Goal: Task Accomplishment & Management: Complete application form

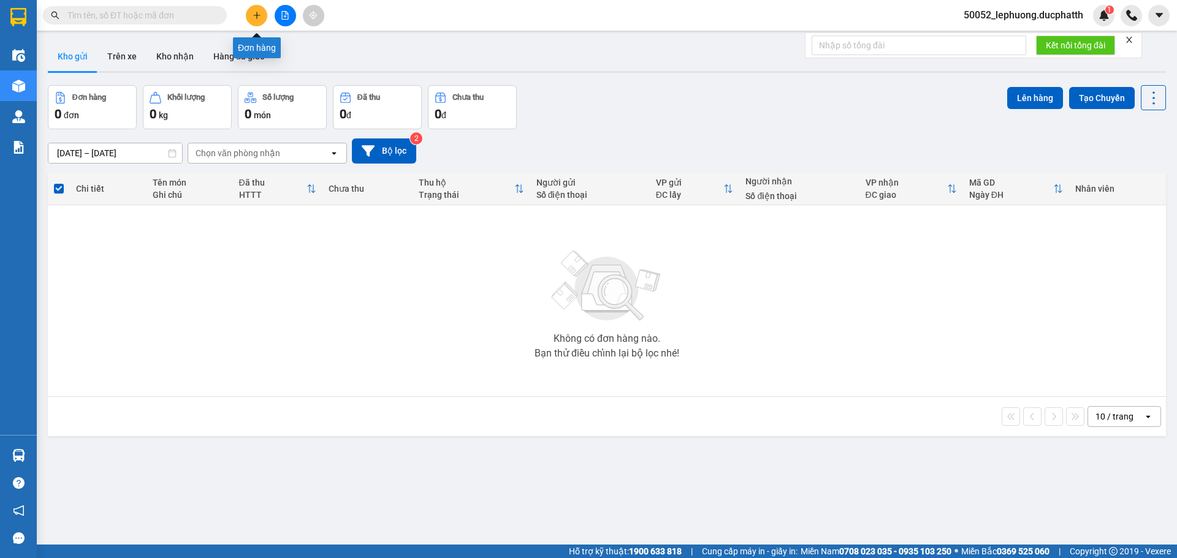
click at [257, 11] on icon "plus" at bounding box center [256, 15] width 9 height 9
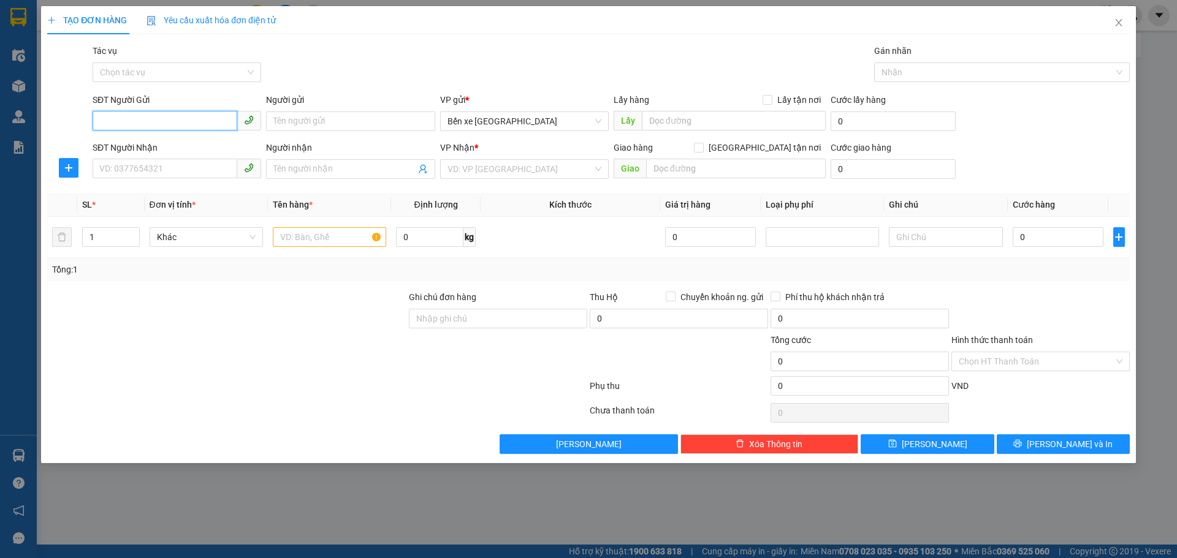
click at [172, 124] on input "SĐT Người Gửi" at bounding box center [165, 121] width 145 height 20
type input "0985954789"
click at [335, 124] on input "Người gửi" at bounding box center [350, 122] width 169 height 20
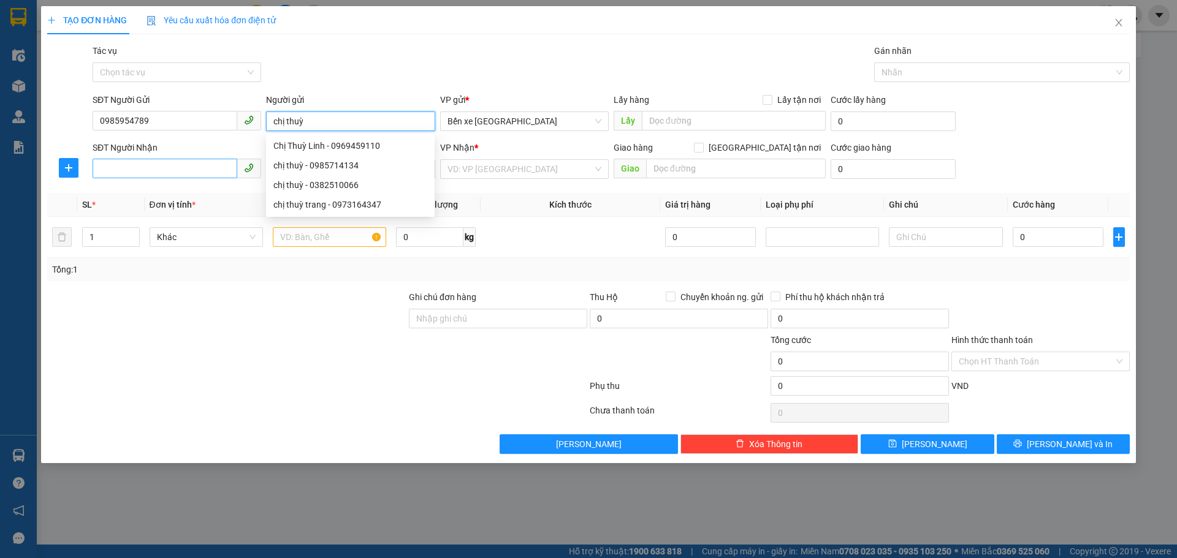
type input "chị thuỳ"
click at [157, 161] on input "SĐT Người Nhận" at bounding box center [165, 169] width 145 height 20
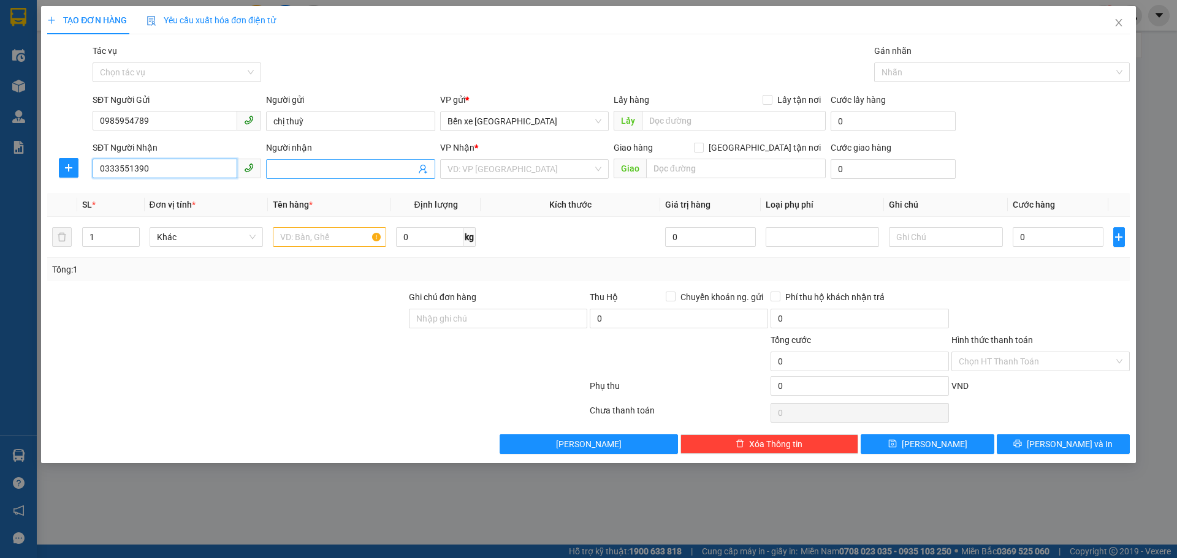
type input "0333551390"
click at [313, 163] on input "Người nhận" at bounding box center [344, 168] width 142 height 13
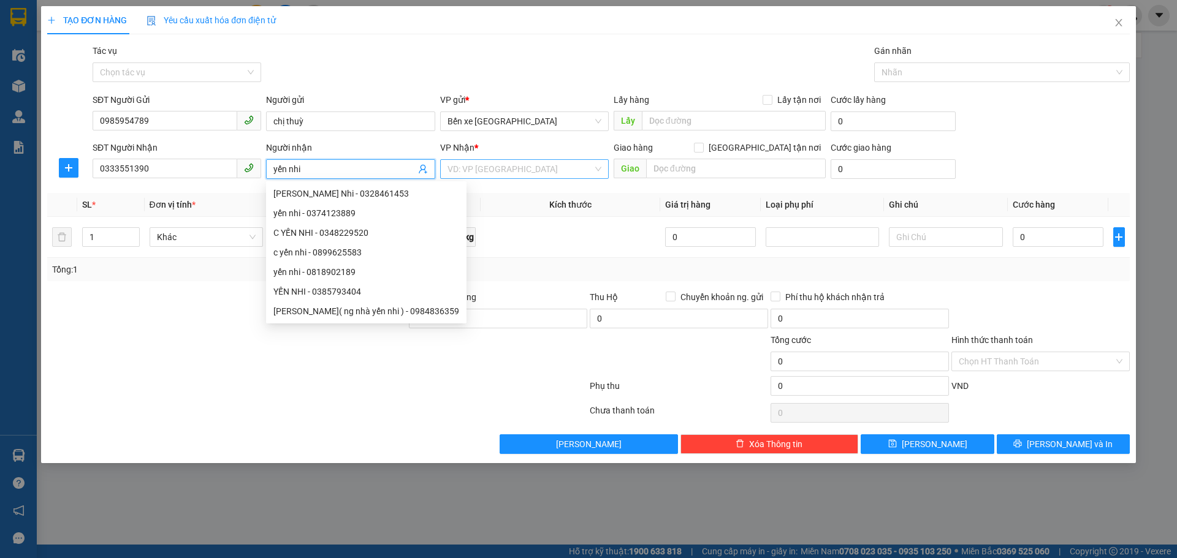
type input "yến nhi"
click at [495, 168] on input "search" at bounding box center [519, 169] width 145 height 18
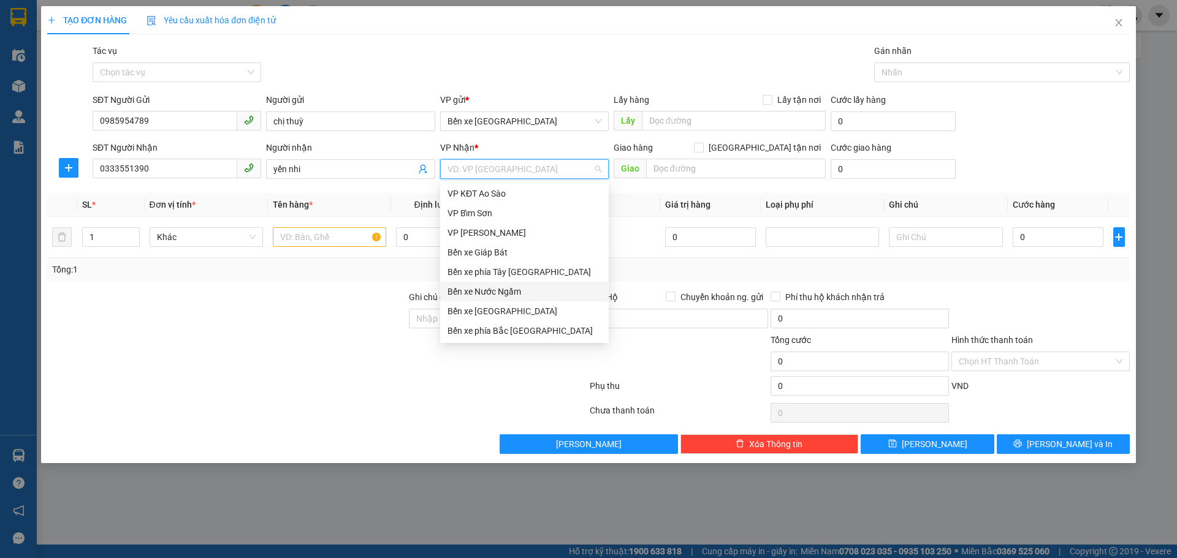
click at [509, 294] on div "Bến xe Nước Ngầm" at bounding box center [524, 291] width 154 height 13
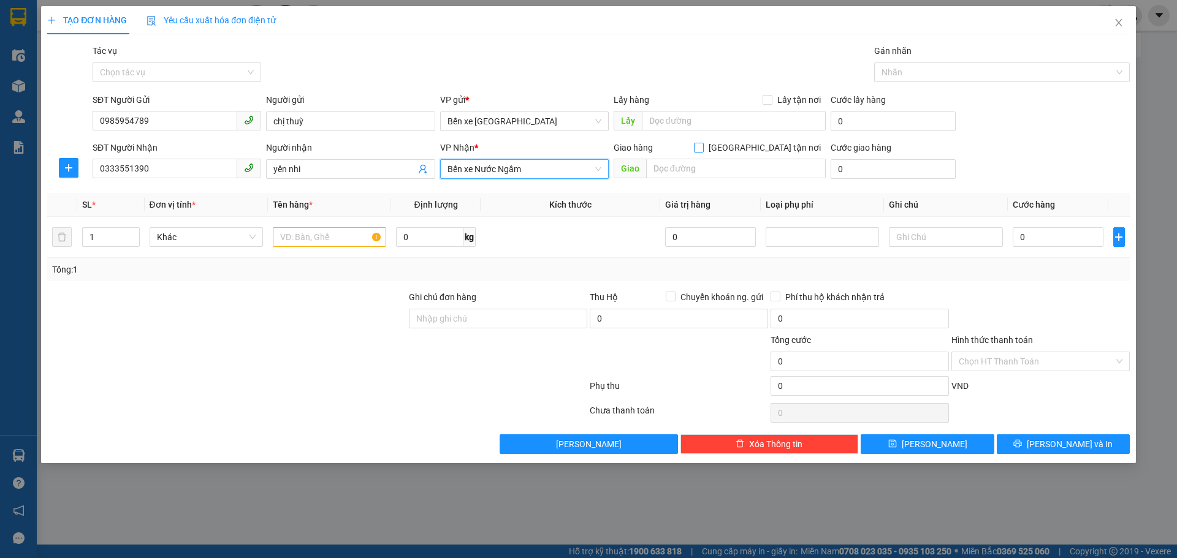
click at [702, 148] on input "Giao tận nơi" at bounding box center [698, 147] width 9 height 9
checkbox input "true"
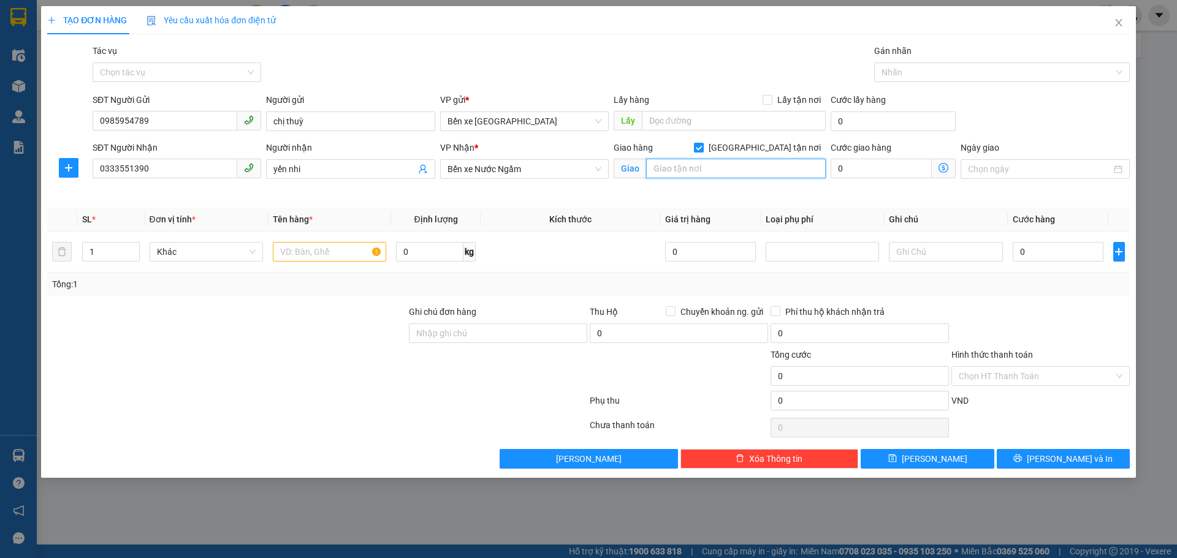
click at [735, 169] on input "text" at bounding box center [736, 169] width 180 height 20
type input "cổng làng đình thôn"
click at [352, 250] on input "text" at bounding box center [329, 252] width 113 height 20
type input "1 thùng xốp"
click at [949, 167] on span at bounding box center [943, 169] width 24 height 20
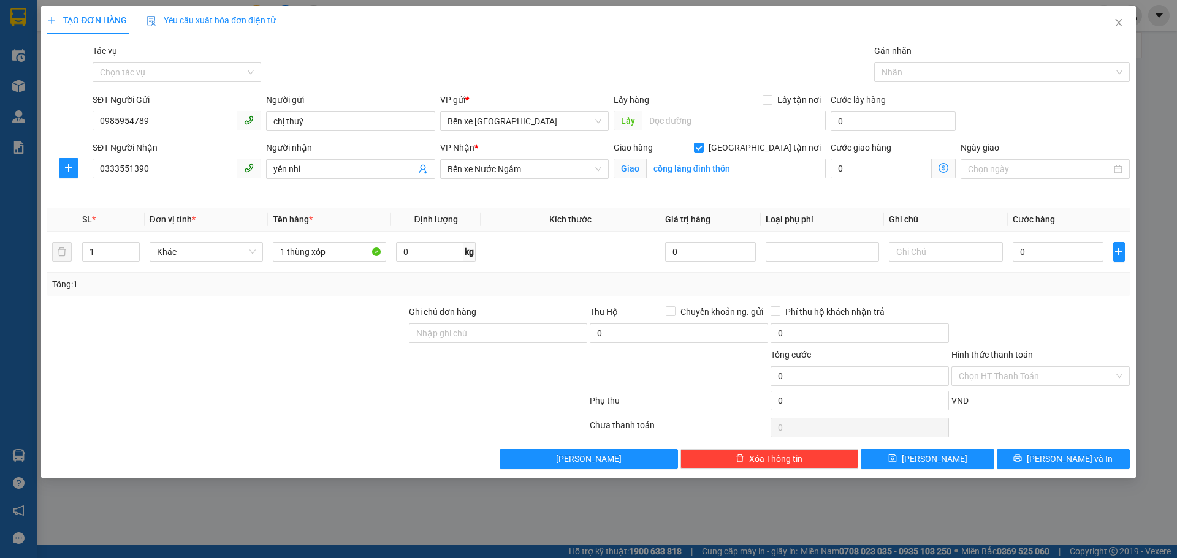
click at [941, 166] on icon "dollar-circle" at bounding box center [943, 168] width 10 height 10
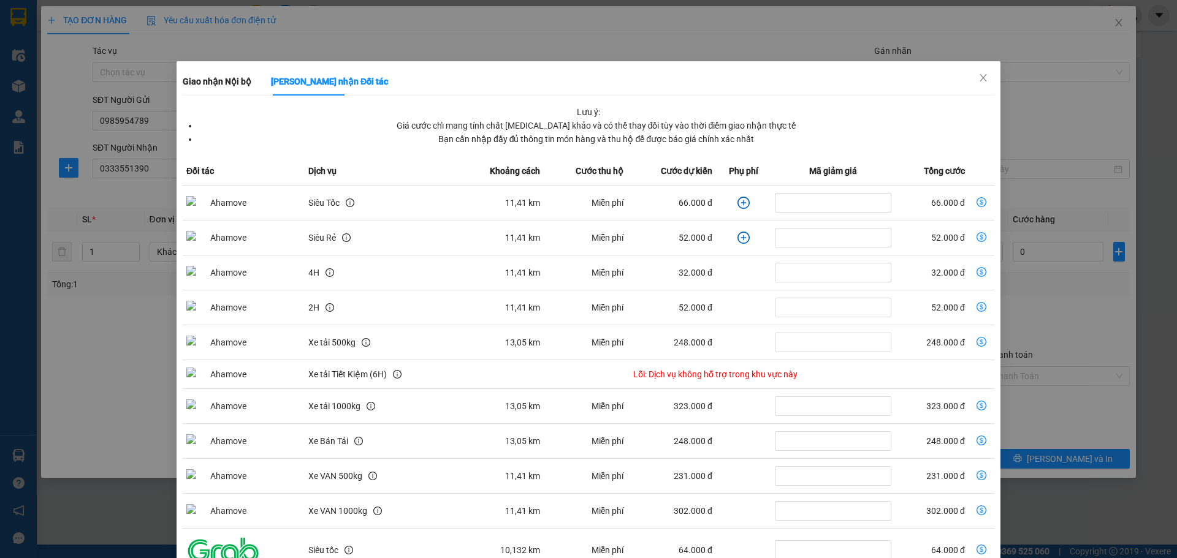
click at [737, 202] on icon "plus-circle" at bounding box center [743, 203] width 12 height 12
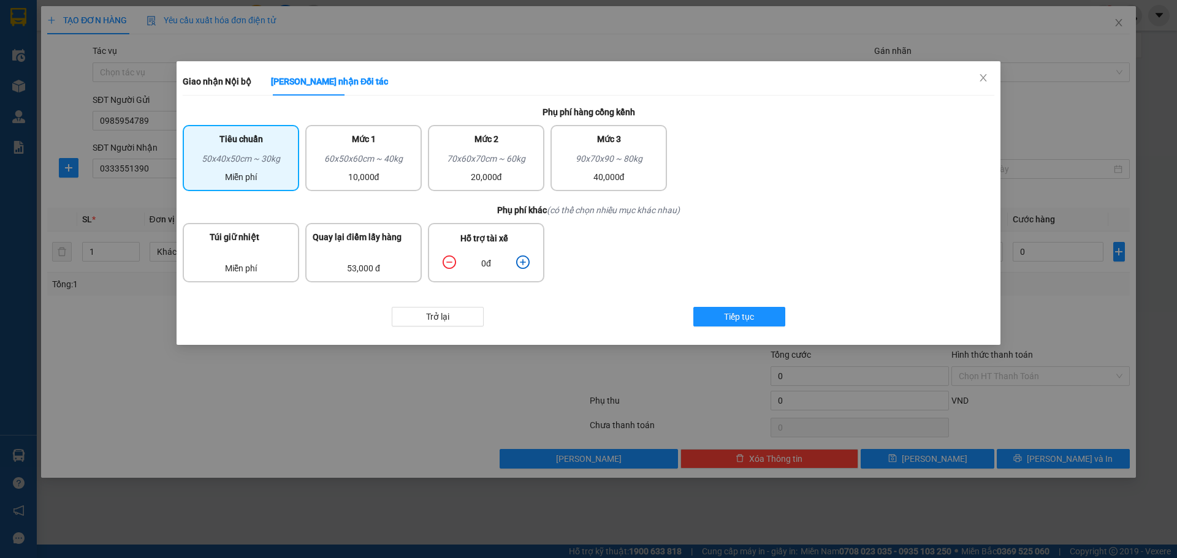
click at [522, 263] on icon "plus-circle" at bounding box center [522, 262] width 13 height 13
click at [760, 319] on button "Tiếp tục" at bounding box center [739, 317] width 92 height 20
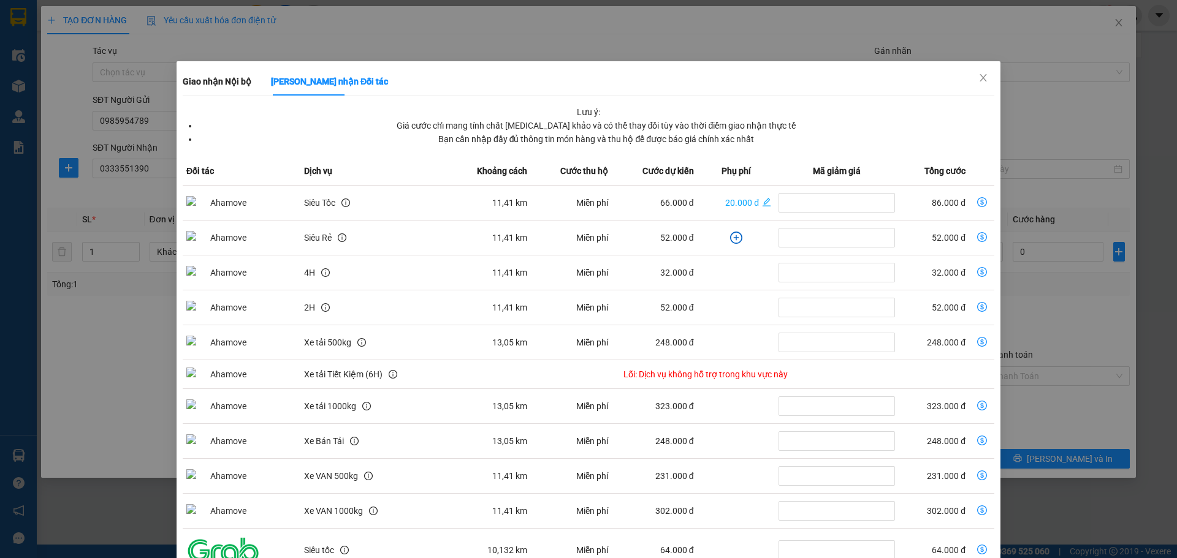
click at [977, 202] on icon "dollar-circle" at bounding box center [982, 202] width 10 height 10
type input "86.000"
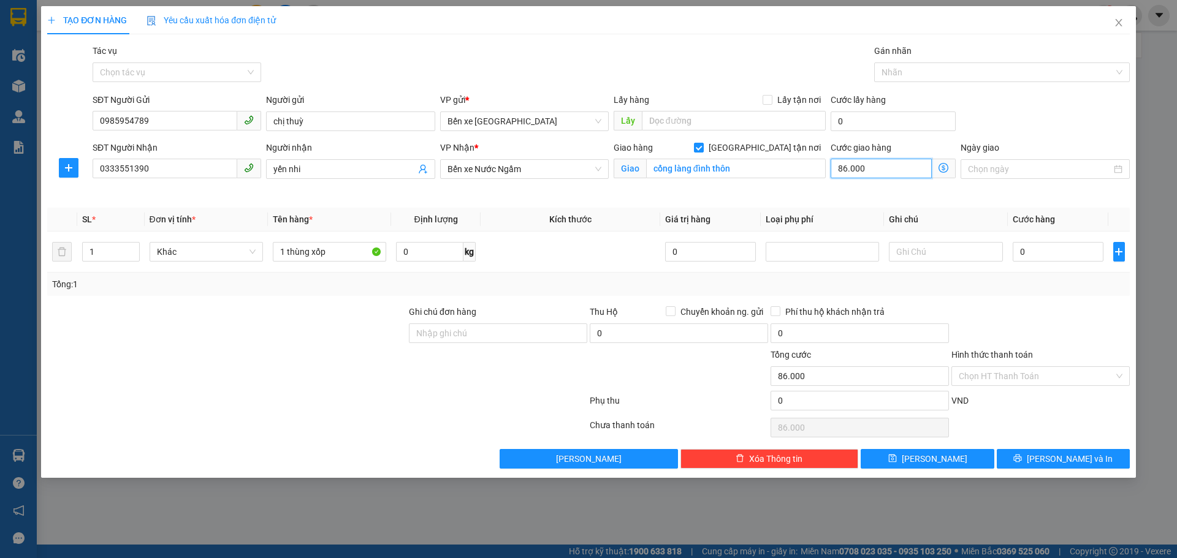
click at [896, 175] on input "86.000" at bounding box center [880, 169] width 101 height 20
type input "8"
type input "85"
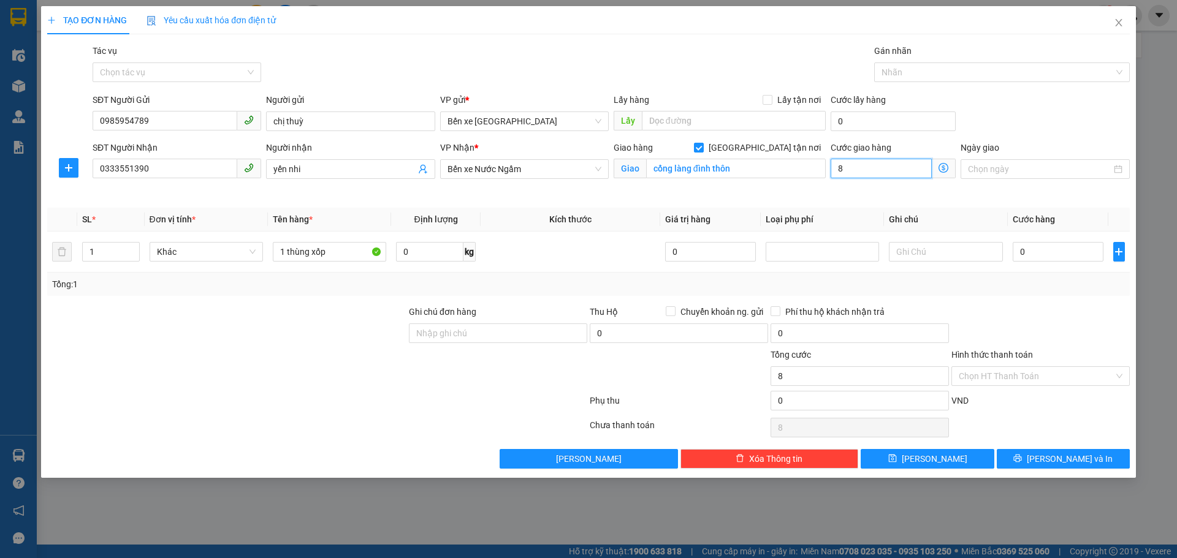
type input "85"
type input "85.000"
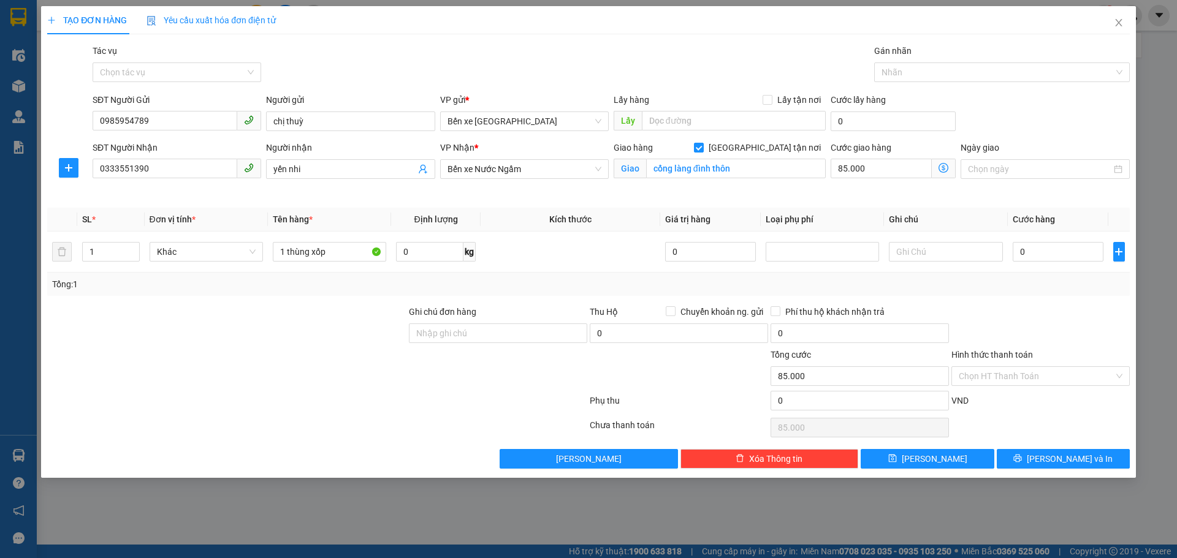
click at [975, 193] on div "Ngày giao" at bounding box center [1044, 170] width 173 height 58
click at [1067, 249] on input "0" at bounding box center [1057, 252] width 91 height 20
type input "4"
type input "85.004"
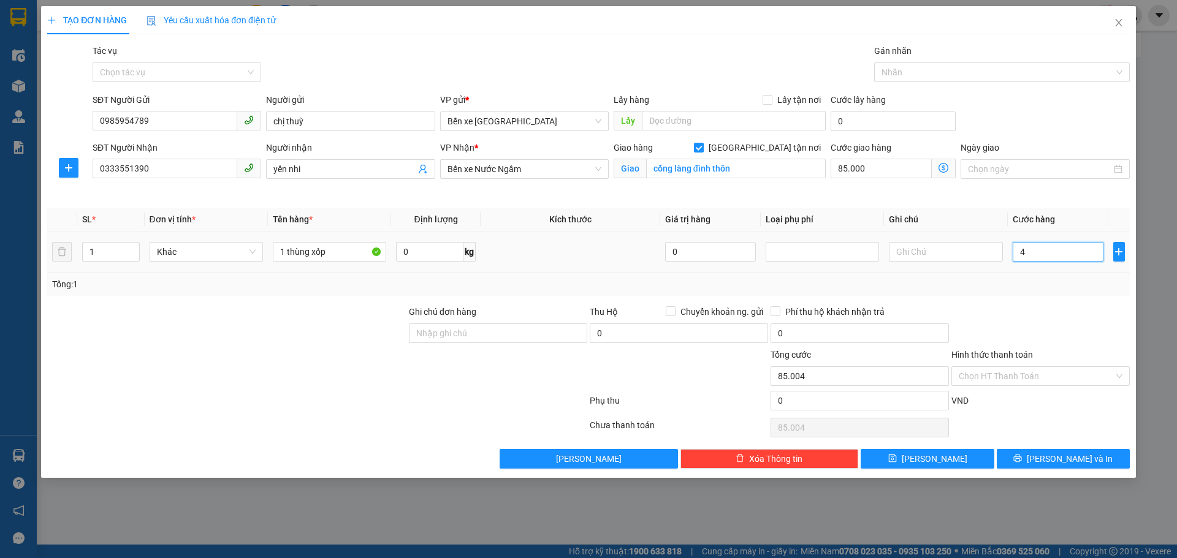
type input "40"
type input "85.040"
type input "40.000"
type input "125.000"
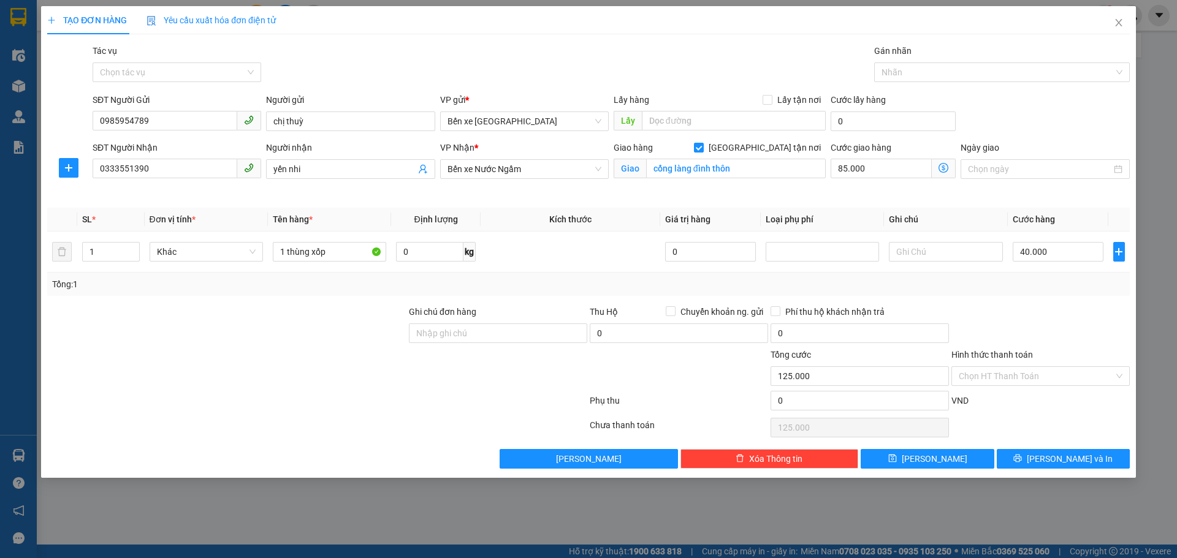
click at [1067, 286] on div "Tổng: 1" at bounding box center [588, 284] width 1072 height 13
click at [536, 332] on input "Ghi chú đơn hàng" at bounding box center [498, 334] width 178 height 20
drag, startPoint x: 991, startPoint y: 368, endPoint x: 990, endPoint y: 402, distance: 33.8
click at [991, 370] on input "Hình thức thanh toán" at bounding box center [1035, 376] width 155 height 18
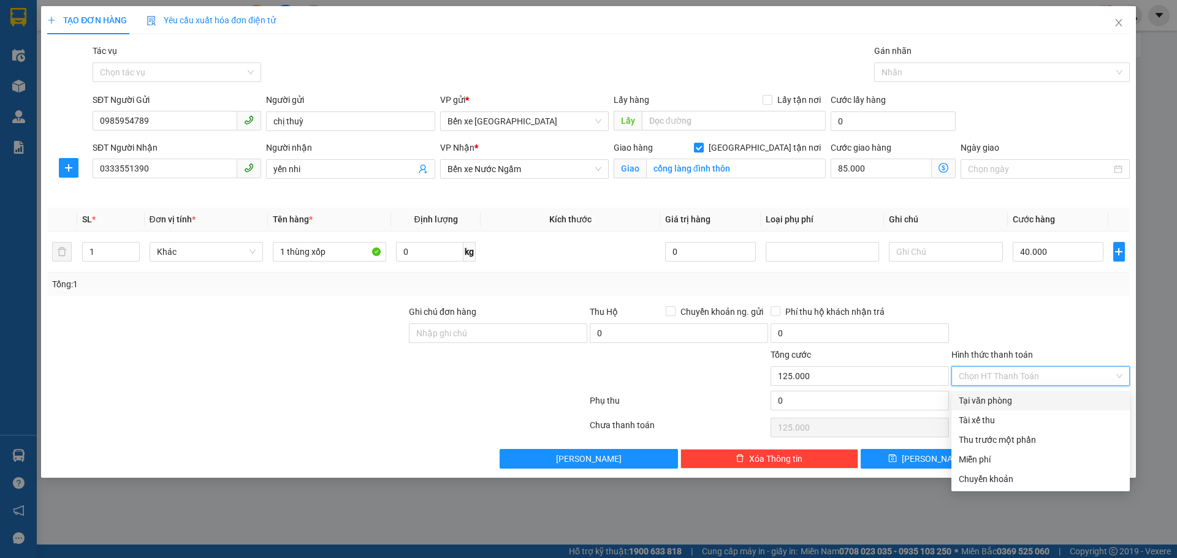
click at [990, 402] on div "Tại văn phòng" at bounding box center [1040, 400] width 164 height 13
type input "0"
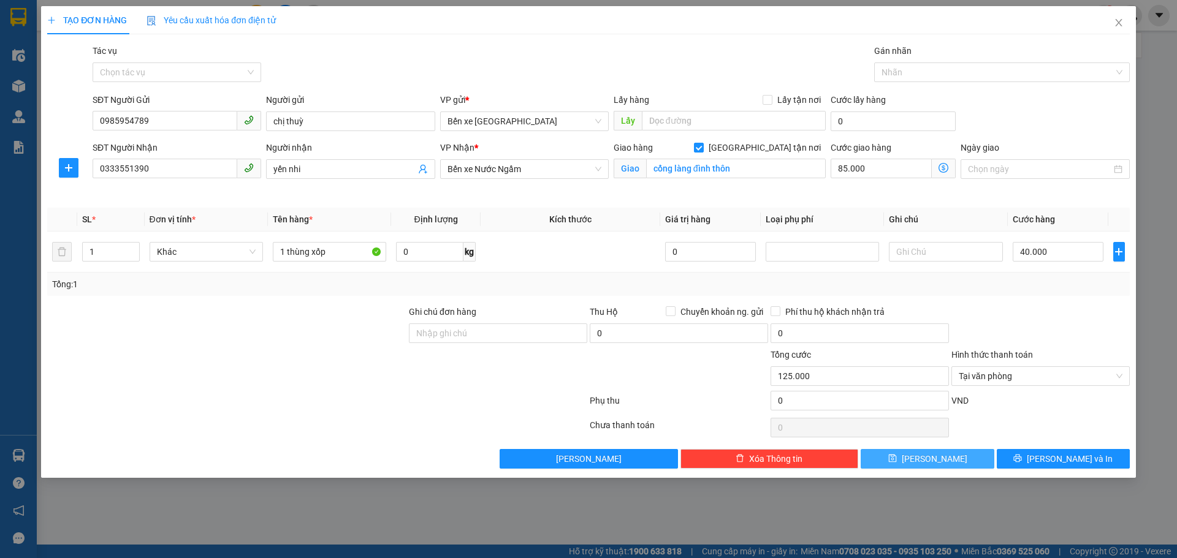
click at [943, 463] on button "Lưu" at bounding box center [926, 459] width 133 height 20
checkbox input "false"
type input "0"
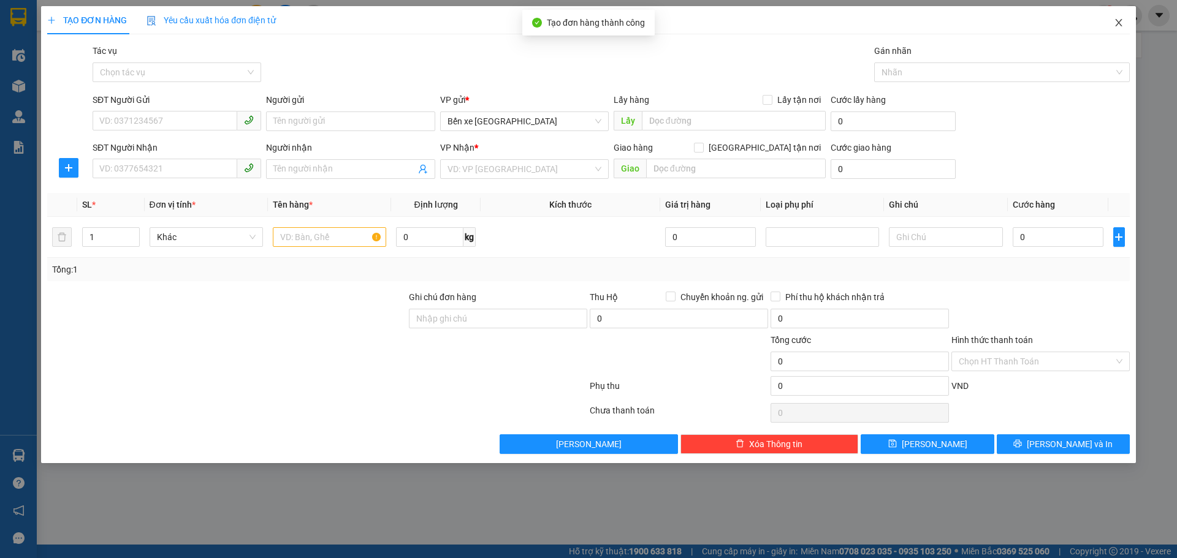
click at [1114, 29] on span "Close" at bounding box center [1118, 23] width 34 height 34
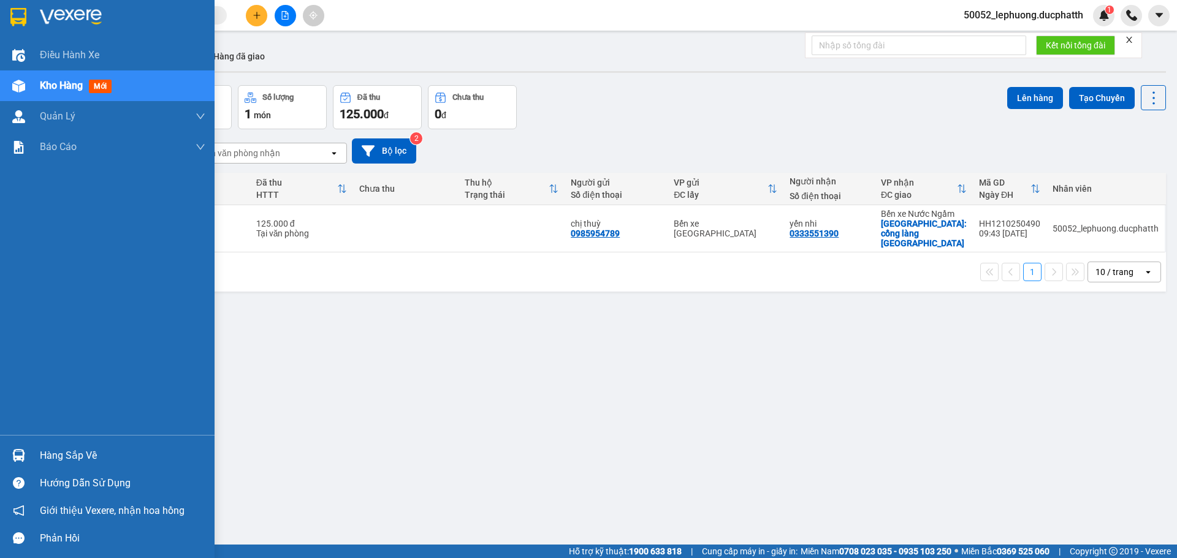
click at [59, 91] on span "Kho hàng" at bounding box center [61, 86] width 43 height 12
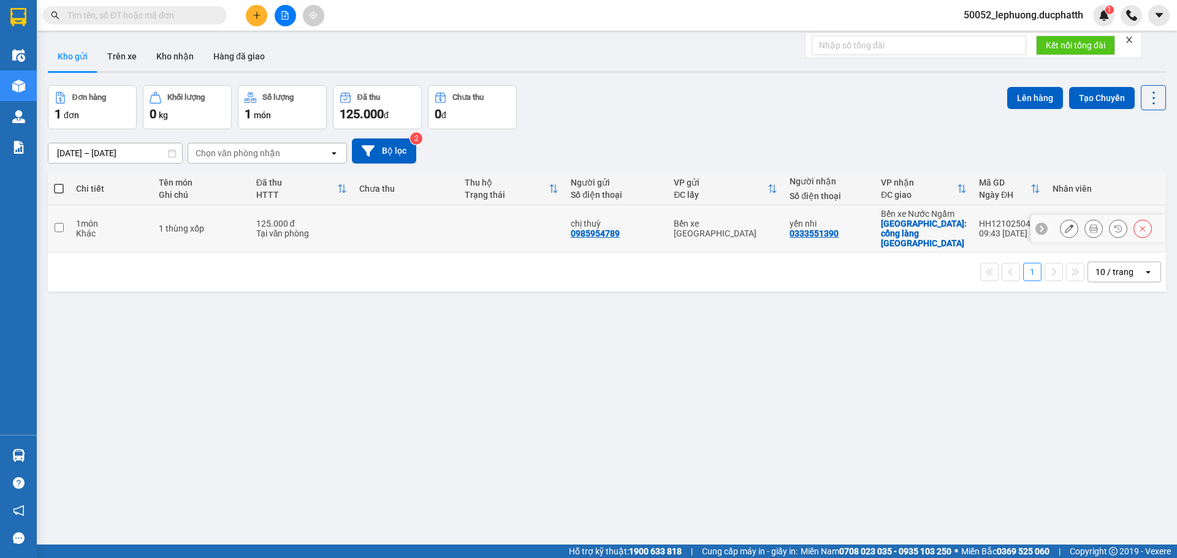
click at [379, 226] on td at bounding box center [406, 228] width 106 height 47
checkbox input "true"
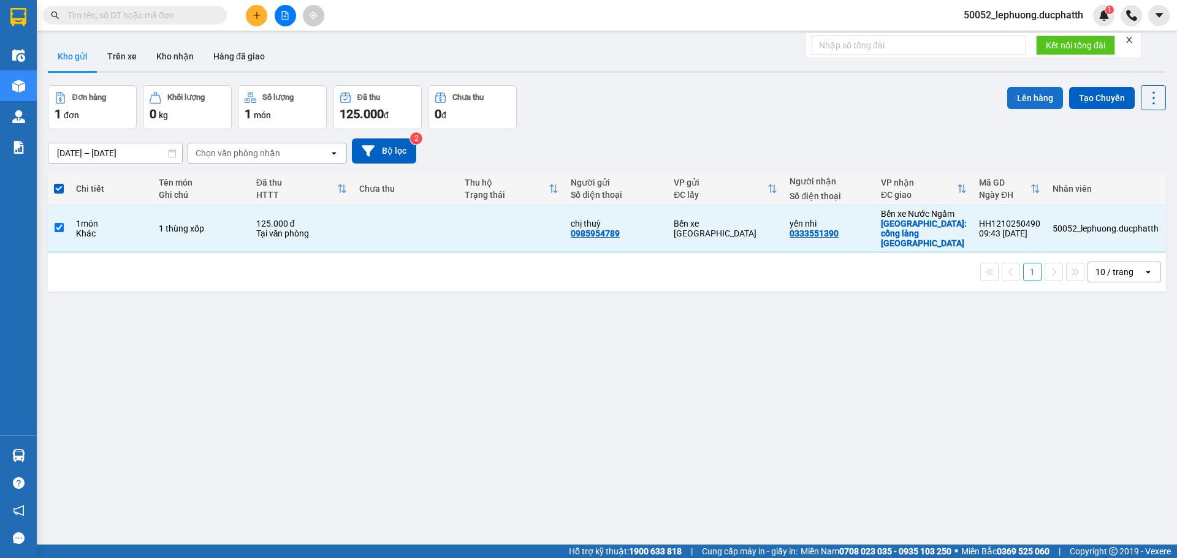
click at [1024, 102] on button "Lên hàng" at bounding box center [1035, 98] width 56 height 22
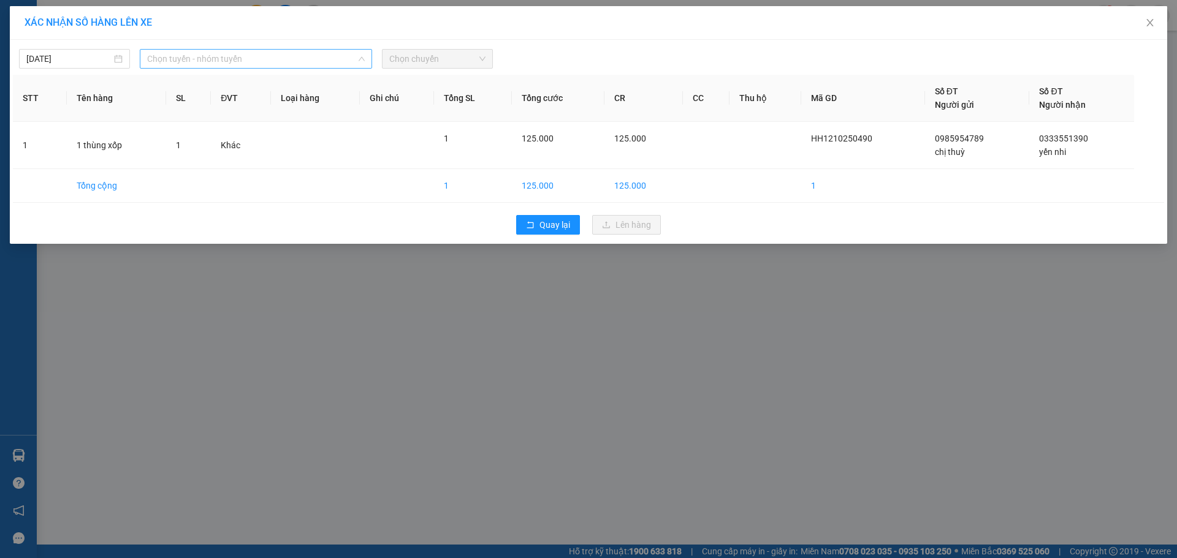
click at [263, 59] on span "Chọn tuyến - nhóm tuyến" at bounding box center [256, 59] width 218 height 18
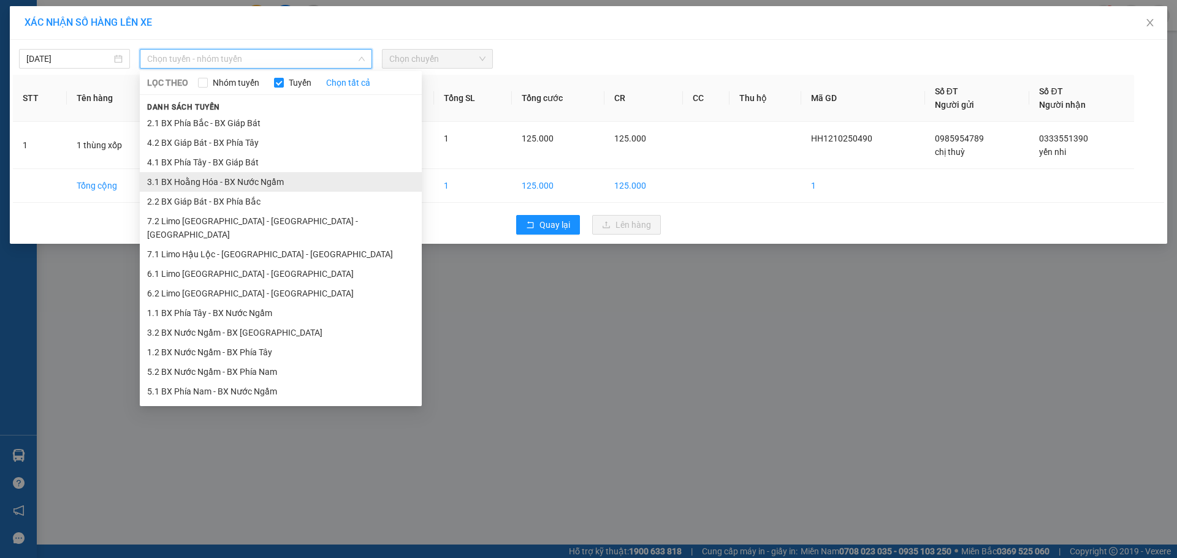
click at [197, 181] on li "3.1 BX Hoằng Hóa - BX Nước Ngầm" at bounding box center [281, 182] width 282 height 20
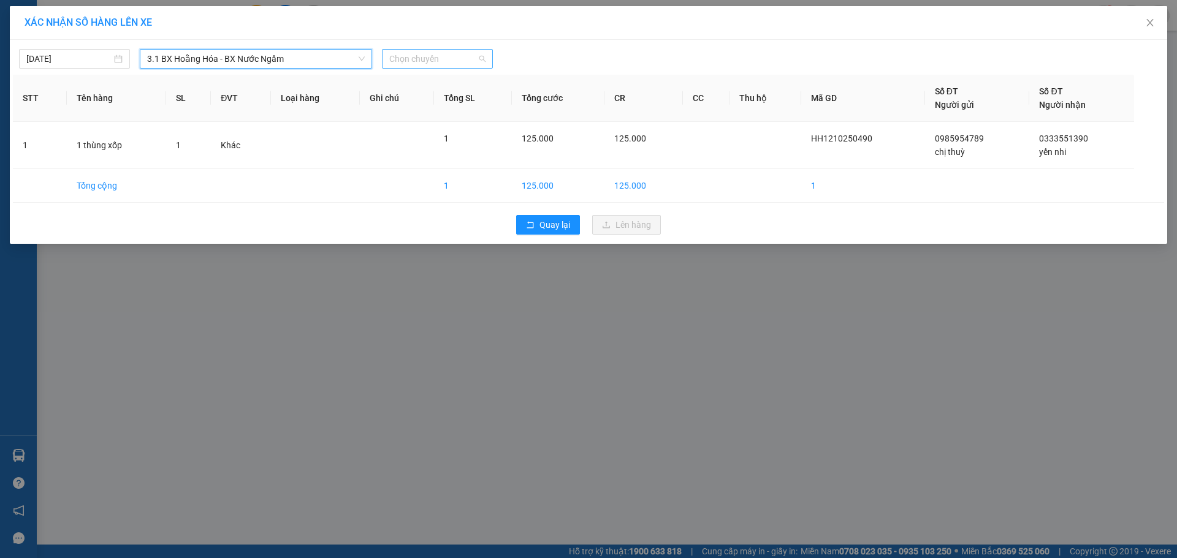
click at [438, 59] on span "Chọn chuyến" at bounding box center [437, 59] width 96 height 18
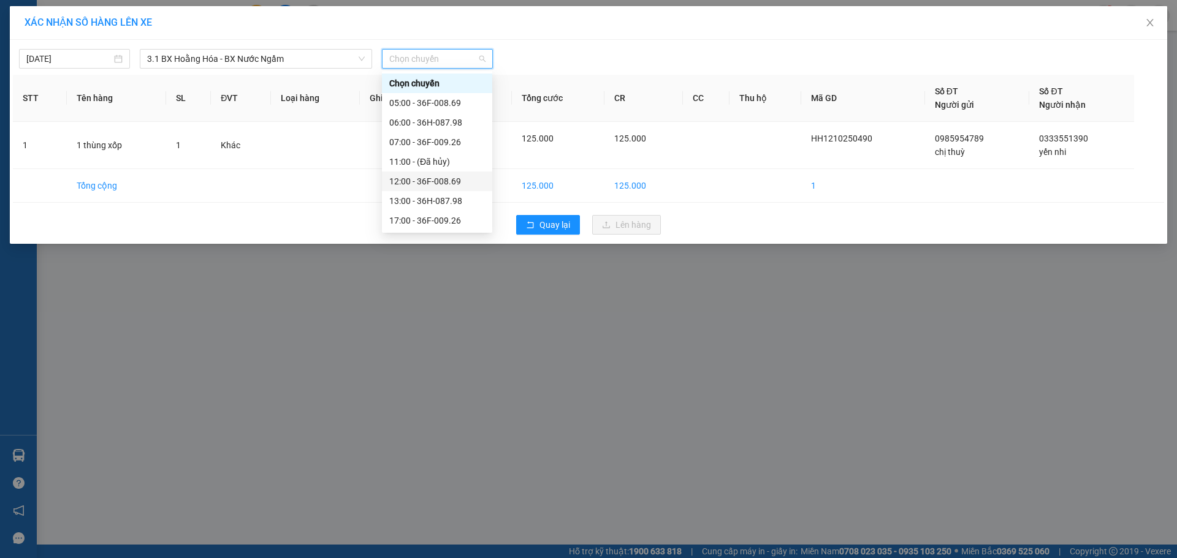
click at [449, 181] on div "12:00 - 36F-008.69" at bounding box center [437, 181] width 96 height 13
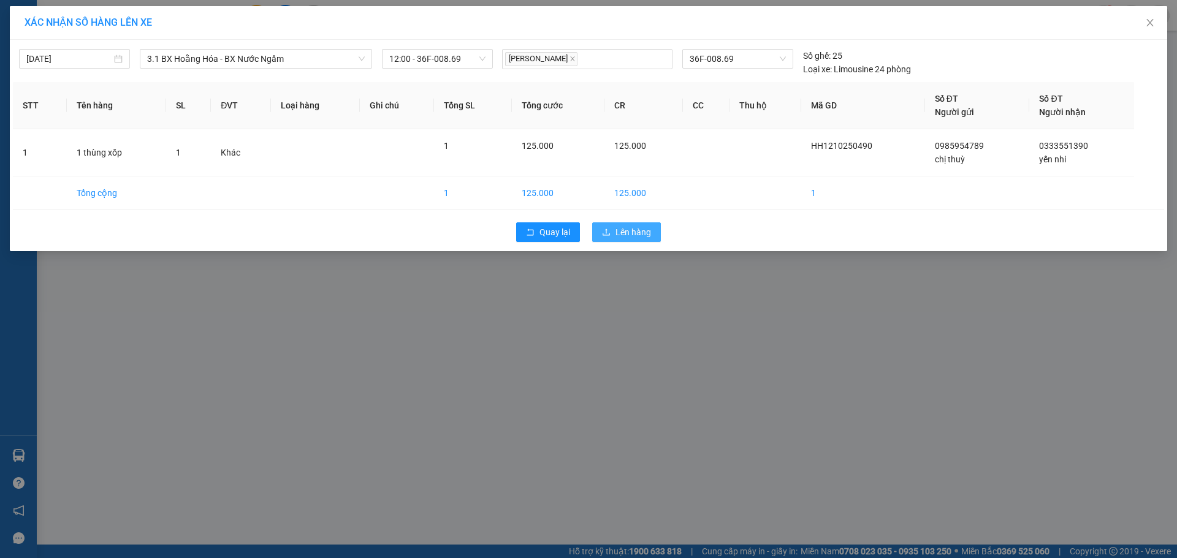
click at [646, 230] on span "Lên hàng" at bounding box center [633, 232] width 36 height 13
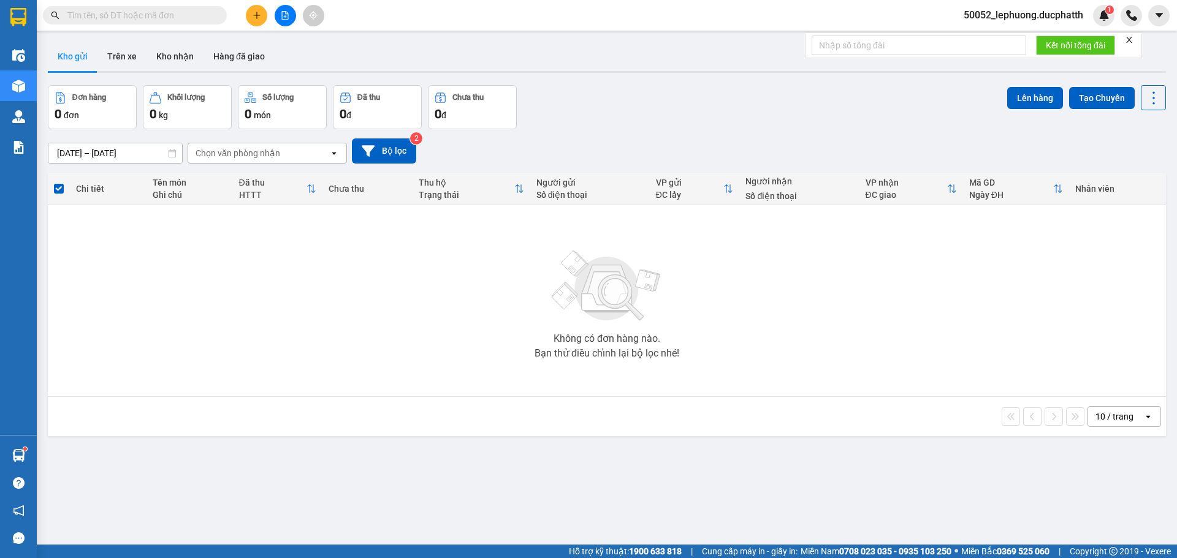
click at [189, 6] on span at bounding box center [135, 15] width 184 height 18
click at [148, 21] on input "text" at bounding box center [139, 15] width 145 height 13
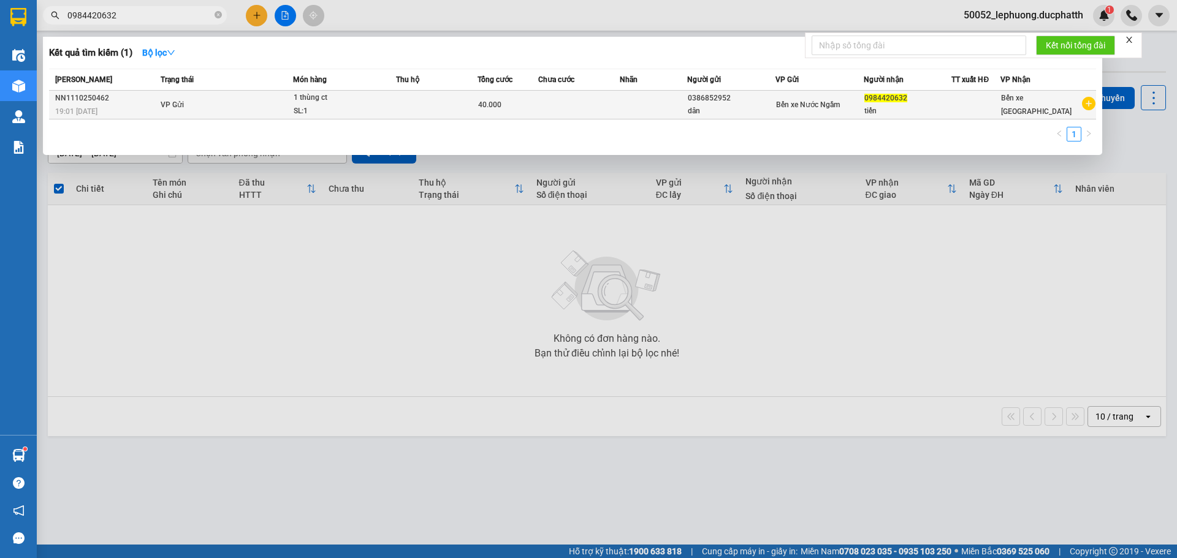
type input "0984420632"
click at [545, 108] on td at bounding box center [578, 105] width 81 height 29
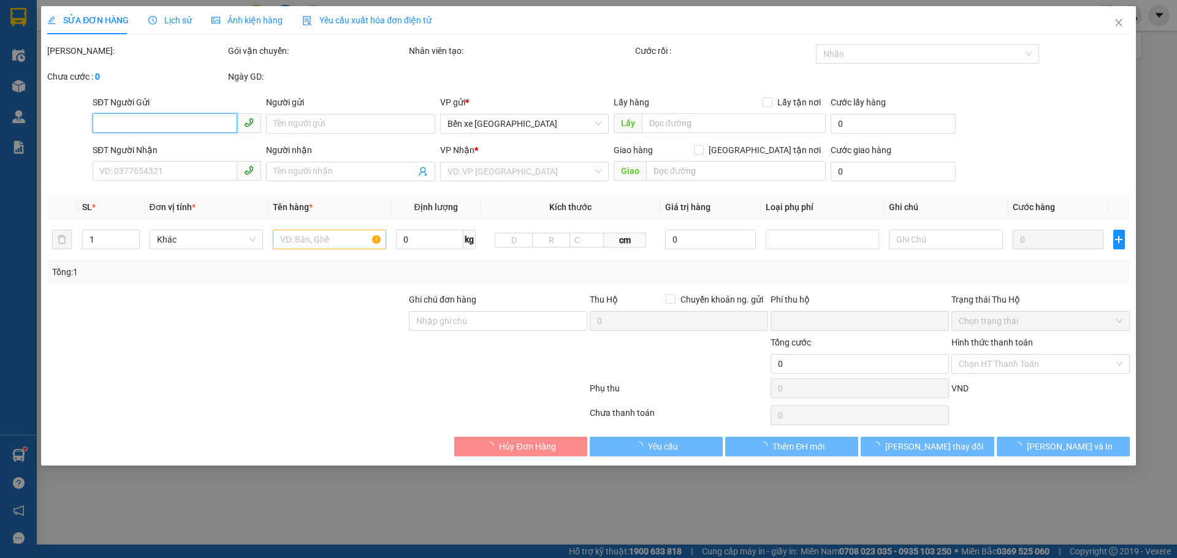
type input "0386852952"
type input "dân"
type input "0984420632"
type input "tiến"
type input "shb cty 19h01 11/10 pham van dan"
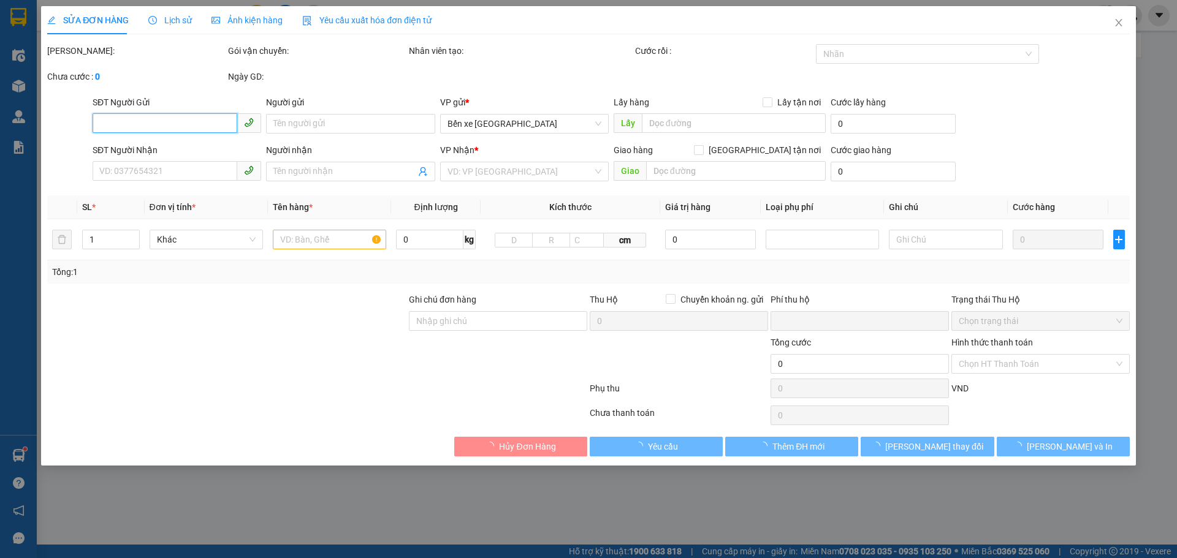
type input "0"
type input "40.000"
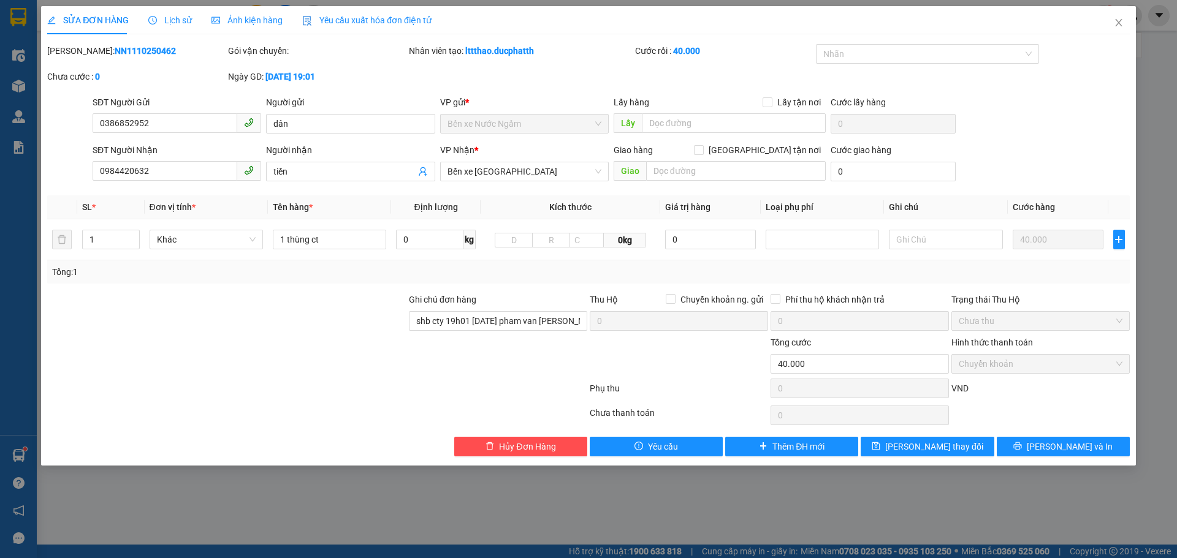
click at [166, 20] on span "Lịch sử" at bounding box center [170, 20] width 44 height 10
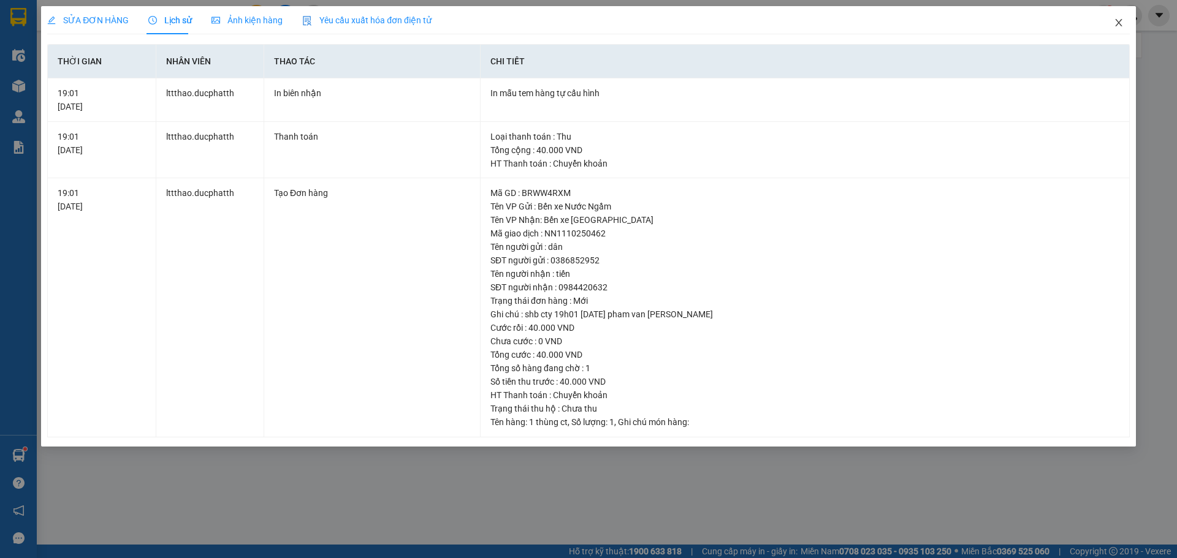
click at [1116, 20] on icon "close" at bounding box center [1118, 23] width 10 height 10
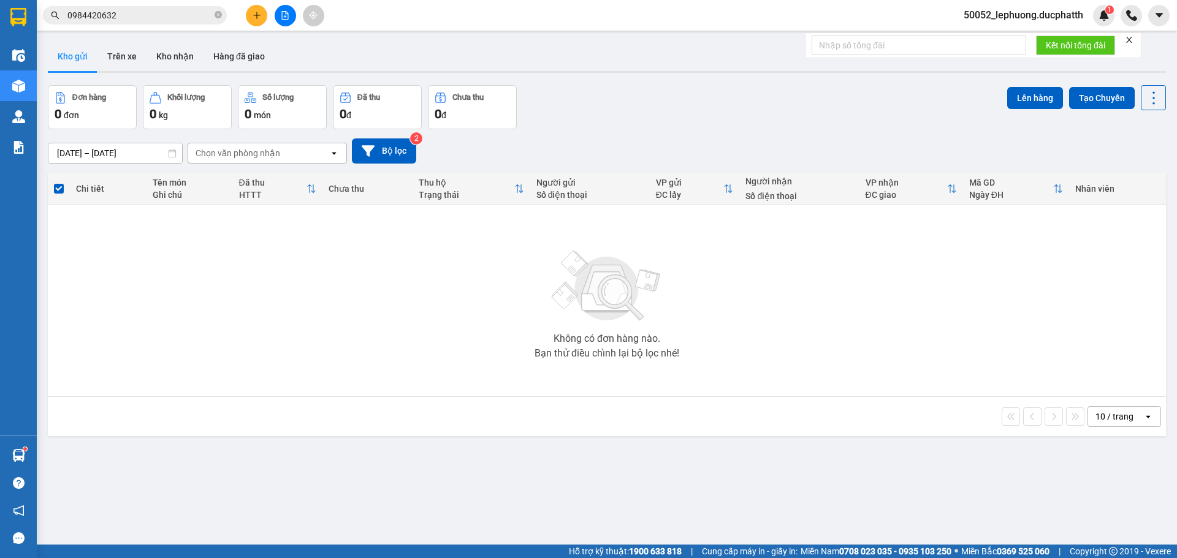
click at [158, 12] on input "0984420632" at bounding box center [139, 15] width 145 height 13
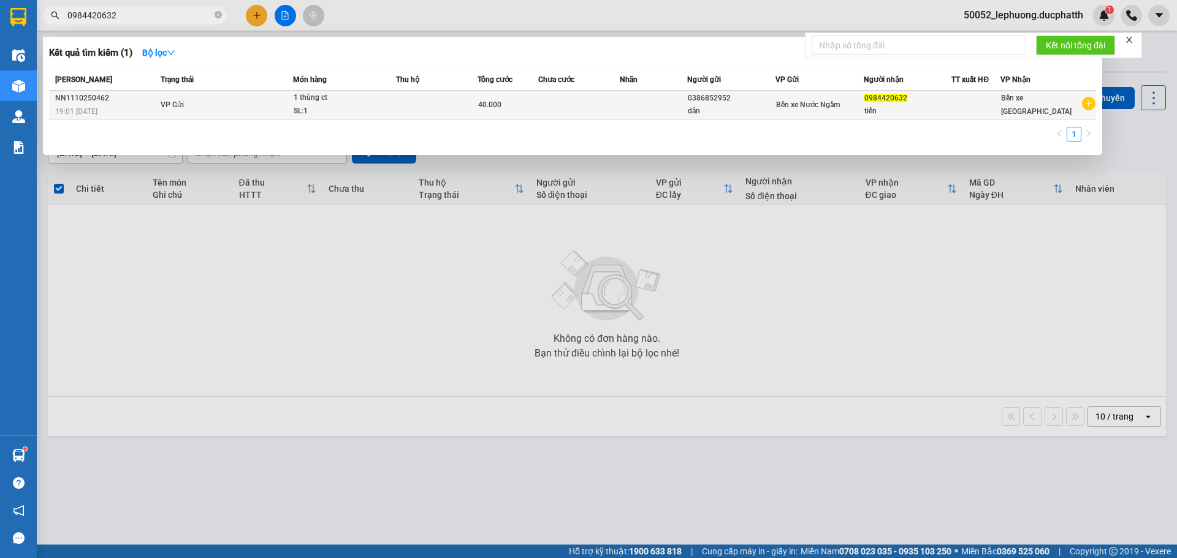
click at [748, 109] on div "dân" at bounding box center [731, 111] width 87 height 13
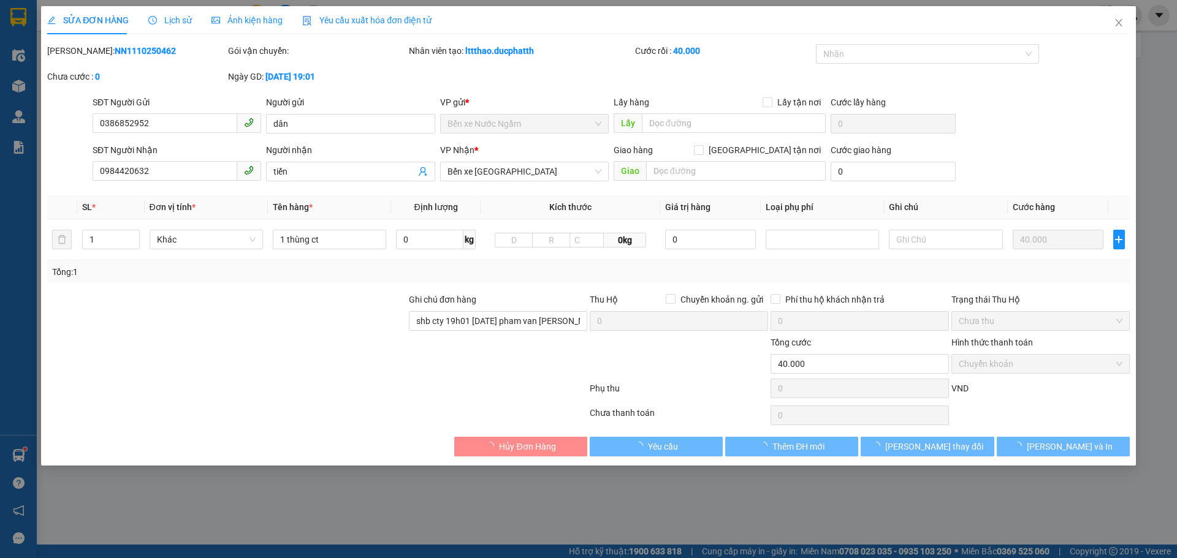
type input "0386852952"
type input "dân"
type input "0984420632"
type input "tiến"
type input "shb cty 19h01 11/10 pham van dan"
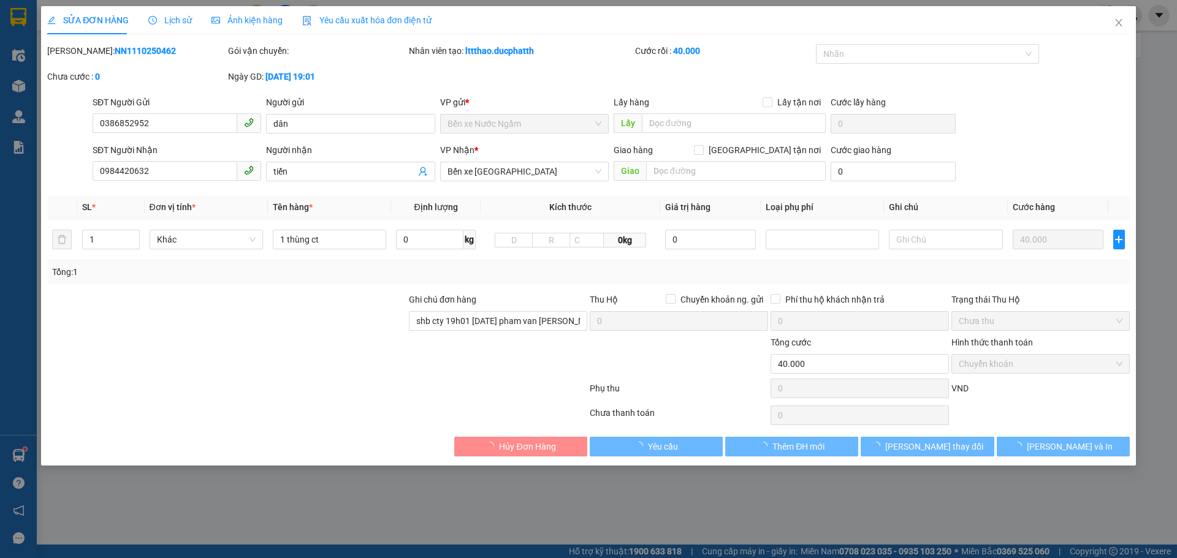
type input "0"
type input "40.000"
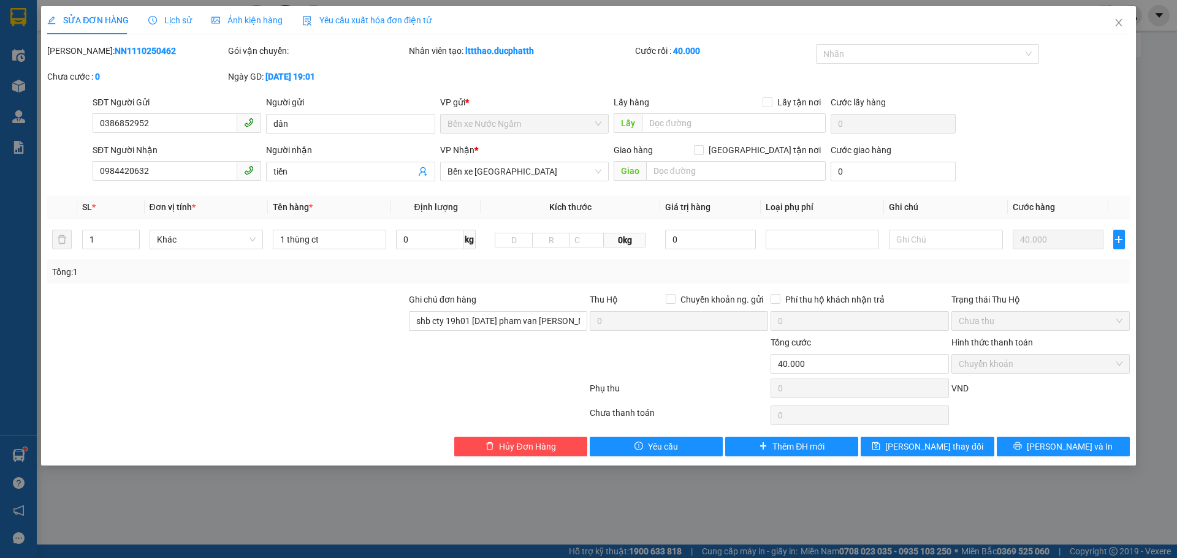
click at [165, 16] on span "Lịch sử" at bounding box center [170, 20] width 44 height 10
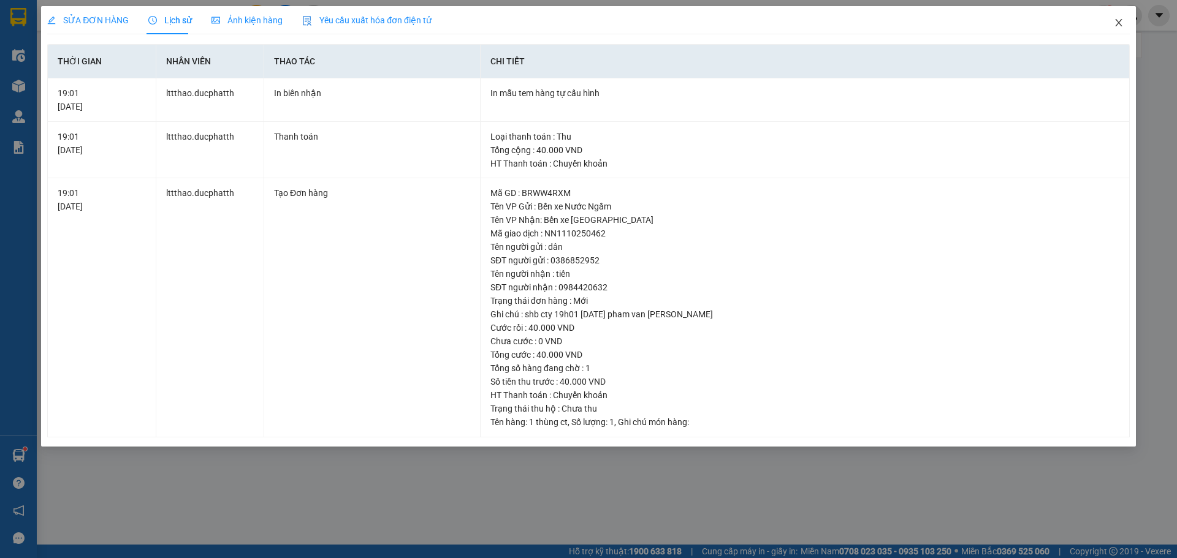
click at [1123, 28] on span "Close" at bounding box center [1118, 23] width 34 height 34
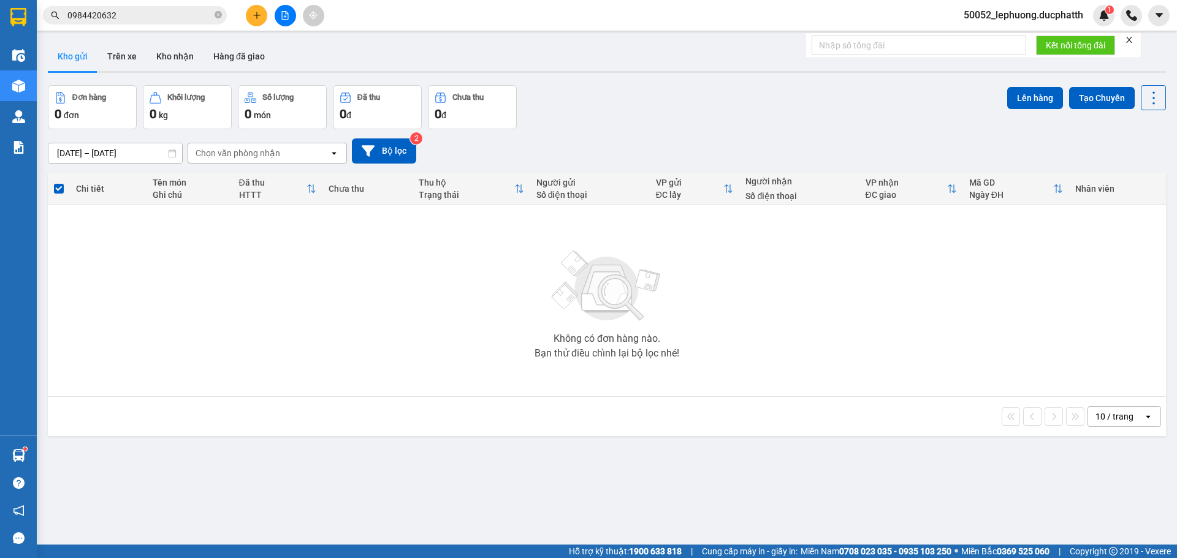
click at [145, 14] on input "0984420632" at bounding box center [139, 15] width 145 height 13
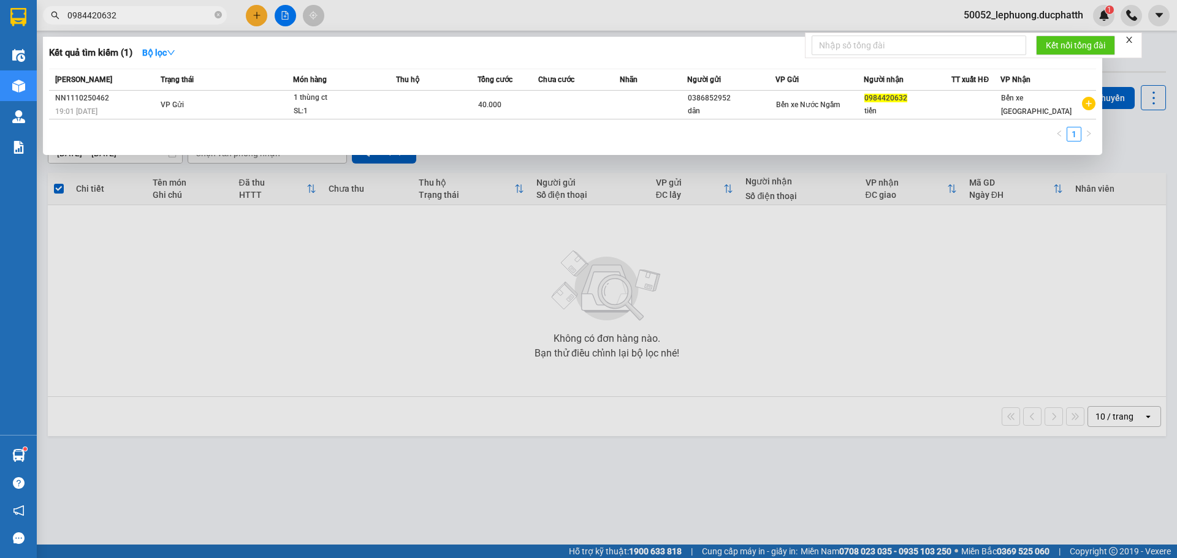
drag, startPoint x: 115, startPoint y: 18, endPoint x: 53, endPoint y: 17, distance: 62.5
click at [53, 17] on div "0984420632" at bounding box center [119, 15] width 239 height 18
click at [252, 254] on div at bounding box center [588, 279] width 1177 height 558
click at [131, 15] on input "0984420632" at bounding box center [139, 15] width 145 height 13
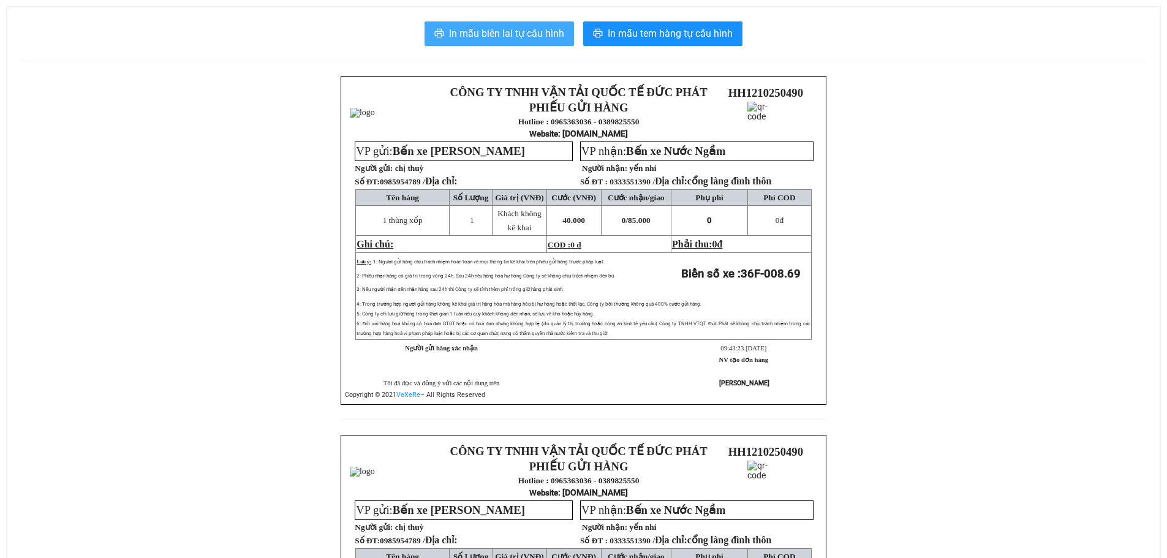
click at [507, 34] on span "In mẫu biên lai tự cấu hình" at bounding box center [506, 33] width 115 height 15
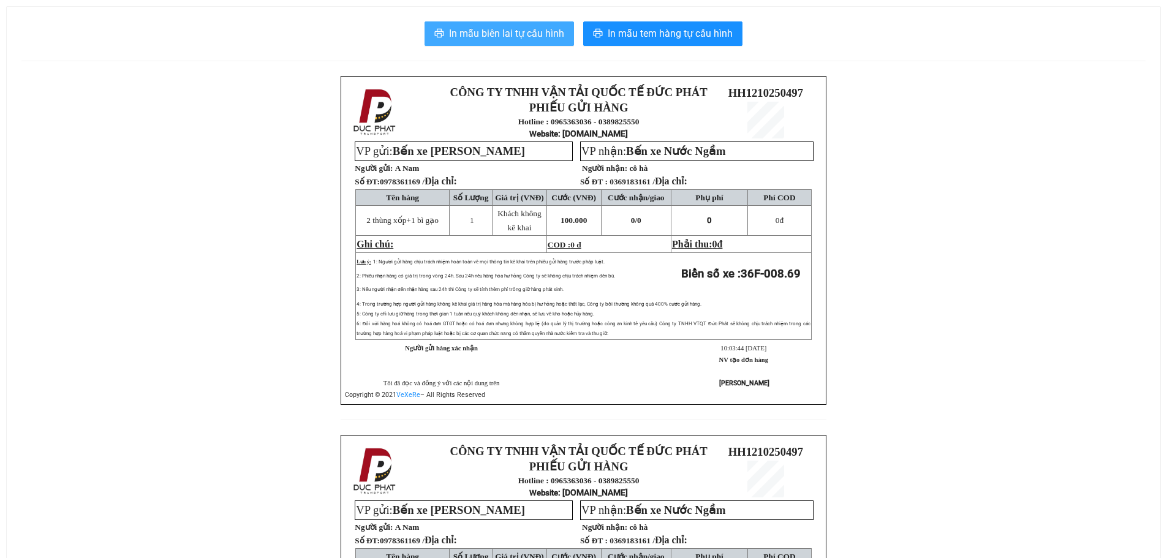
click at [521, 36] on span "In mẫu biên lai tự cấu hình" at bounding box center [506, 33] width 115 height 15
click at [485, 36] on span "In mẫu biên lai tự cấu hình" at bounding box center [506, 33] width 115 height 15
click at [541, 35] on span "In mẫu biên lai tự cấu hình" at bounding box center [506, 33] width 115 height 15
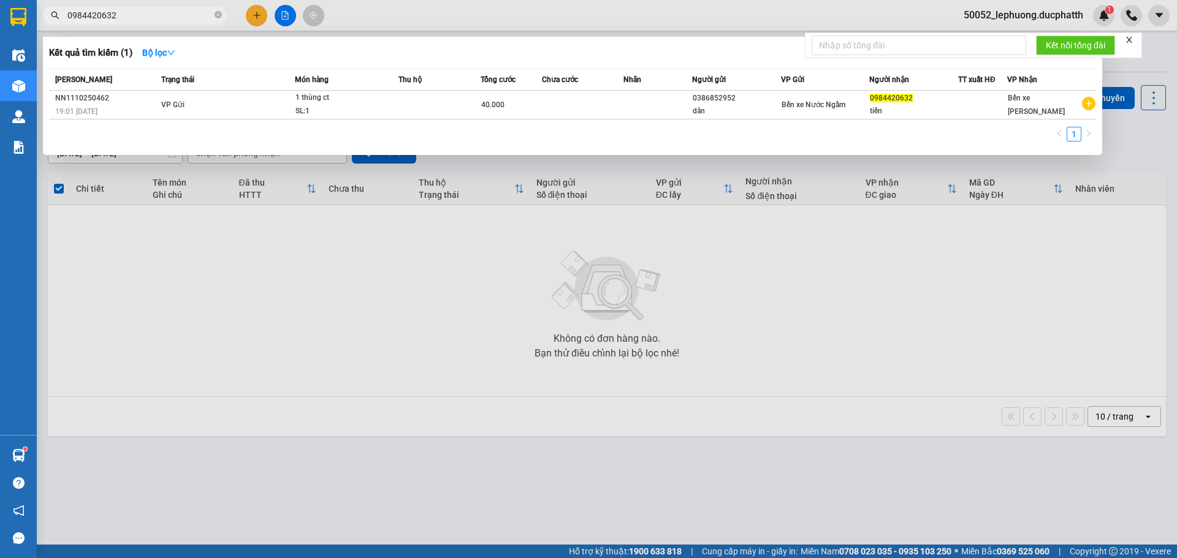
click at [333, 248] on div at bounding box center [588, 279] width 1177 height 558
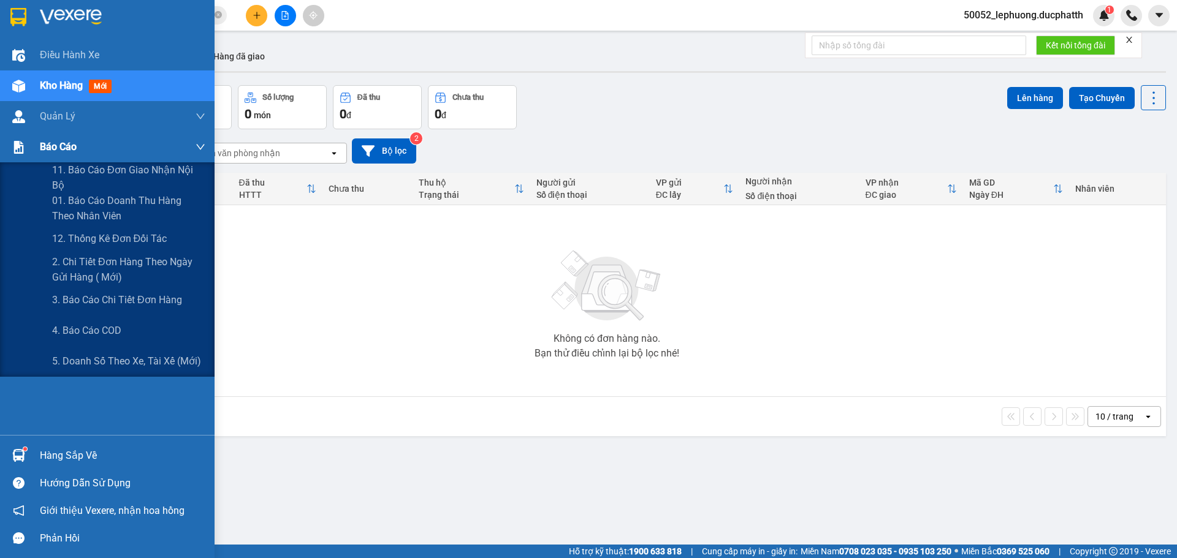
click at [37, 148] on div "Báo cáo" at bounding box center [107, 147] width 214 height 31
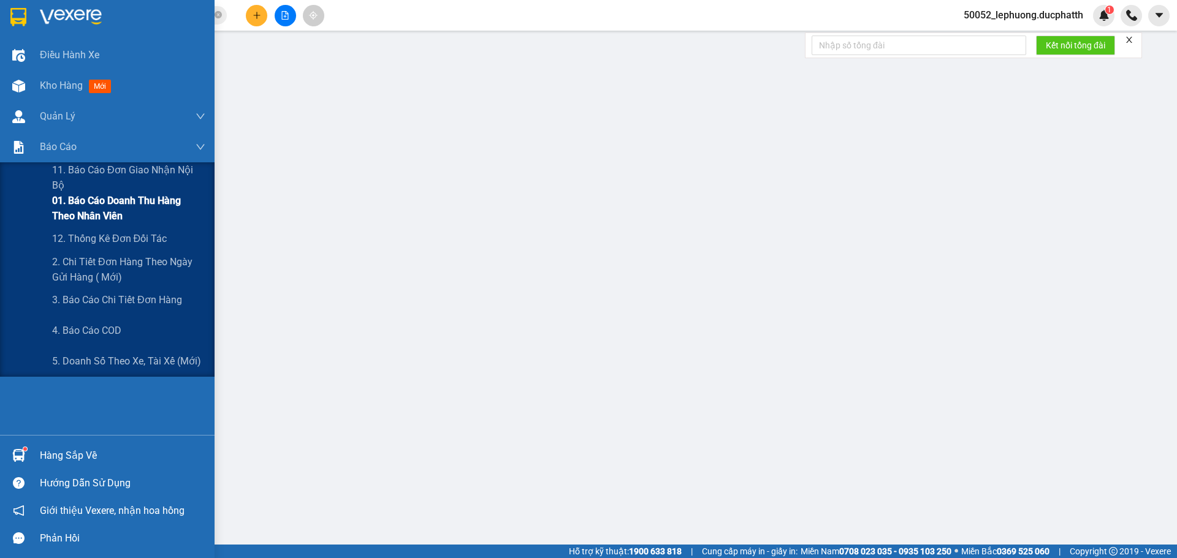
click at [102, 203] on span "01. Báo cáo doanh thu hàng theo nhân viên" at bounding box center [128, 208] width 153 height 31
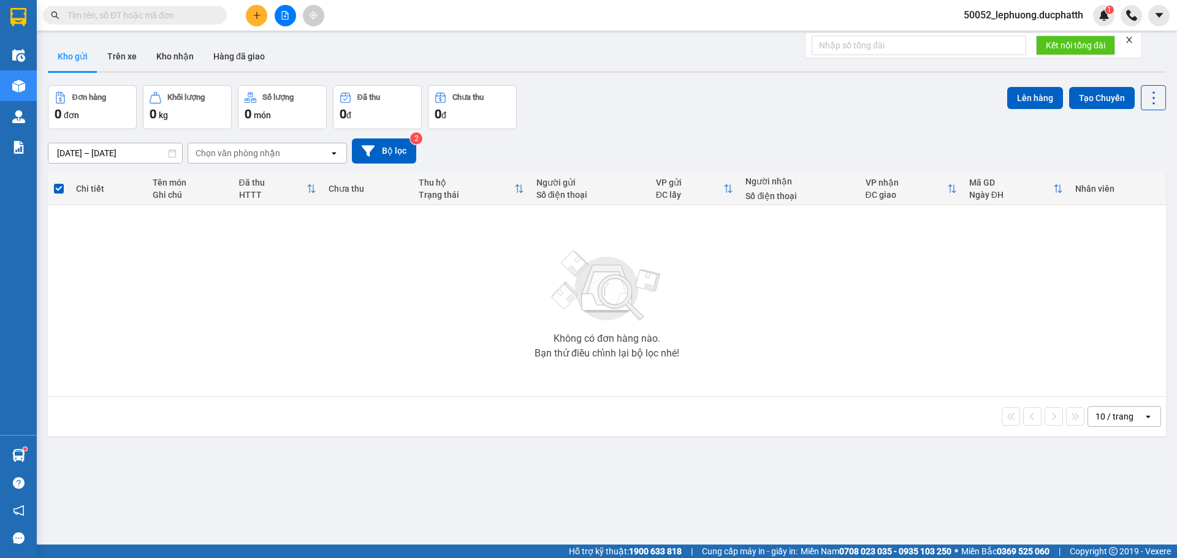
drag, startPoint x: 491, startPoint y: 268, endPoint x: 511, endPoint y: 277, distance: 22.0
click at [491, 268] on div "Không có đơn hàng nào. Bạn thử điều chỉnh lại bộ lọc nhé!" at bounding box center [606, 301] width 1105 height 184
click at [286, 15] on icon "file-add" at bounding box center [285, 15] width 9 height 9
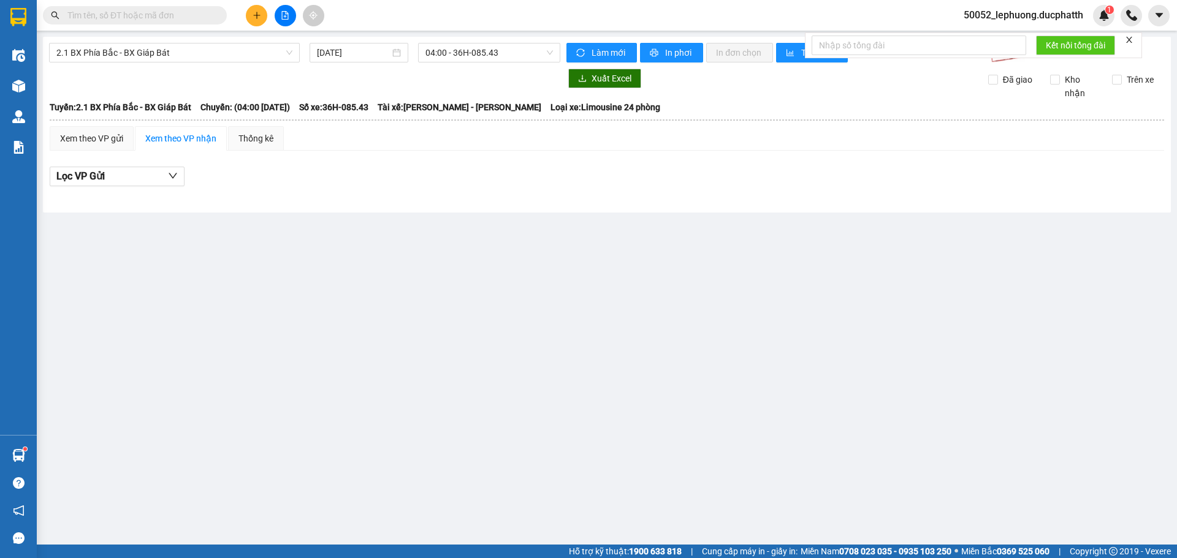
click at [495, 297] on main "2.1 BX Phía Bắc - BX Giáp Bát [DATE] 04:00 - 36H-085.43 Làm mới In phơi In đơn …" at bounding box center [588, 272] width 1177 height 545
drag, startPoint x: 225, startPoint y: 49, endPoint x: 222, endPoint y: 58, distance: 9.7
click at [225, 50] on span "2.1 BX Phía Bắc - BX Giáp Bát" at bounding box center [174, 53] width 236 height 18
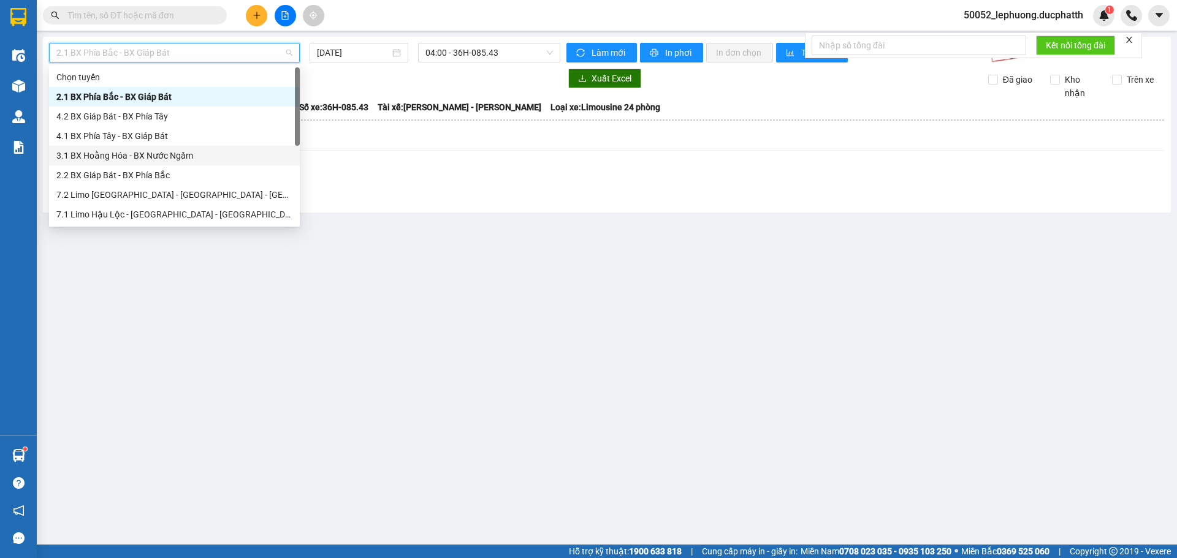
drag, startPoint x: 172, startPoint y: 158, endPoint x: 332, endPoint y: 94, distance: 171.8
click at [172, 157] on div "3.1 BX Hoằng Hóa - BX Nước Ngầm" at bounding box center [174, 155] width 236 height 13
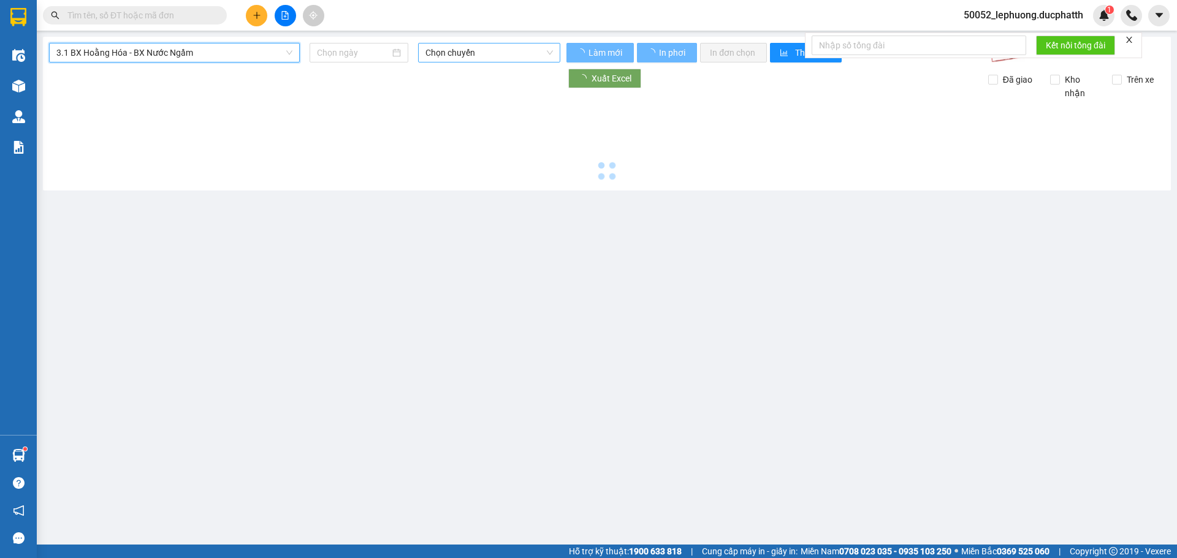
type input "[DATE]"
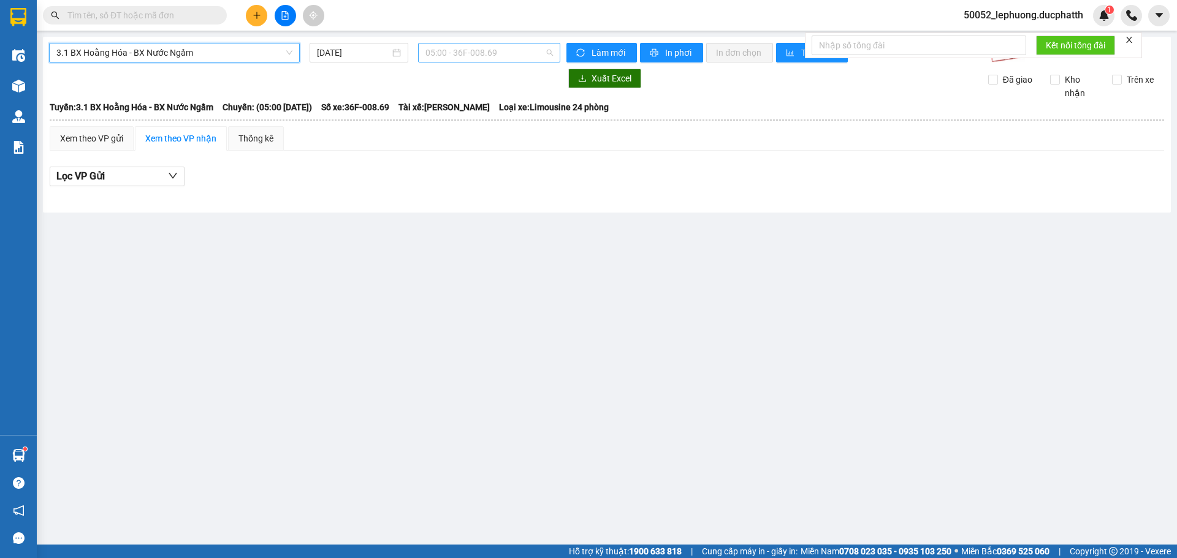
click at [510, 53] on span "05:00 - 36F-008.69" at bounding box center [488, 53] width 127 height 18
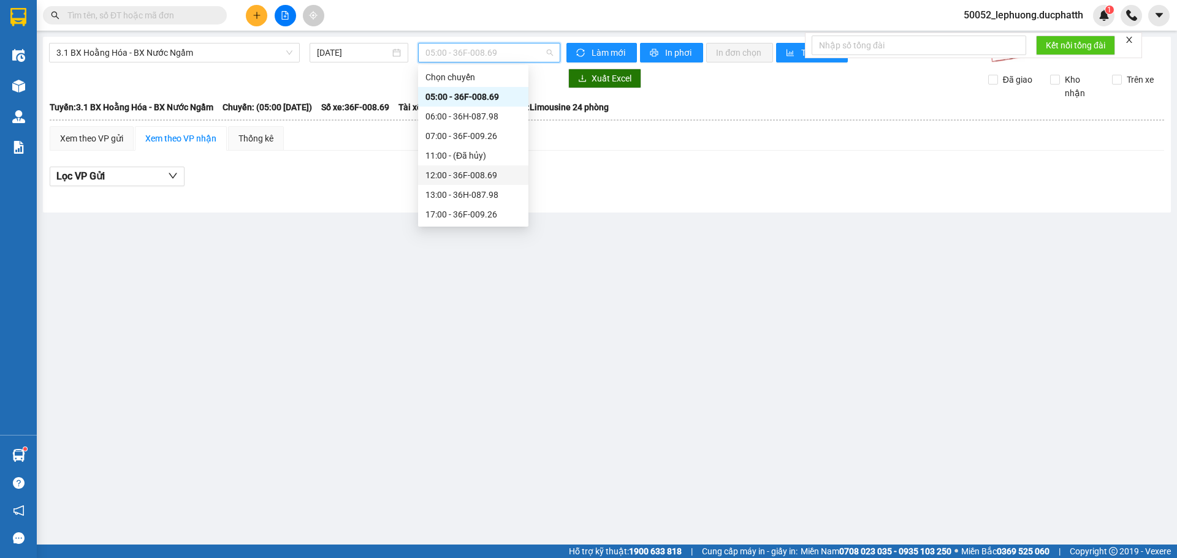
click at [472, 172] on div "12:00 - 36F-008.69" at bounding box center [473, 175] width 96 height 13
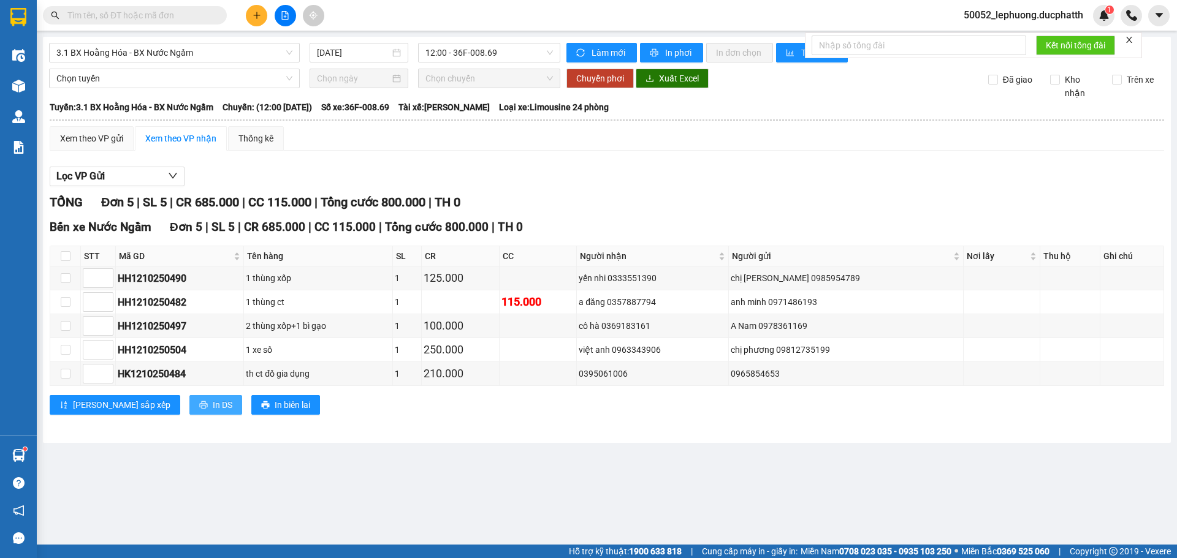
click at [213, 403] on span "In DS" at bounding box center [223, 404] width 20 height 13
drag, startPoint x: 75, startPoint y: 12, endPoint x: 85, endPoint y: 10, distance: 10.0
click at [75, 12] on input "text" at bounding box center [139, 15] width 145 height 13
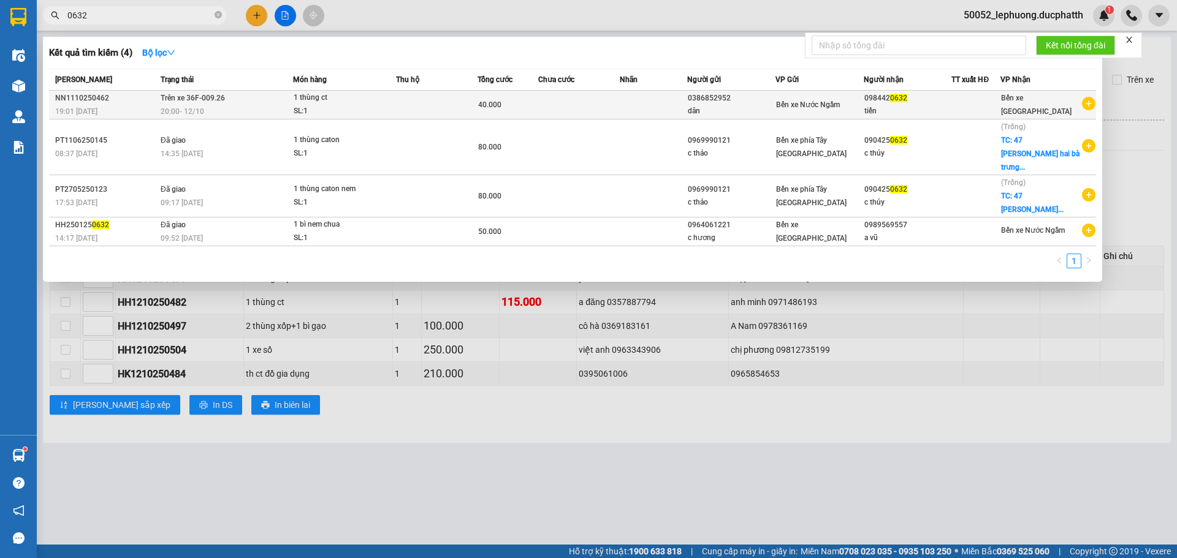
type input "0632"
click at [255, 110] on div "20:00 - 12/10" at bounding box center [227, 111] width 132 height 13
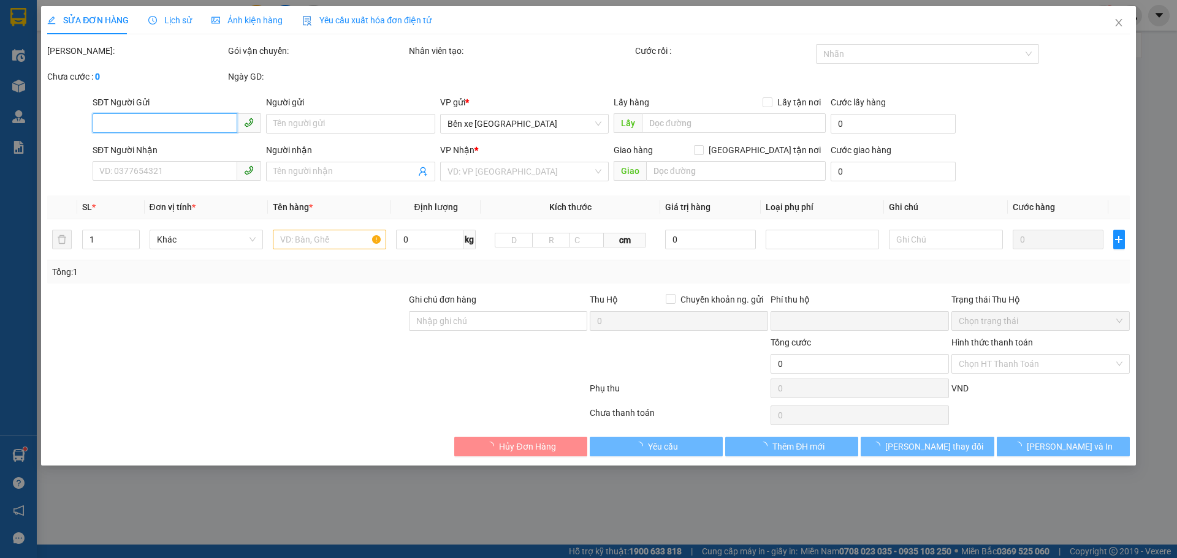
type input "0386852952"
type input "dân"
type input "0984420632"
type input "tiến"
type input "shb cty 19h01 11/10 pham van dan"
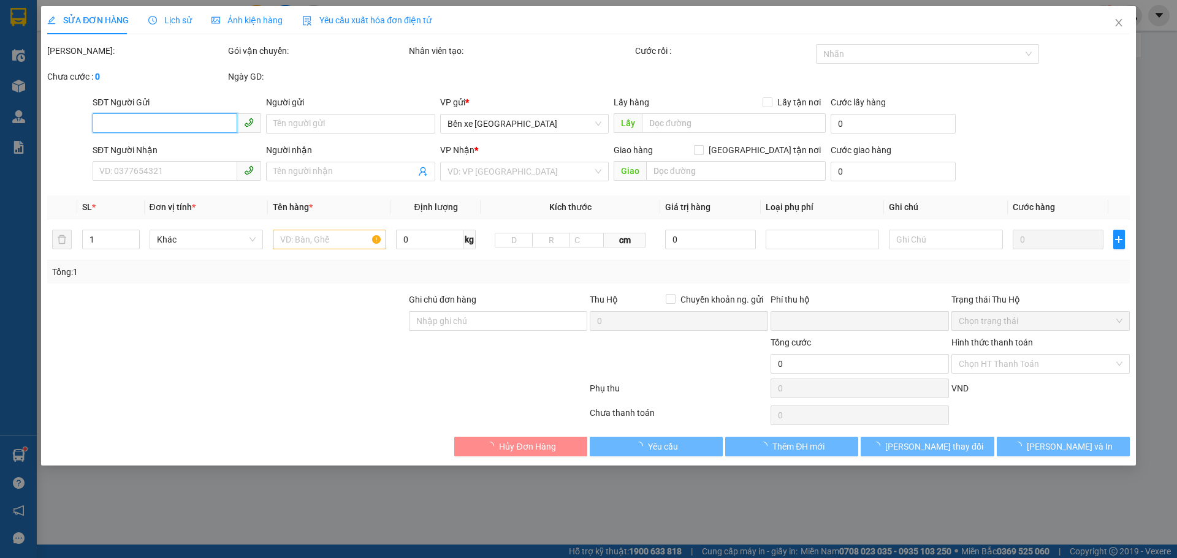
type input "0"
type input "40.000"
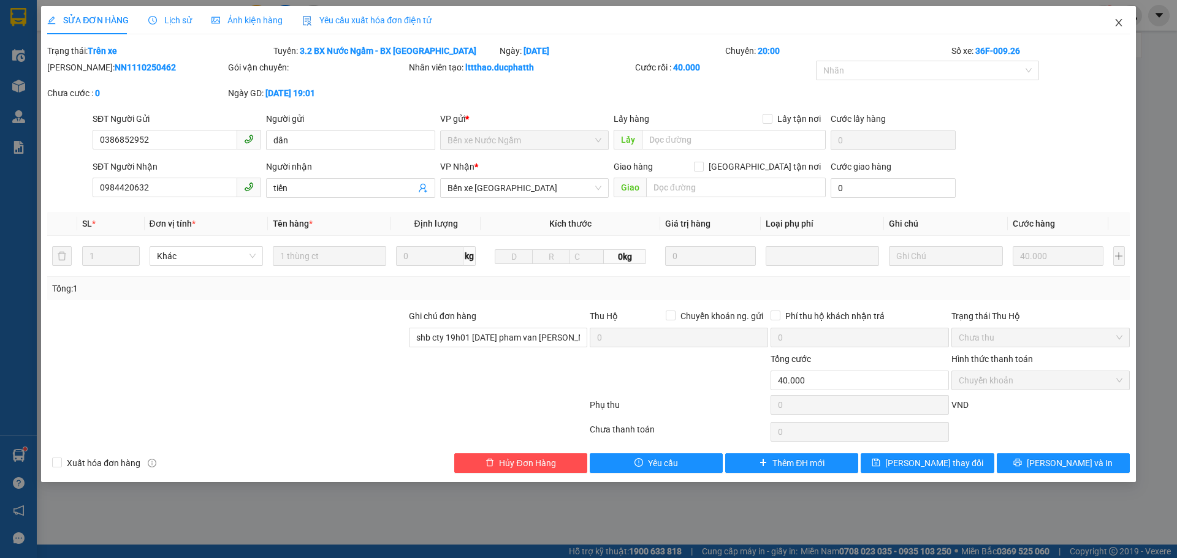
click at [1123, 22] on span "Close" at bounding box center [1118, 23] width 34 height 34
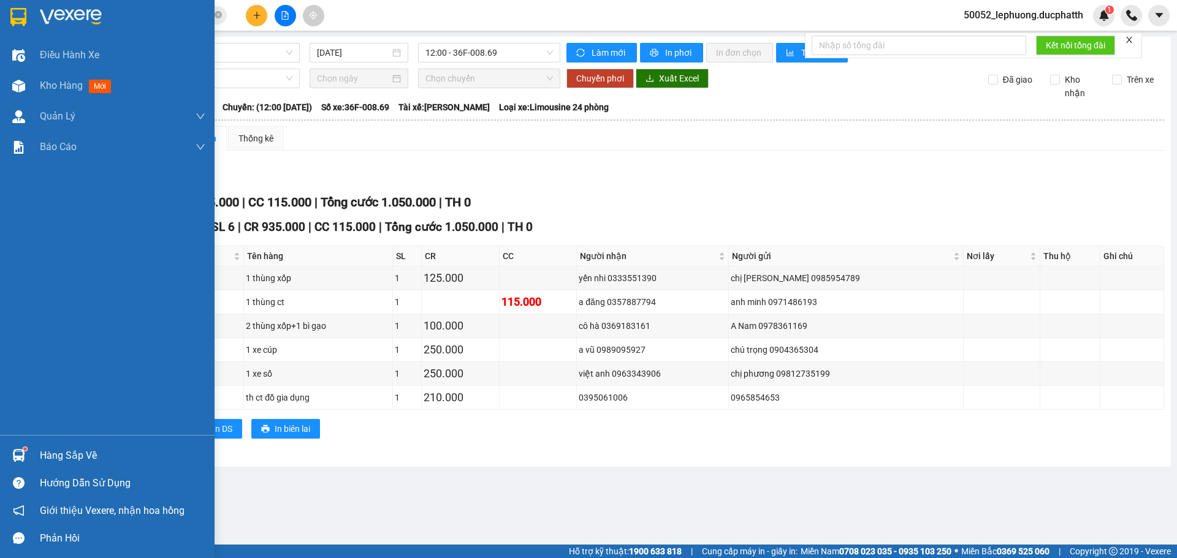
click at [80, 450] on div "Hàng sắp về" at bounding box center [122, 456] width 165 height 18
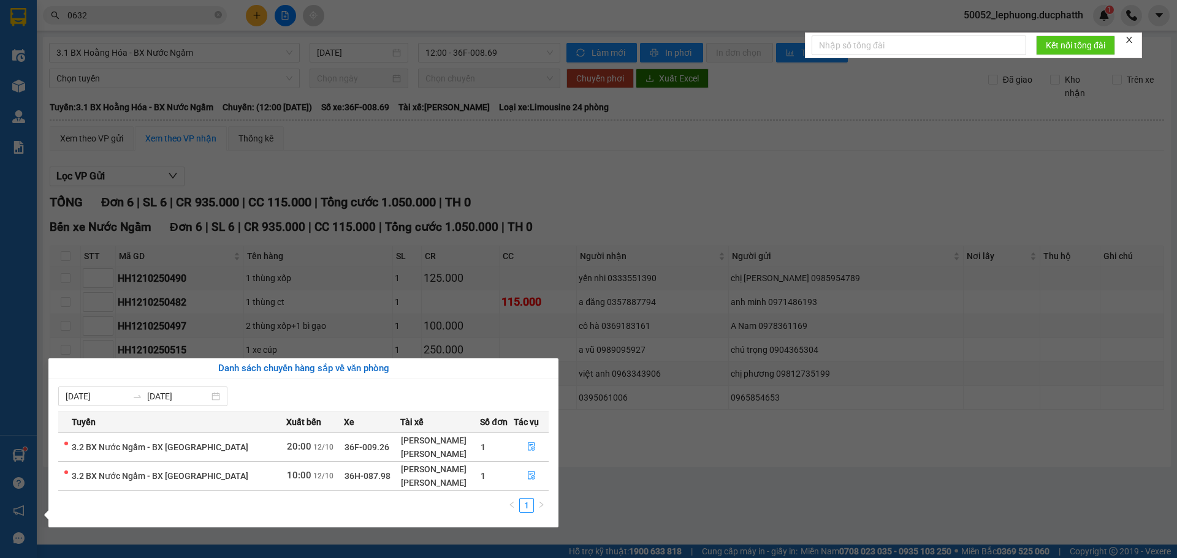
click at [455, 451] on div "[PERSON_NAME]" at bounding box center [440, 453] width 78 height 13
click at [167, 452] on span "3.2 BX Nước Ngầm - BX [GEOGRAPHIC_DATA]" at bounding box center [160, 447] width 176 height 10
click at [251, 442] on td "3.2 BX Nước Ngầm - BX [GEOGRAPHIC_DATA]" at bounding box center [172, 447] width 228 height 29
click at [530, 445] on icon "file-done" at bounding box center [531, 446] width 9 height 9
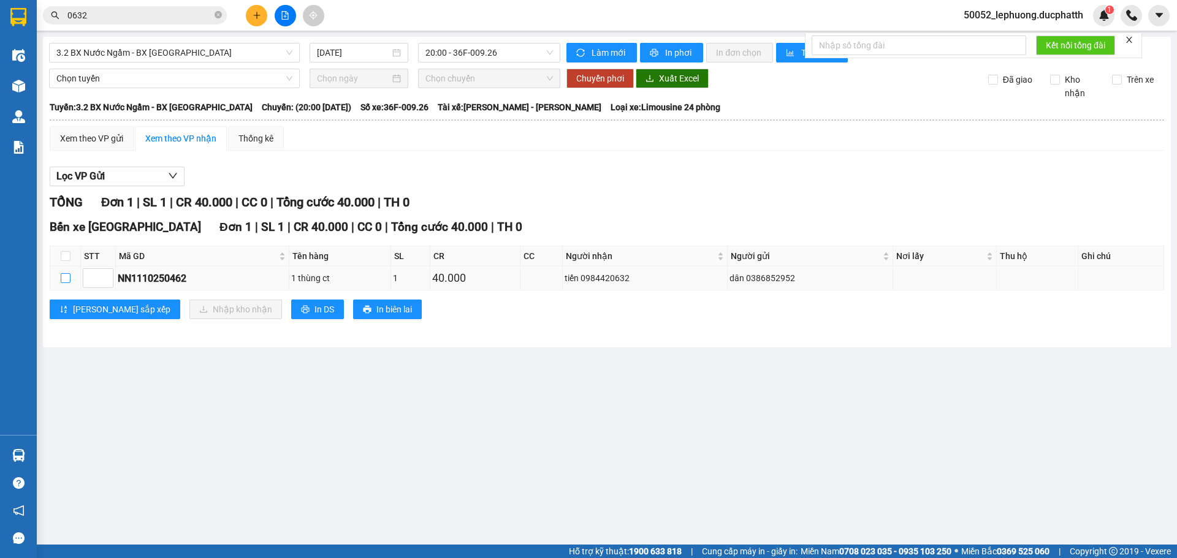
click at [69, 279] on input "checkbox" at bounding box center [66, 278] width 10 height 10
checkbox input "true"
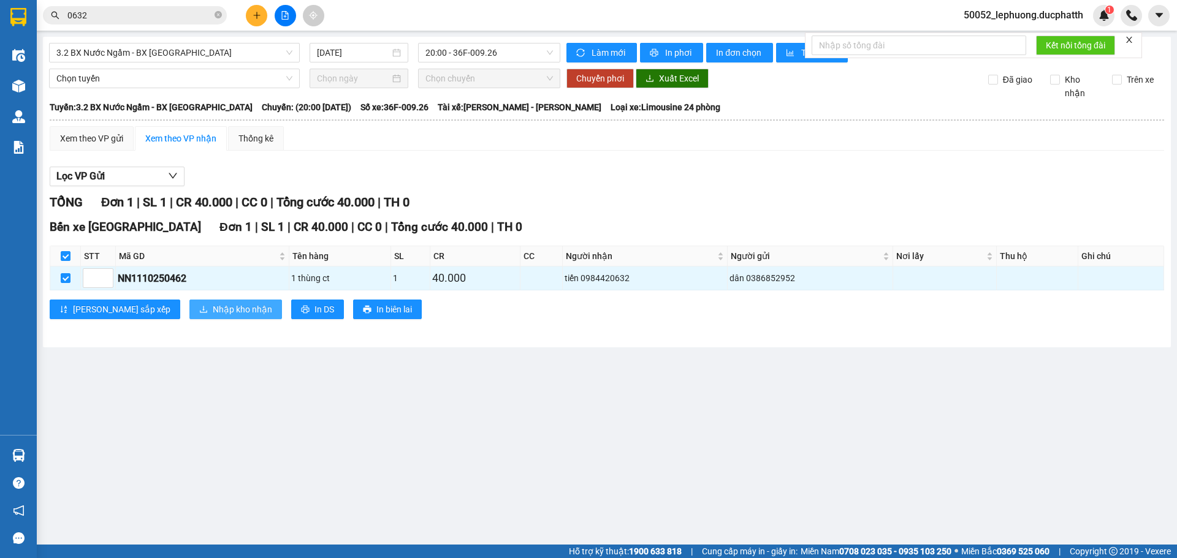
click at [213, 309] on span "Nhập kho nhận" at bounding box center [242, 309] width 59 height 13
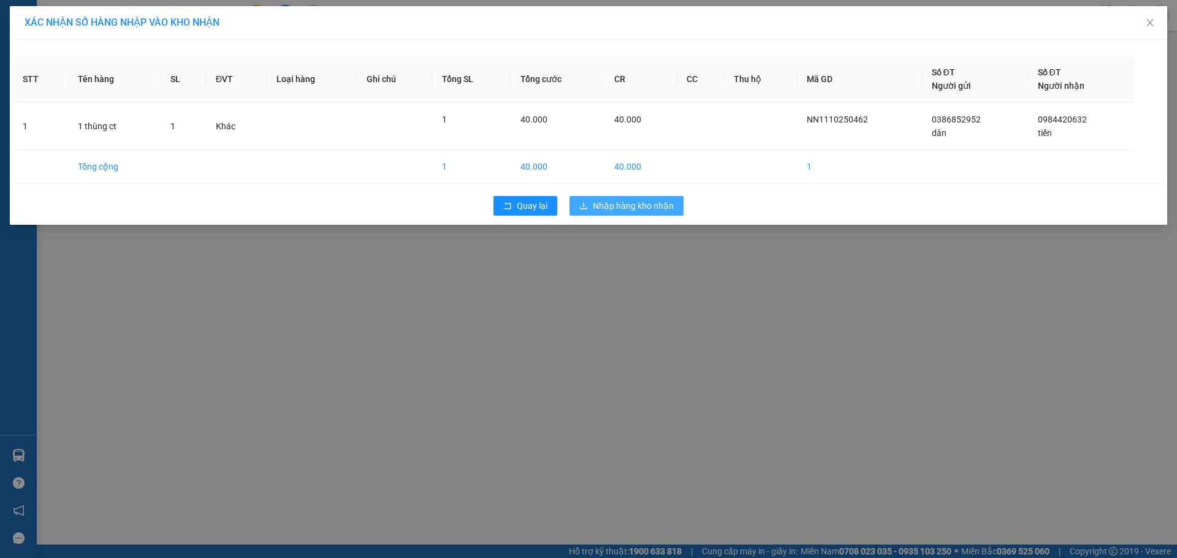
click at [654, 203] on span "Nhập hàng kho nhận" at bounding box center [633, 205] width 81 height 13
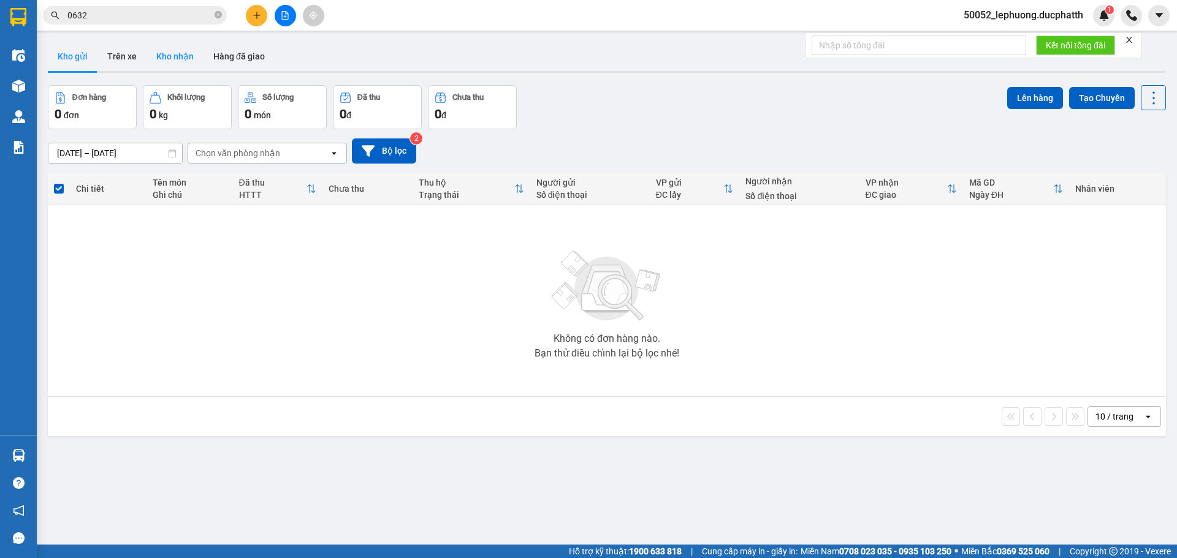
click at [185, 60] on button "Kho nhận" at bounding box center [174, 56] width 57 height 29
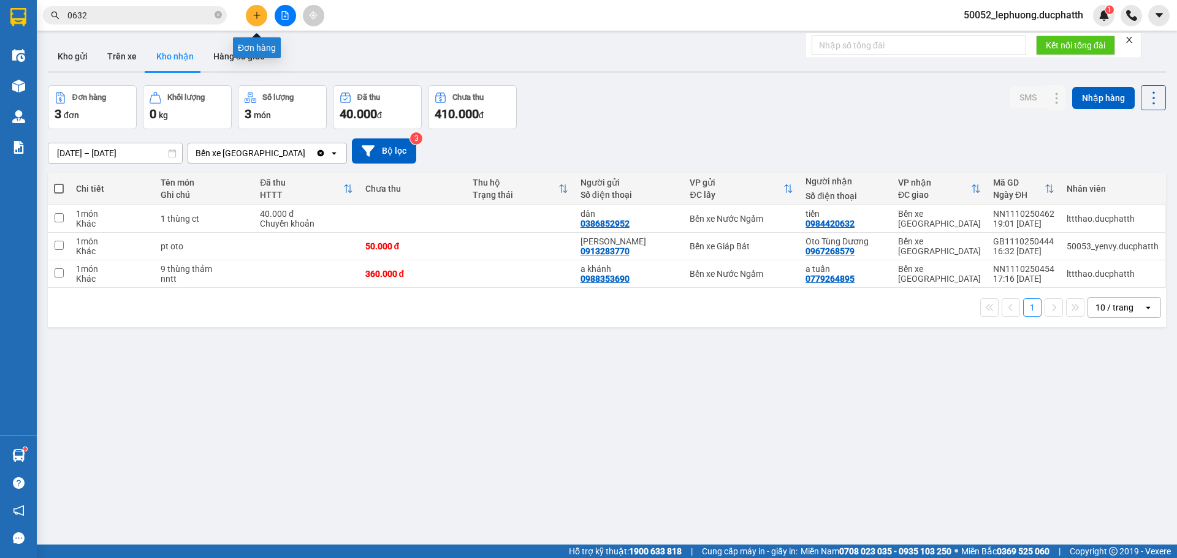
click at [256, 18] on icon "plus" at bounding box center [256, 15] width 9 height 9
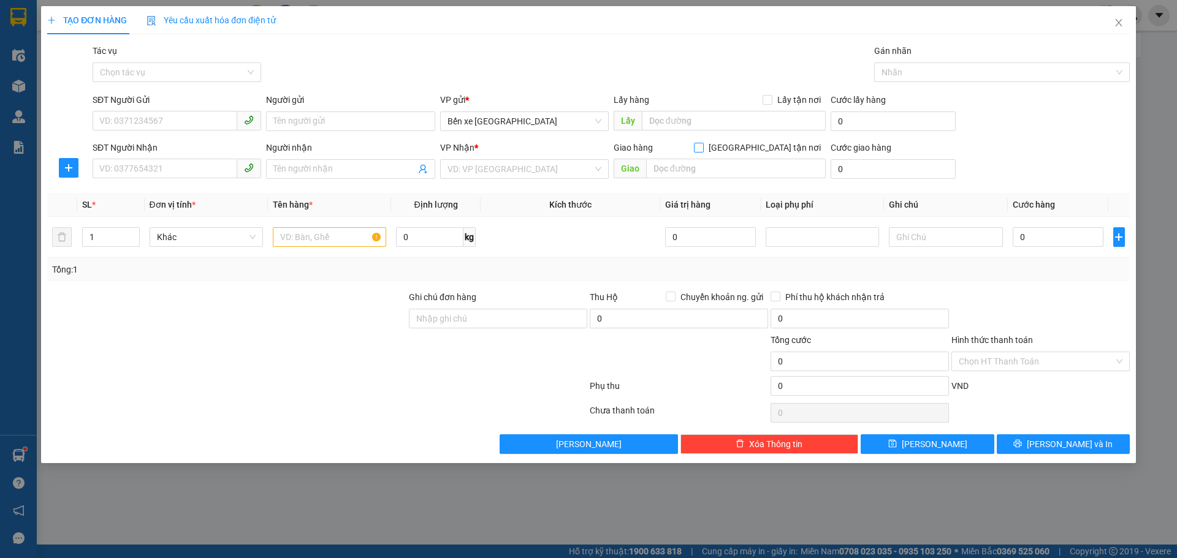
click at [702, 148] on input "Giao tận nơi" at bounding box center [698, 147] width 9 height 9
checkbox input "true"
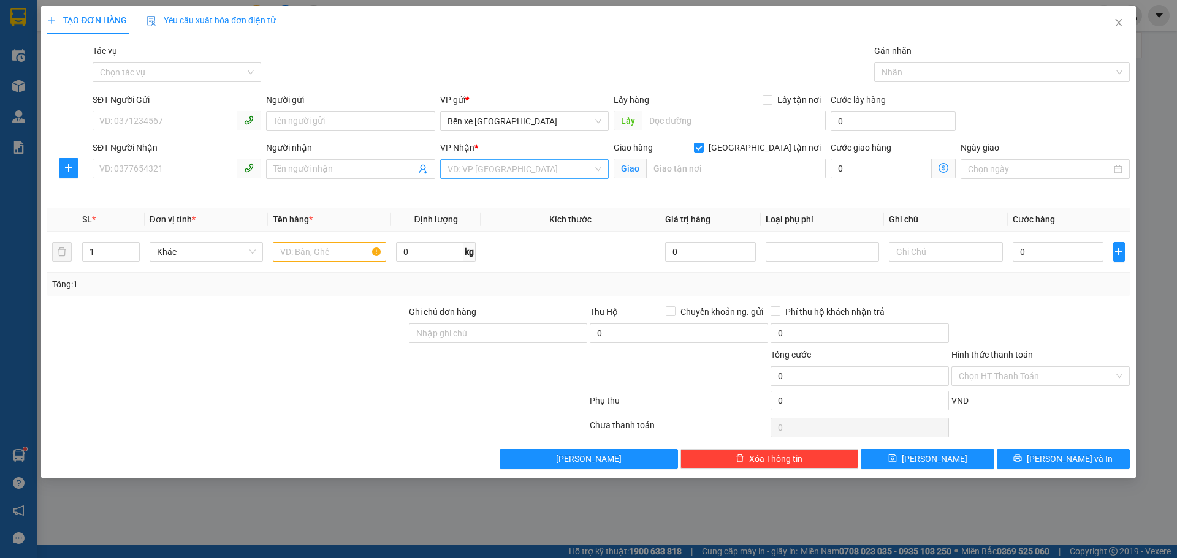
drag, startPoint x: 558, startPoint y: 164, endPoint x: 560, endPoint y: 178, distance: 14.8
click at [561, 164] on input "search" at bounding box center [519, 169] width 145 height 18
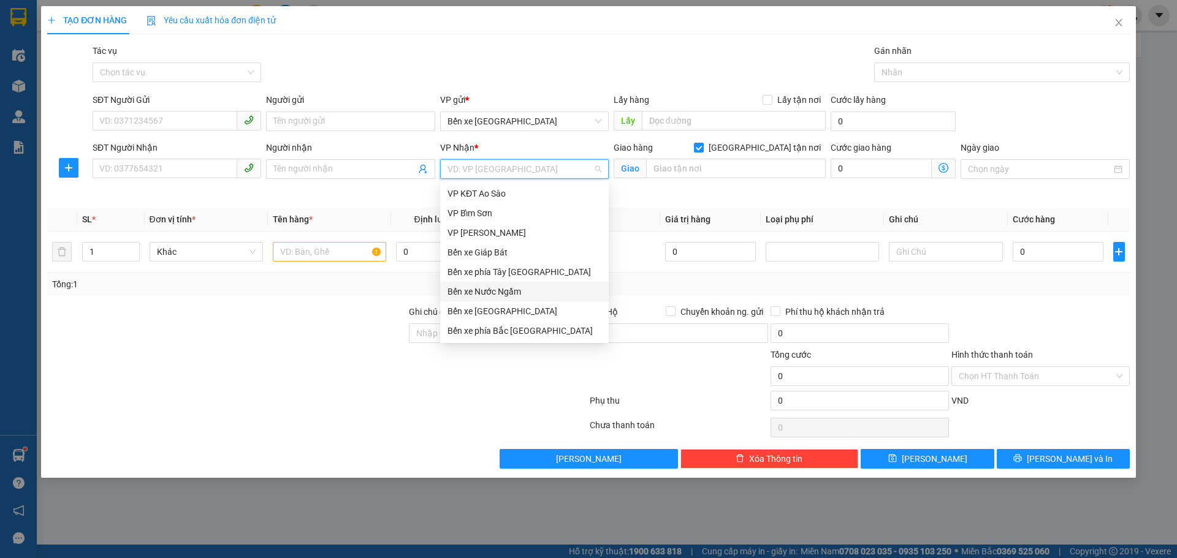
click at [491, 287] on div "Bến xe Nước Ngầm" at bounding box center [524, 291] width 154 height 13
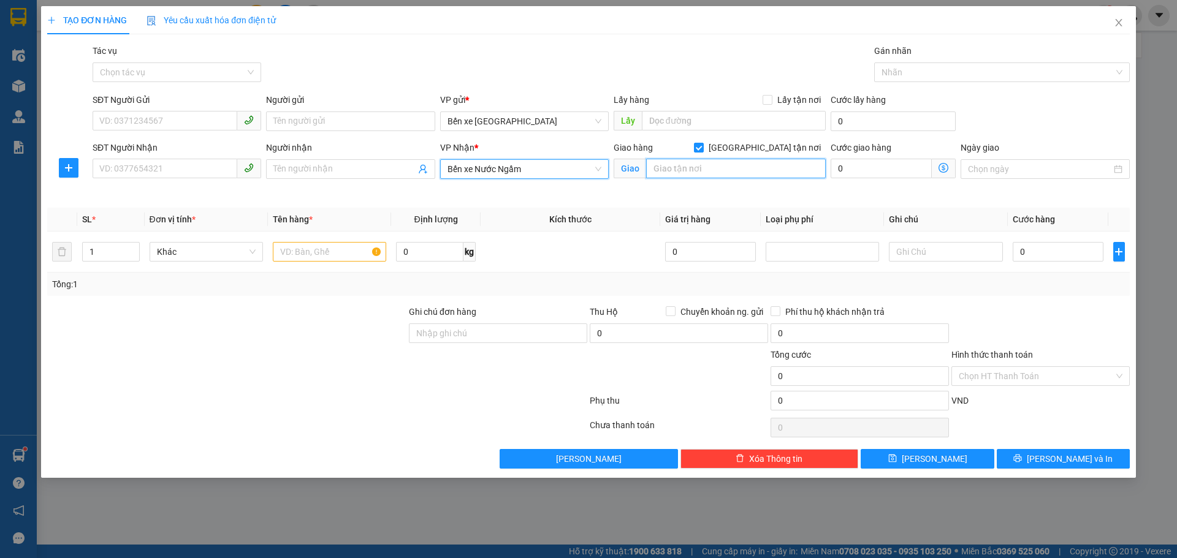
click at [749, 174] on input "text" at bounding box center [736, 169] width 180 height 20
type input "ngõ 10 đường nguyễn văn lộc hà đông"
click at [940, 169] on icon "dollar-circle" at bounding box center [943, 168] width 10 height 10
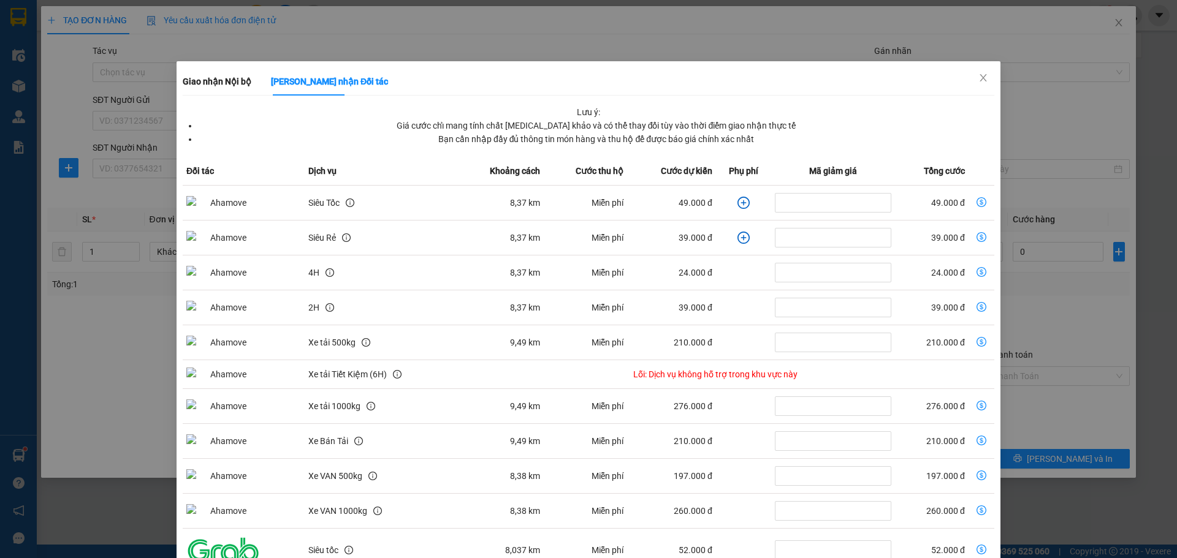
click at [738, 205] on icon "plus-circle" at bounding box center [743, 203] width 12 height 12
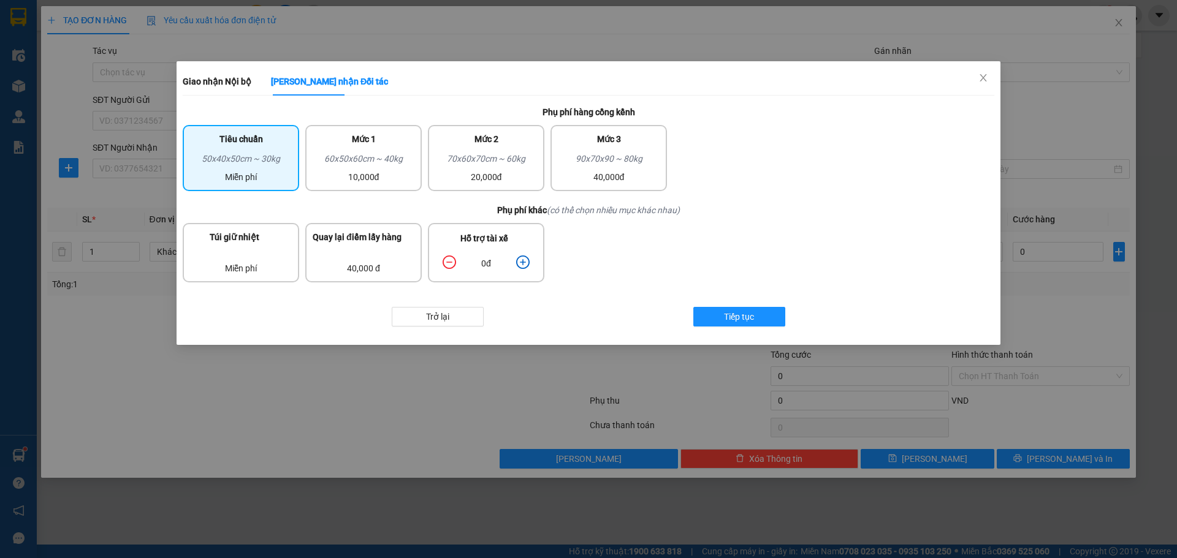
click at [526, 264] on icon "plus-circle" at bounding box center [522, 262] width 13 height 13
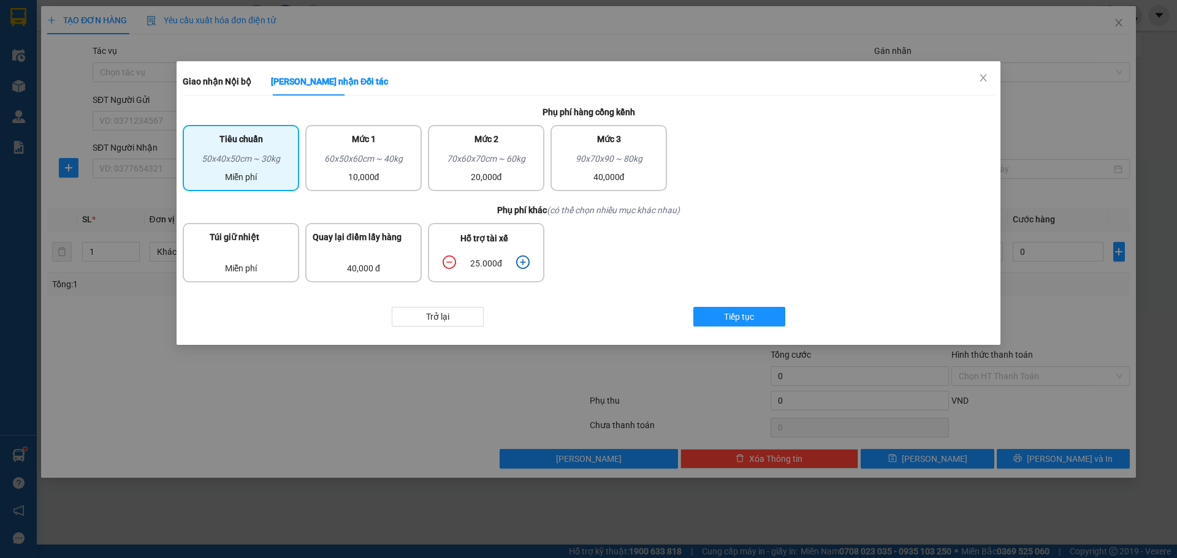
click at [526, 264] on icon "plus-circle" at bounding box center [522, 262] width 13 height 13
click at [750, 320] on span "Tiếp tục" at bounding box center [739, 316] width 30 height 13
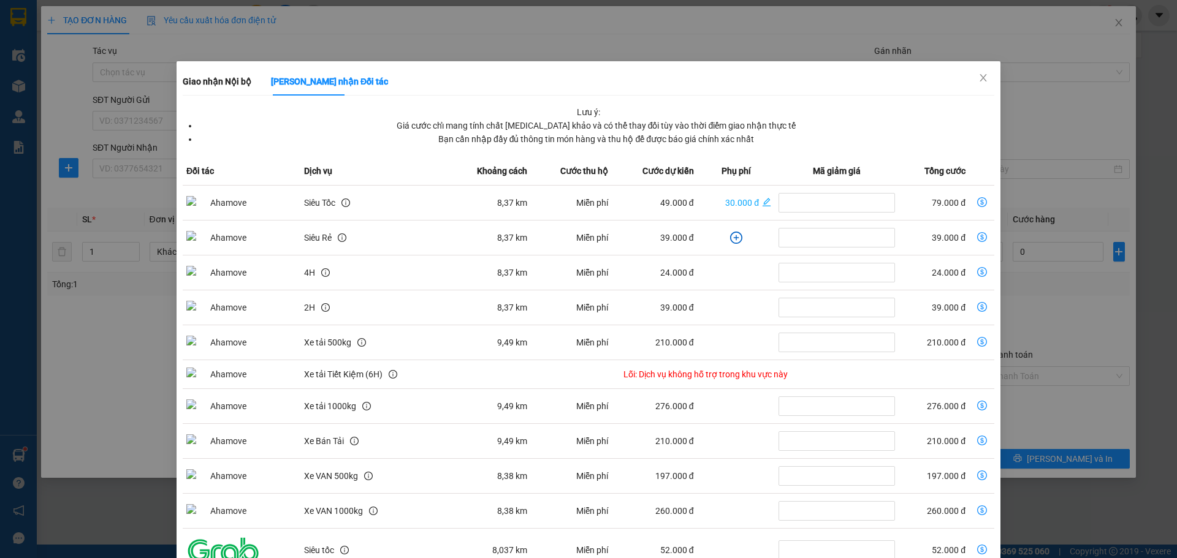
click at [977, 198] on icon "dollar-circle" at bounding box center [982, 202] width 10 height 10
type input "79.000"
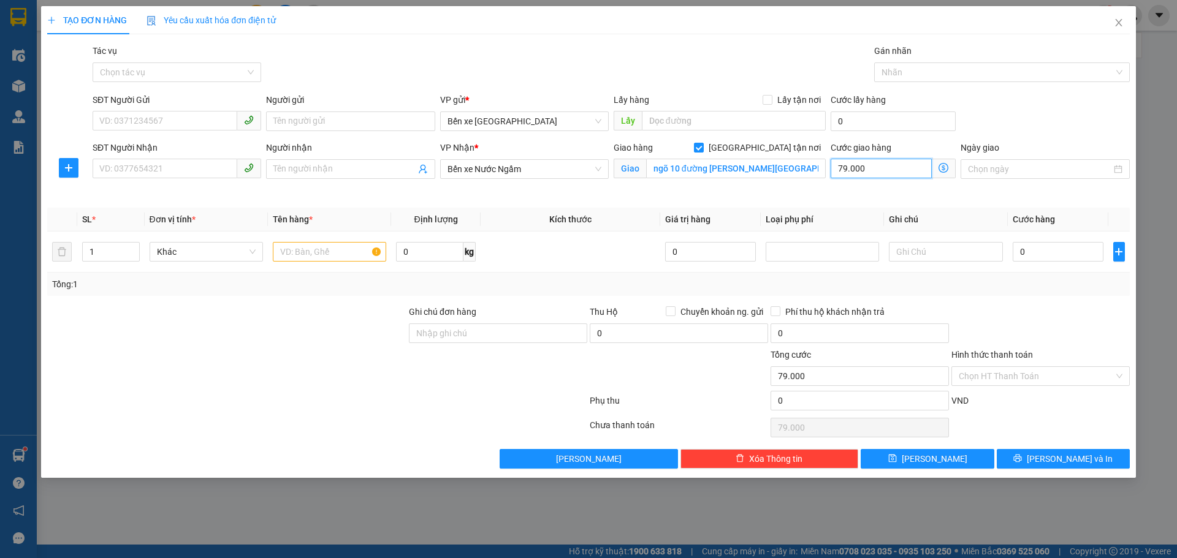
click at [906, 173] on input "79.000" at bounding box center [880, 169] width 101 height 20
type input "8"
type input "80"
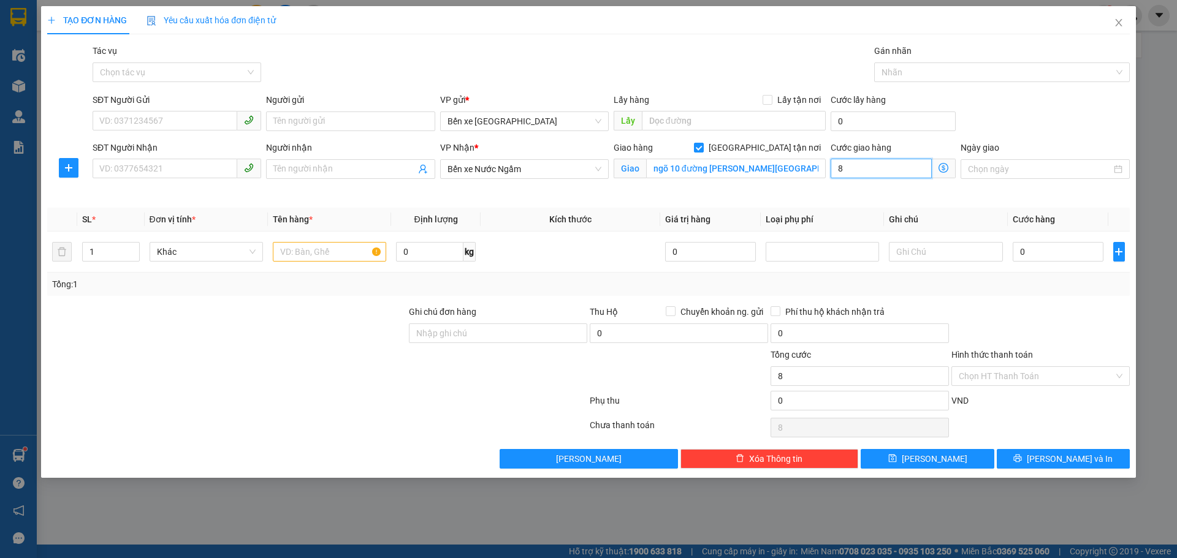
type input "80"
type input "80.000"
click at [970, 209] on th "Ghi chú" at bounding box center [945, 220] width 123 height 24
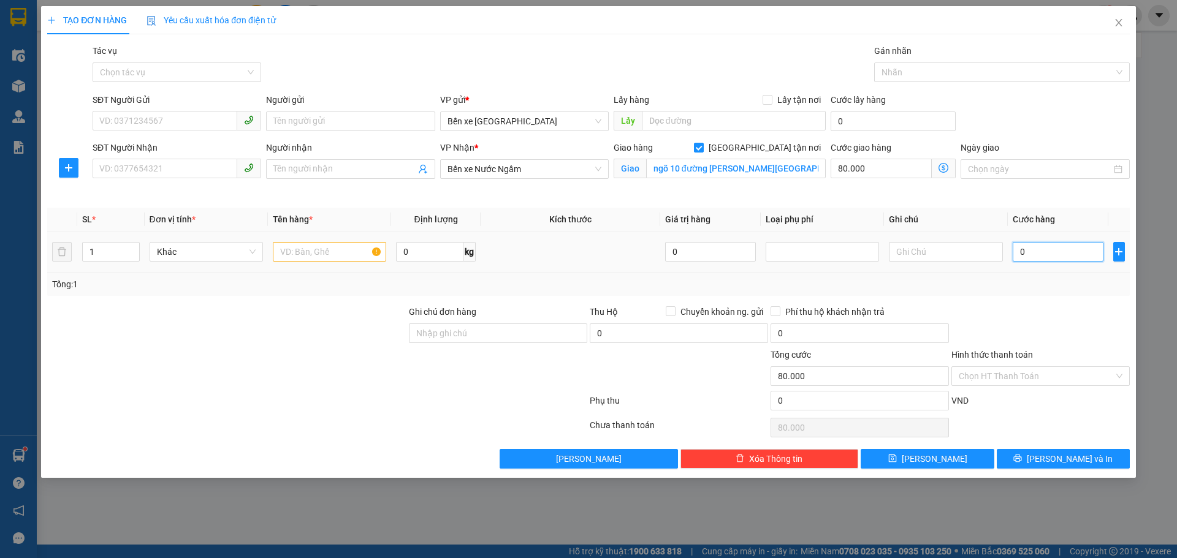
click at [1048, 254] on input "0" at bounding box center [1057, 252] width 91 height 20
type input "6"
type input "80.006"
type input "60"
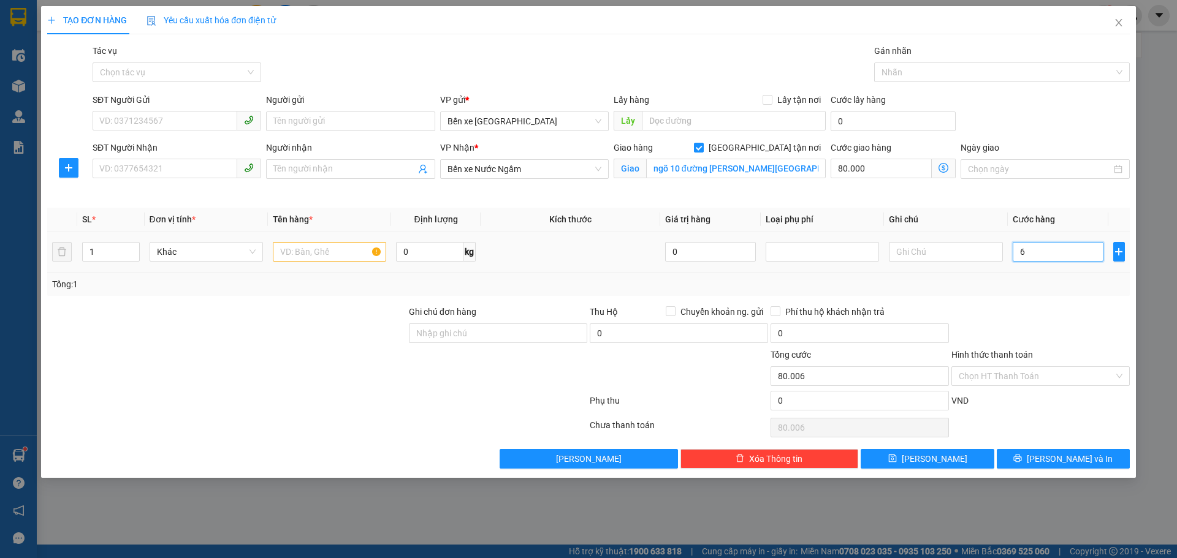
type input "80.060"
type input "60.000"
type input "140.000"
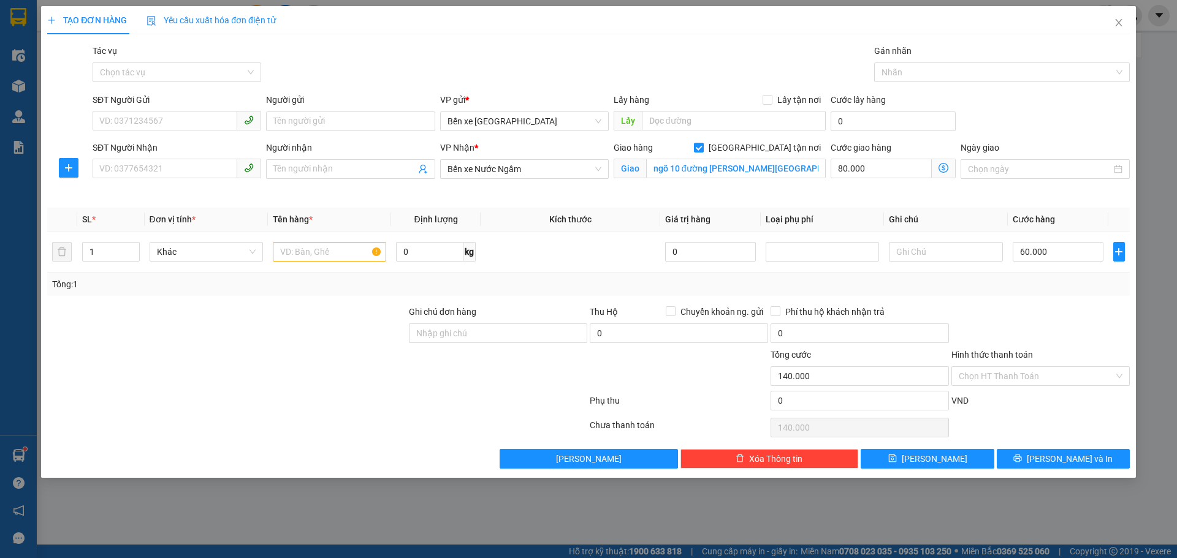
click at [1052, 317] on div at bounding box center [1040, 326] width 181 height 43
click at [191, 122] on input "SĐT Người Gửi" at bounding box center [165, 121] width 145 height 20
type input "0387044533"
click at [301, 125] on input "Người gửi" at bounding box center [350, 122] width 169 height 20
type input "chị chinh"
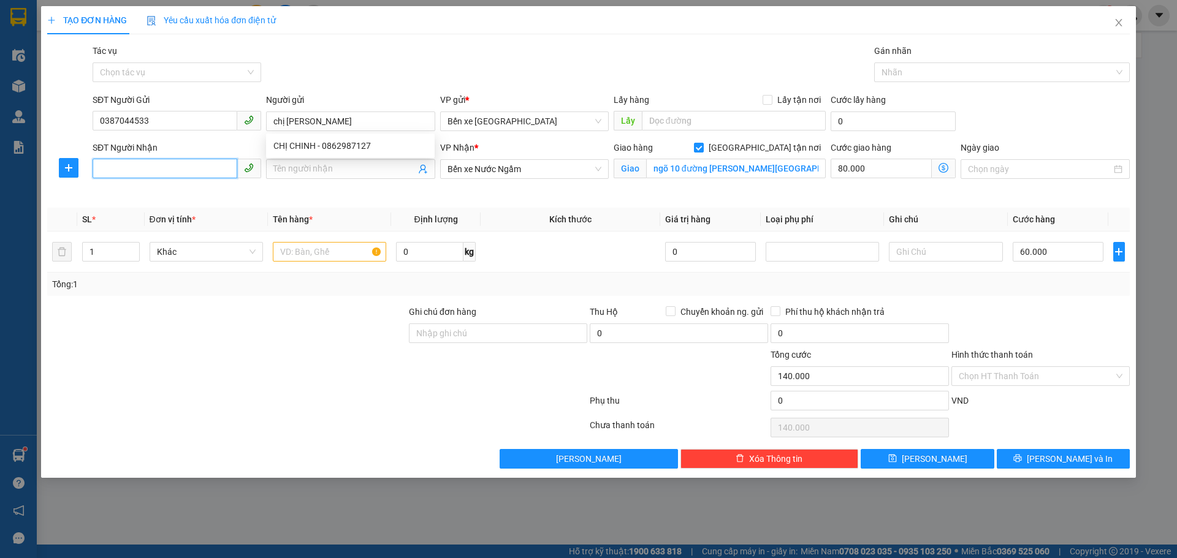
drag, startPoint x: 155, startPoint y: 172, endPoint x: 157, endPoint y: 166, distance: 6.4
click at [155, 172] on input "SĐT Người Nhận" at bounding box center [165, 169] width 145 height 20
type input "0383269003"
click at [293, 166] on input "Người nhận" at bounding box center [344, 168] width 142 height 13
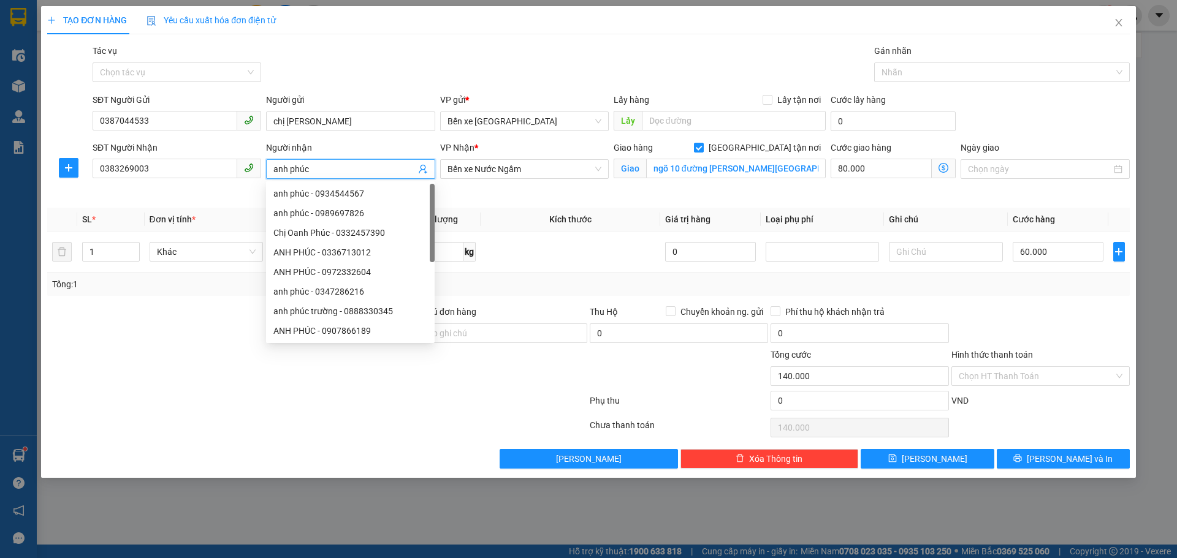
type input "anh phúc"
click at [487, 195] on div "VP Nhận * Bến xe Nước Ngầm" at bounding box center [524, 170] width 173 height 58
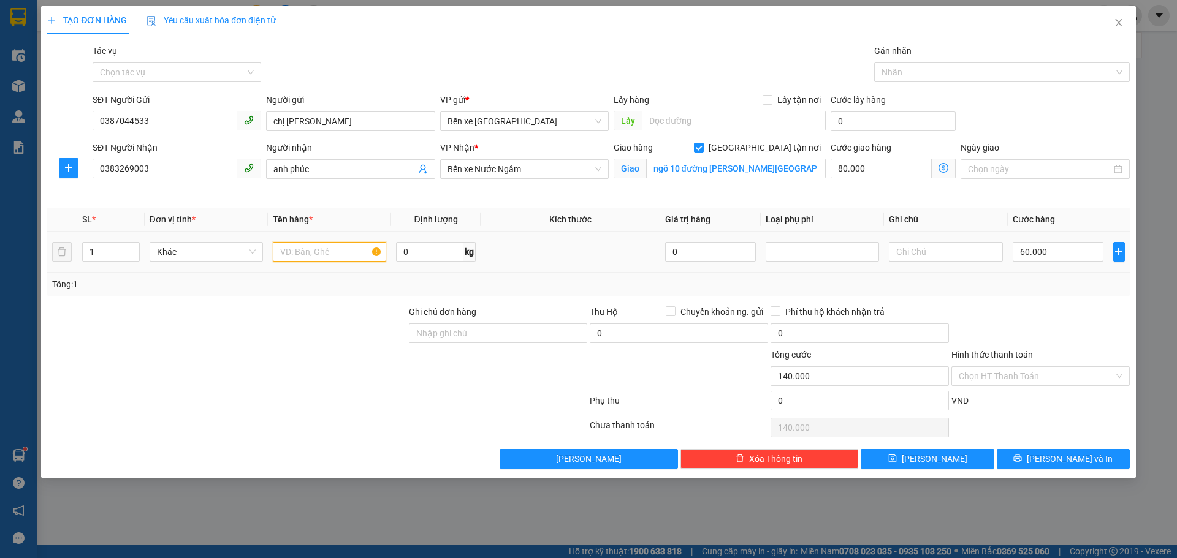
click at [298, 245] on input "text" at bounding box center [329, 252] width 113 height 20
click at [325, 254] on input "1 thùng ct=1 thùng xốp" at bounding box center [329, 252] width 113 height 20
type input "1 thùng ct+1 thùng xốp"
click at [1023, 371] on input "Hình thức thanh toán" at bounding box center [1035, 376] width 155 height 18
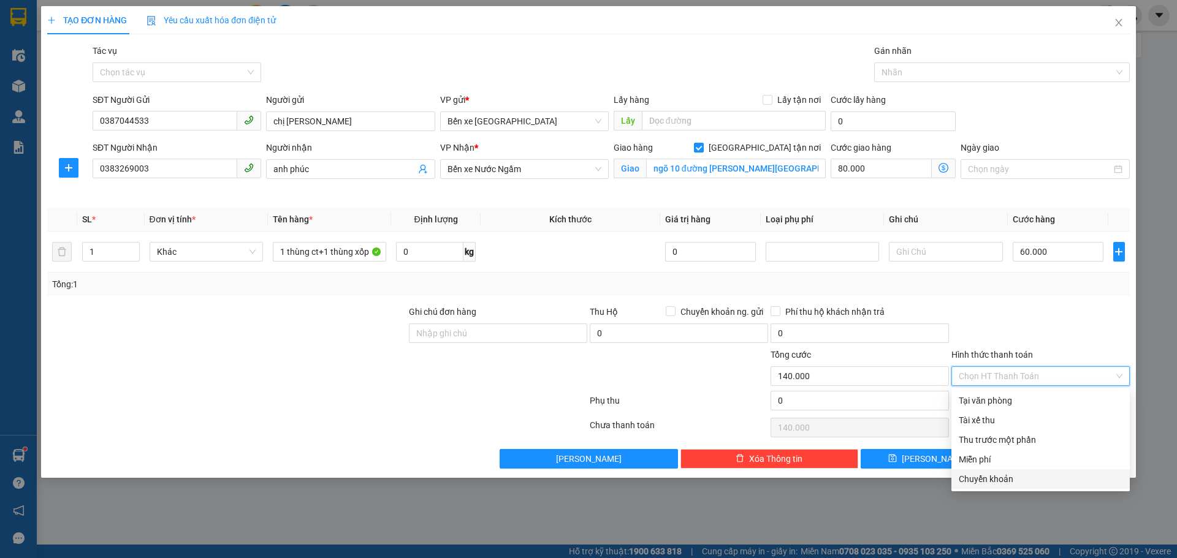
click at [984, 476] on div "Chuyển khoản" at bounding box center [1040, 478] width 164 height 13
type input "0"
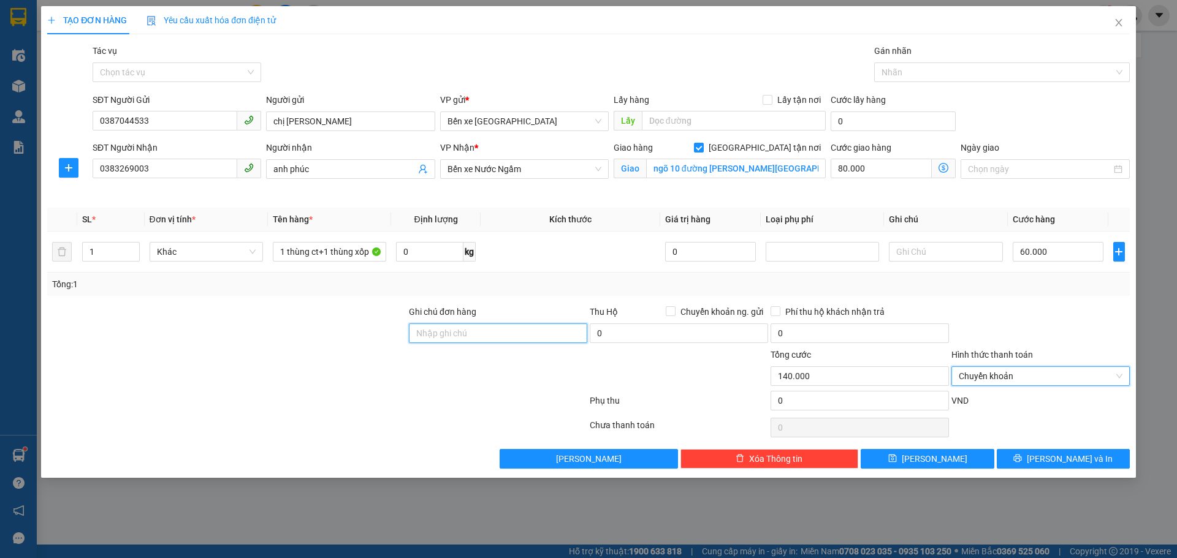
click at [514, 339] on input "Ghi chú đơn hàng" at bounding box center [498, 334] width 178 height 20
type input "ck"
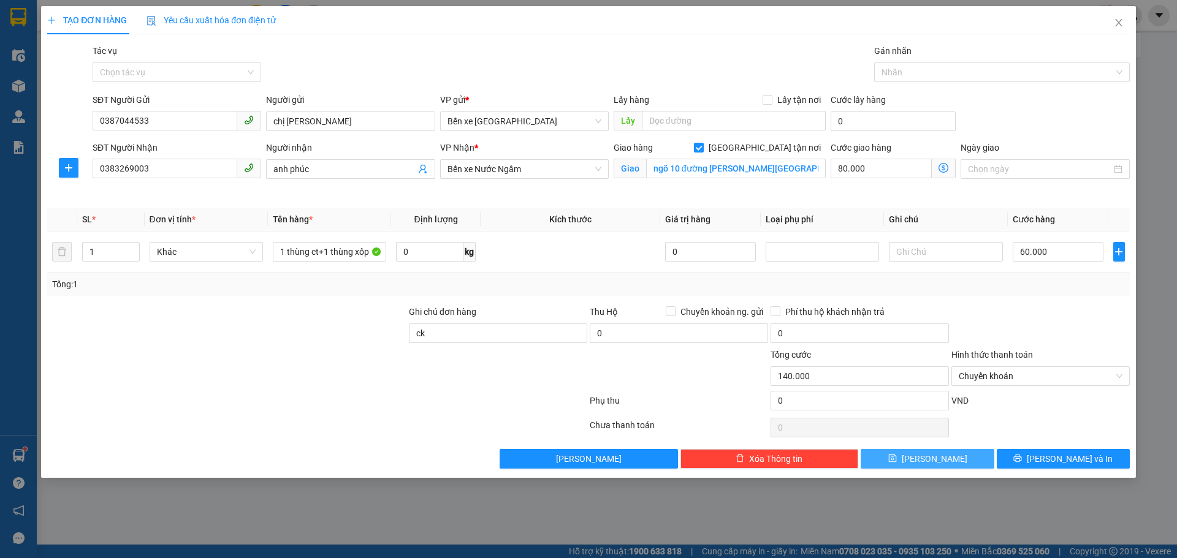
click at [926, 460] on button "Lưu" at bounding box center [926, 459] width 133 height 20
checkbox input "false"
type input "0"
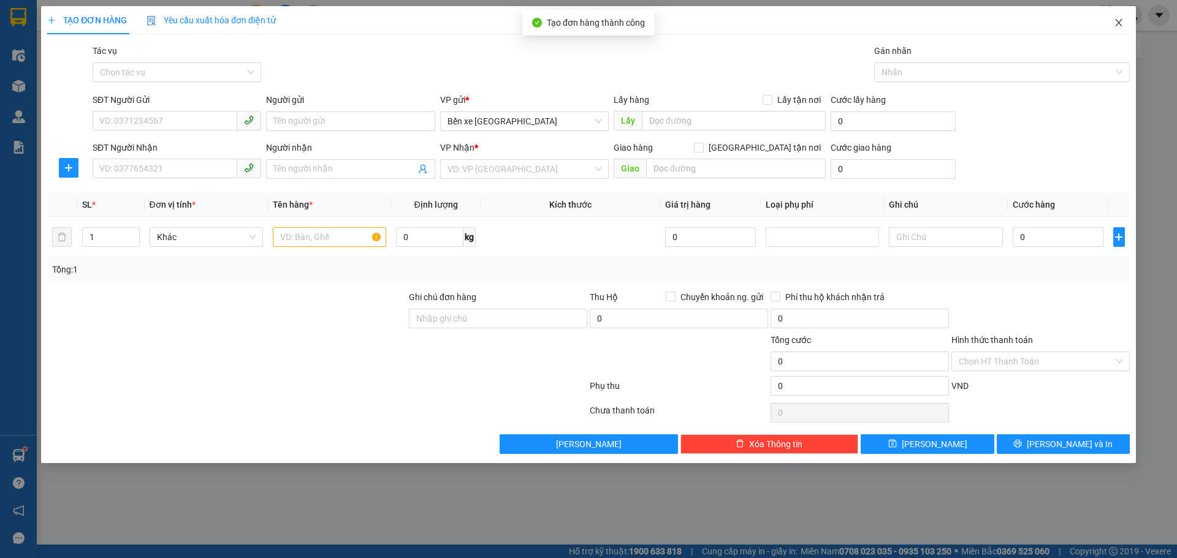
click at [1122, 23] on icon "close" at bounding box center [1118, 23] width 10 height 10
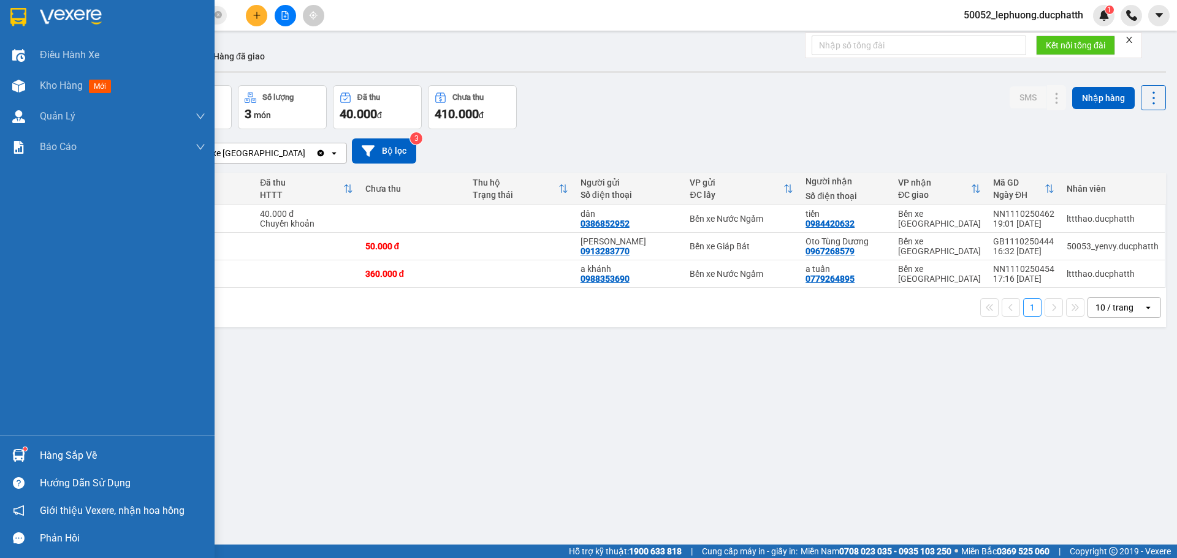
click at [16, 85] on img at bounding box center [18, 86] width 13 height 13
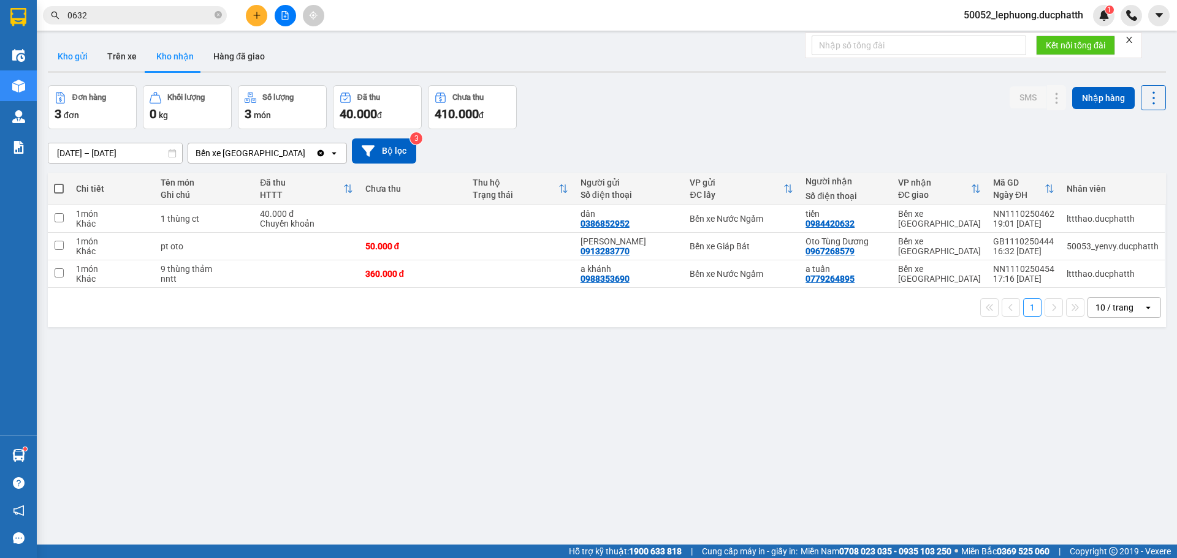
click at [81, 58] on button "Kho gửi" at bounding box center [73, 56] width 50 height 29
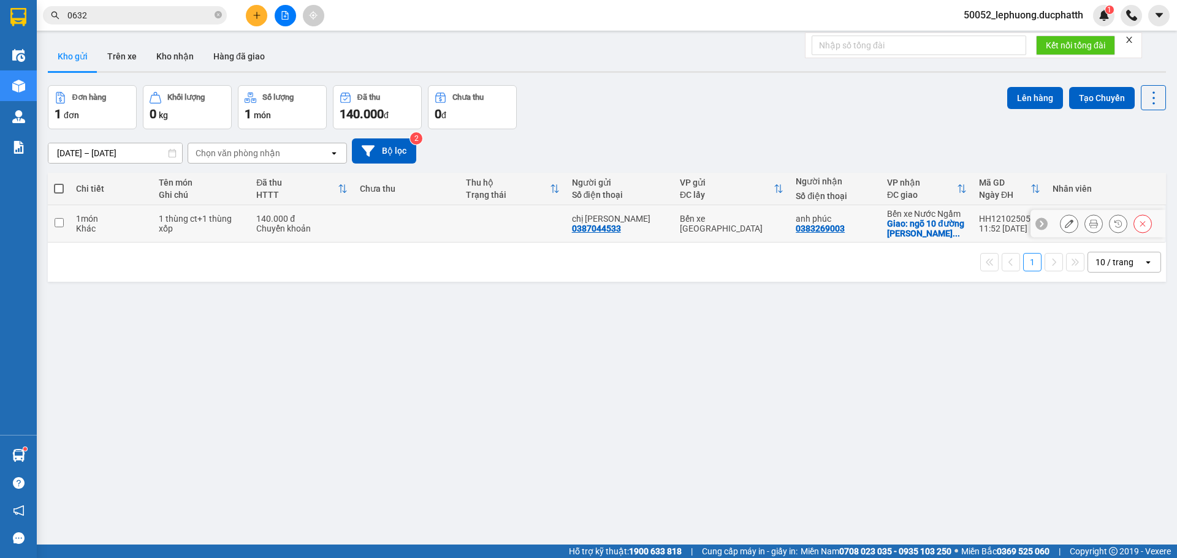
click at [455, 231] on td at bounding box center [407, 223] width 106 height 37
checkbox input "true"
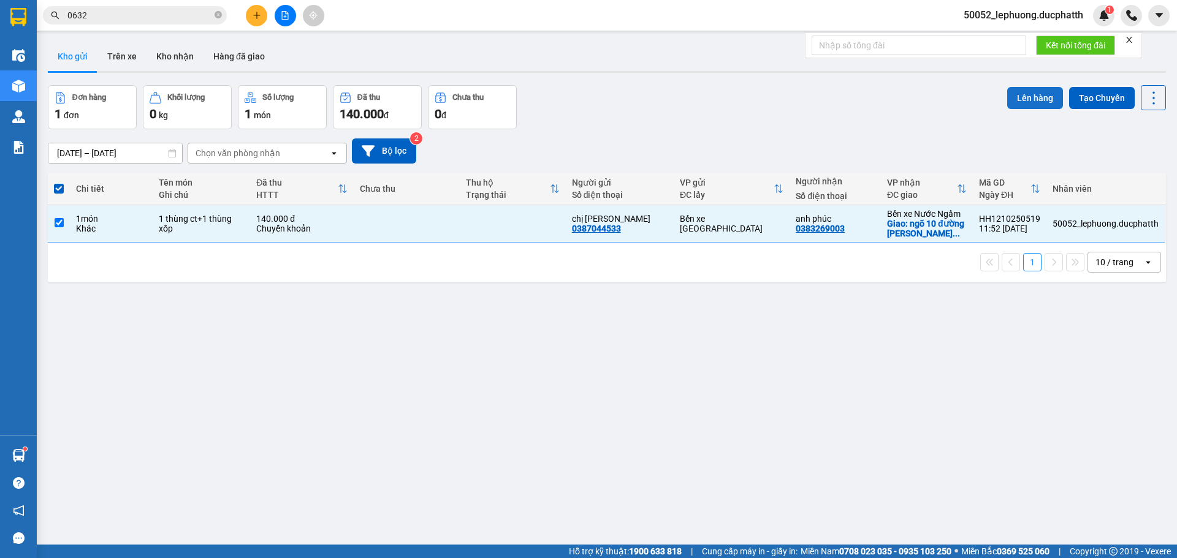
click at [1030, 95] on button "Lên hàng" at bounding box center [1035, 98] width 56 height 22
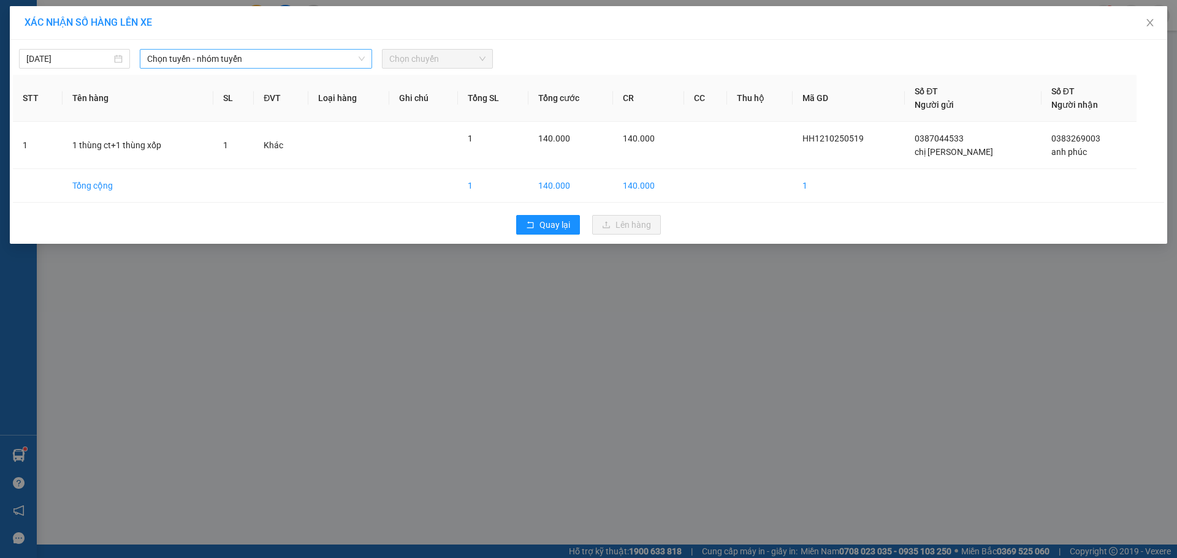
click at [266, 64] on span "Chọn tuyến - nhóm tuyến" at bounding box center [256, 59] width 218 height 18
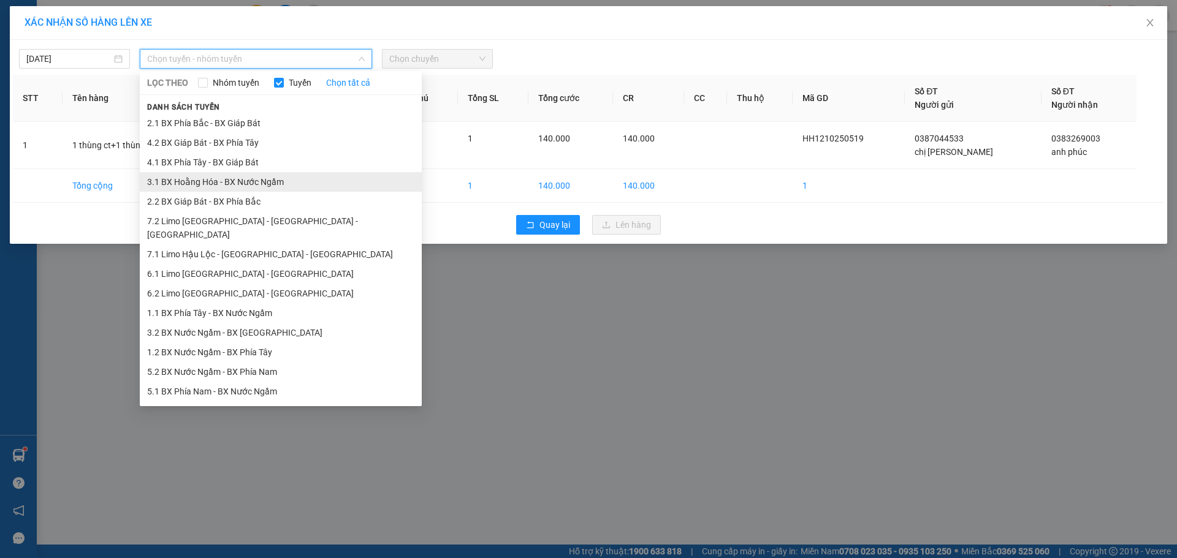
click at [262, 180] on li "3.1 BX Hoằng Hóa - BX Nước Ngầm" at bounding box center [281, 182] width 282 height 20
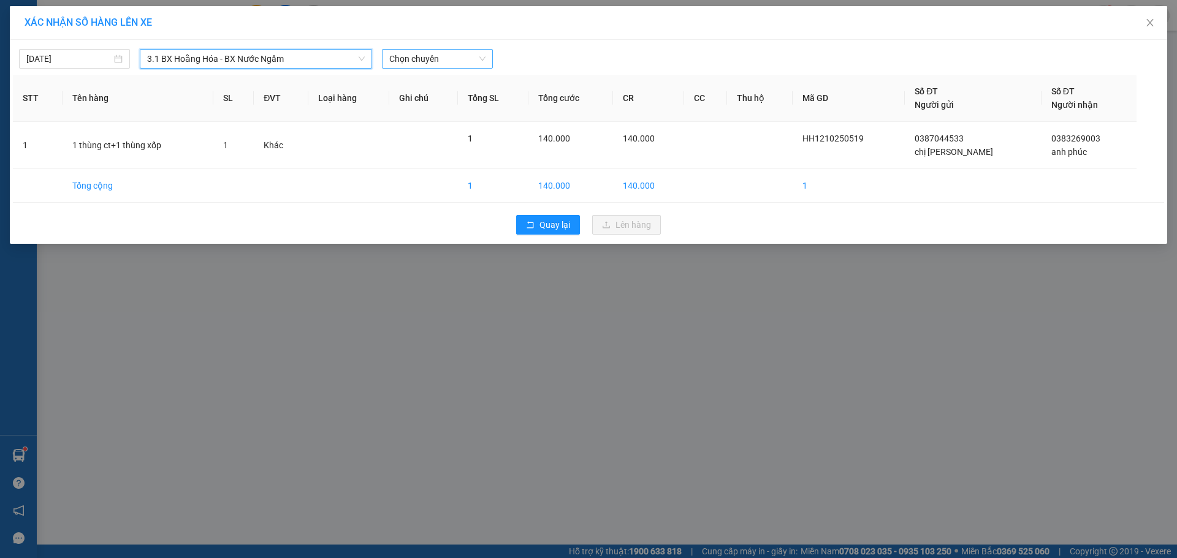
click at [444, 58] on span "Chọn chuyến" at bounding box center [437, 59] width 96 height 18
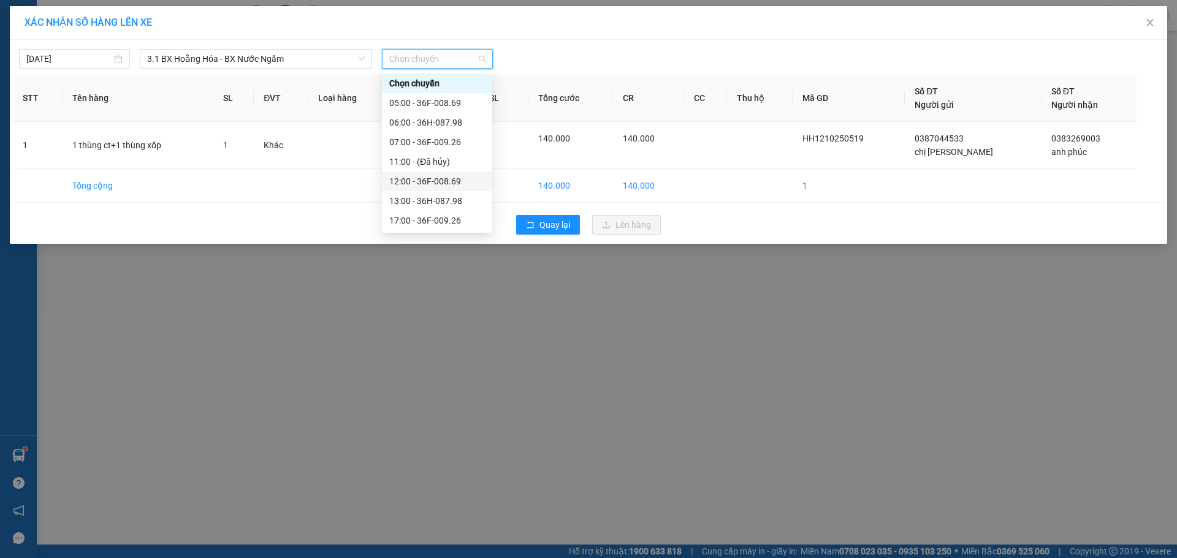
click at [434, 183] on div "12:00 - 36F-008.69" at bounding box center [437, 181] width 96 height 13
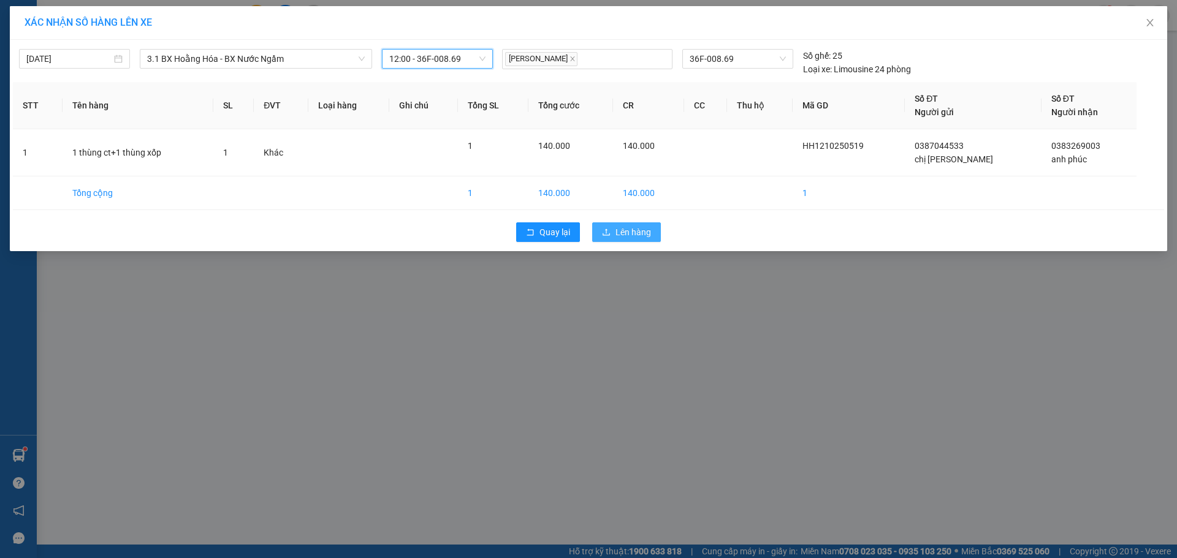
click at [618, 234] on span "Lên hàng" at bounding box center [633, 232] width 36 height 13
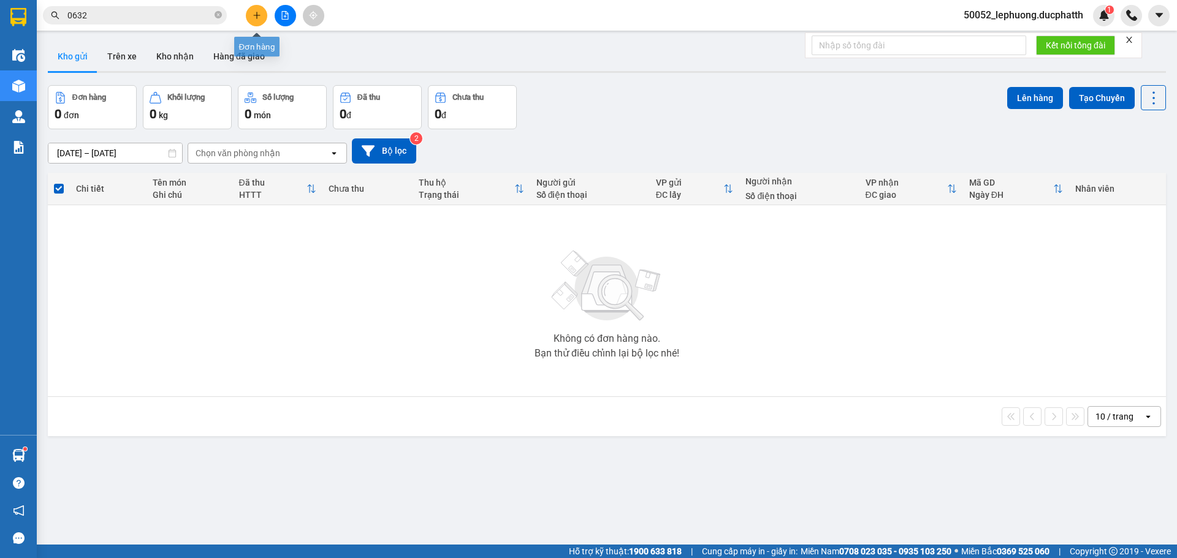
click at [256, 18] on icon "plus" at bounding box center [256, 15] width 9 height 9
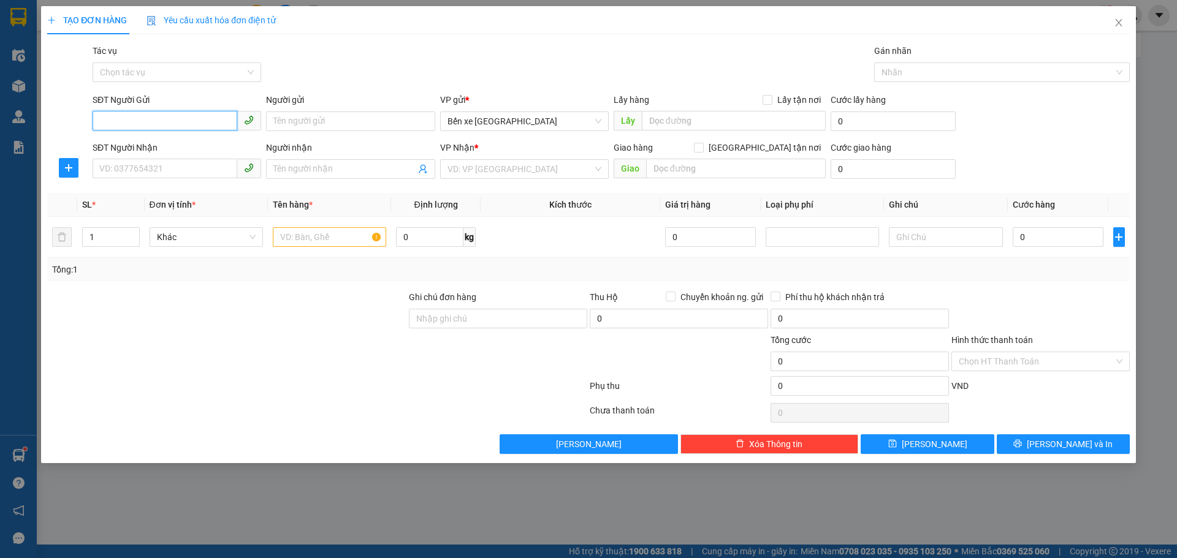
click at [179, 127] on input "SĐT Người Gửi" at bounding box center [165, 121] width 145 height 20
type input "0399254031"
click at [341, 127] on input "Người gửi" at bounding box center [350, 122] width 169 height 20
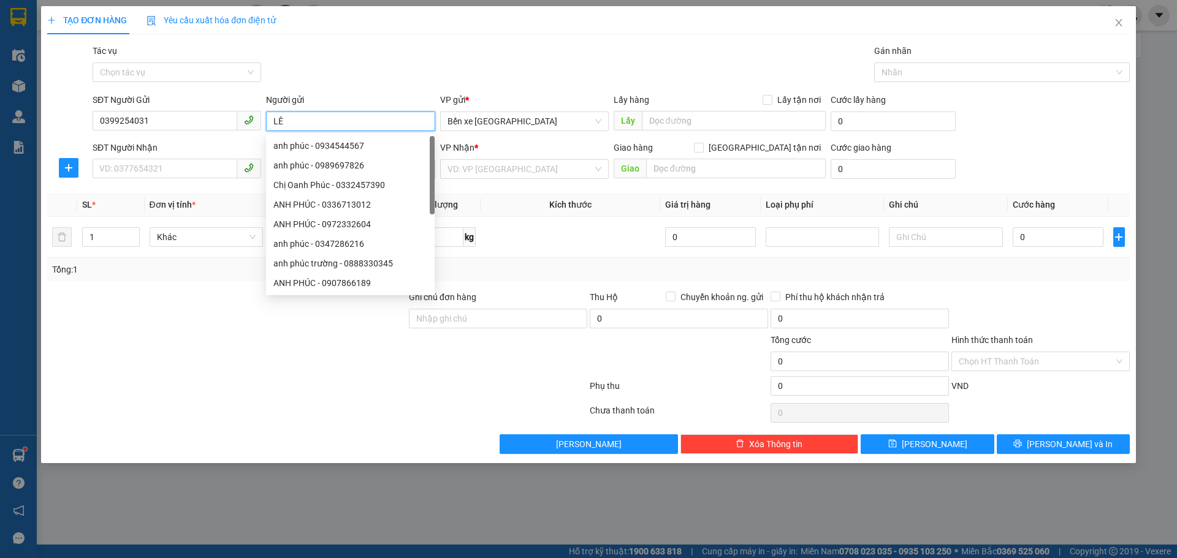
type input "L"
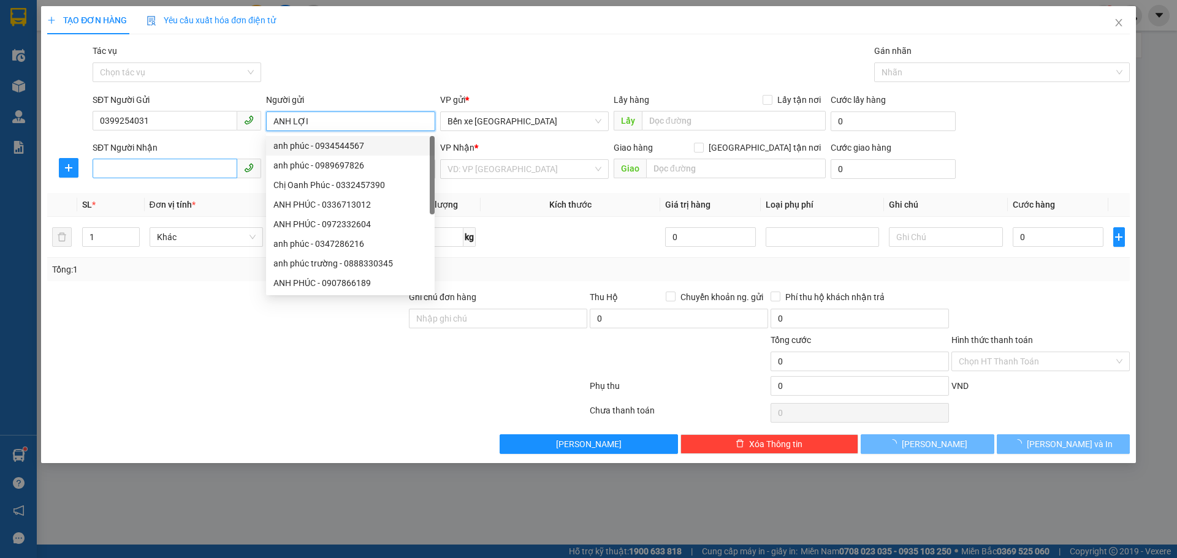
type input "ANH LỢI"
click at [163, 176] on input "SĐT Người Nhận" at bounding box center [165, 169] width 145 height 20
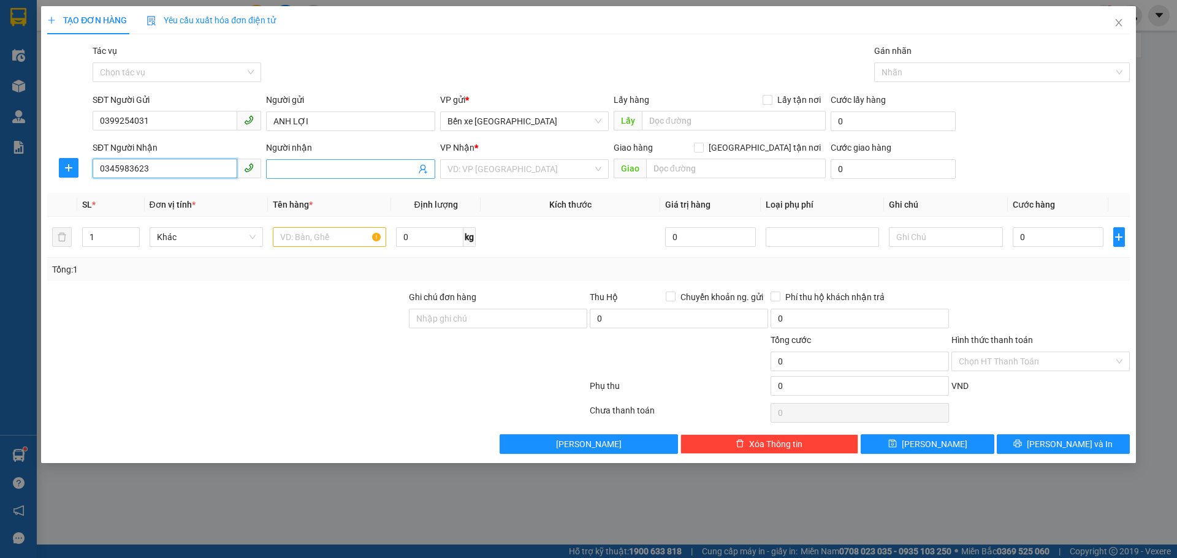
type input "0345983623"
click at [344, 166] on input "Người nhận" at bounding box center [344, 168] width 142 height 13
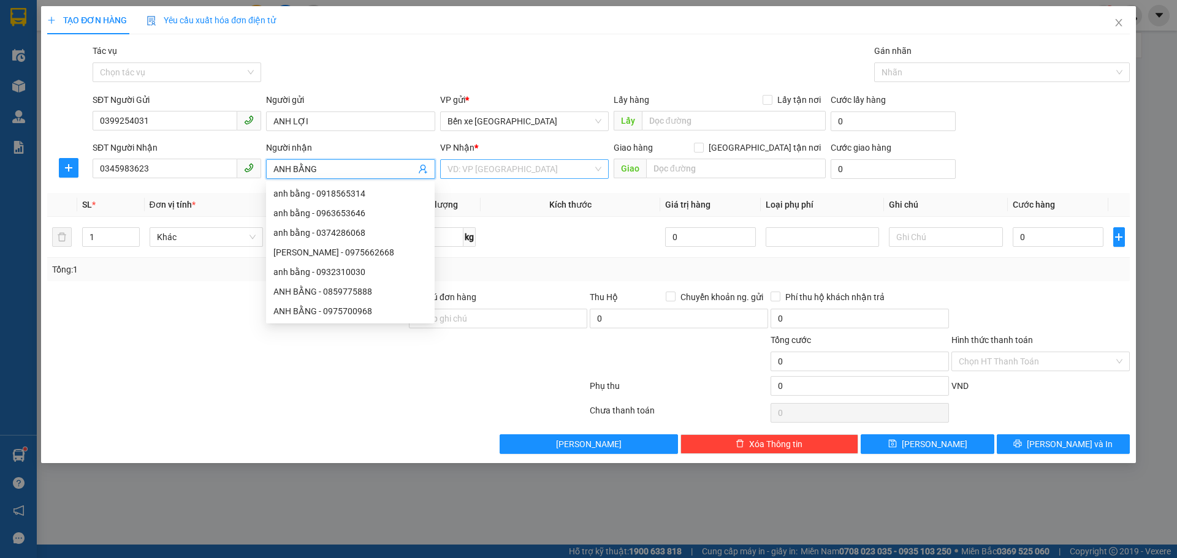
type input "ANH BẰNG"
click at [462, 169] on input "search" at bounding box center [519, 169] width 145 height 18
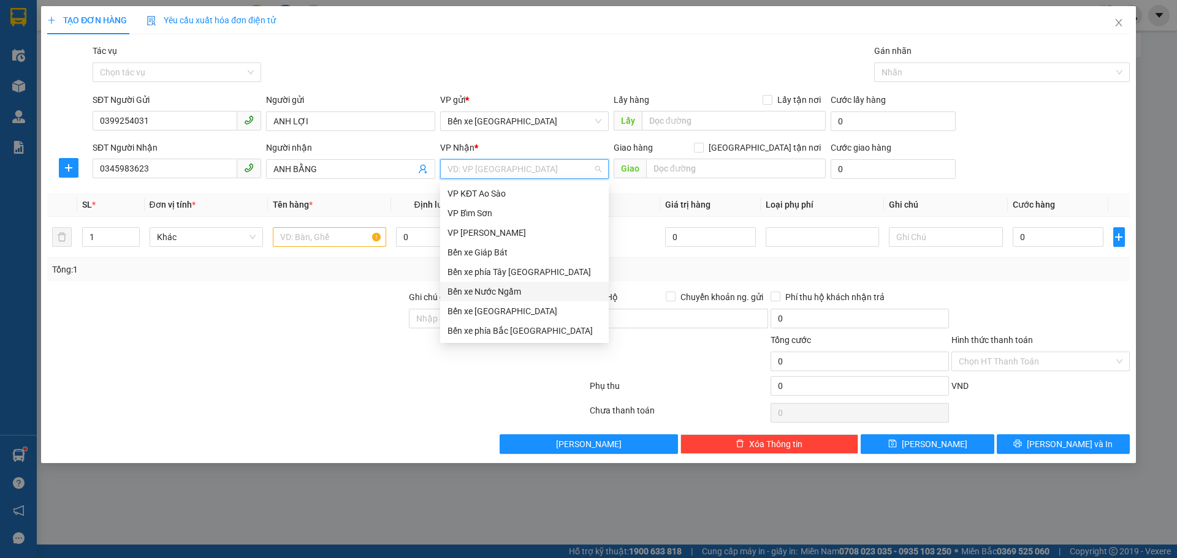
drag, startPoint x: 478, startPoint y: 294, endPoint x: 596, endPoint y: 213, distance: 143.3
click at [478, 293] on div "Bến xe Nước Ngầm" at bounding box center [524, 291] width 154 height 13
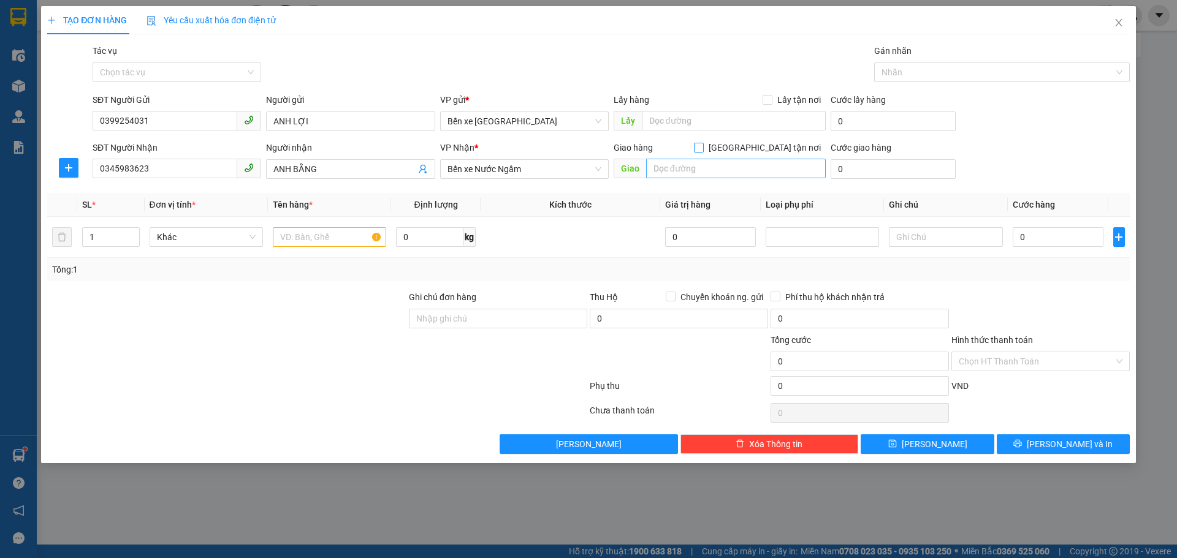
drag, startPoint x: 764, startPoint y: 144, endPoint x: 739, endPoint y: 167, distance: 34.3
click at [702, 145] on input "Giao tận nơi" at bounding box center [698, 147] width 9 height 9
checkbox input "true"
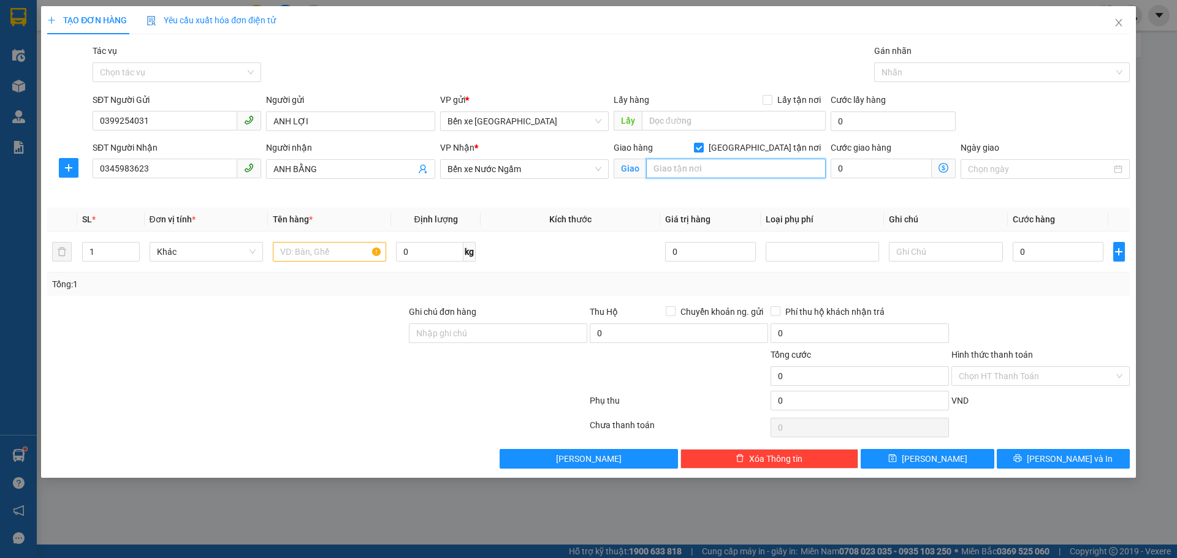
click at [738, 168] on input "text" at bounding box center [736, 169] width 180 height 20
type input "SỐ NHÀ 192B NGÕ 271 BÙI XƯƠNG TRẠCH HOÀNG MAI"
click at [950, 170] on span at bounding box center [943, 169] width 24 height 20
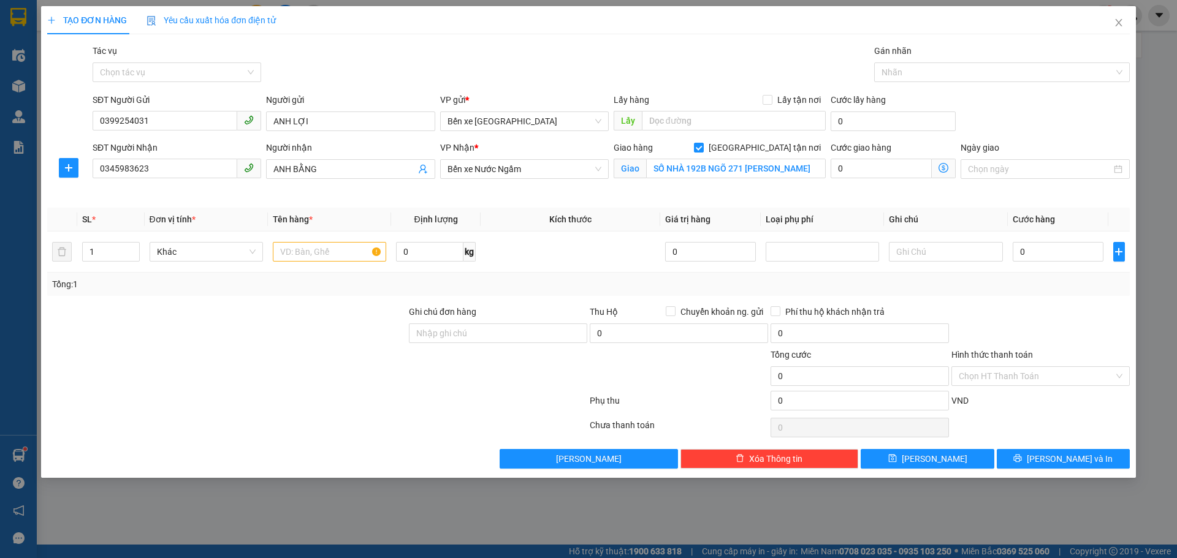
click at [944, 170] on icon "dollar-circle" at bounding box center [943, 168] width 10 height 10
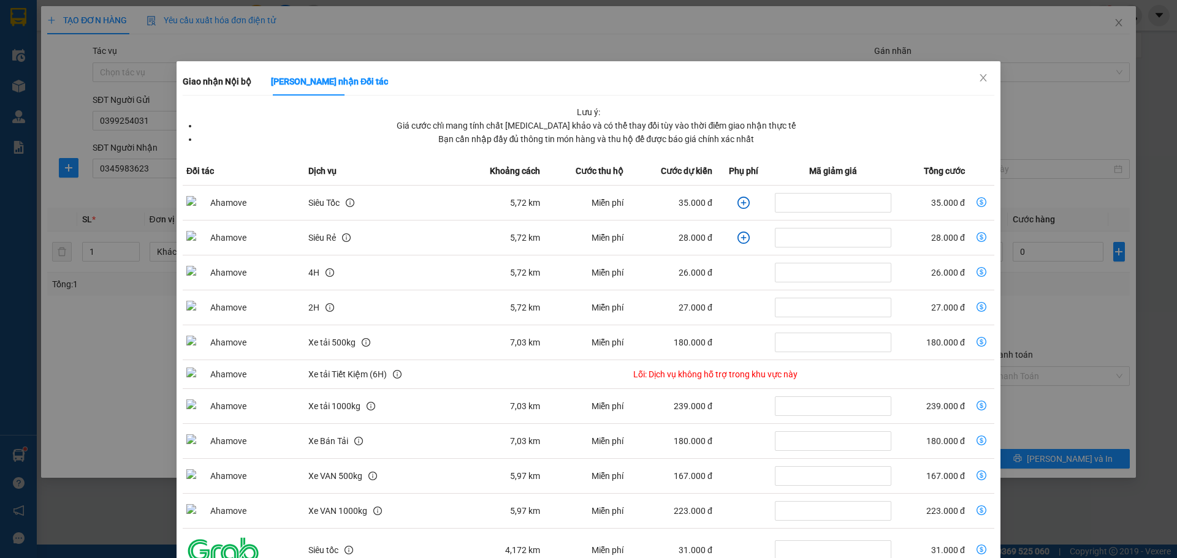
click at [737, 203] on icon "plus-circle" at bounding box center [743, 203] width 12 height 12
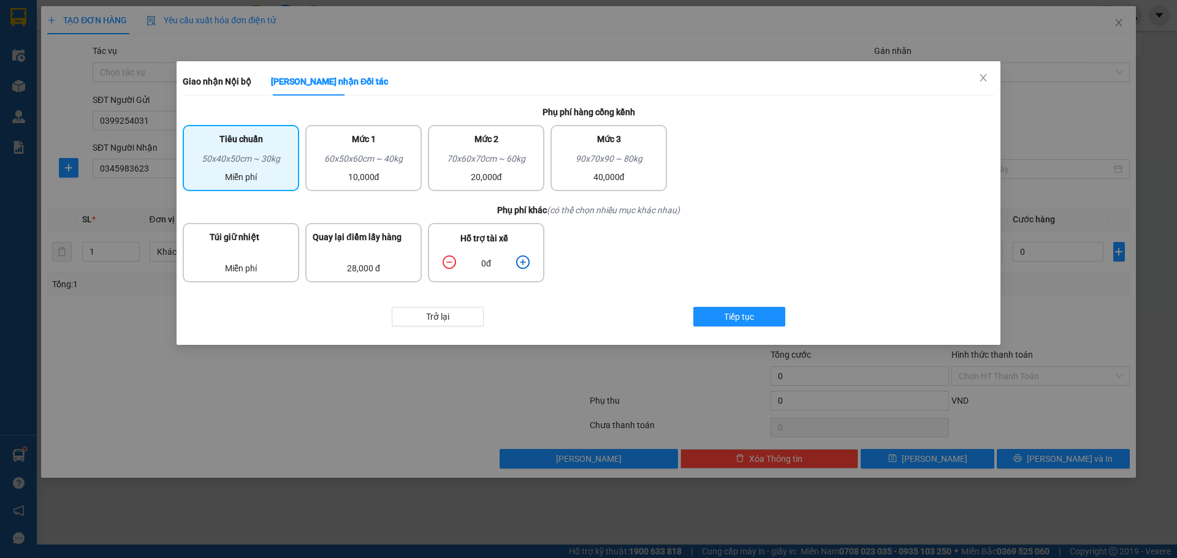
click at [517, 259] on icon "plus-circle" at bounding box center [522, 262] width 13 height 13
click at [745, 316] on span "Tiếp tục" at bounding box center [739, 316] width 30 height 13
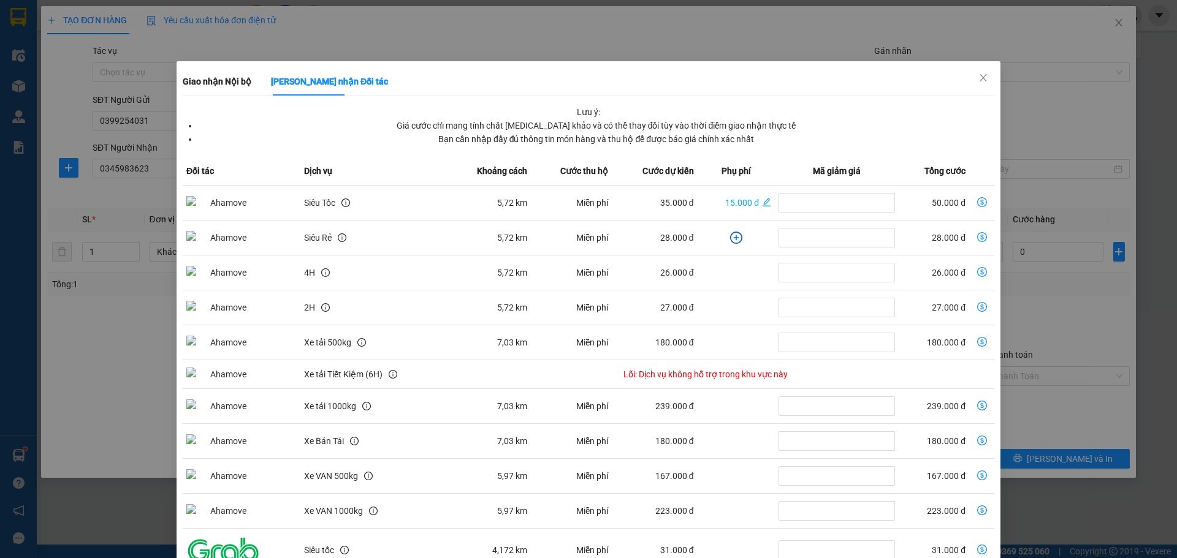
click at [977, 202] on icon "dollar-circle" at bounding box center [982, 202] width 10 height 10
type input "50.000"
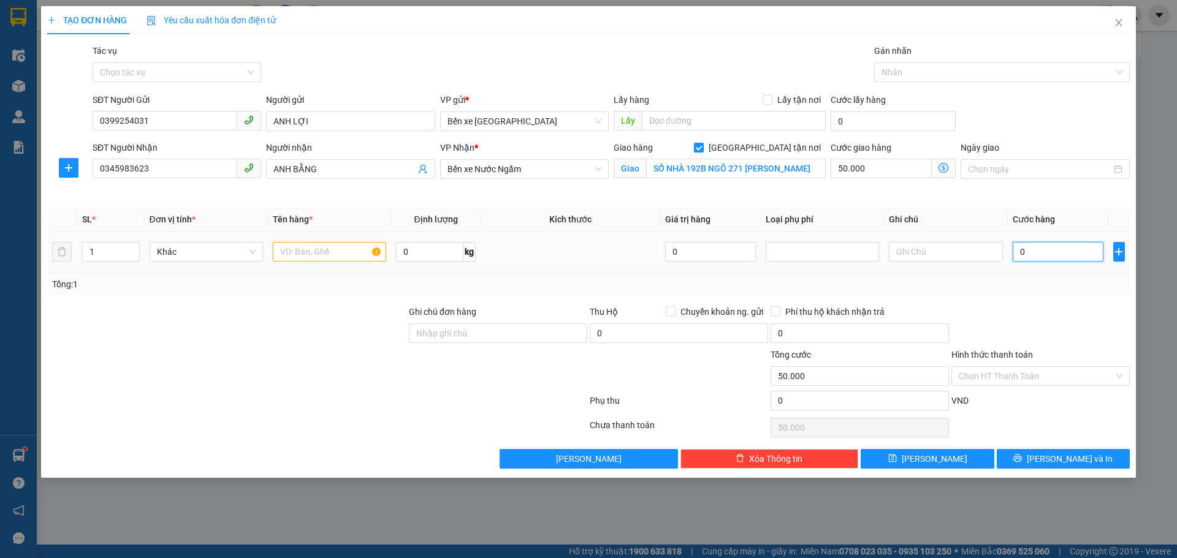
click at [1062, 251] on input "0" at bounding box center [1057, 252] width 91 height 20
type input "4"
type input "50.004"
type input "40"
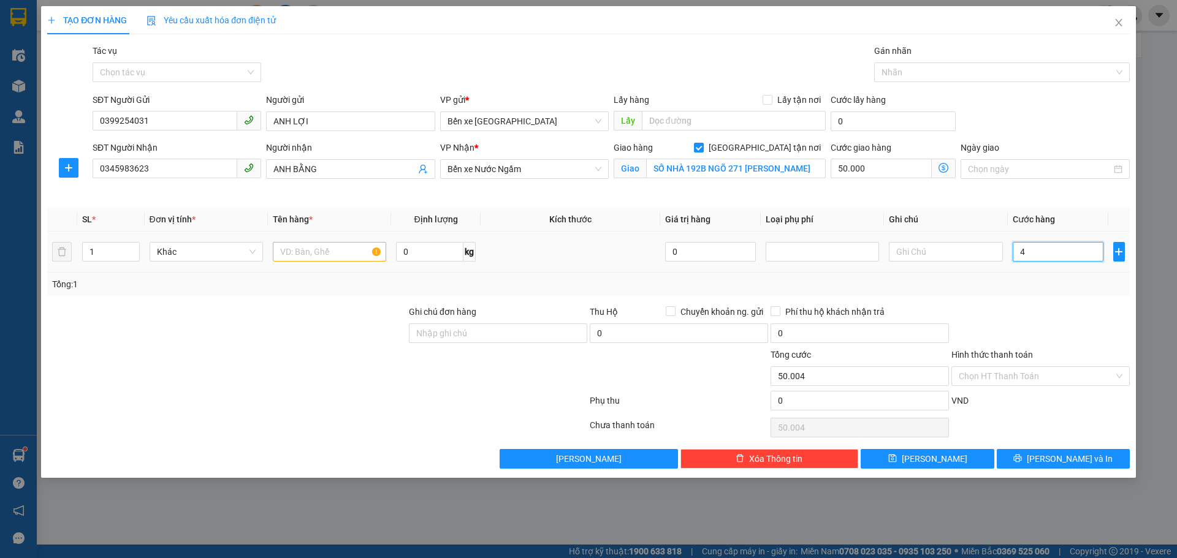
type input "50.040"
type input "40.000"
type input "90.000"
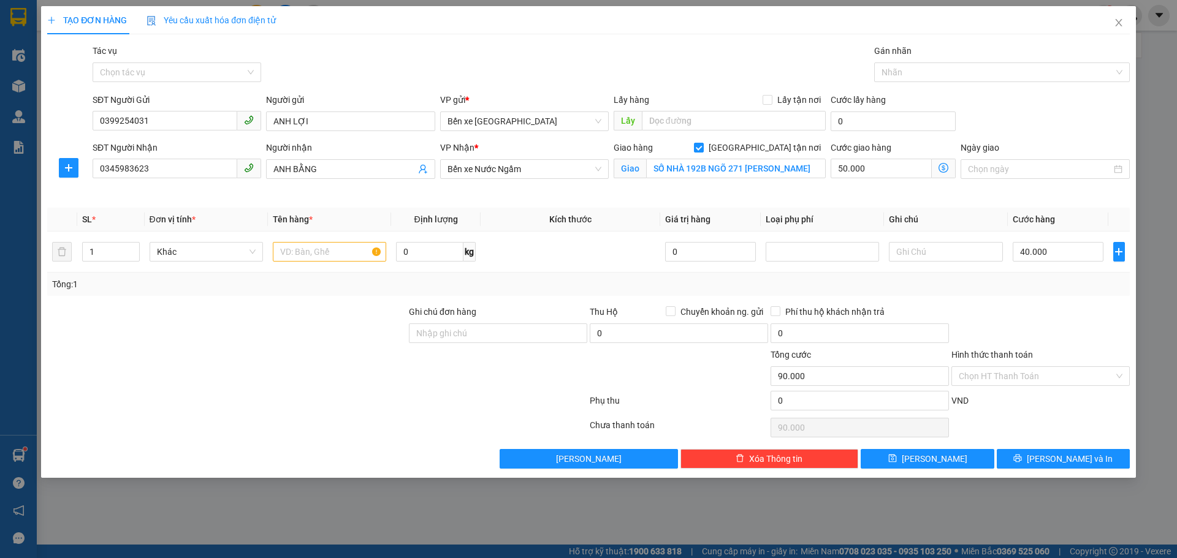
click at [1028, 287] on div "Tổng: 1" at bounding box center [588, 284] width 1072 height 13
click at [336, 246] on input "text" at bounding box center [329, 252] width 113 height 20
type input "1 THÙNG XỐP"
click at [988, 371] on input "Hình thức thanh toán" at bounding box center [1035, 376] width 155 height 18
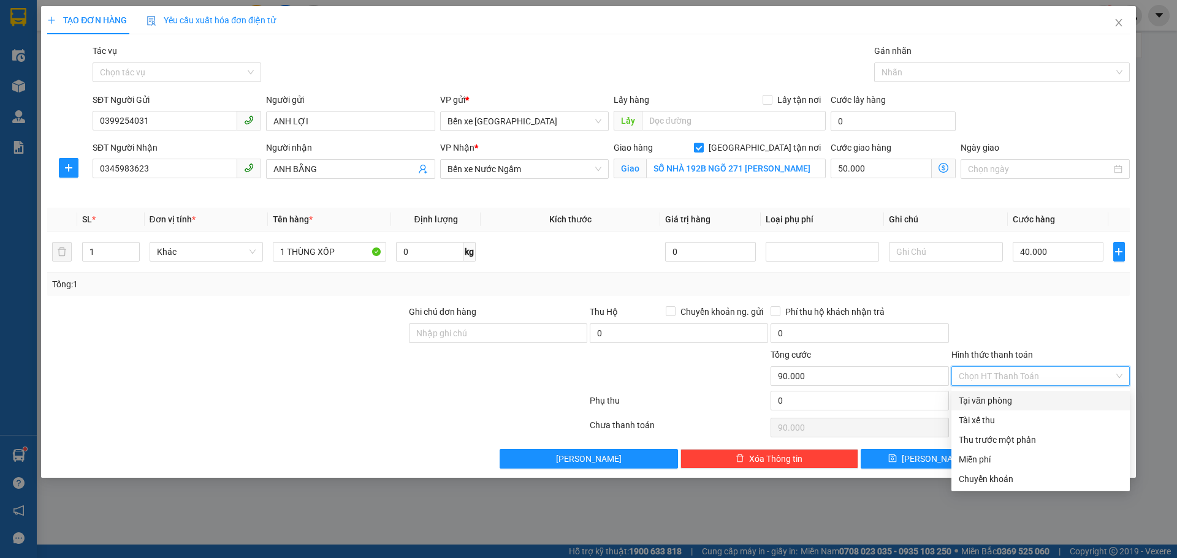
click at [984, 403] on div "Tại văn phòng" at bounding box center [1040, 400] width 164 height 13
type input "0"
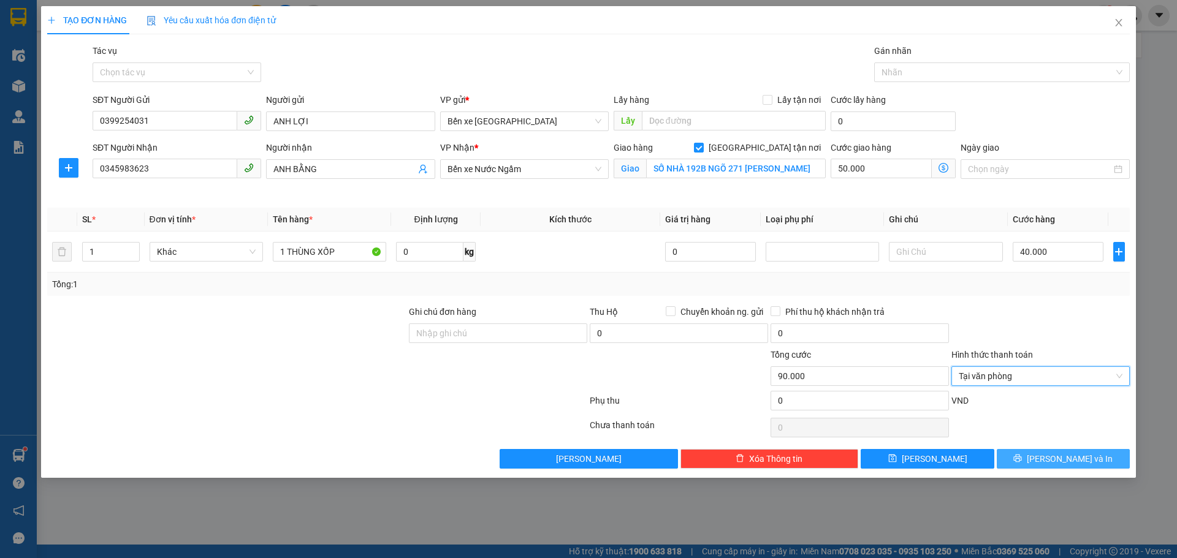
click at [1059, 461] on span "Lưu và In" at bounding box center [1069, 458] width 86 height 13
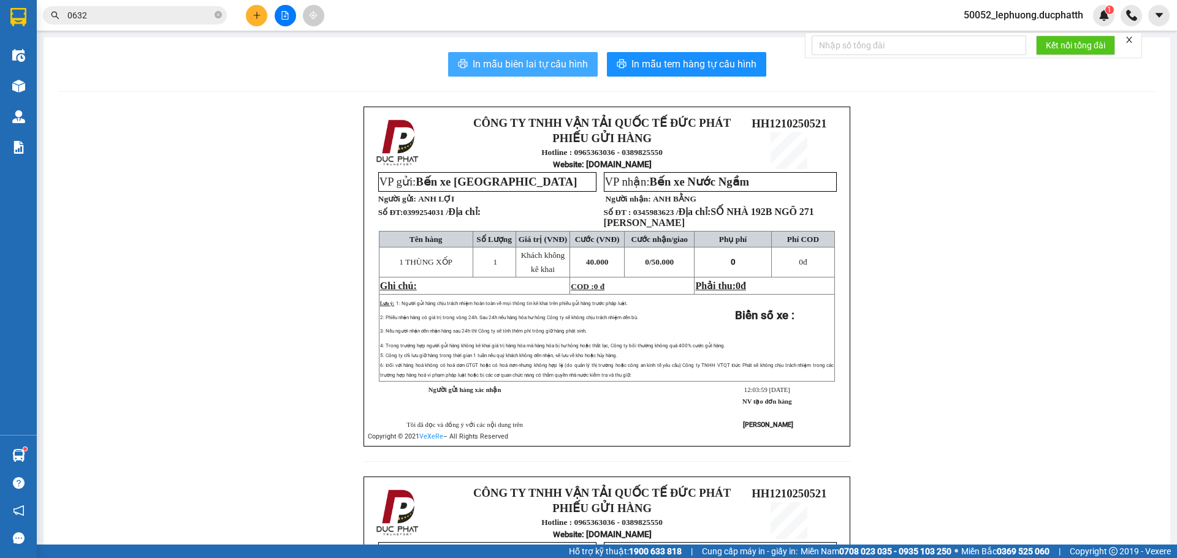
click at [565, 66] on span "In mẫu biên lai tự cấu hình" at bounding box center [529, 63] width 115 height 15
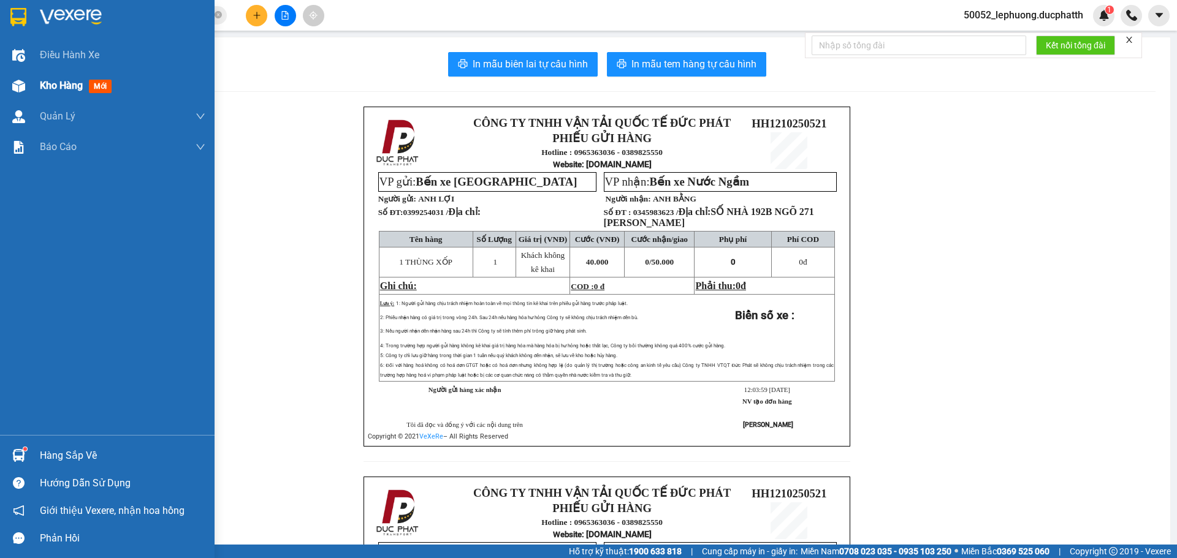
click at [36, 82] on div "Kho hàng mới" at bounding box center [107, 85] width 214 height 31
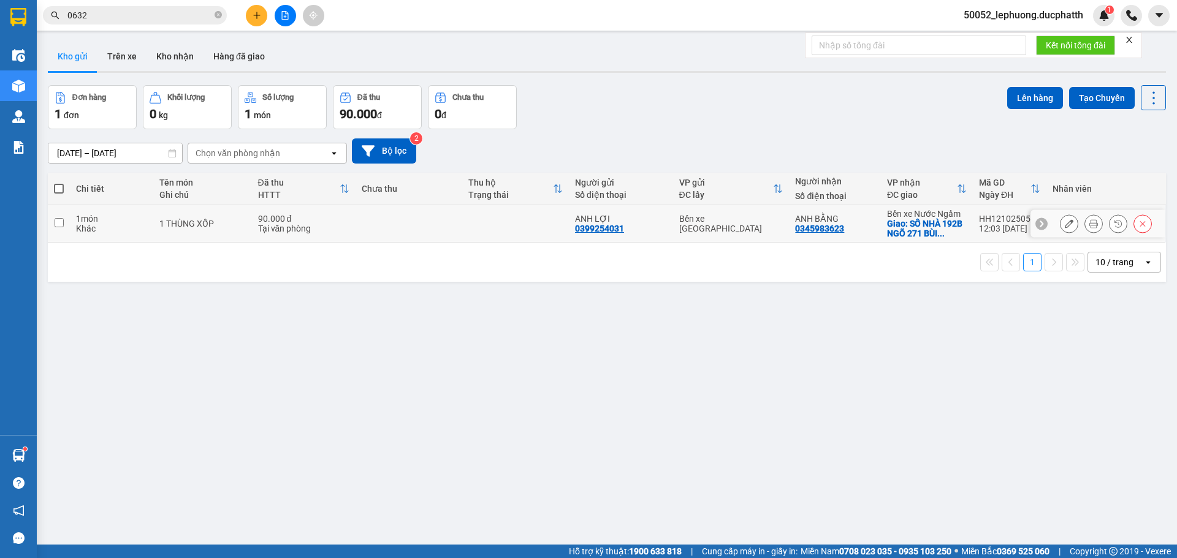
drag, startPoint x: 243, startPoint y: 227, endPoint x: 301, endPoint y: 208, distance: 61.0
click at [243, 226] on div "1 THÙNG XỐP" at bounding box center [202, 224] width 86 height 10
checkbox input "true"
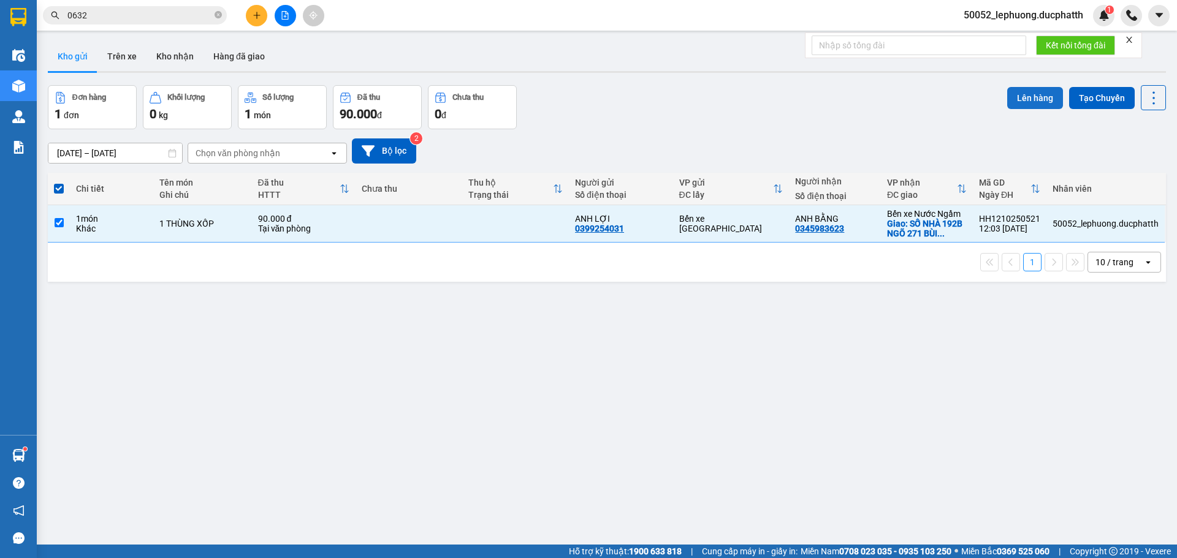
click at [1026, 100] on button "Lên hàng" at bounding box center [1035, 98] width 56 height 22
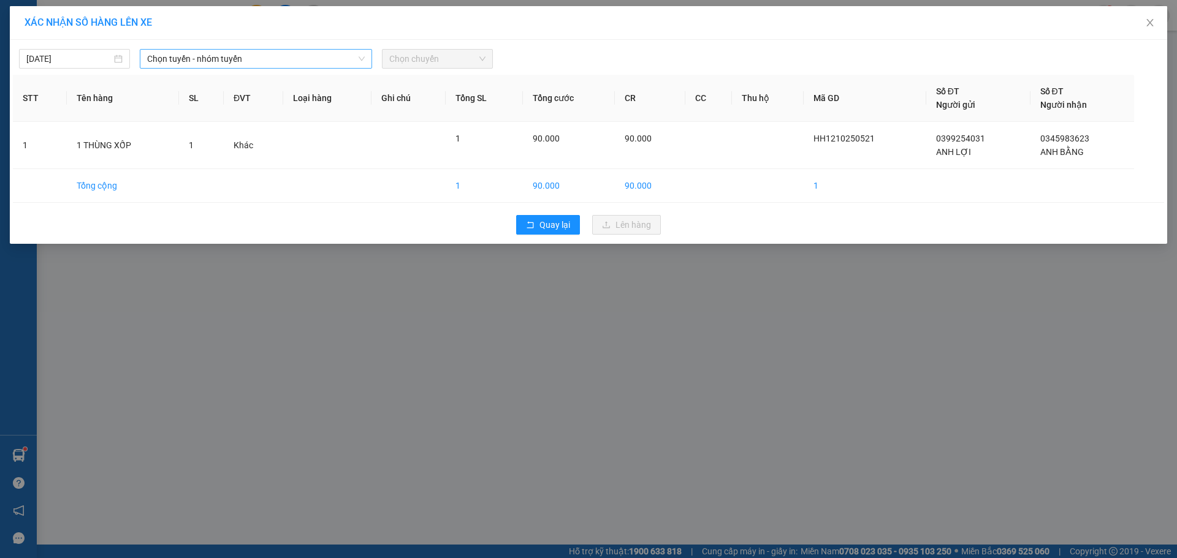
click at [289, 61] on span "Chọn tuyến - nhóm tuyến" at bounding box center [256, 59] width 218 height 18
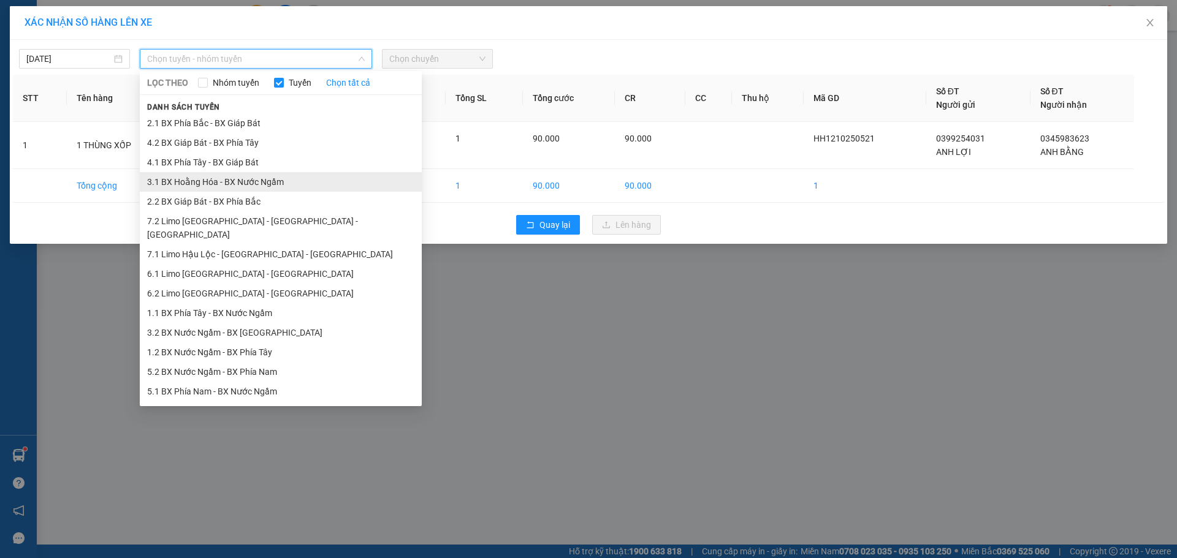
click at [233, 181] on li "3.1 BX Hoằng Hóa - BX Nước Ngầm" at bounding box center [281, 182] width 282 height 20
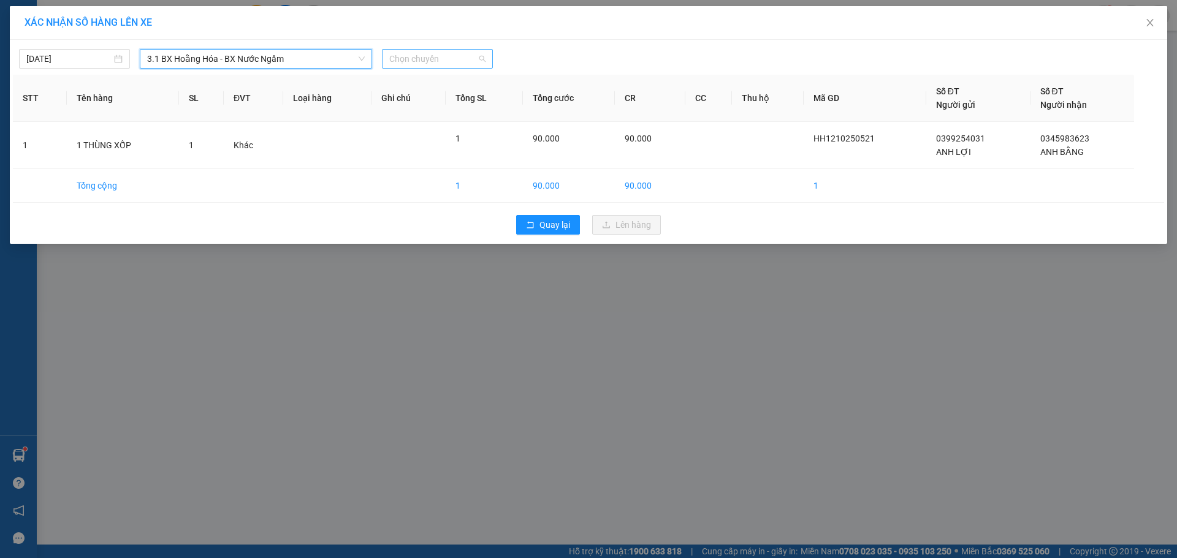
click at [436, 61] on span "Chọn chuyến" at bounding box center [437, 59] width 96 height 18
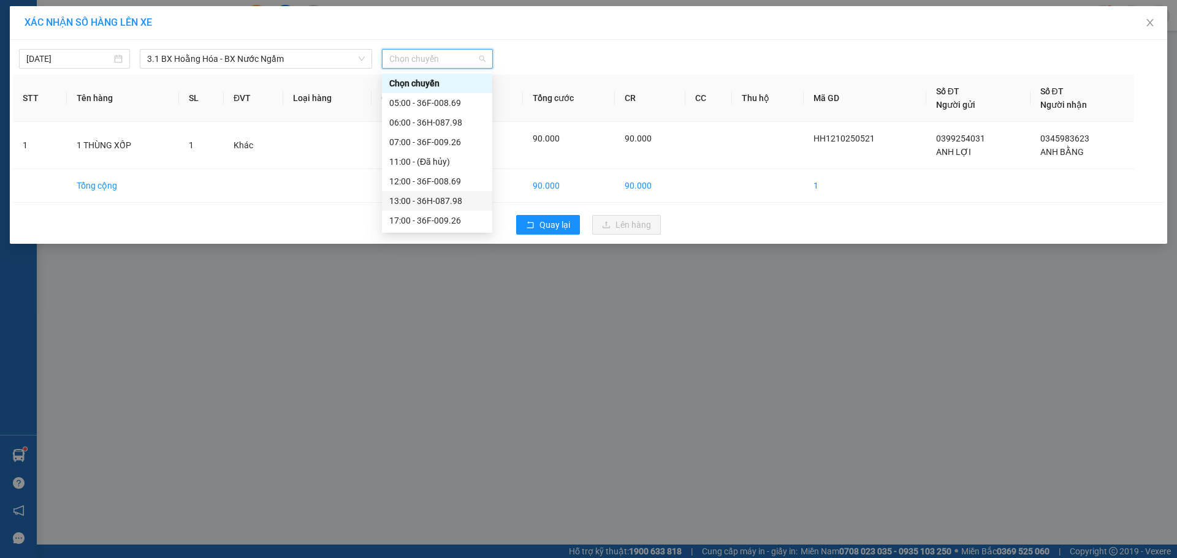
click at [434, 199] on div "13:00 - 36H-087.98" at bounding box center [437, 200] width 96 height 13
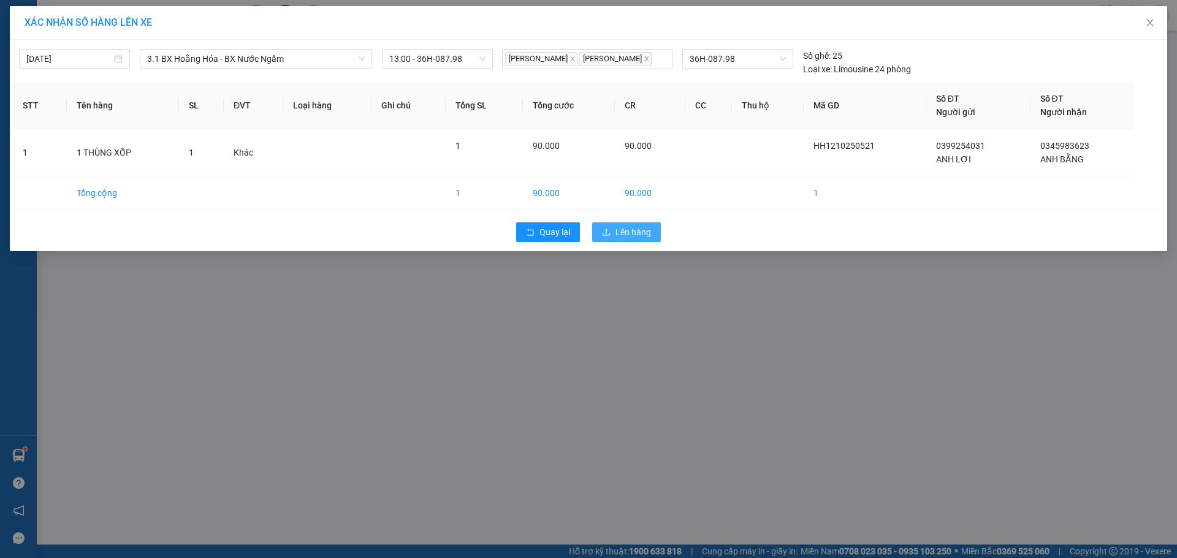
click at [637, 235] on span "Lên hàng" at bounding box center [633, 232] width 36 height 13
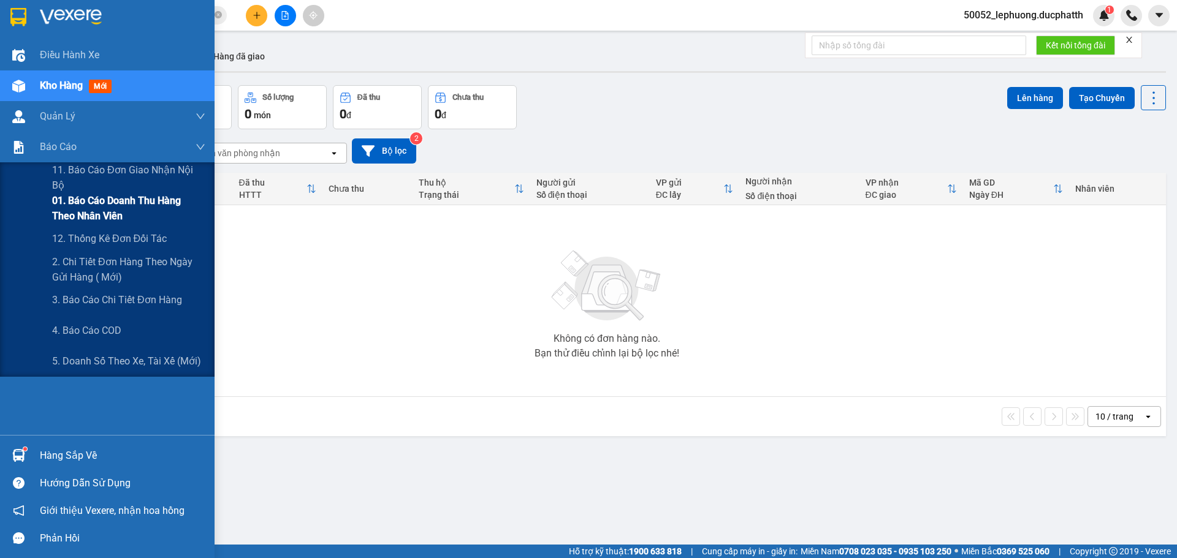
click at [77, 219] on span "01. Báo cáo doanh thu hàng theo nhân viên" at bounding box center [128, 208] width 153 height 31
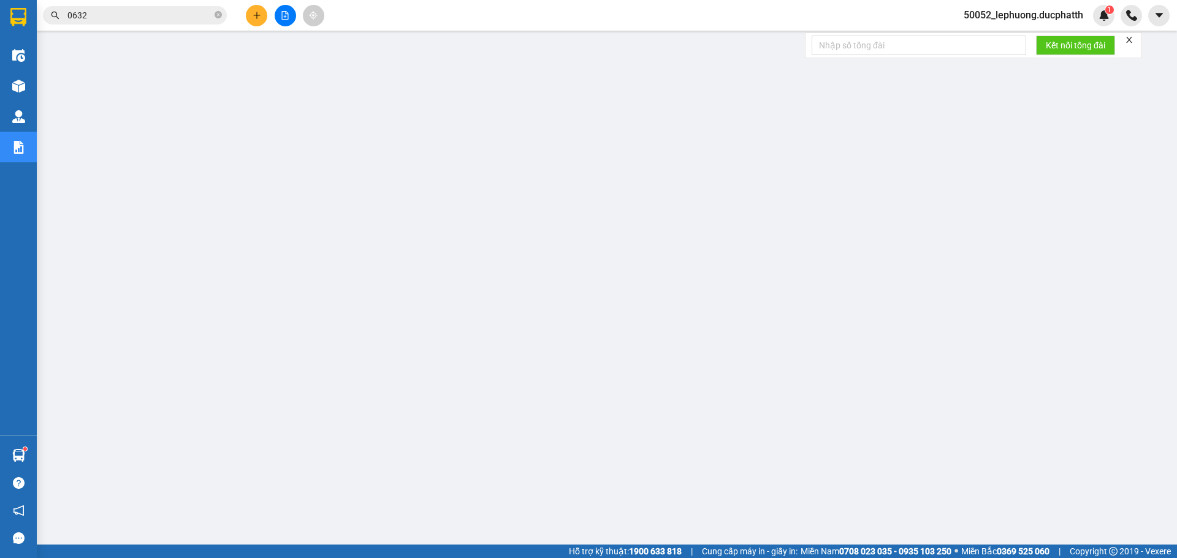
click at [1042, 7] on div "50052_lephuong.ducphatth 1" at bounding box center [1033, 15] width 161 height 21
click at [1032, 17] on span "50052_lephuong.ducphatth" at bounding box center [1022, 14] width 139 height 15
click at [995, 39] on span "Đăng xuất" at bounding box center [1028, 37] width 115 height 13
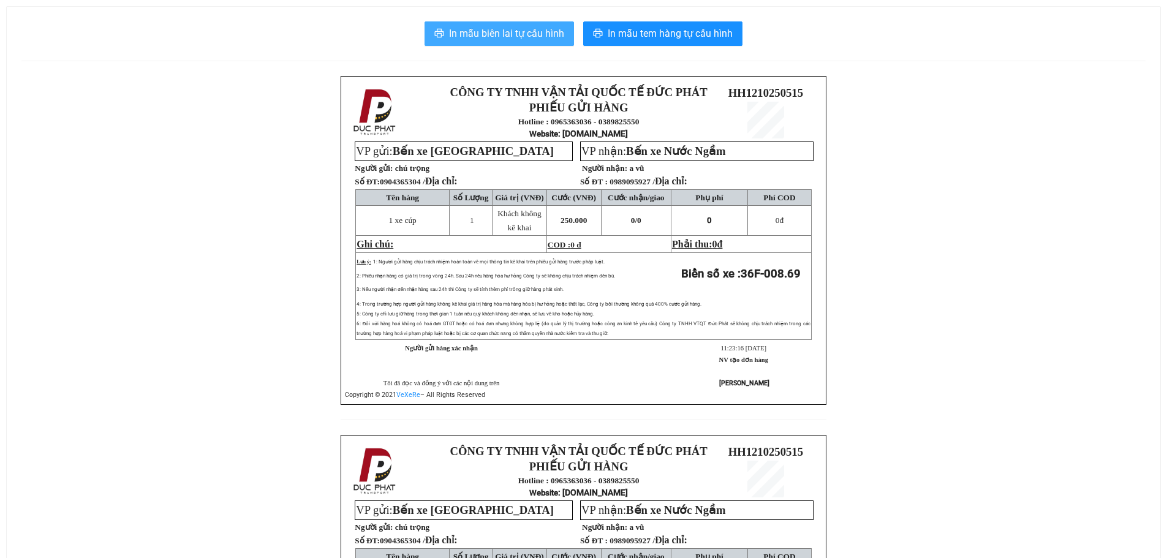
click at [502, 32] on span "In mẫu biên lai tự cấu hình" at bounding box center [506, 33] width 115 height 15
click at [458, 28] on span "In mẫu biên lai tự cấu hình" at bounding box center [506, 33] width 115 height 15
click at [502, 32] on span "In mẫu biên lai tự cấu hình" at bounding box center [506, 33] width 115 height 15
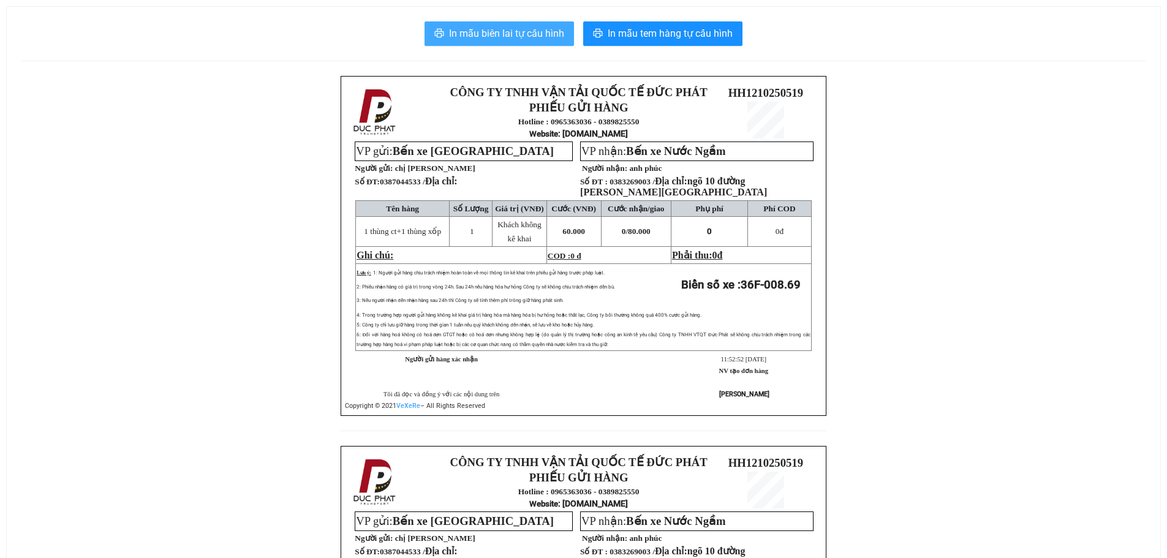
click at [494, 27] on span "In mẫu biên lai tự cấu hình" at bounding box center [506, 33] width 115 height 15
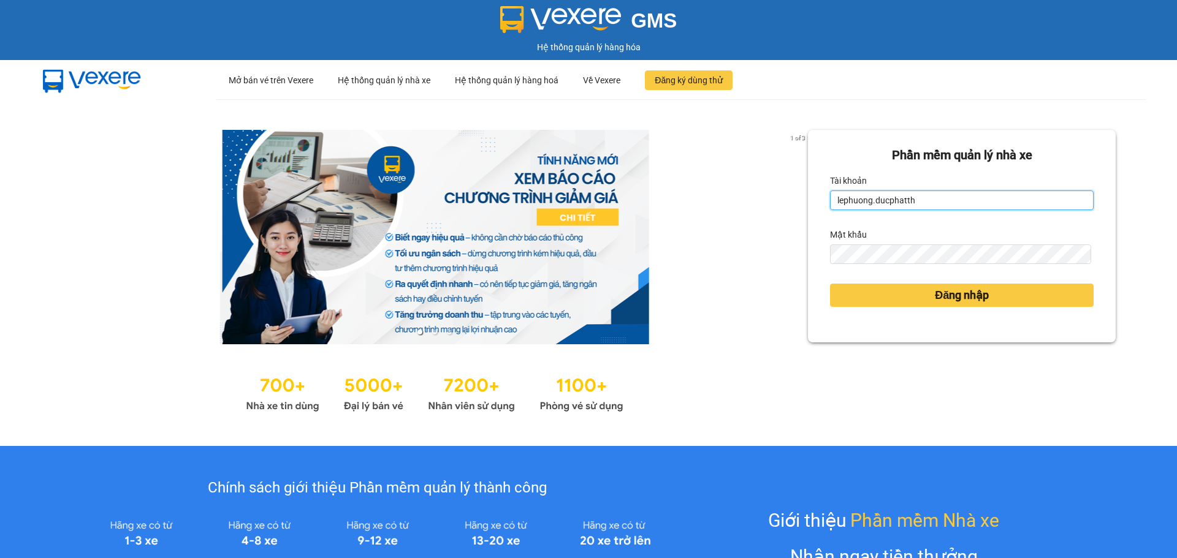
click at [1000, 192] on input "lephuong.ducphatth" at bounding box center [961, 201] width 263 height 20
type input "ltmai.ducphatth"
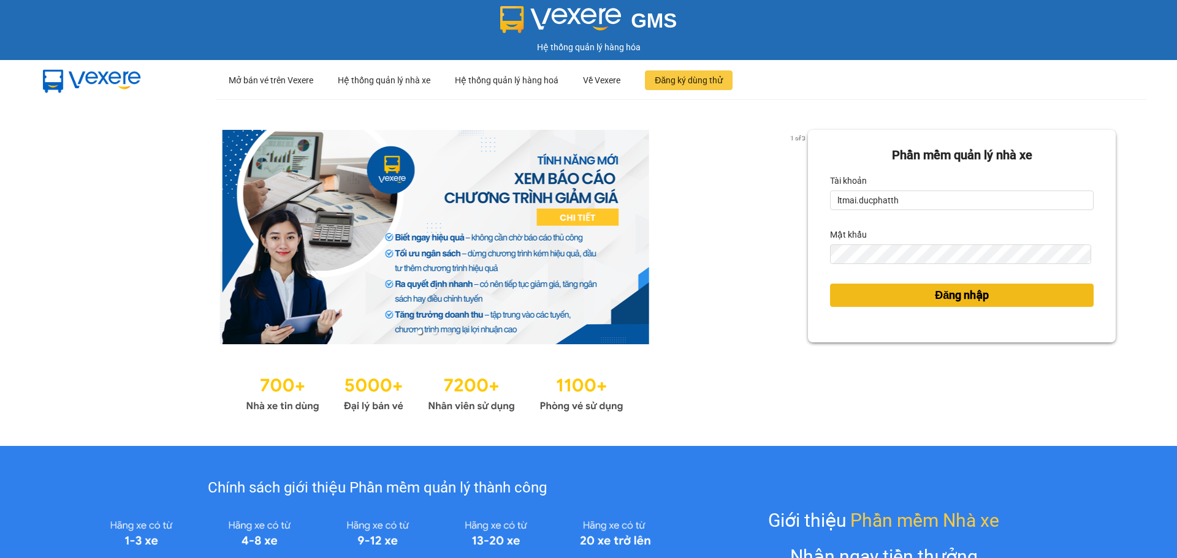
click at [934, 300] on span "Đăng nhập" at bounding box center [961, 295] width 54 height 17
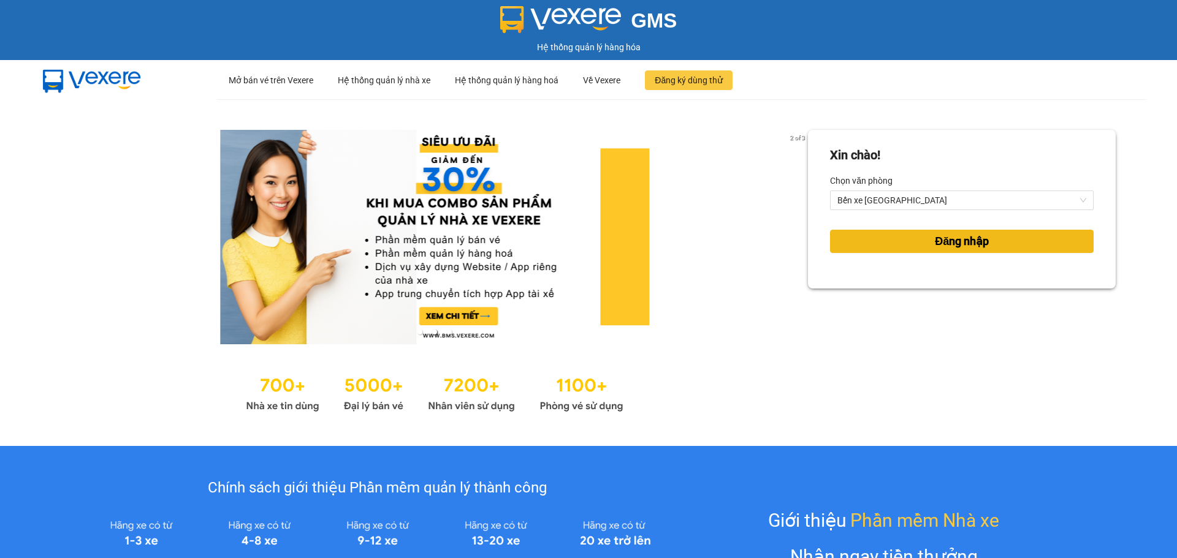
click at [946, 243] on span "Đăng nhập" at bounding box center [961, 241] width 54 height 17
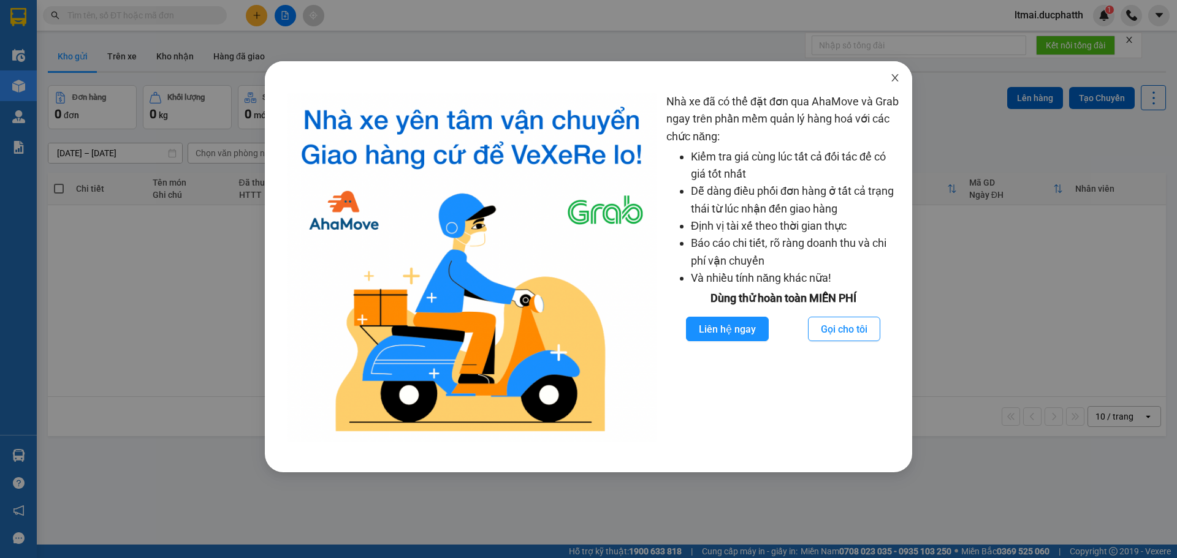
click at [893, 78] on icon "close" at bounding box center [895, 78] width 10 height 10
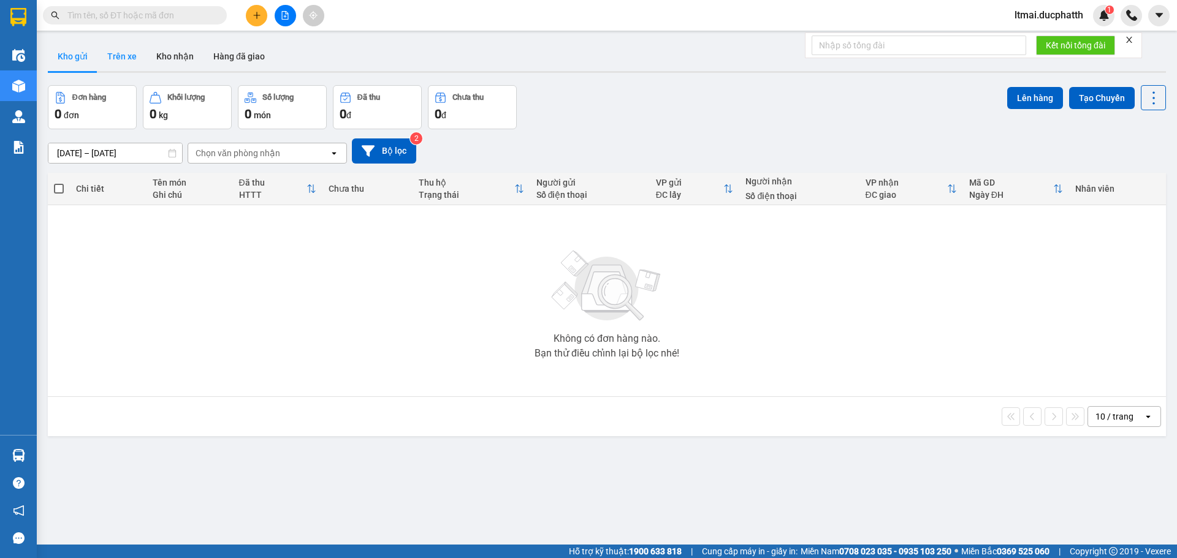
click at [112, 61] on button "Trên xe" at bounding box center [121, 56] width 49 height 29
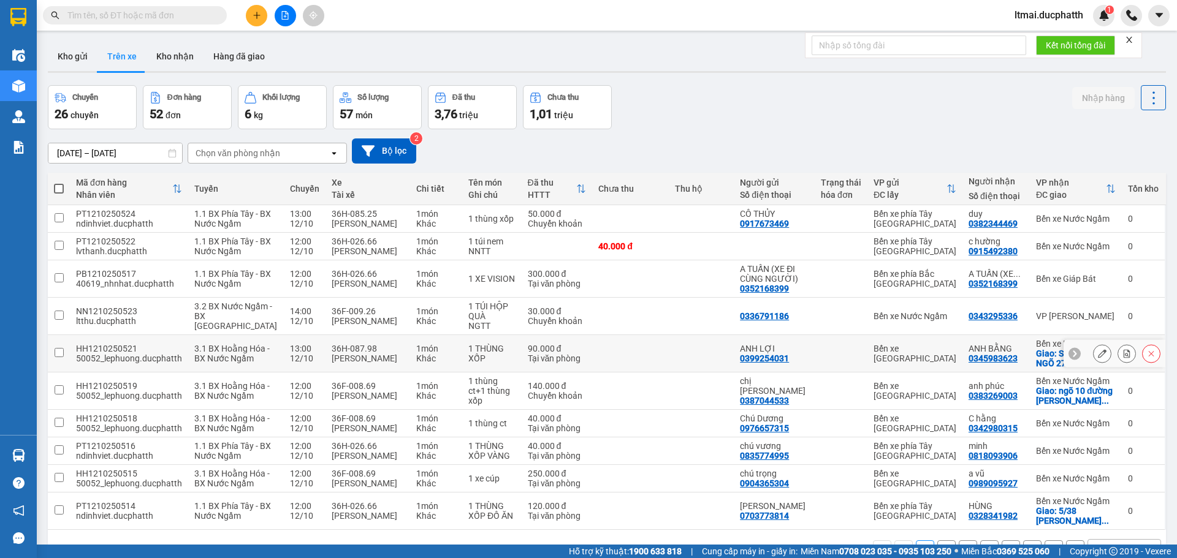
click at [1097, 365] on button at bounding box center [1101, 353] width 17 height 21
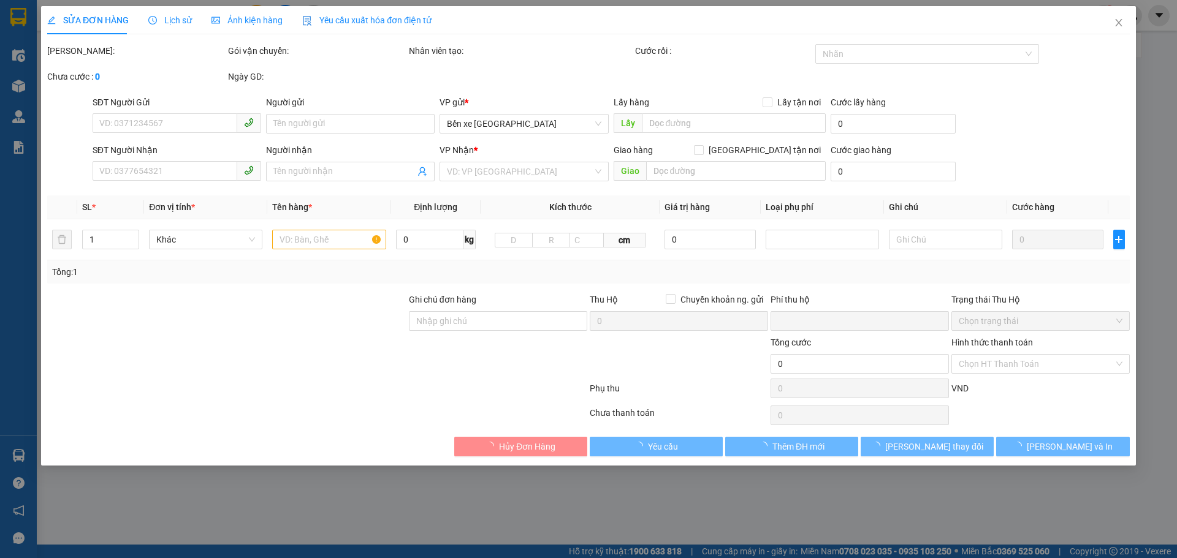
type input "0399254031"
type input "ANH LỢI"
type input "0345983623"
type input "ANH BẰNG"
checkbox input "true"
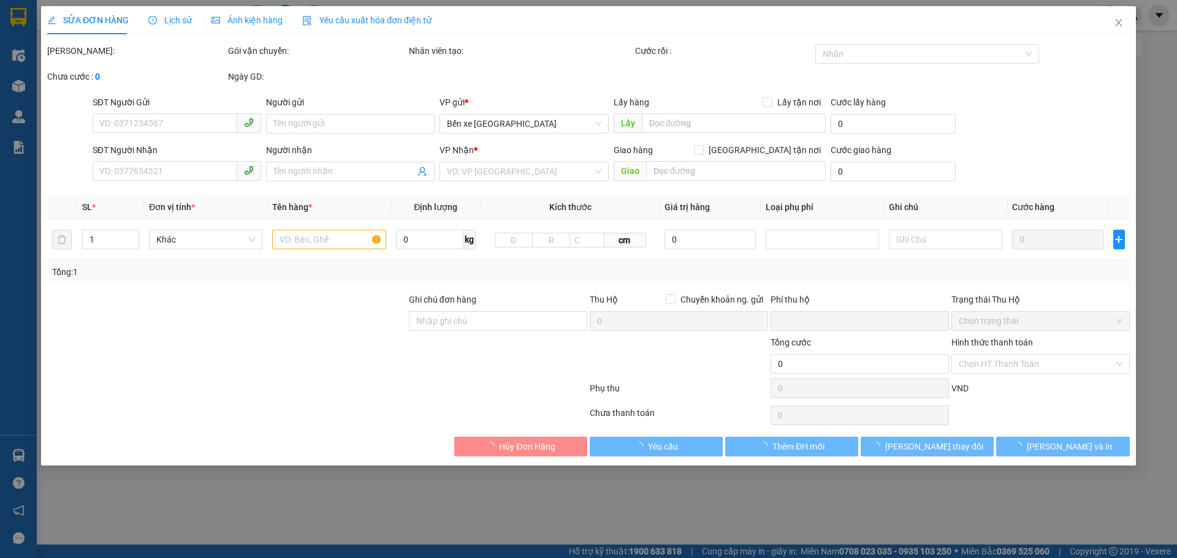
type input "SỐ NHÀ 192B NGÕ 271 BÙI XƯƠNG TRẠCH HOÀNG MAI"
type input "0"
type input "90.000"
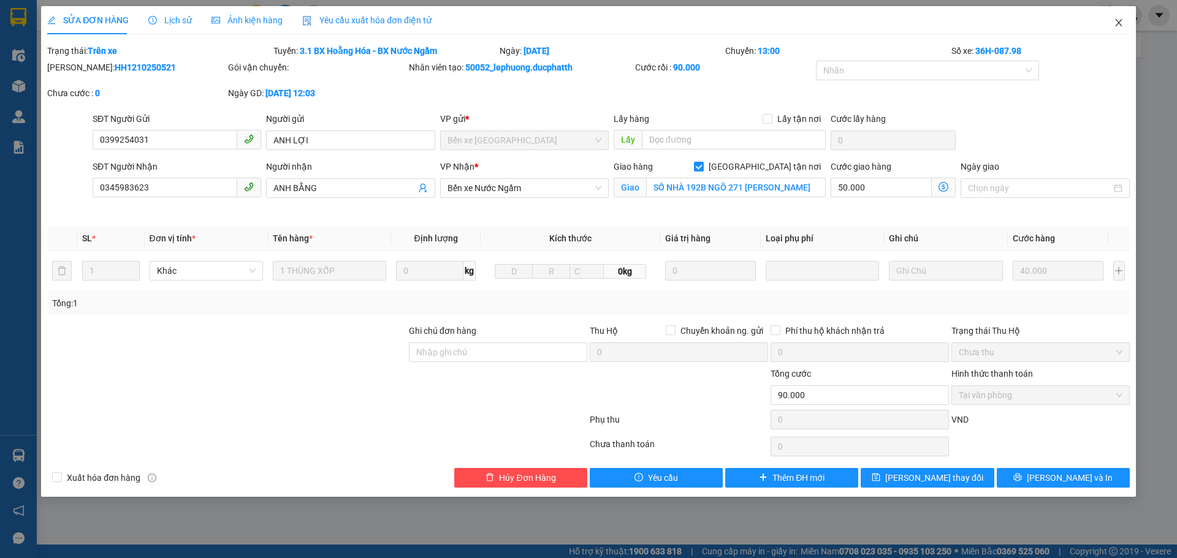
click at [1116, 23] on icon "close" at bounding box center [1118, 23] width 10 height 10
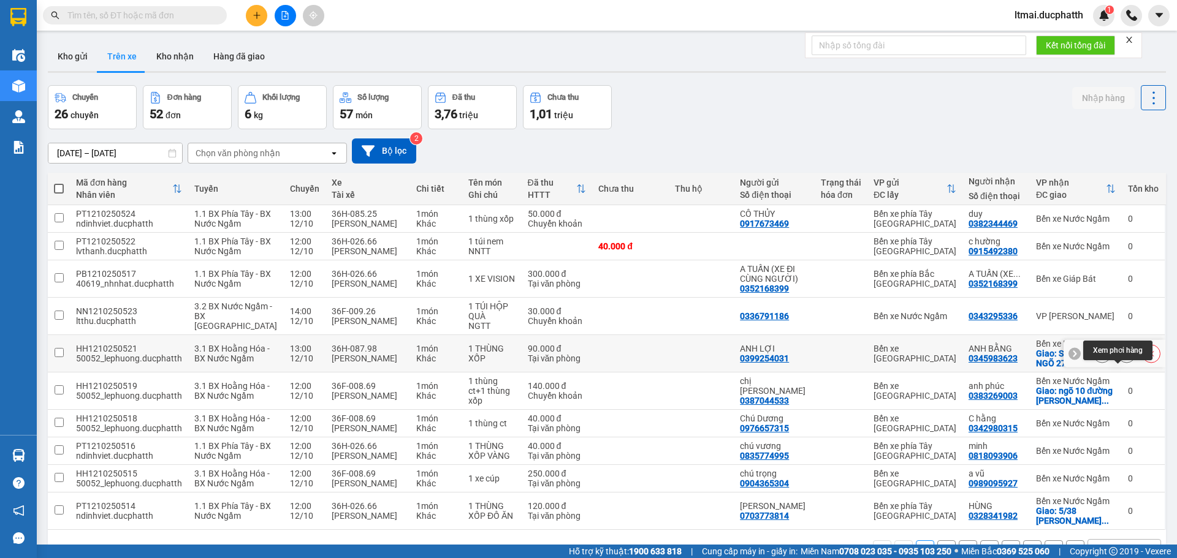
click at [1123, 358] on icon at bounding box center [1126, 353] width 7 height 9
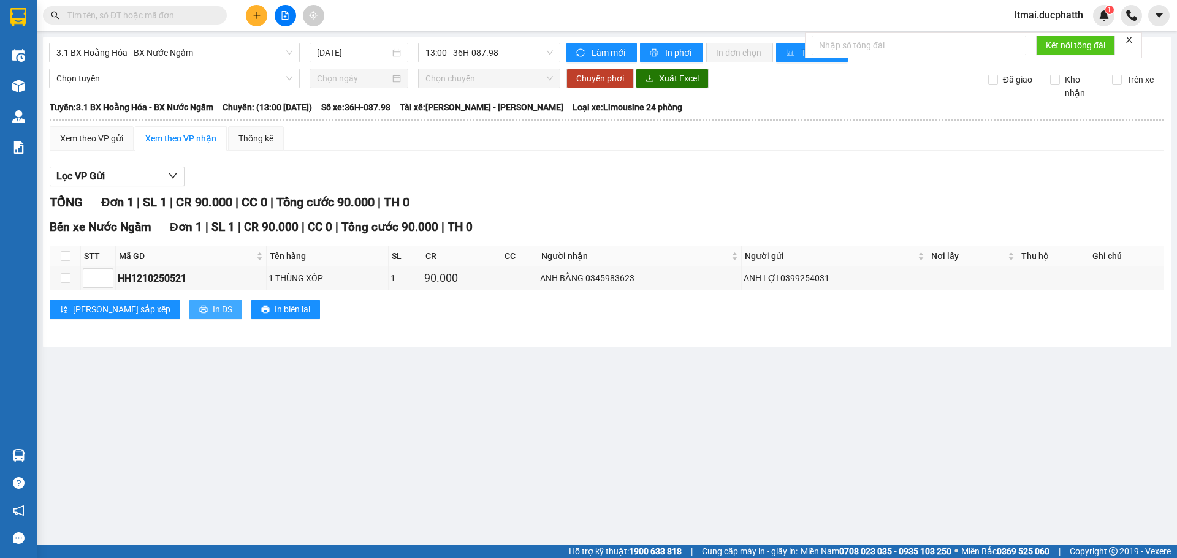
click at [213, 305] on span "In DS" at bounding box center [223, 309] width 20 height 13
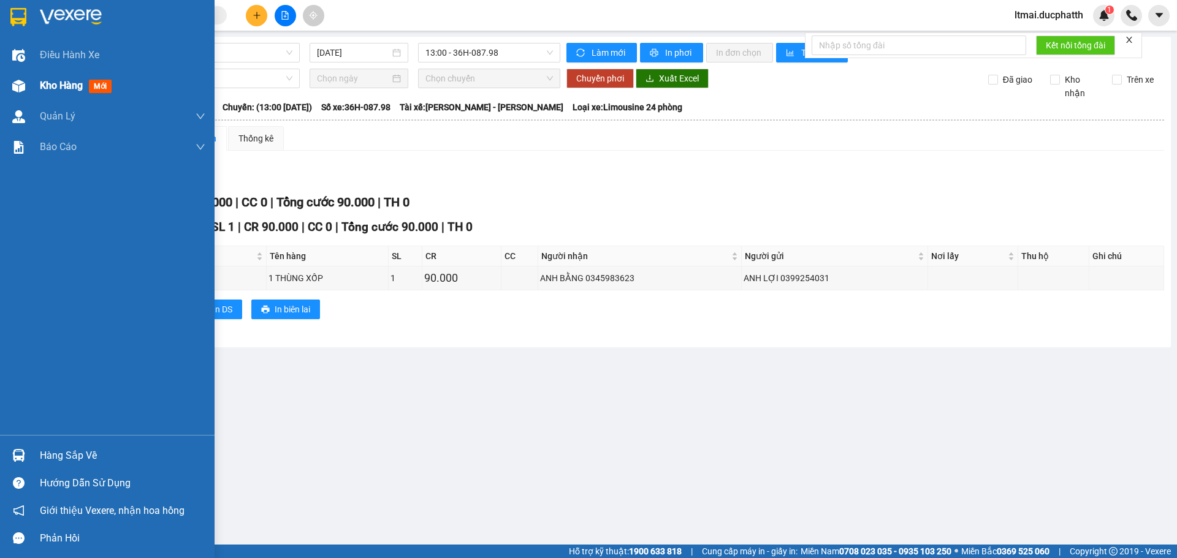
click at [38, 87] on div "Kho hàng mới" at bounding box center [107, 85] width 214 height 31
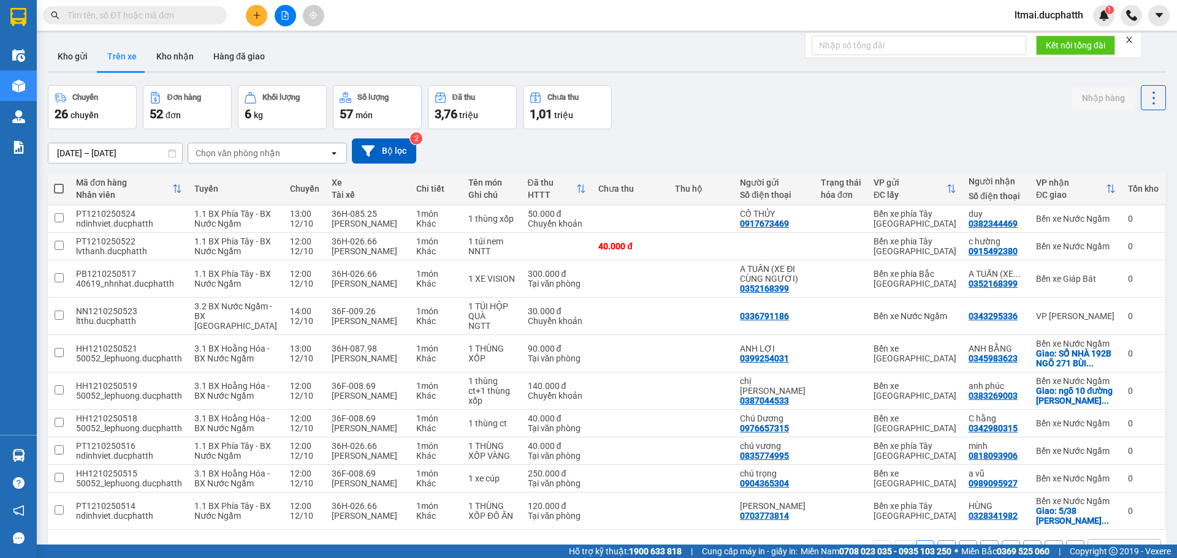
click at [261, 15] on button at bounding box center [256, 15] width 21 height 21
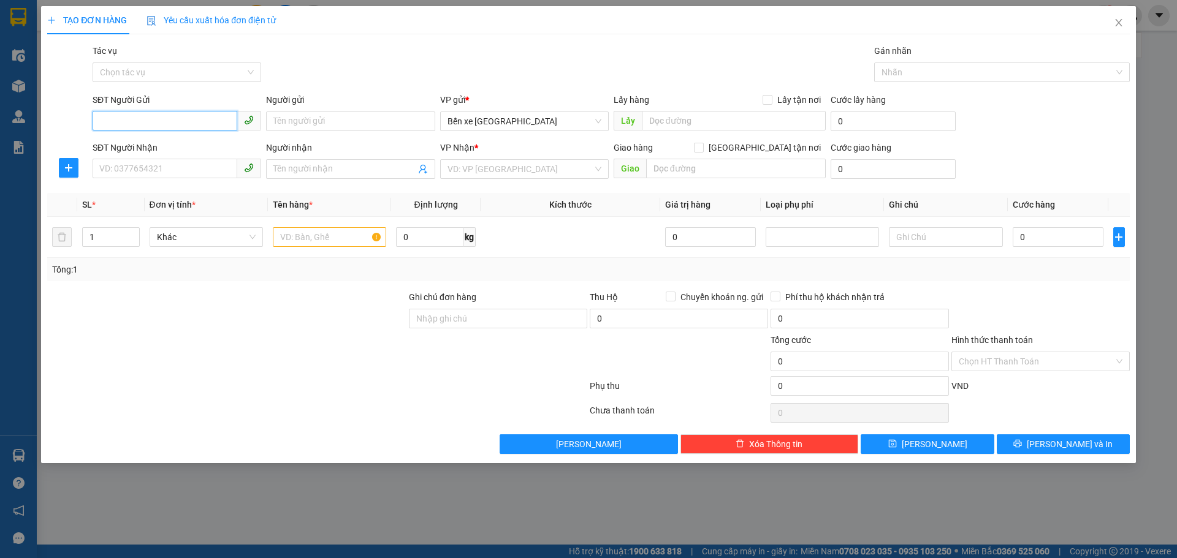
click at [206, 124] on input "SĐT Người Gửi" at bounding box center [165, 121] width 145 height 20
click at [226, 123] on input "SĐT Người Gửi" at bounding box center [165, 121] width 145 height 20
click at [702, 151] on input "Giao tận nơi" at bounding box center [698, 147] width 9 height 9
checkbox input "true"
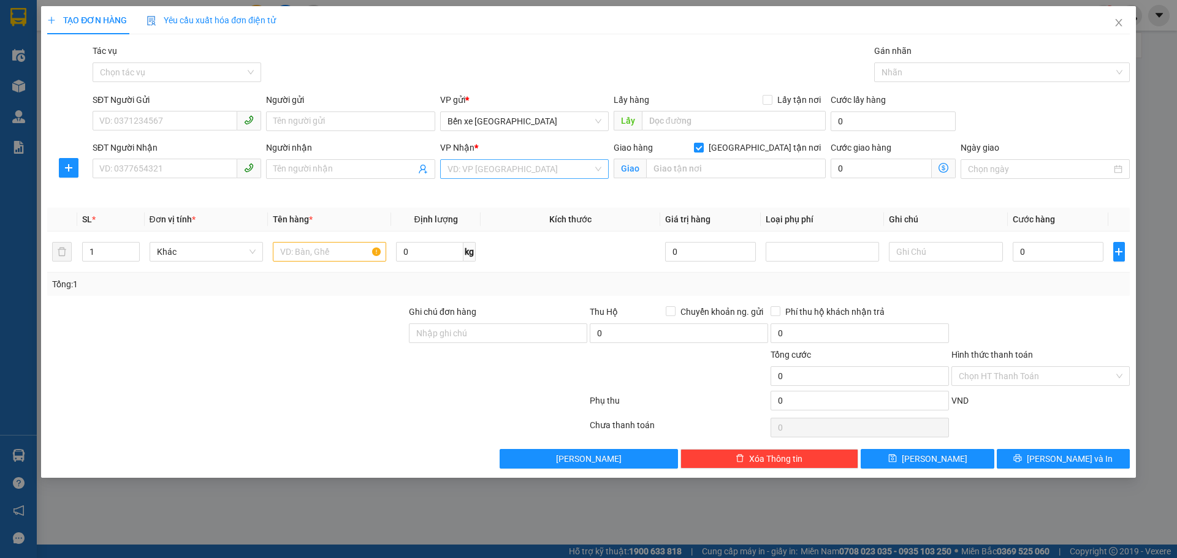
click at [542, 166] on input "search" at bounding box center [519, 169] width 145 height 18
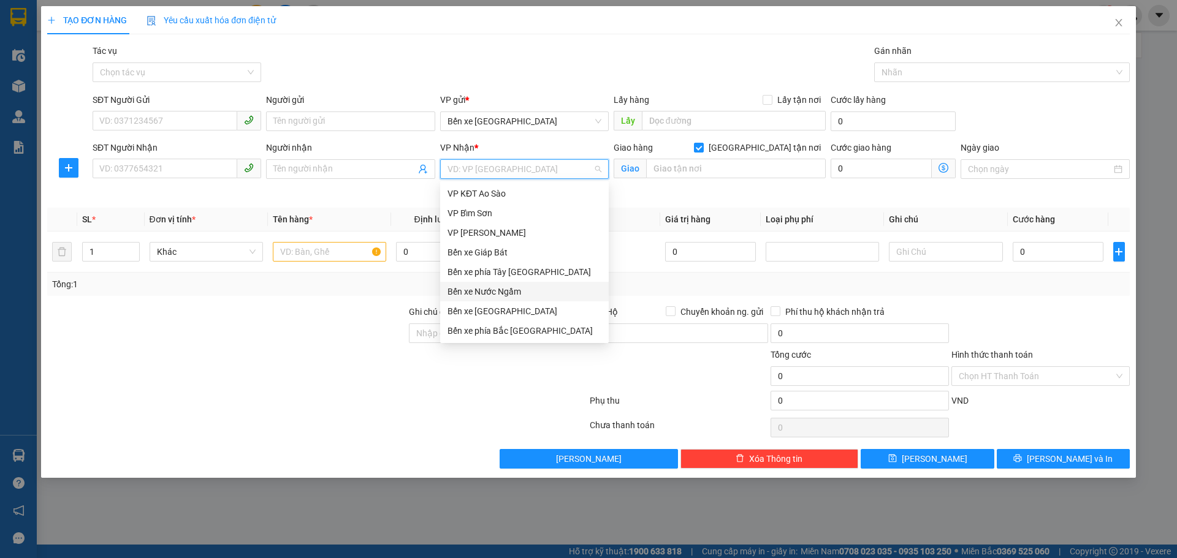
click at [485, 286] on div "Bến xe Nước Ngầm" at bounding box center [524, 291] width 154 height 13
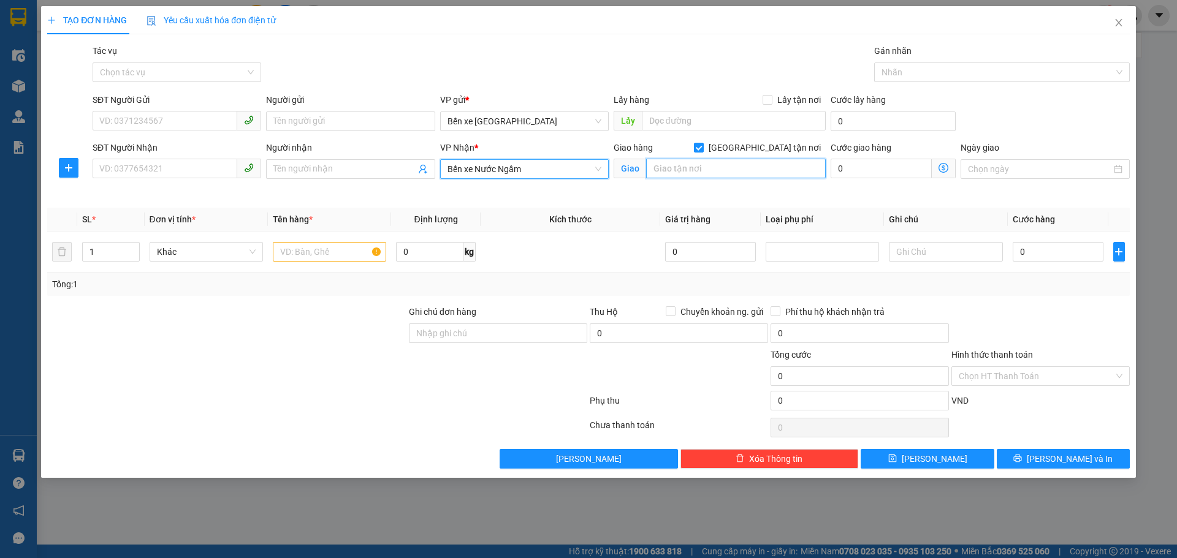
click at [680, 173] on input "text" at bounding box center [736, 169] width 180 height 20
type input "võng thị tây hồ"
click at [945, 169] on icon "dollar-circle" at bounding box center [943, 168] width 10 height 10
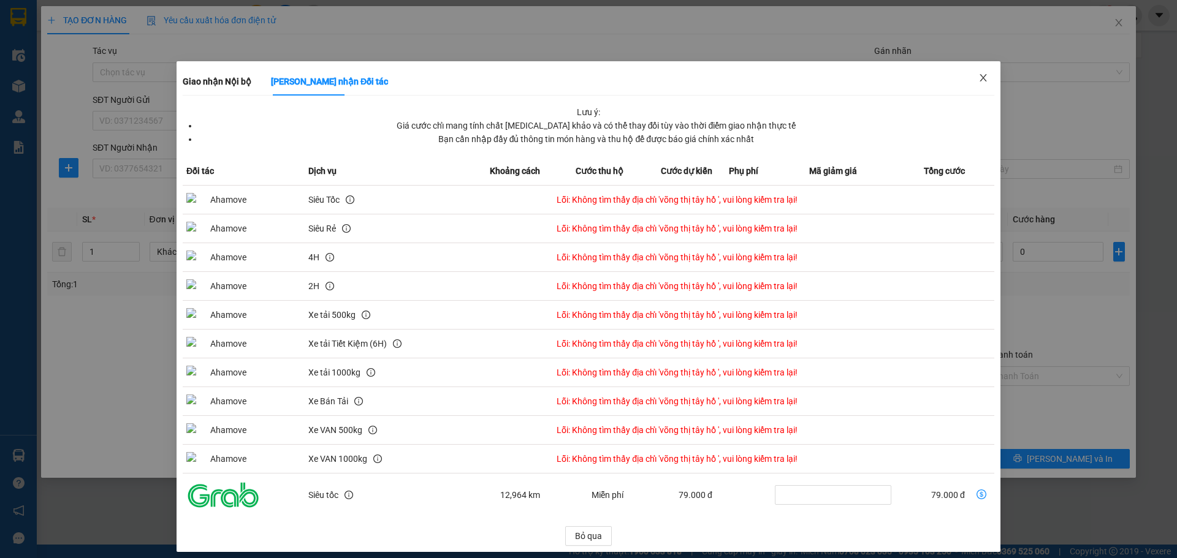
click at [979, 77] on icon "close" at bounding box center [983, 78] width 10 height 10
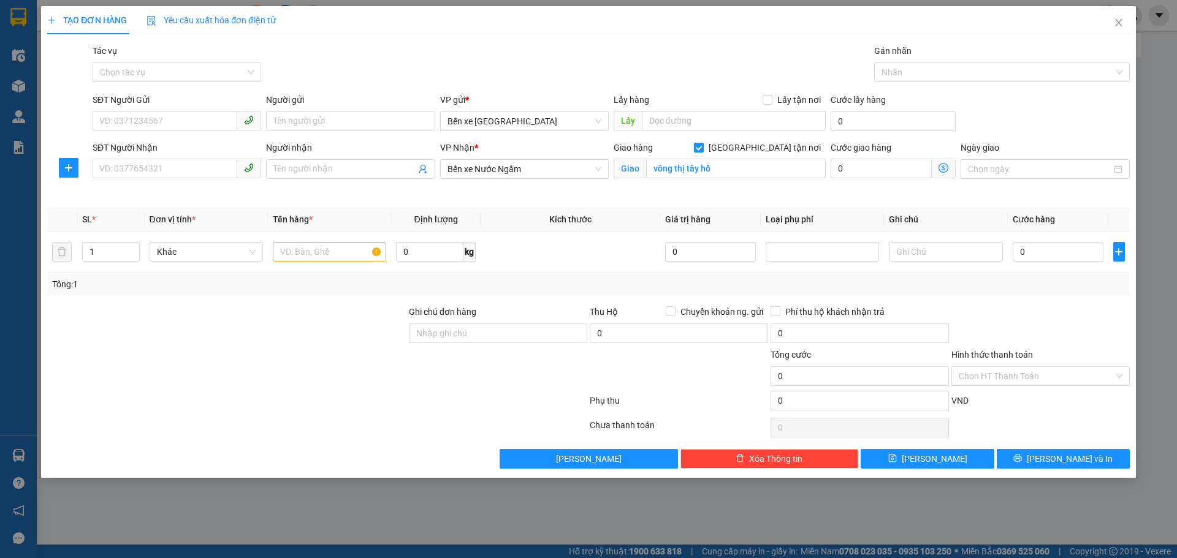
click at [278, 533] on div "TẠO ĐƠN HÀNG Yêu cầu xuất hóa đơn điện tử Transit Pickup Surcharge Ids Transit …" at bounding box center [588, 279] width 1177 height 558
click at [195, 118] on input "SĐT Người Gửi" at bounding box center [165, 121] width 145 height 20
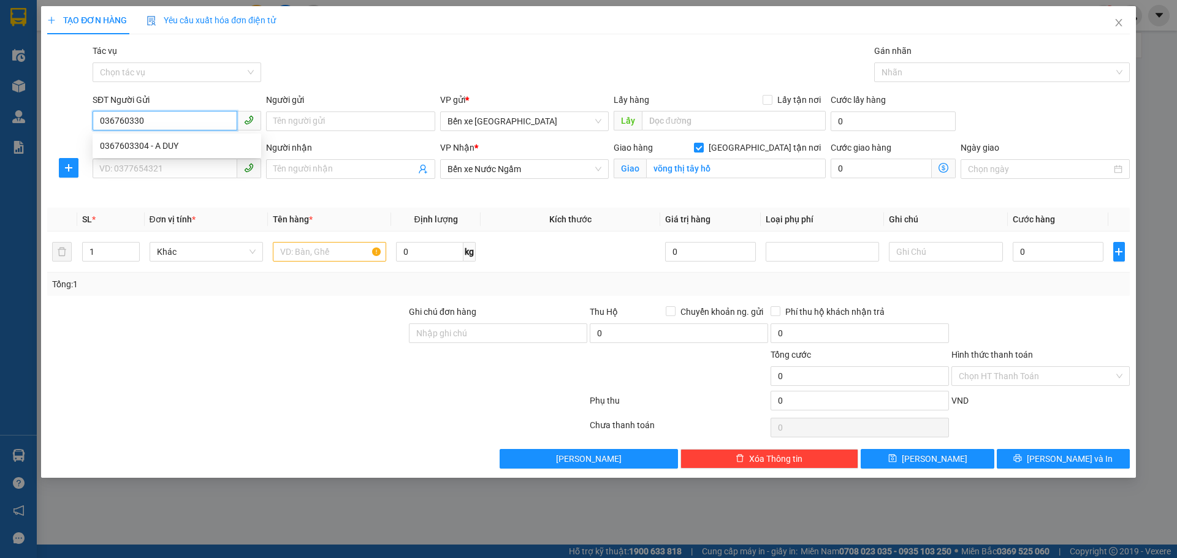
type input "0367603304"
click at [188, 148] on div "0367603304 - A DUY" at bounding box center [177, 145] width 154 height 13
type input "A DUY"
type input "0367603304"
click at [151, 172] on input "SĐT Người Nhận" at bounding box center [165, 169] width 145 height 20
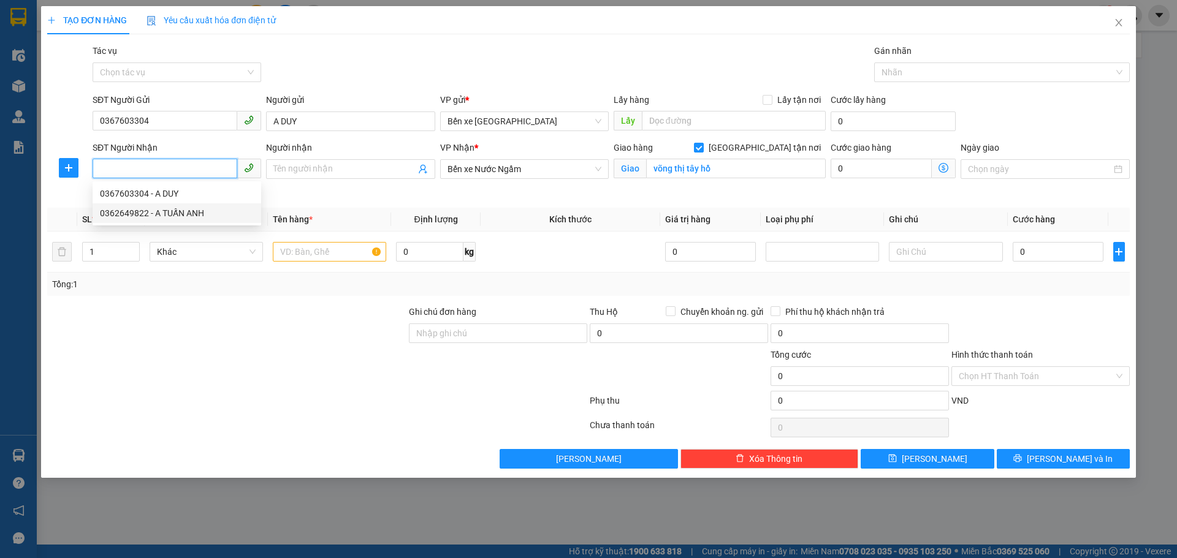
click at [137, 214] on div "0362649822 - A TUẤN ANH" at bounding box center [177, 213] width 154 height 13
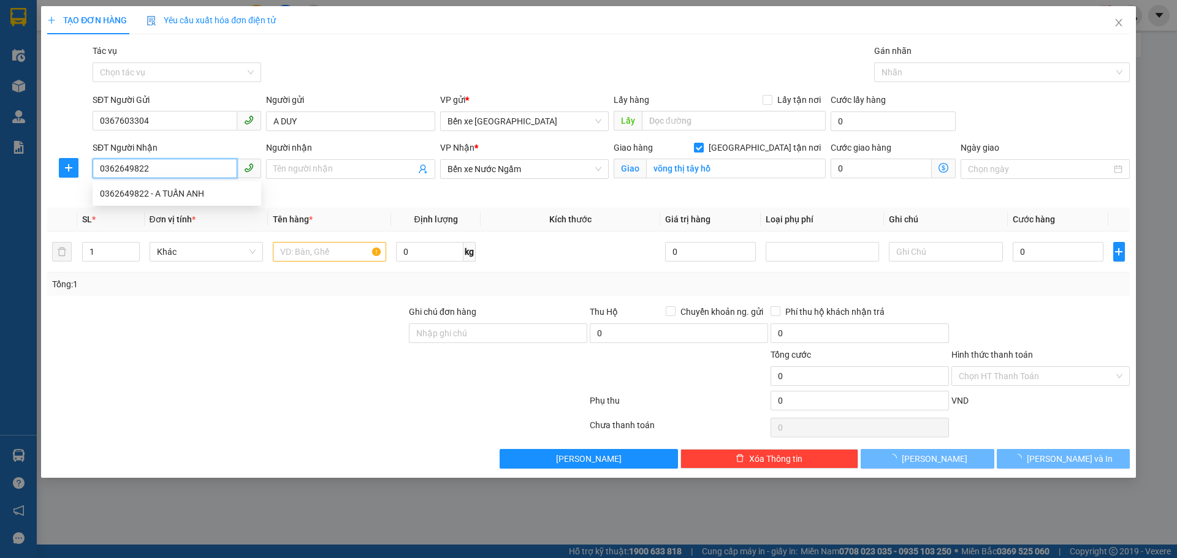
type input "0362649822"
type input "A TUẤN ANH"
type input "8 Ng. 45 P. Võng Thị, Bưởi, Tây Hồ, Hà Nội, Việt Nam"
type input "81.000"
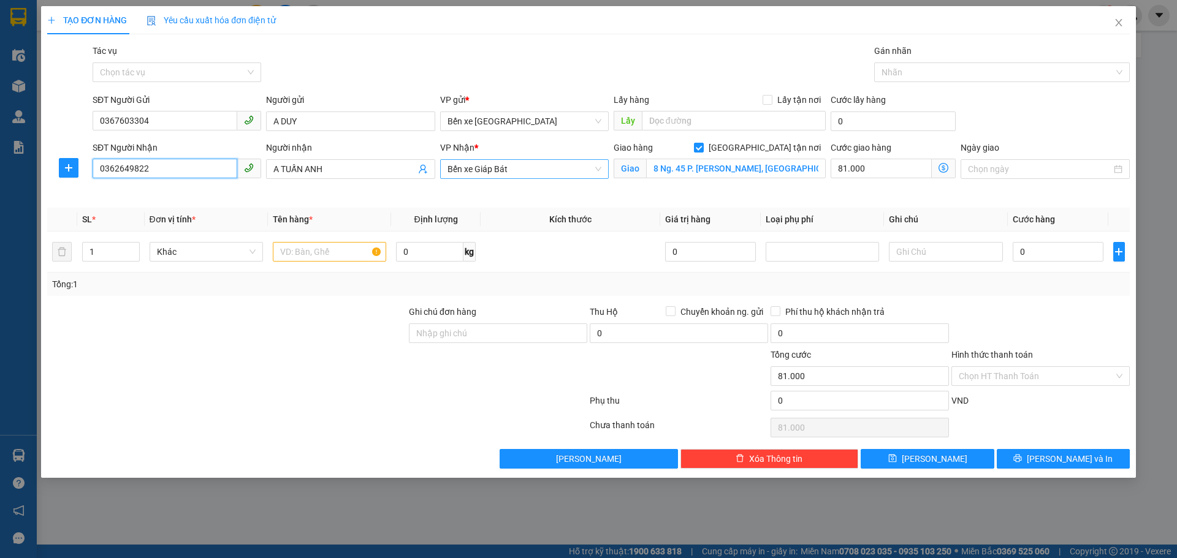
drag, startPoint x: 501, startPoint y: 165, endPoint x: 507, endPoint y: 214, distance: 48.9
click at [500, 166] on span "Bến xe Giáp Bát" at bounding box center [524, 169] width 154 height 18
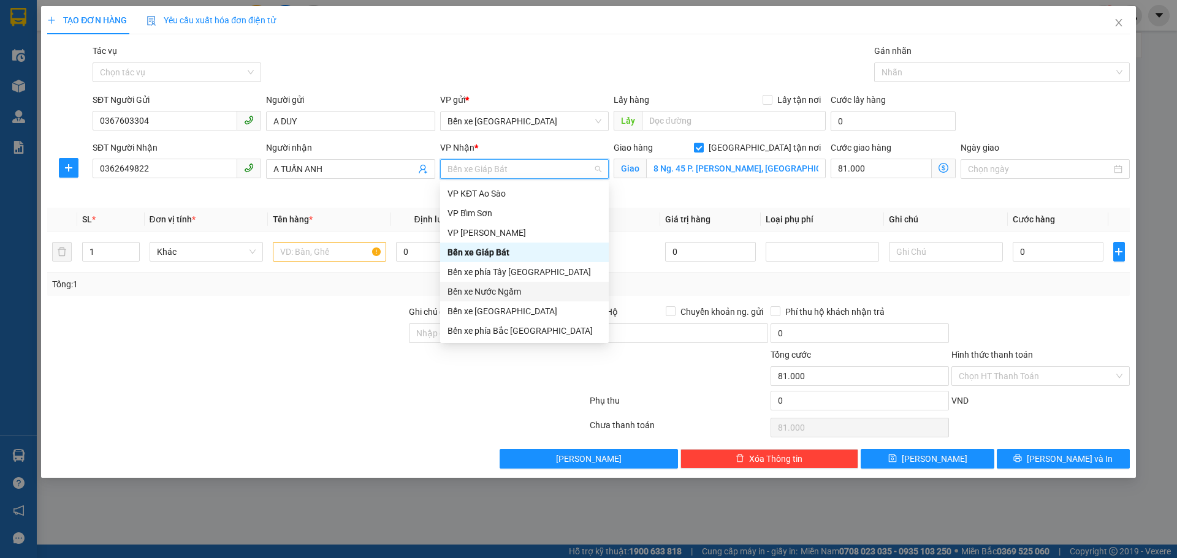
click at [487, 289] on div "Bến xe Nước Ngầm" at bounding box center [524, 291] width 154 height 13
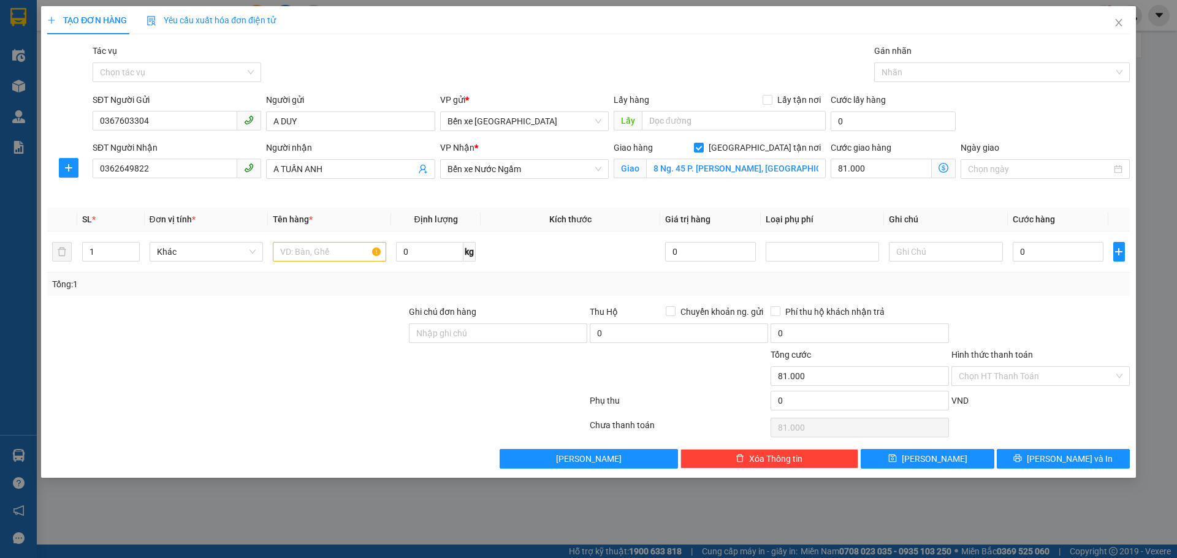
click at [943, 170] on icon "dollar-circle" at bounding box center [943, 168] width 10 height 10
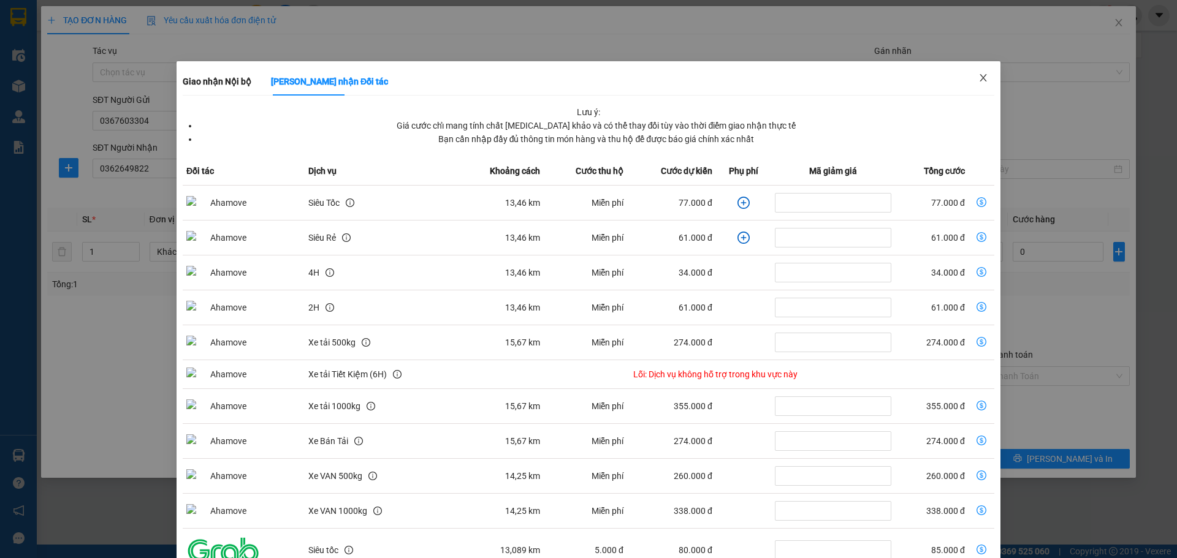
click at [978, 75] on icon "close" at bounding box center [983, 78] width 10 height 10
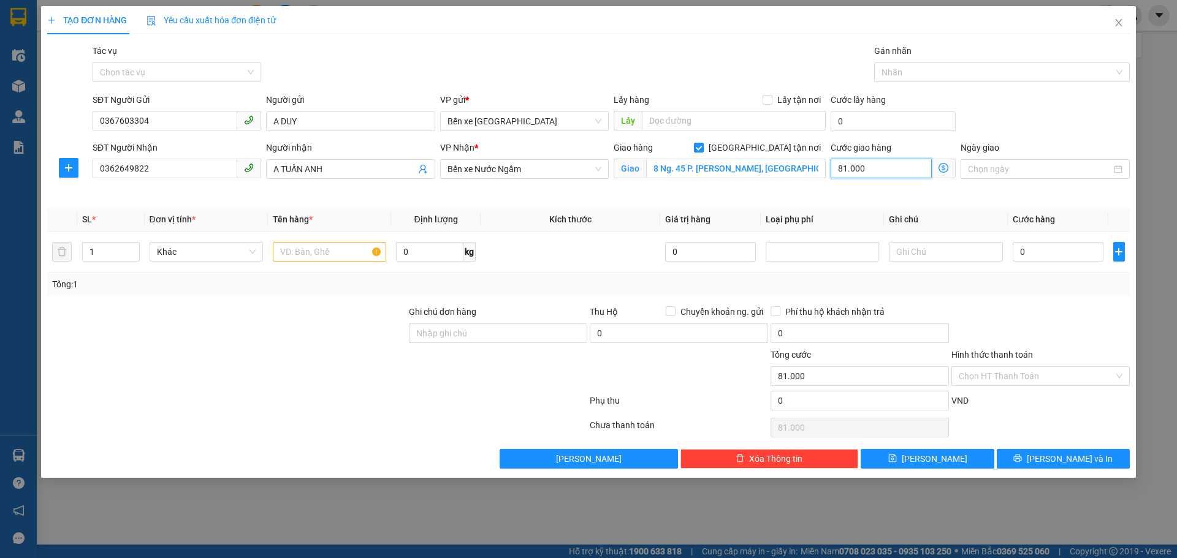
click at [885, 171] on input "81.000" at bounding box center [880, 169] width 101 height 20
type input "98"
type input "980"
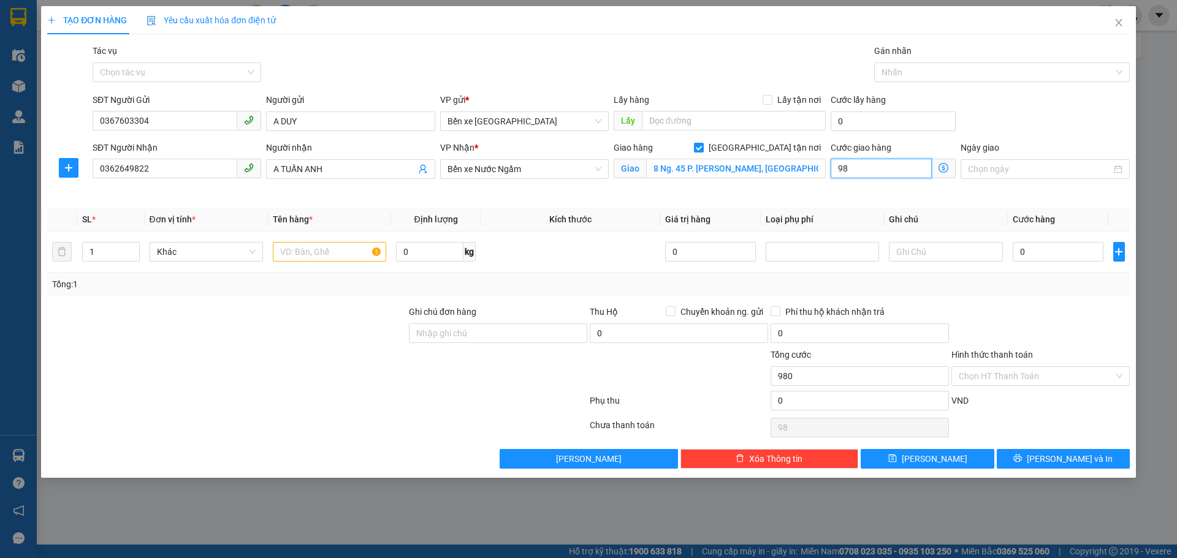
type input "980"
type input "98"
type input "9"
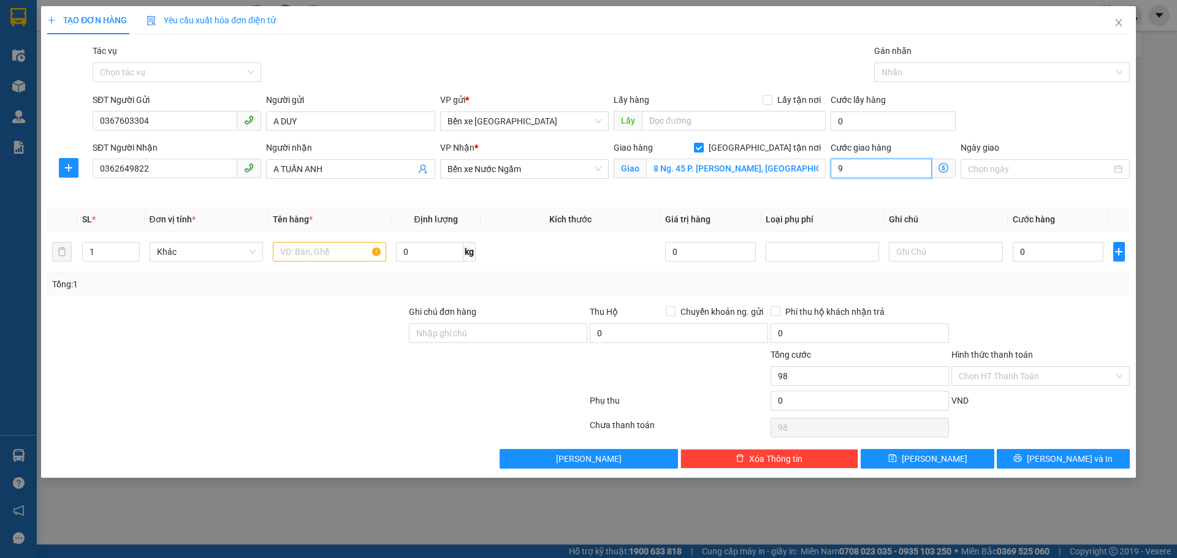
type input "9"
type input "90"
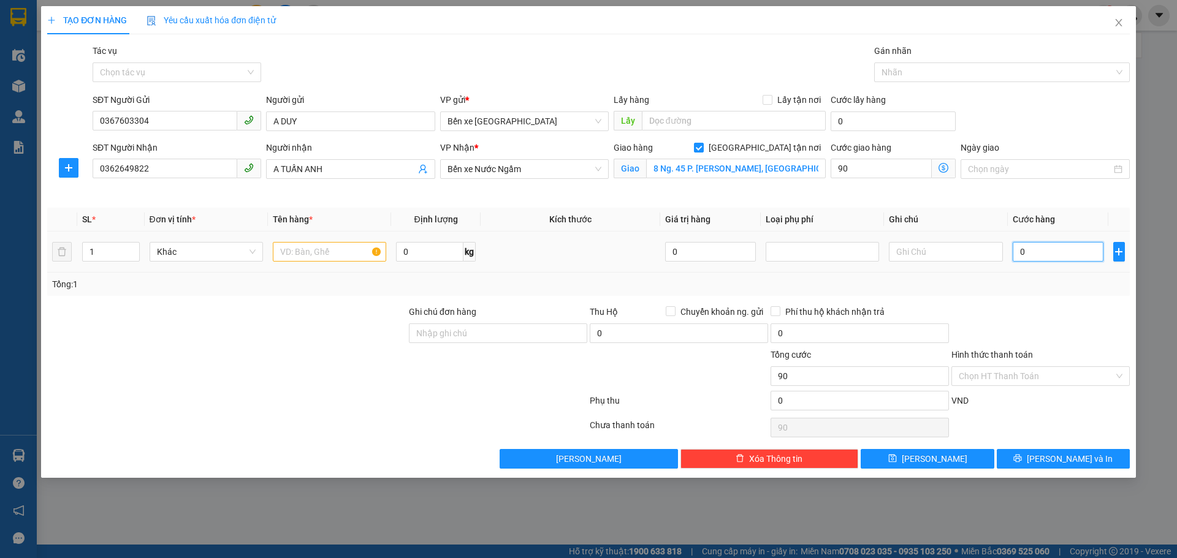
type input "90.000"
click at [1036, 251] on input "0" at bounding box center [1057, 252] width 91 height 20
type input "4"
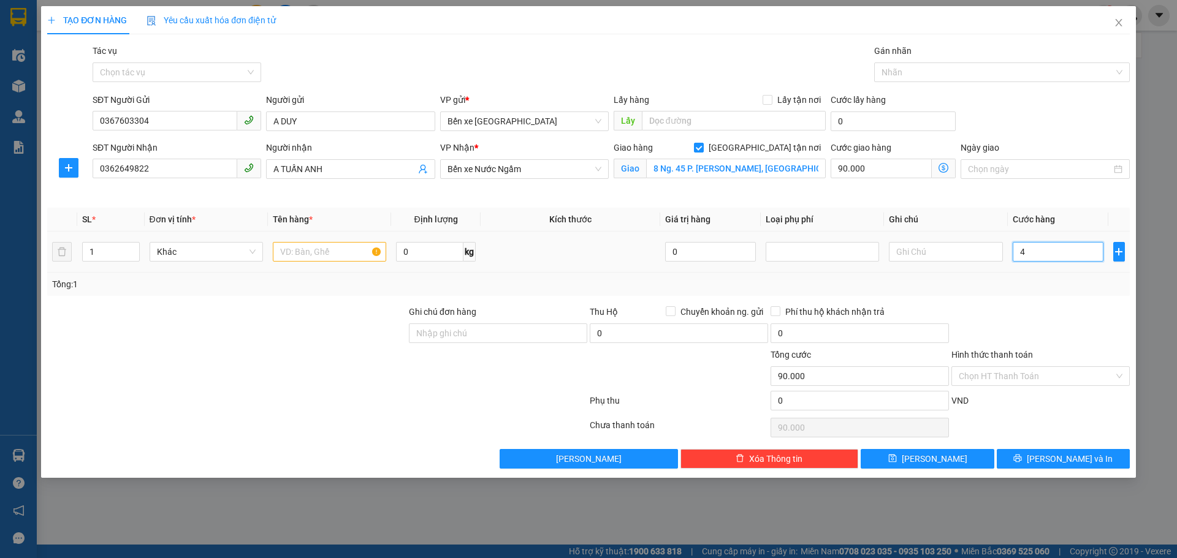
type input "90.004"
type input "40"
type input "90.040"
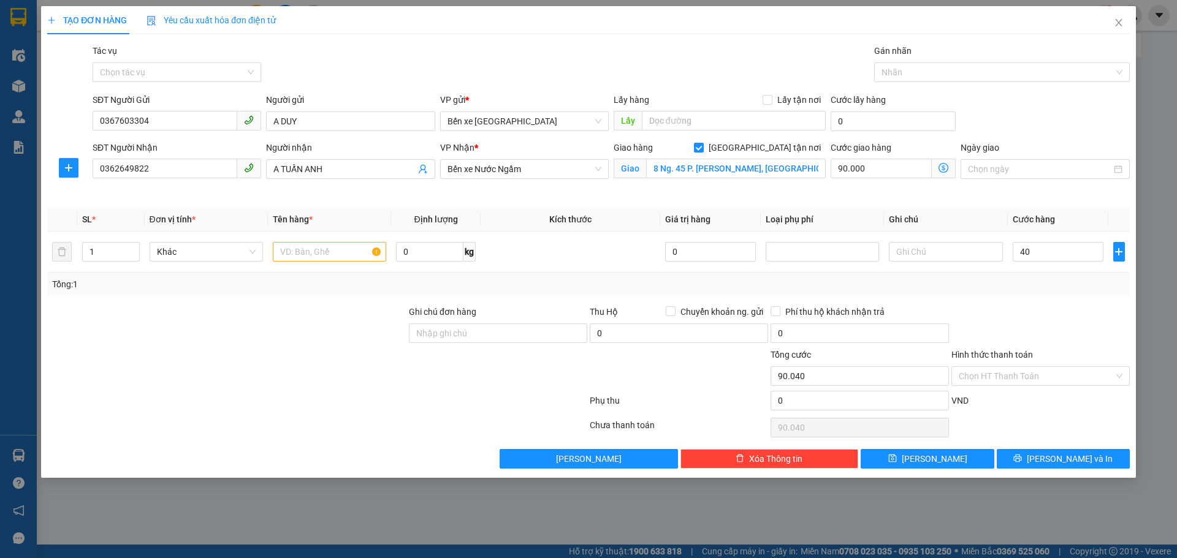
type input "40.000"
type input "130.000"
click at [911, 290] on div "Tổng: 1" at bounding box center [588, 284] width 1072 height 13
click at [312, 253] on input "text" at bounding box center [329, 252] width 113 height 20
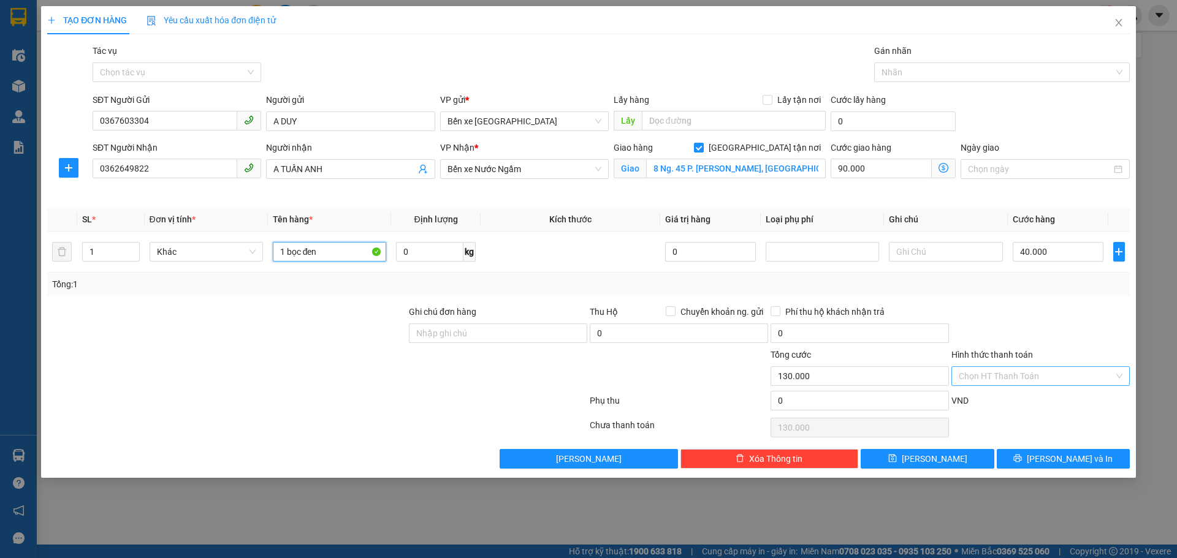
type input "1 bọc đen"
drag, startPoint x: 989, startPoint y: 381, endPoint x: 996, endPoint y: 417, distance: 36.2
click at [991, 385] on input "Hình thức thanh toán" at bounding box center [1035, 376] width 155 height 18
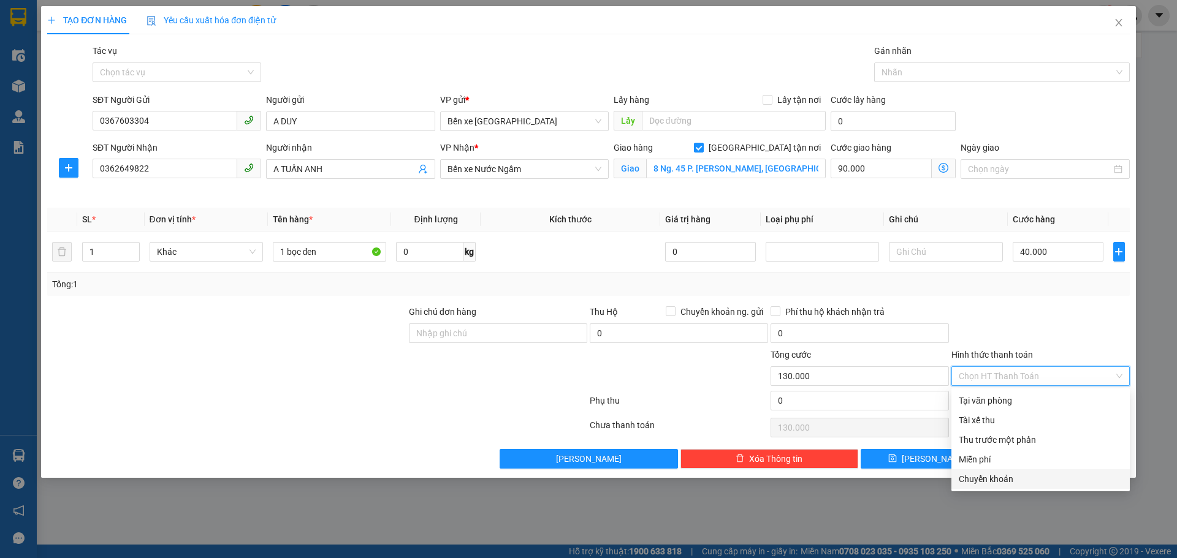
click at [980, 477] on div "Chuyển khoản" at bounding box center [1040, 478] width 164 height 13
type input "0"
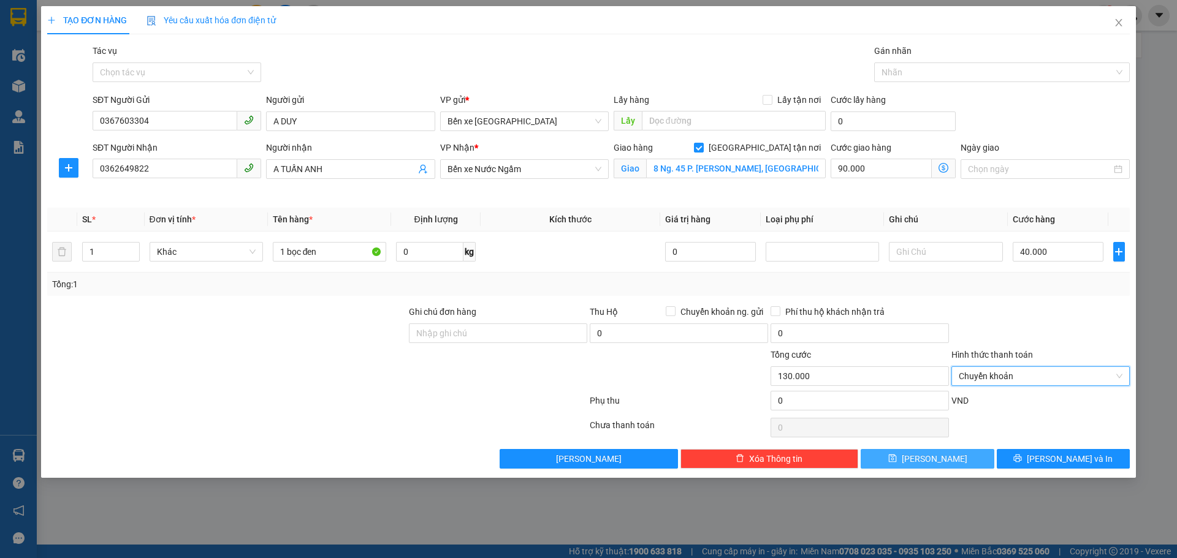
click at [940, 460] on span "Lưu" at bounding box center [934, 458] width 66 height 13
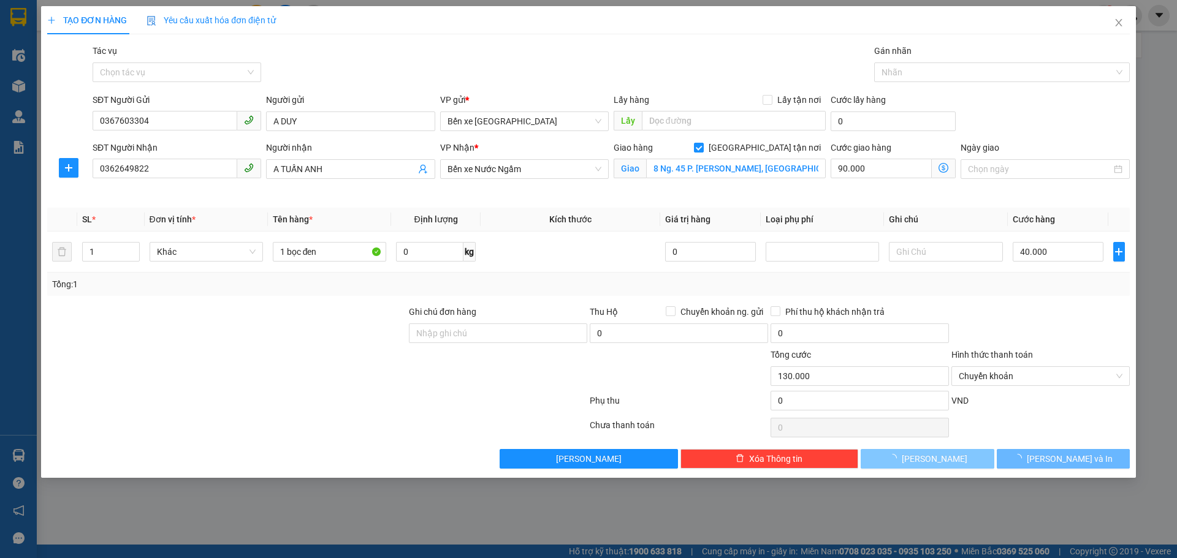
checkbox input "false"
type input "0"
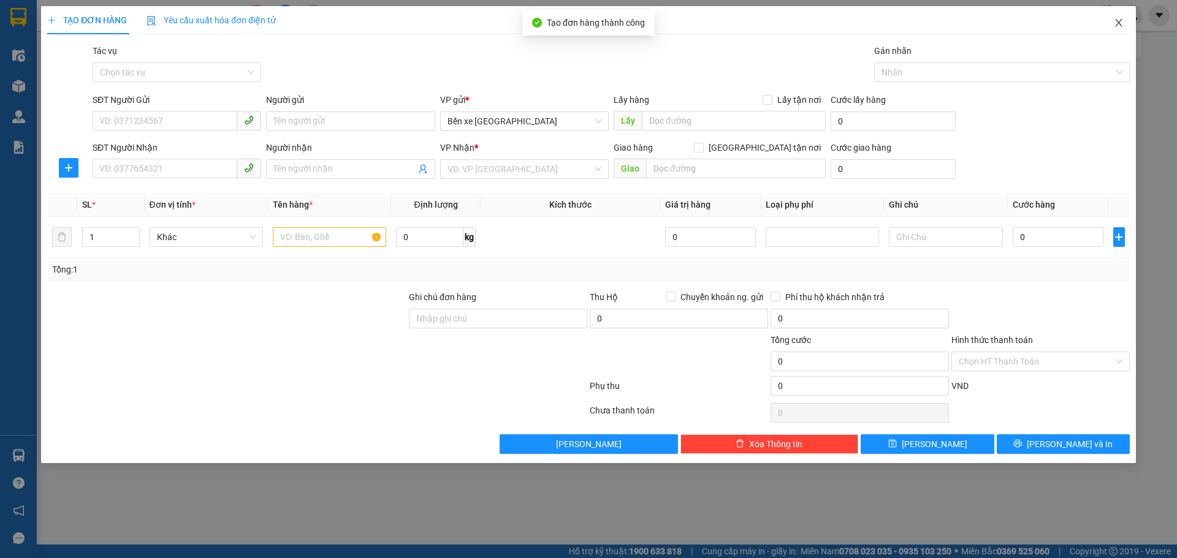
click at [1121, 21] on icon "close" at bounding box center [1118, 23] width 10 height 10
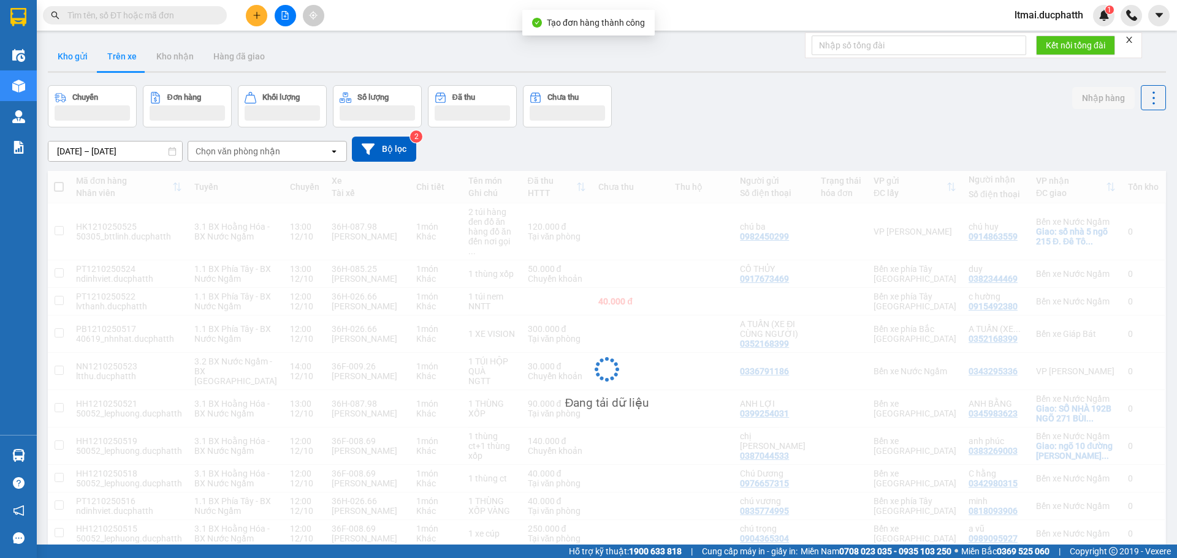
click at [81, 56] on button "Kho gửi" at bounding box center [73, 56] width 50 height 29
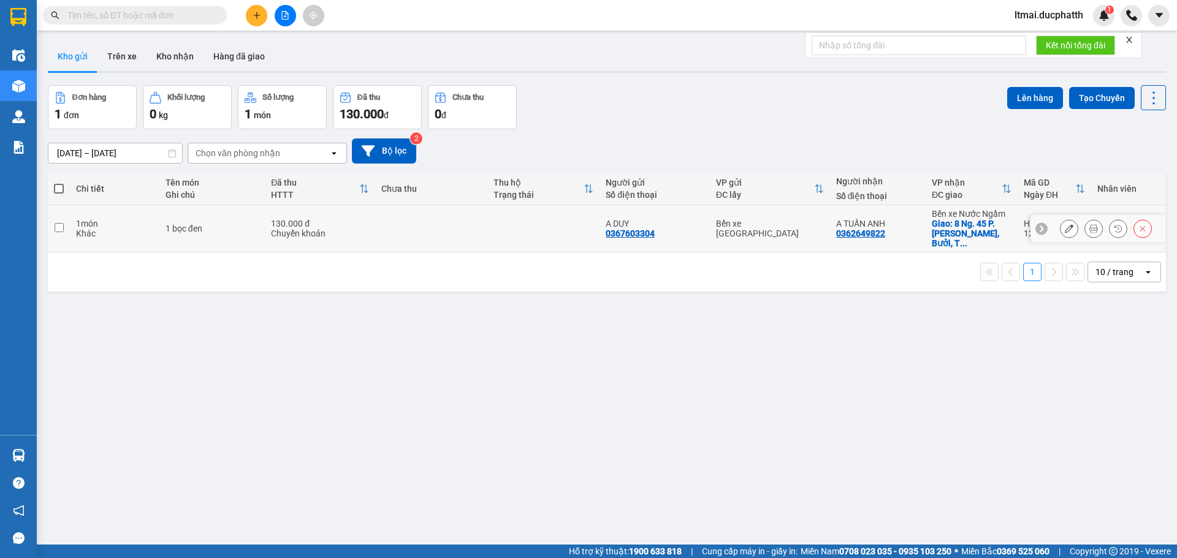
click at [376, 221] on td at bounding box center [431, 228] width 112 height 47
checkbox input "true"
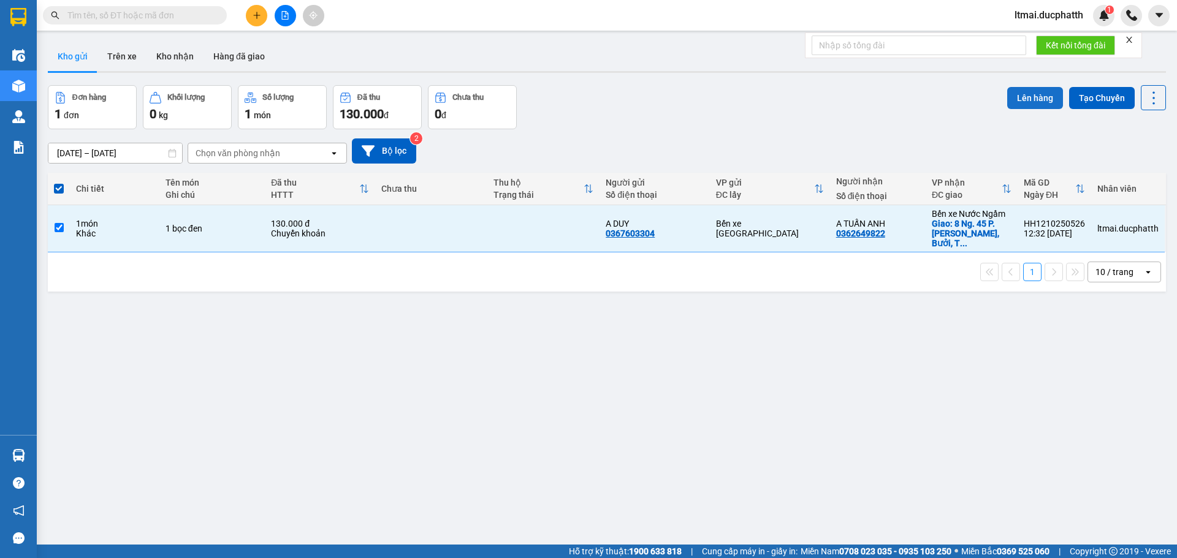
click at [1018, 103] on button "Lên hàng" at bounding box center [1035, 98] width 56 height 22
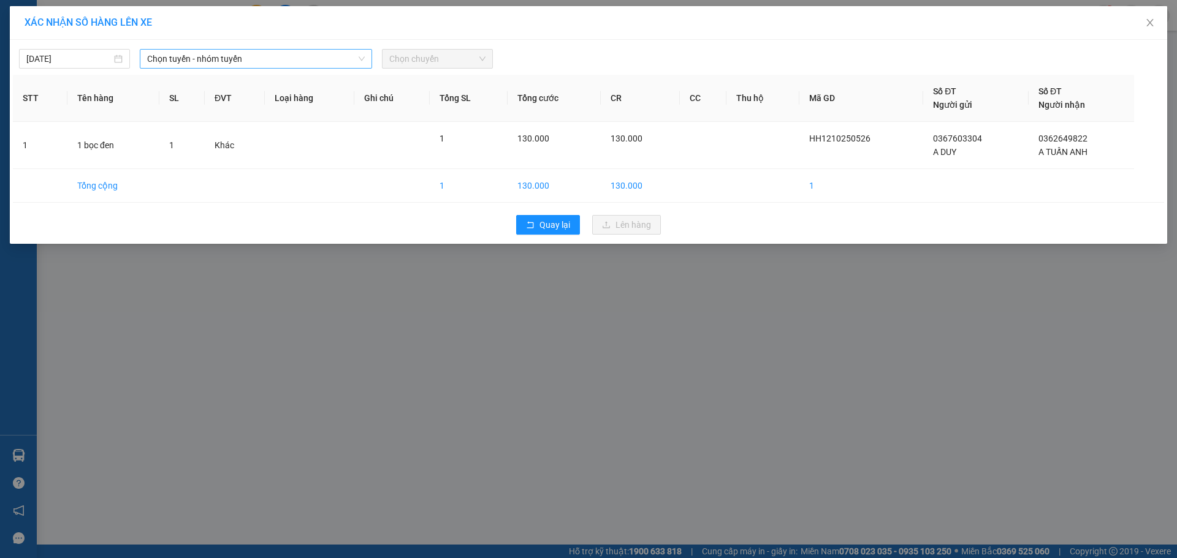
click at [257, 56] on span "Chọn tuyến - nhóm tuyến" at bounding box center [256, 59] width 218 height 18
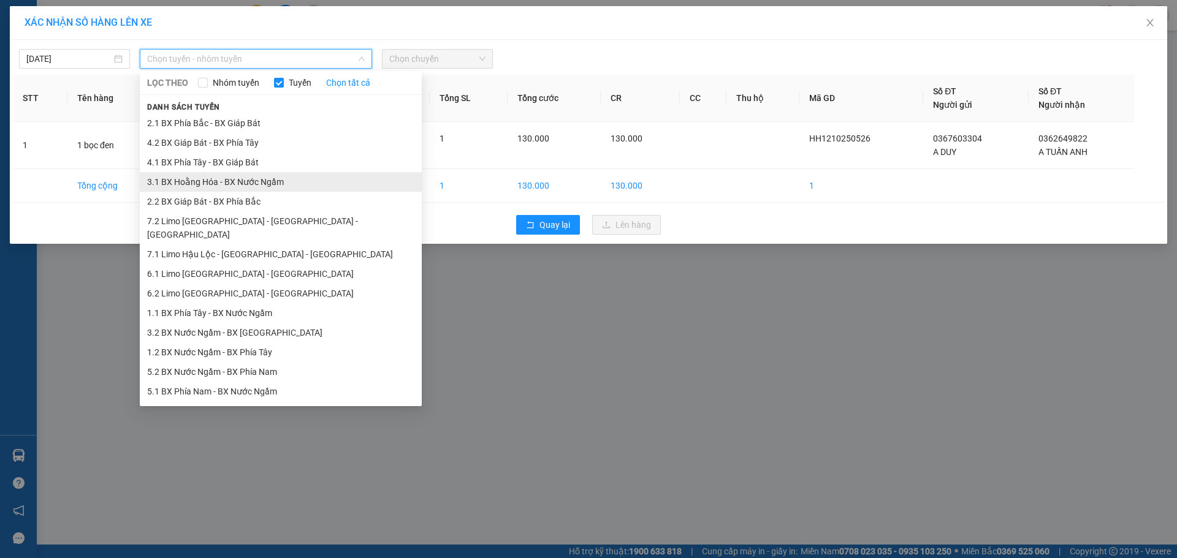
click at [200, 181] on li "3.1 BX Hoằng Hóa - BX Nước Ngầm" at bounding box center [281, 182] width 282 height 20
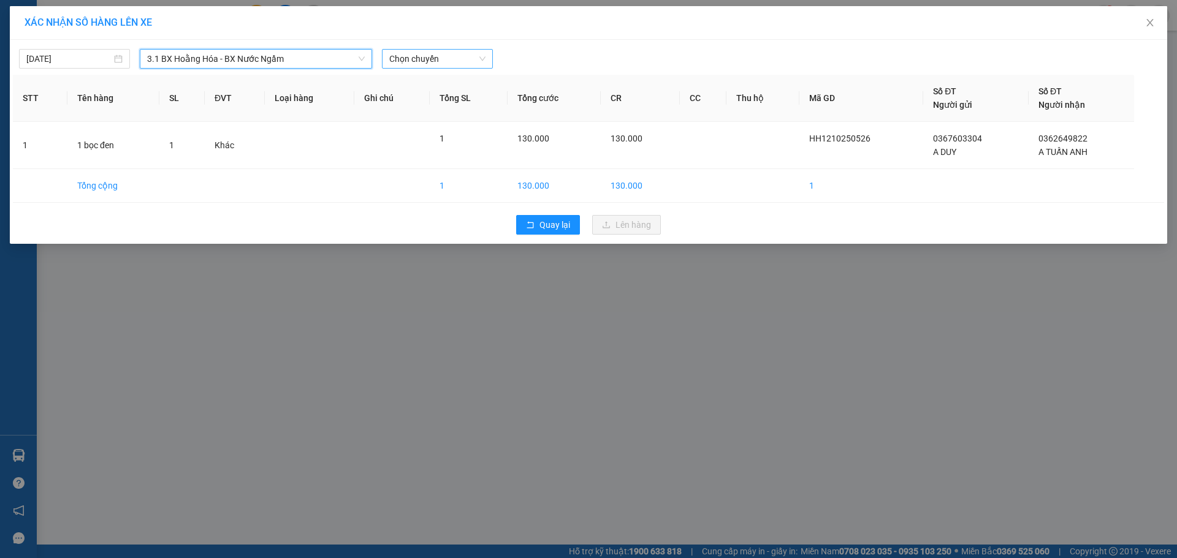
click at [422, 59] on span "Chọn chuyến" at bounding box center [437, 59] width 96 height 18
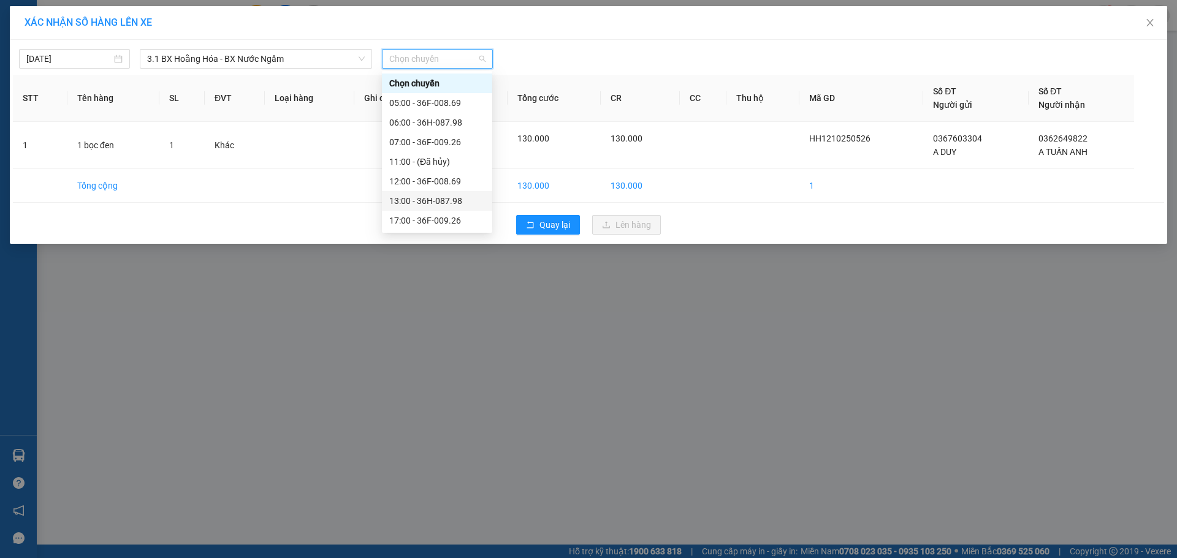
click at [426, 200] on div "13:00 - 36H-087.98" at bounding box center [437, 200] width 96 height 13
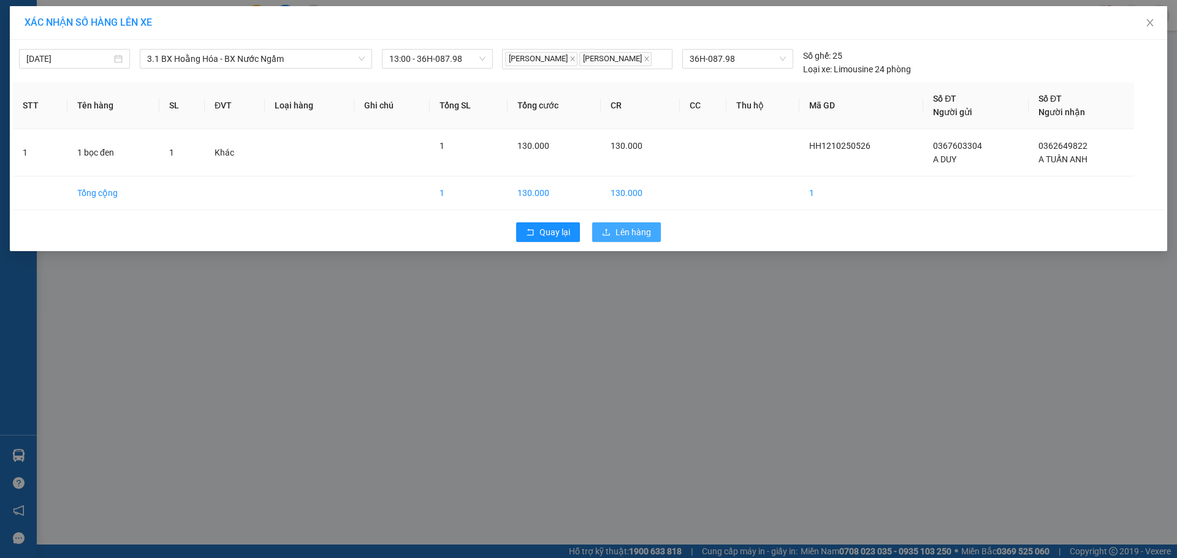
click at [613, 235] on button "Lên hàng" at bounding box center [626, 232] width 69 height 20
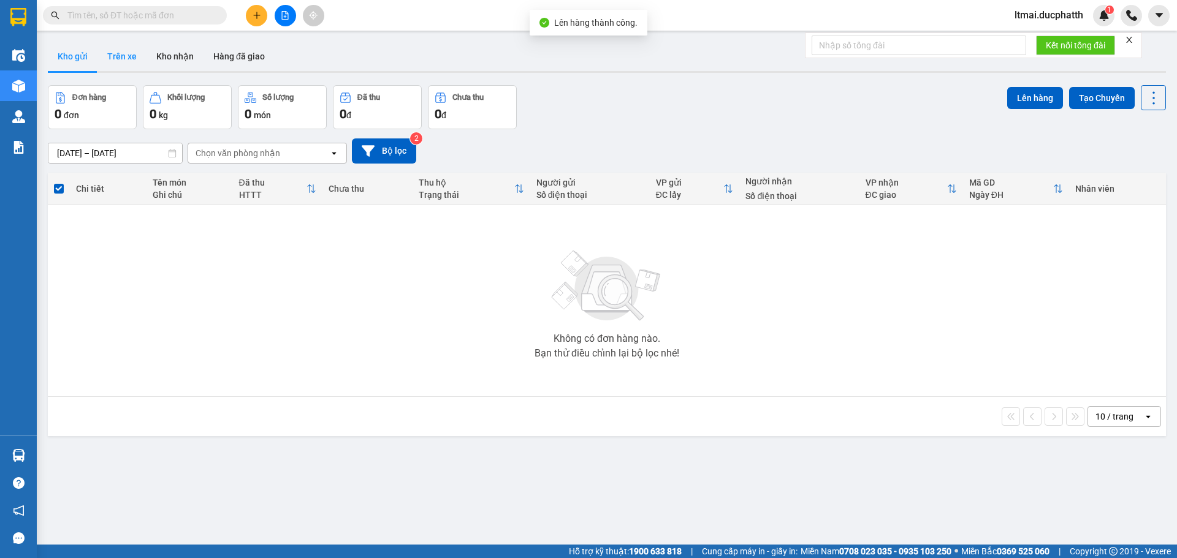
click at [122, 50] on button "Trên xe" at bounding box center [121, 56] width 49 height 29
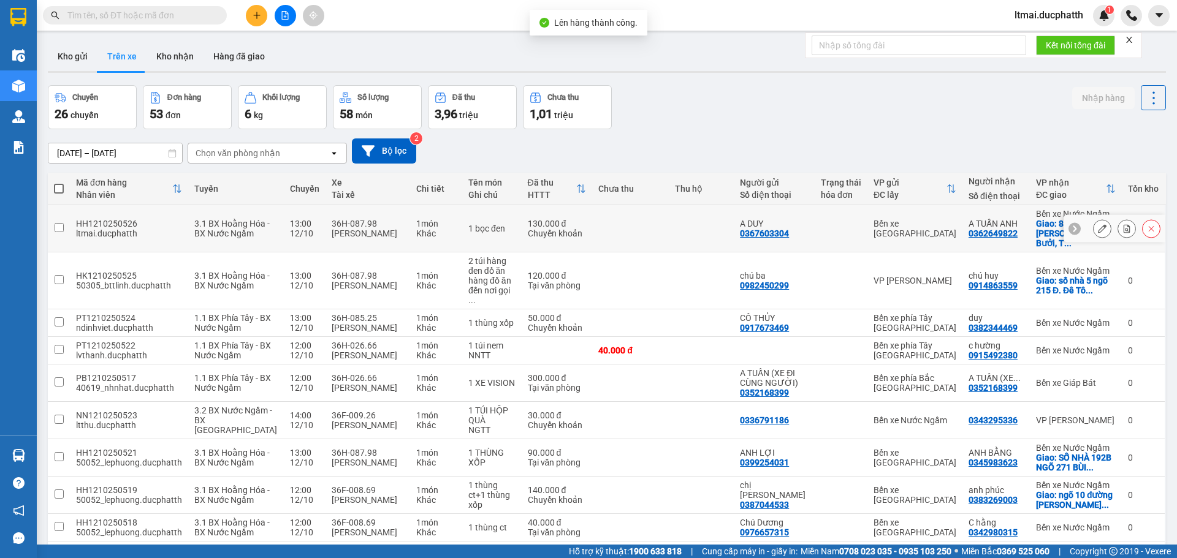
click at [1118, 218] on button at bounding box center [1126, 228] width 17 height 21
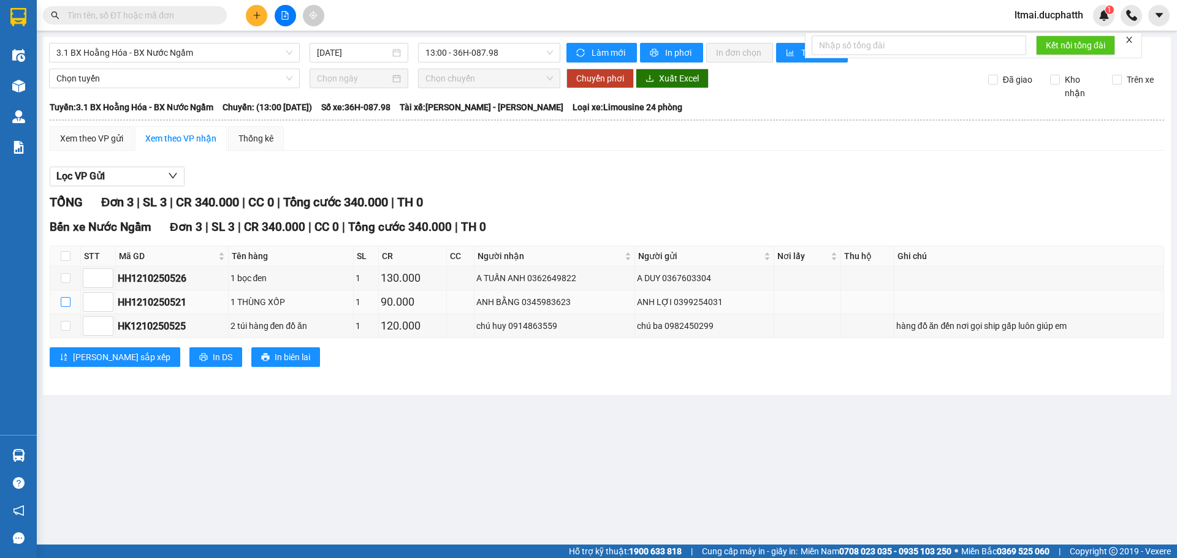
click at [67, 301] on input "checkbox" at bounding box center [66, 302] width 10 height 10
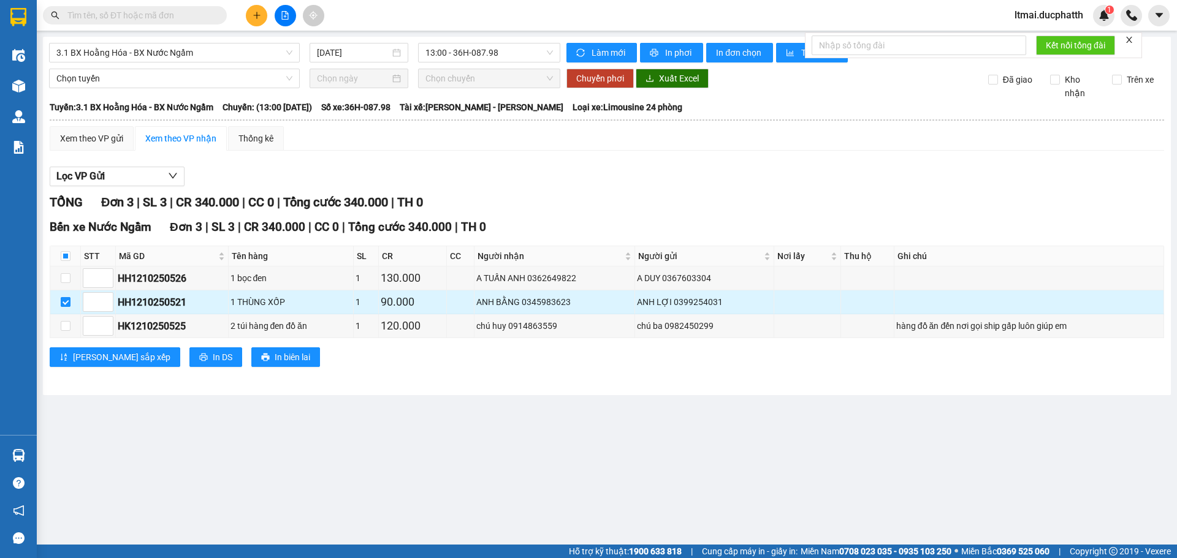
click at [67, 303] on input "checkbox" at bounding box center [66, 302] width 10 height 10
checkbox input "false"
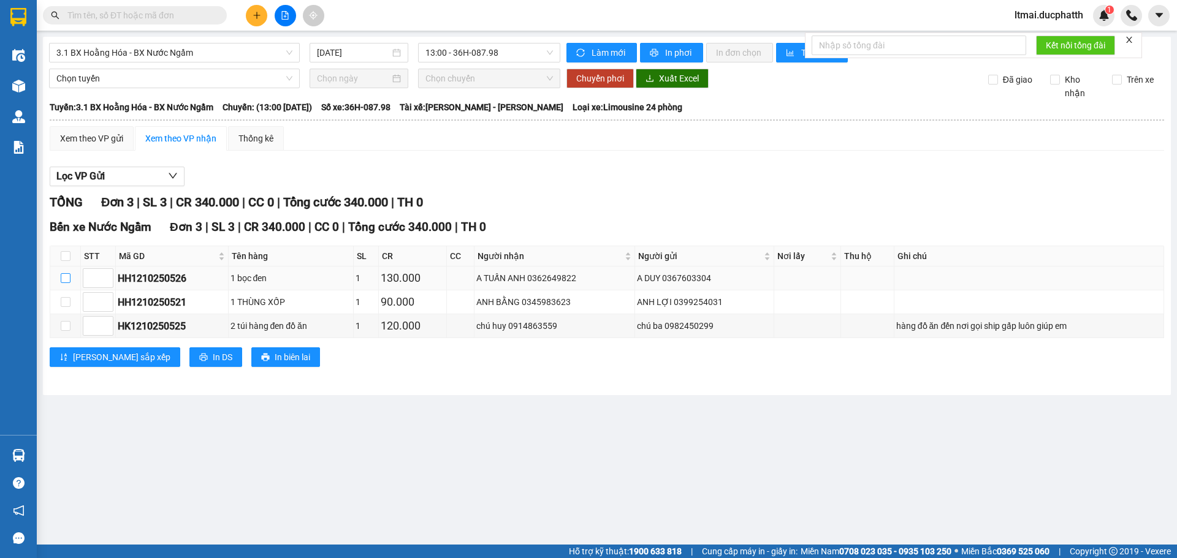
click at [69, 276] on input "checkbox" at bounding box center [66, 278] width 10 height 10
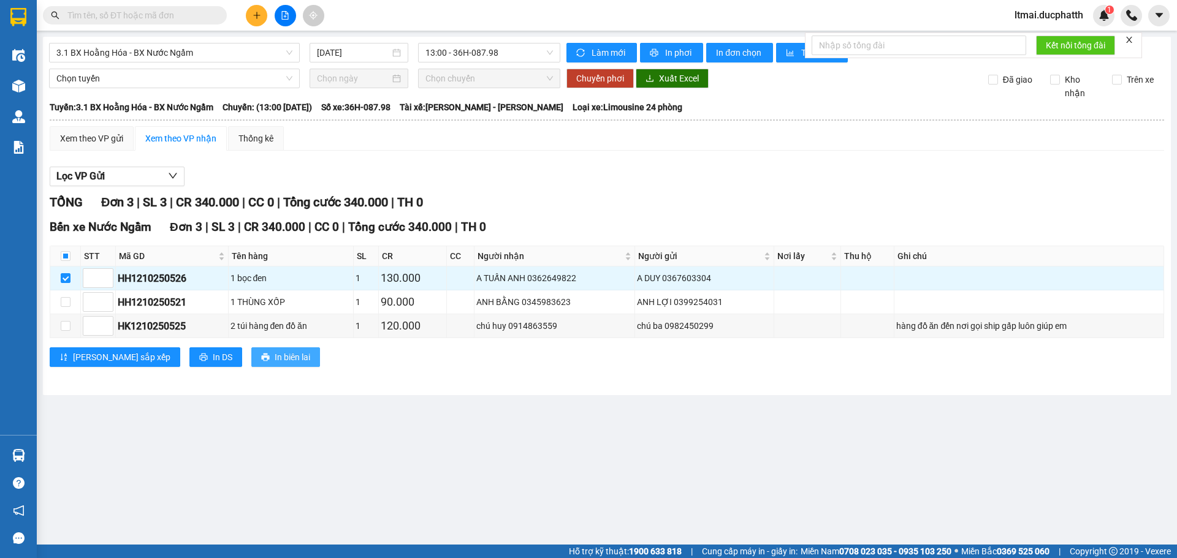
click at [261, 357] on button "In biên lai" at bounding box center [285, 357] width 69 height 20
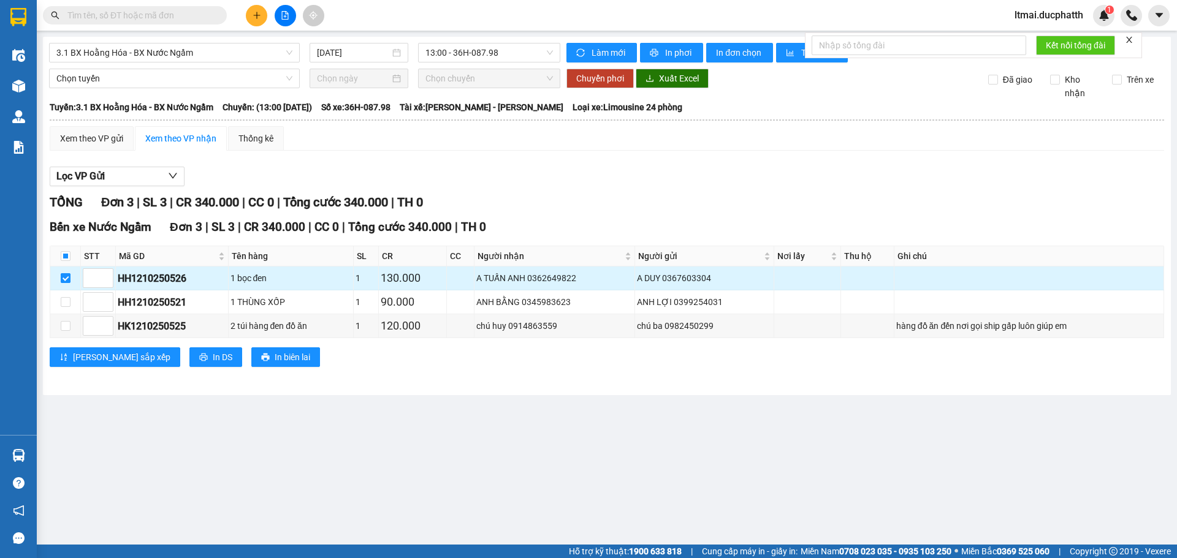
click at [67, 279] on input "checkbox" at bounding box center [66, 278] width 10 height 10
checkbox input "false"
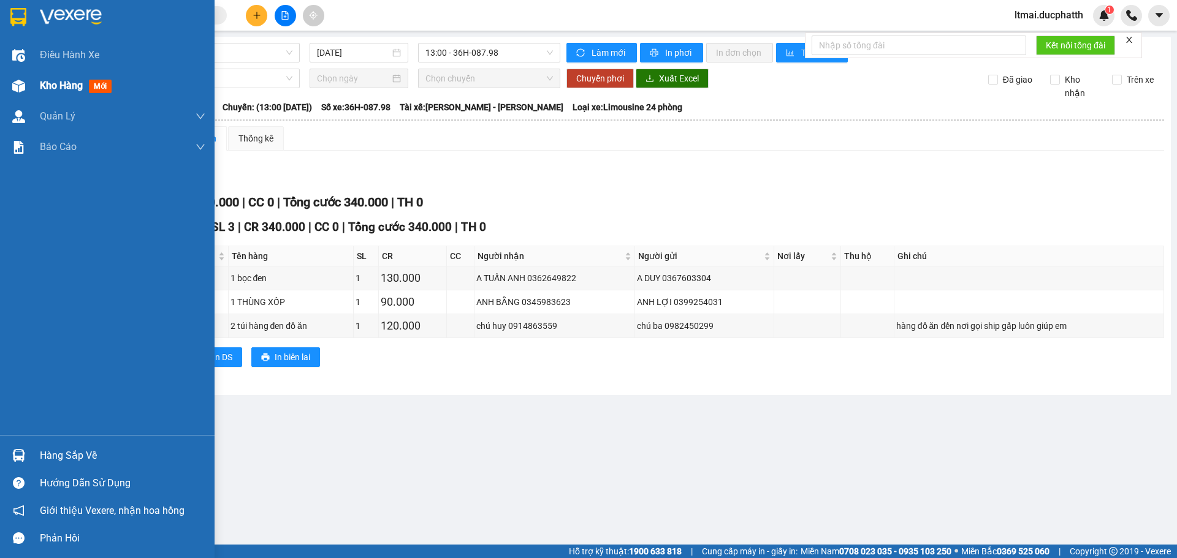
drag, startPoint x: 0, startPoint y: 94, endPoint x: 36, endPoint y: 83, distance: 37.2
click at [2, 94] on div "Kho hàng mới" at bounding box center [107, 85] width 214 height 31
click at [36, 83] on div "Kho hàng mới" at bounding box center [107, 85] width 214 height 31
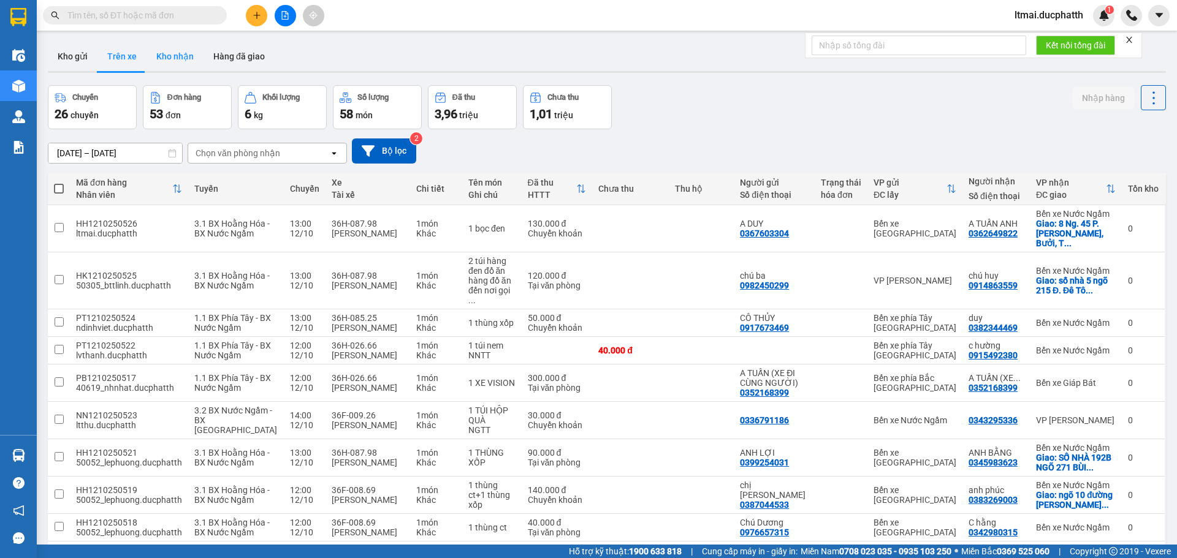
click at [175, 62] on button "Kho nhận" at bounding box center [174, 56] width 57 height 29
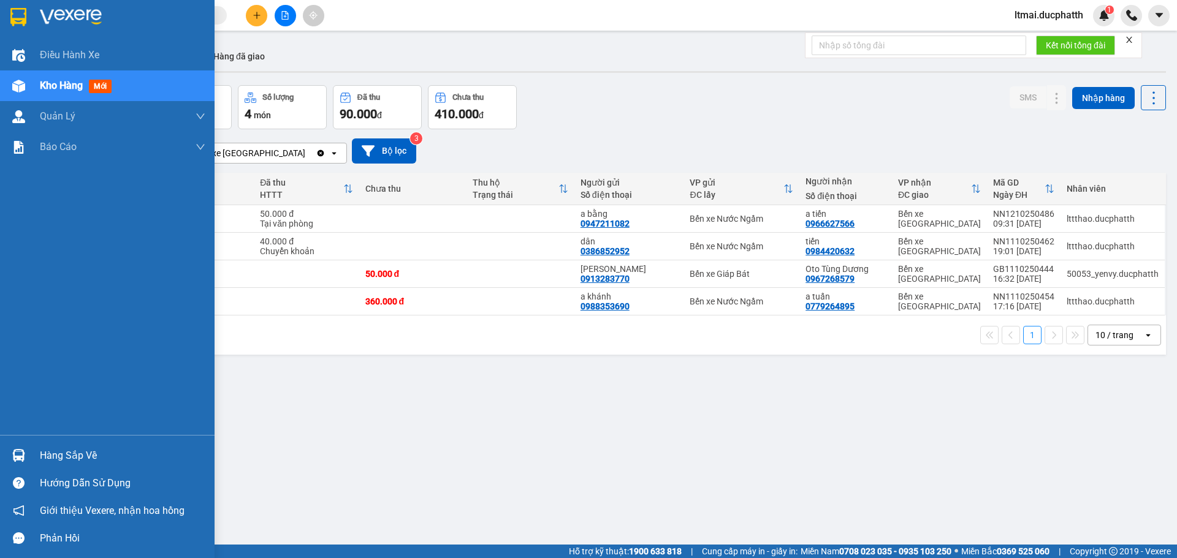
click at [45, 87] on span "Kho hàng" at bounding box center [61, 86] width 43 height 12
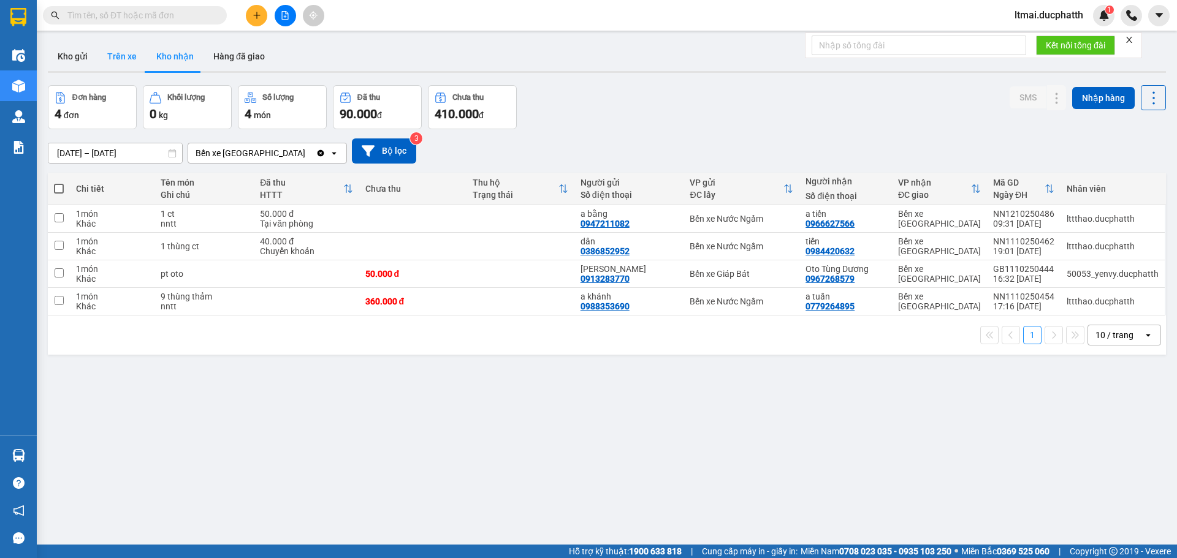
click at [114, 53] on button "Trên xe" at bounding box center [121, 56] width 49 height 29
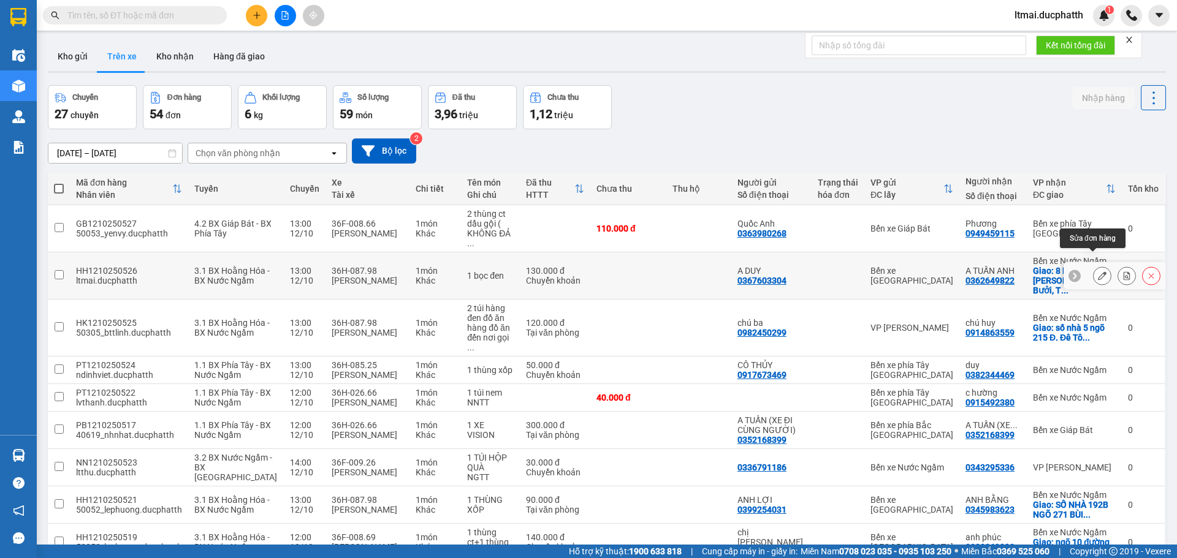
click at [1097, 271] on icon at bounding box center [1101, 275] width 9 height 9
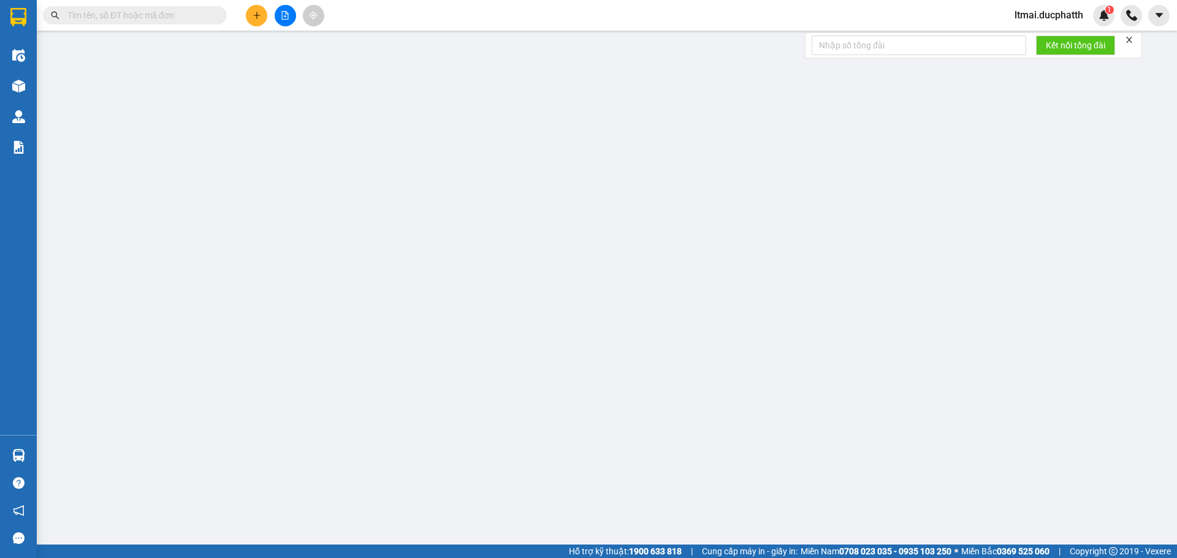
type input "0367603304"
type input "A DUY"
type input "0362649822"
type input "A TUẤN ANH"
checkbox input "true"
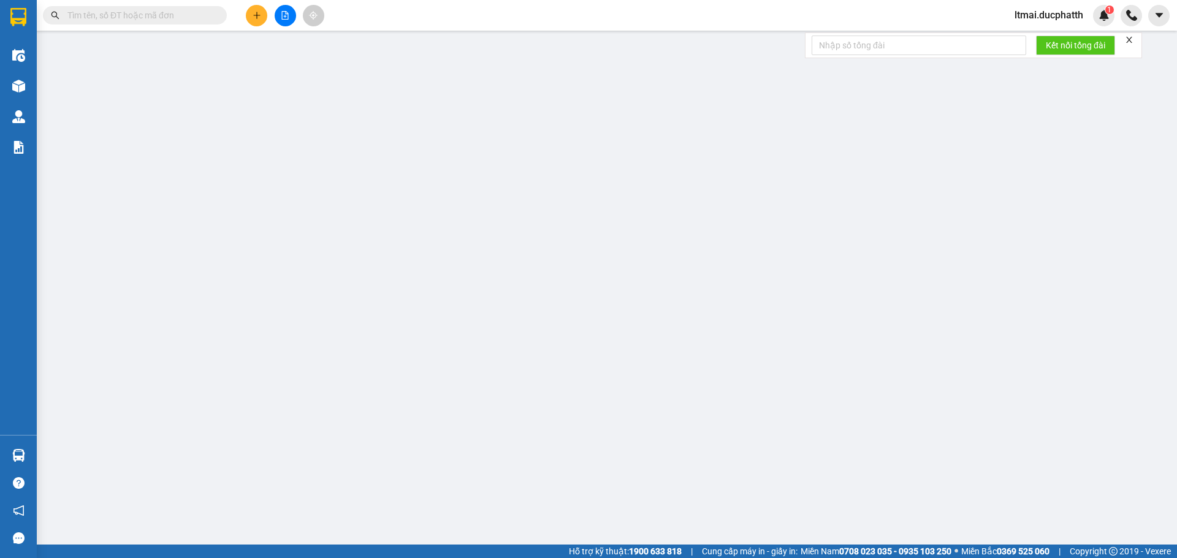
type input "8 Ng. 45 P. Võng Thị, Bưởi, Tây Hồ, Hà Nội, Việt Nam"
type input "0"
type input "130.000"
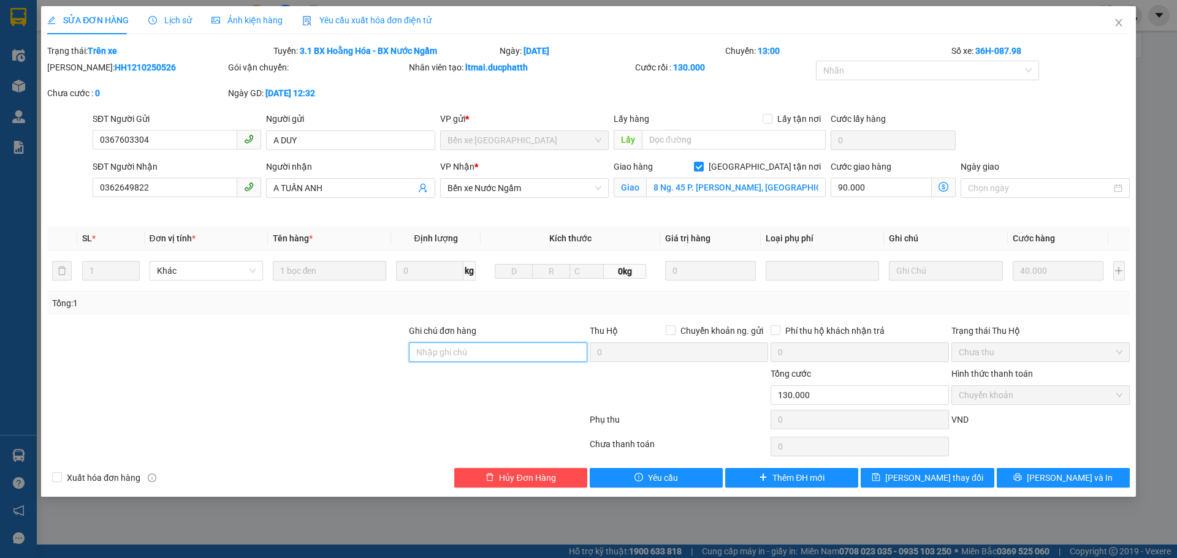
click at [471, 358] on input "Ghi chú đơn hàng" at bounding box center [498, 353] width 178 height 20
type input "ck 12h32-12/10 le duy ngoc vtb"
click at [880, 477] on icon "save" at bounding box center [876, 478] width 8 height 8
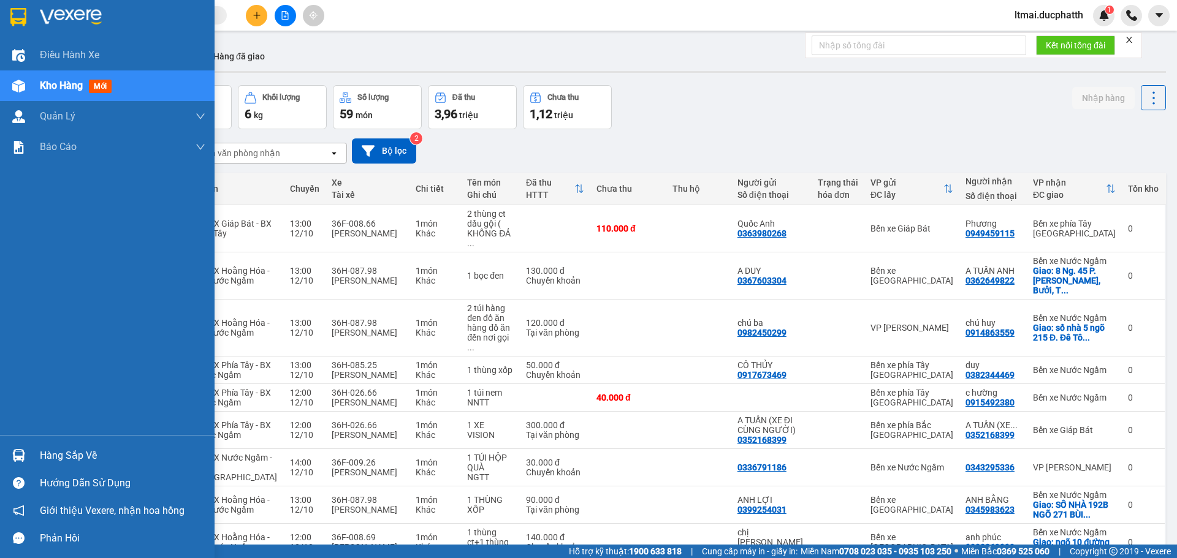
drag, startPoint x: 18, startPoint y: 450, endPoint x: 50, endPoint y: 446, distance: 31.5
click at [20, 450] on img at bounding box center [18, 455] width 13 height 13
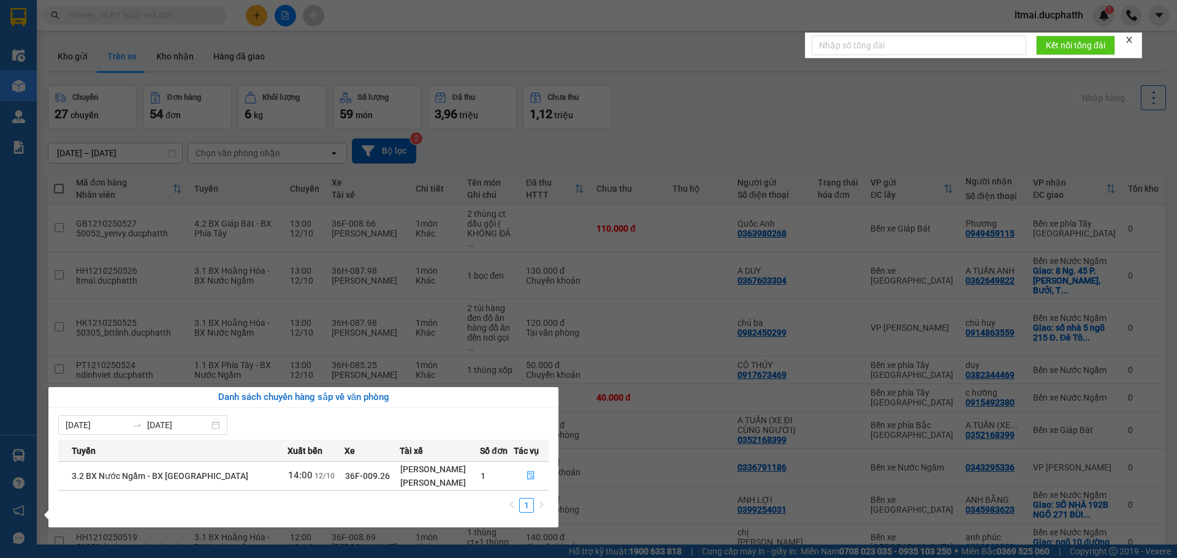
click at [556, 320] on section "Kết quả tìm kiếm ( 0 ) Bộ lọc No Data ltmai.ducphatth 1 Điều hành xe Kho hàng m…" at bounding box center [588, 279] width 1177 height 558
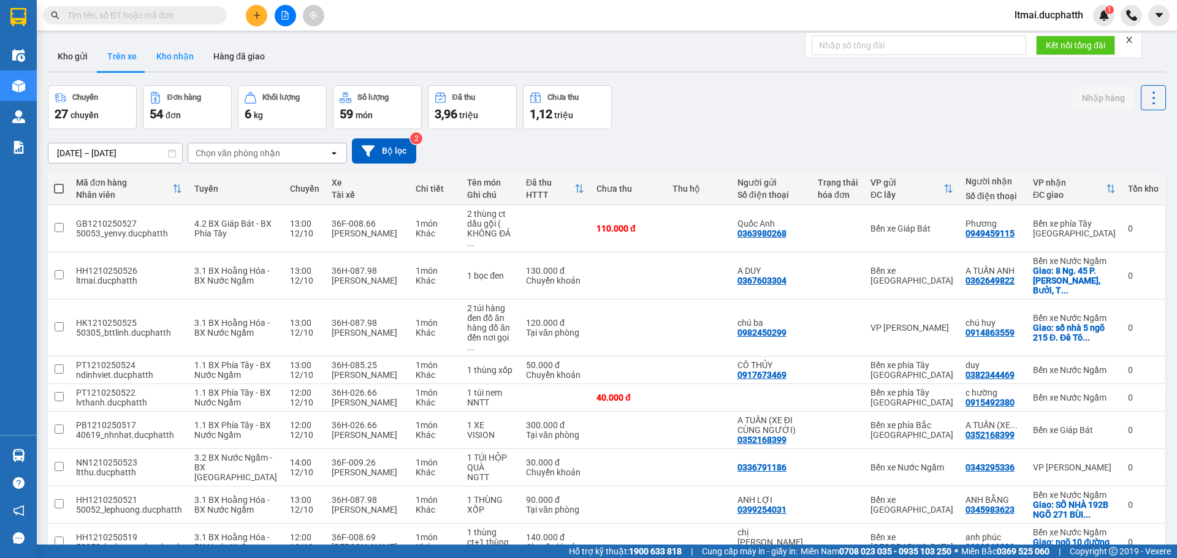
click at [176, 55] on button "Kho nhận" at bounding box center [174, 56] width 57 height 29
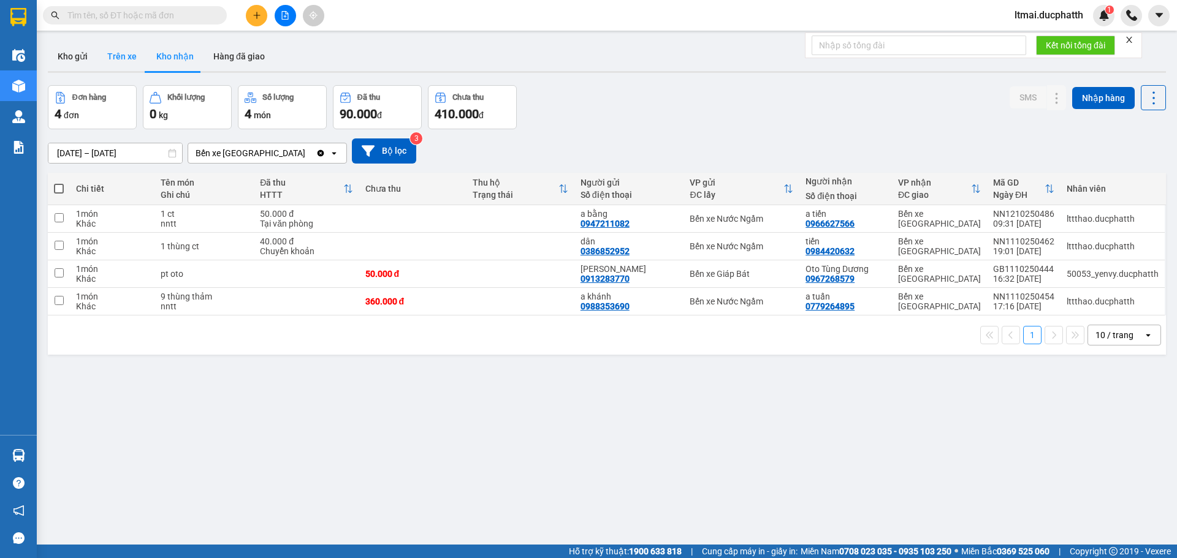
click at [122, 48] on button "Trên xe" at bounding box center [121, 56] width 49 height 29
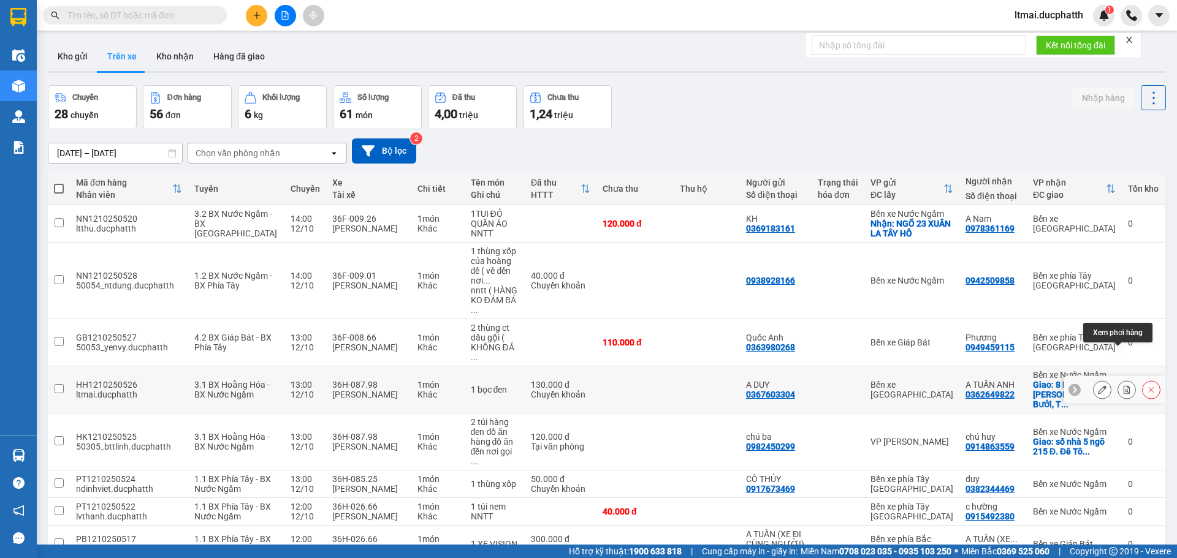
click at [1118, 379] on button at bounding box center [1126, 389] width 17 height 21
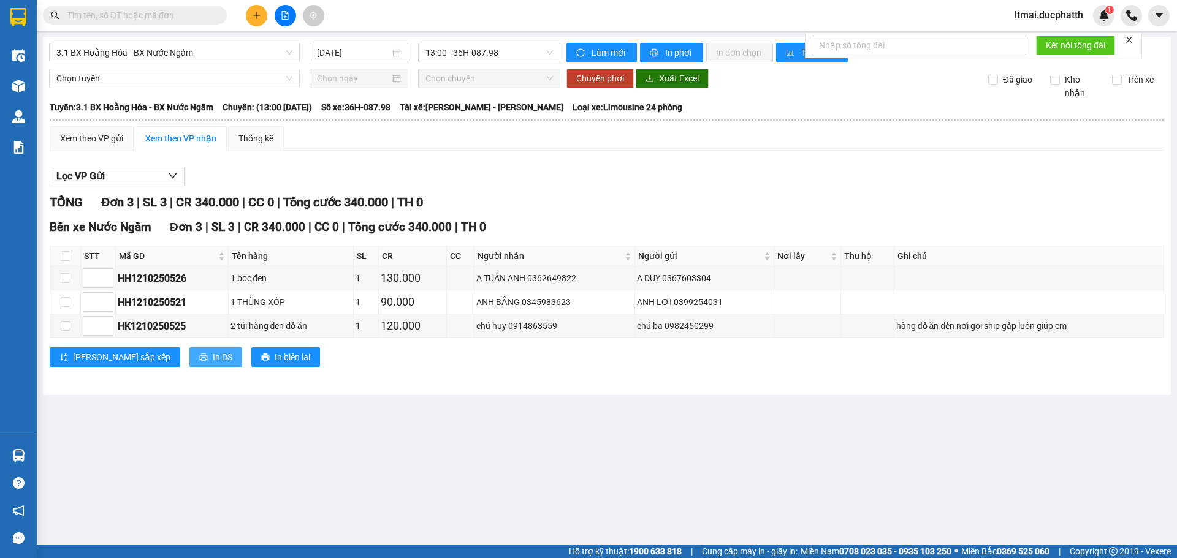
click at [213, 359] on span "In DS" at bounding box center [223, 357] width 20 height 13
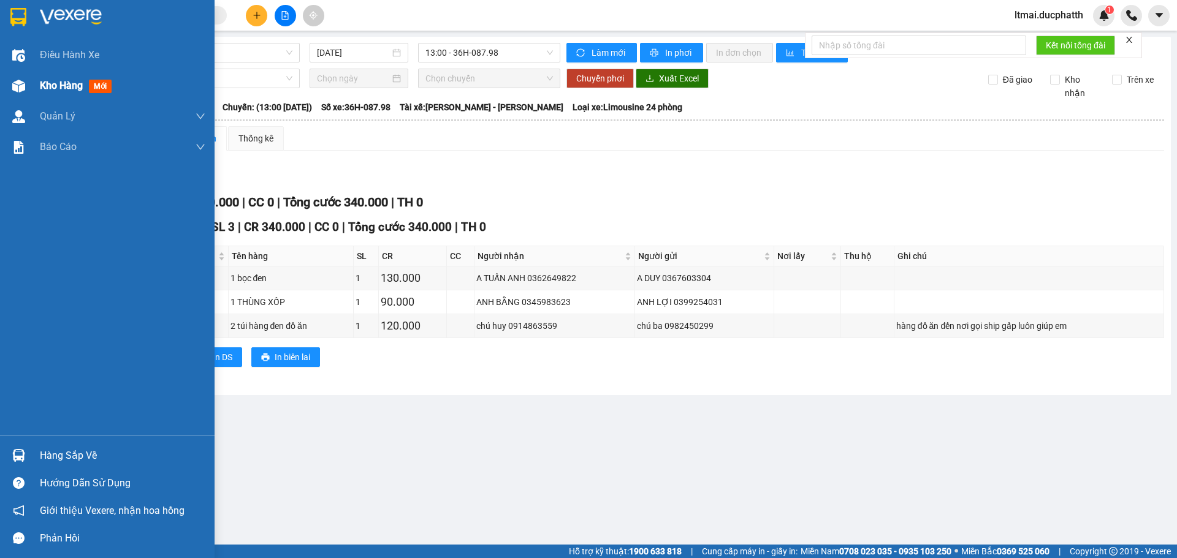
click at [31, 79] on div "Kho hàng mới" at bounding box center [107, 85] width 214 height 31
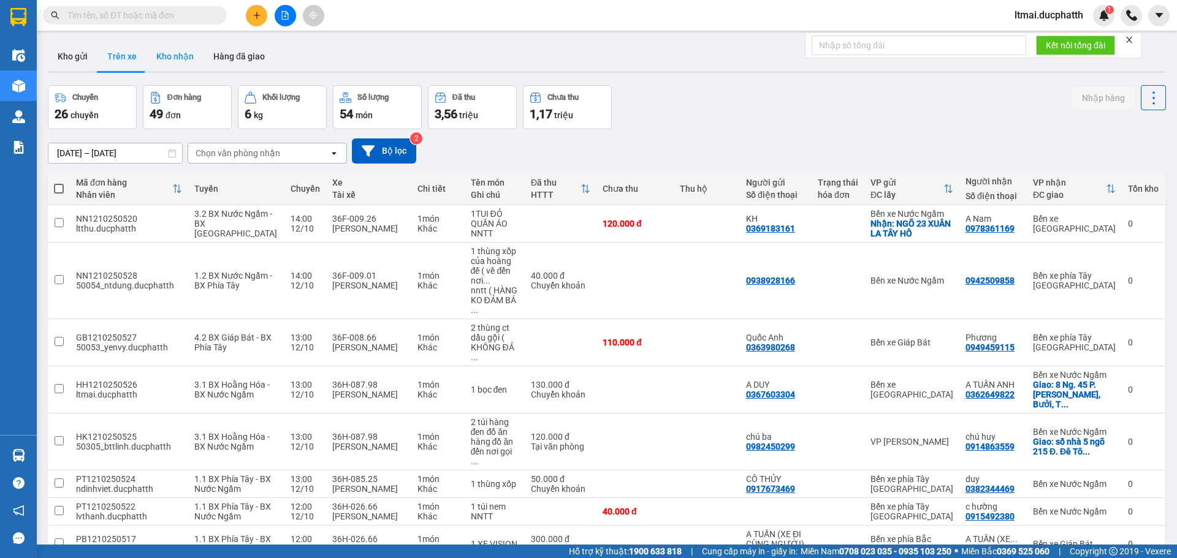
click at [183, 54] on button "Kho nhận" at bounding box center [174, 56] width 57 height 29
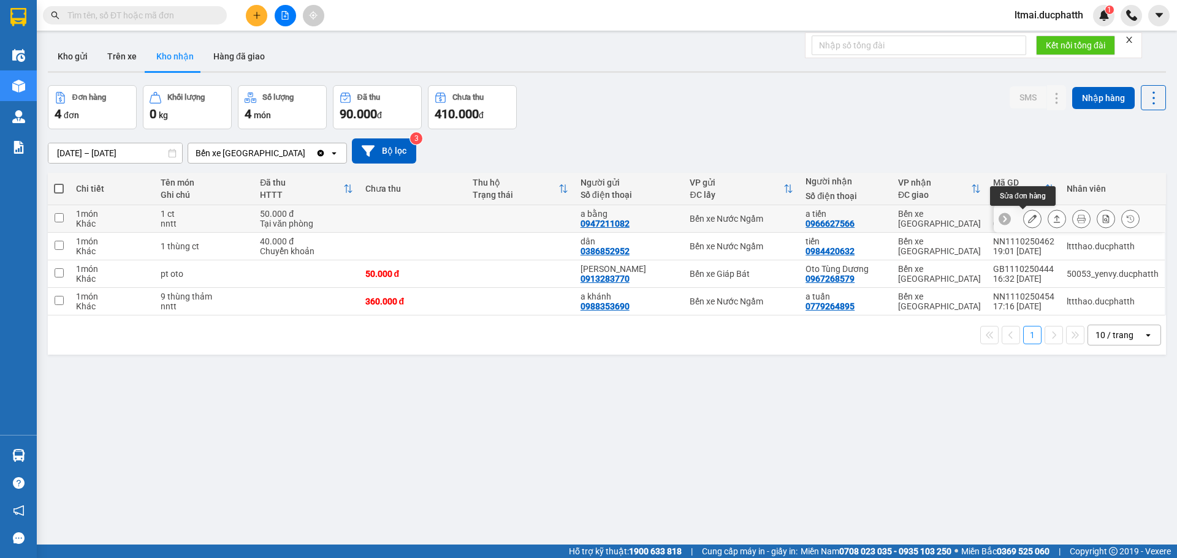
click at [1028, 218] on icon at bounding box center [1032, 218] width 9 height 9
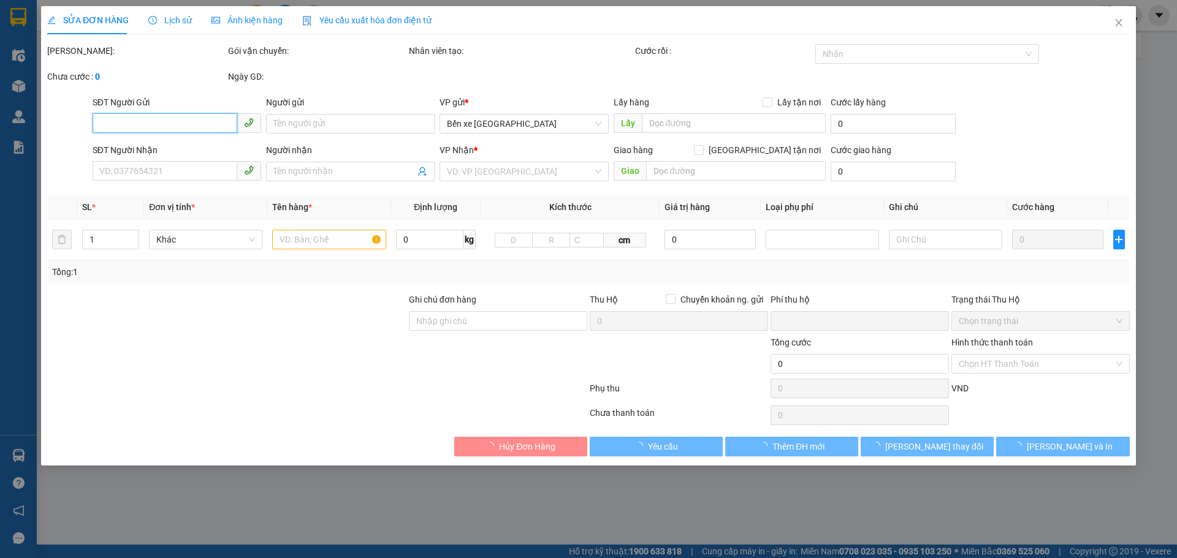
type input "0947211082"
type input "a bằng"
type input "0966627566"
type input "a tiến"
type input "nntt"
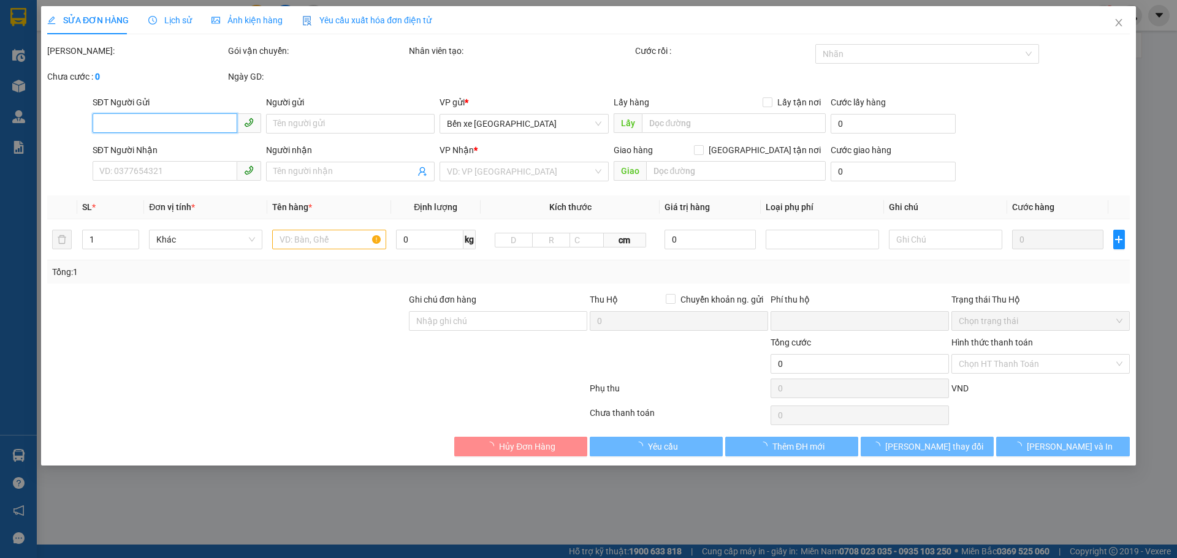
type input "0"
type input "50.000"
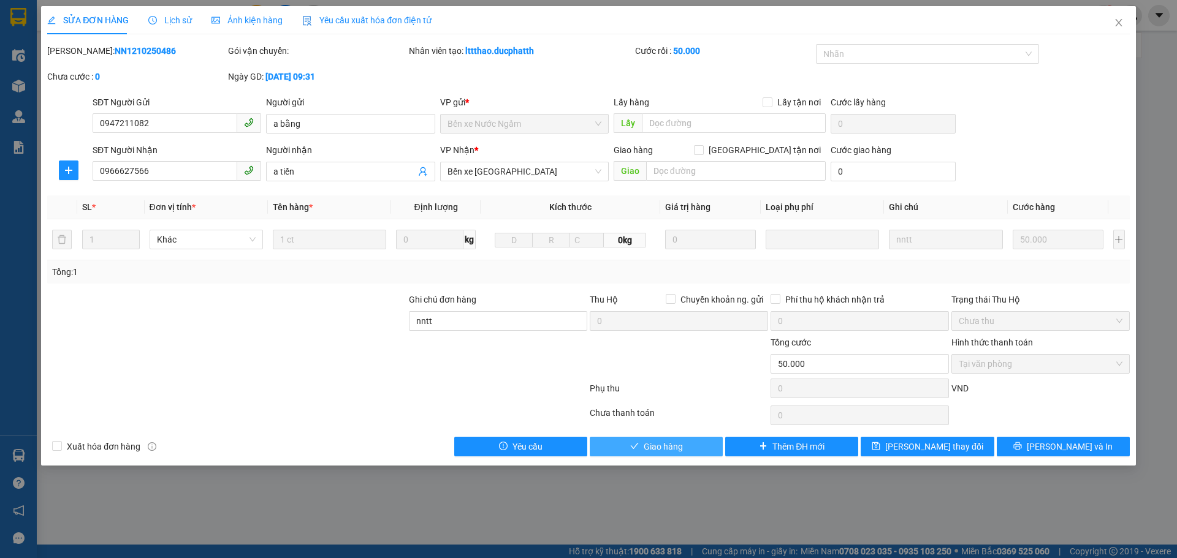
click at [652, 445] on span "Giao hàng" at bounding box center [662, 446] width 39 height 13
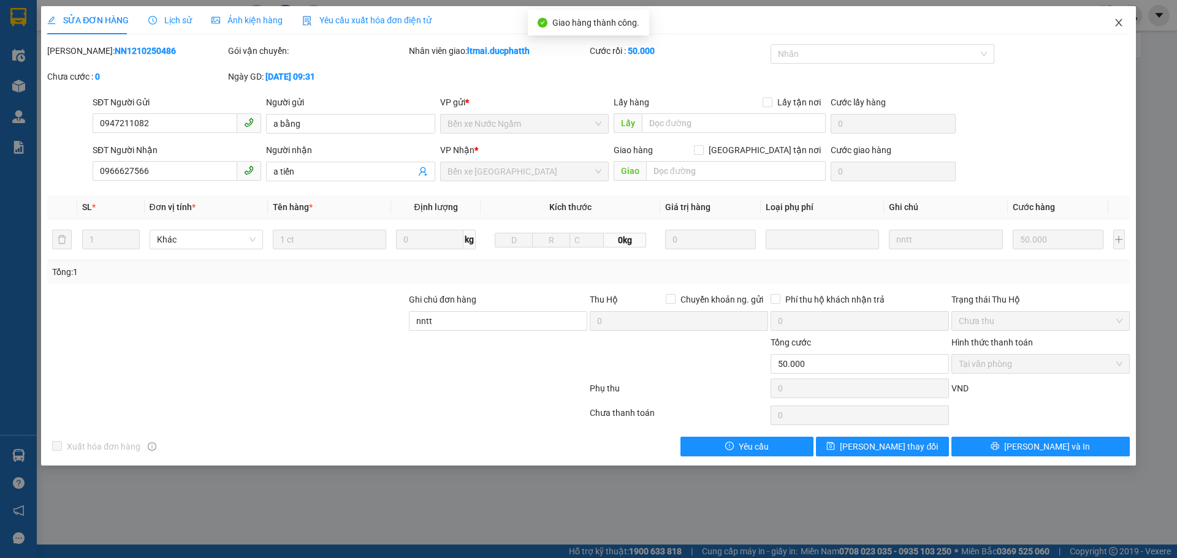
click at [1119, 20] on icon "close" at bounding box center [1118, 23] width 10 height 10
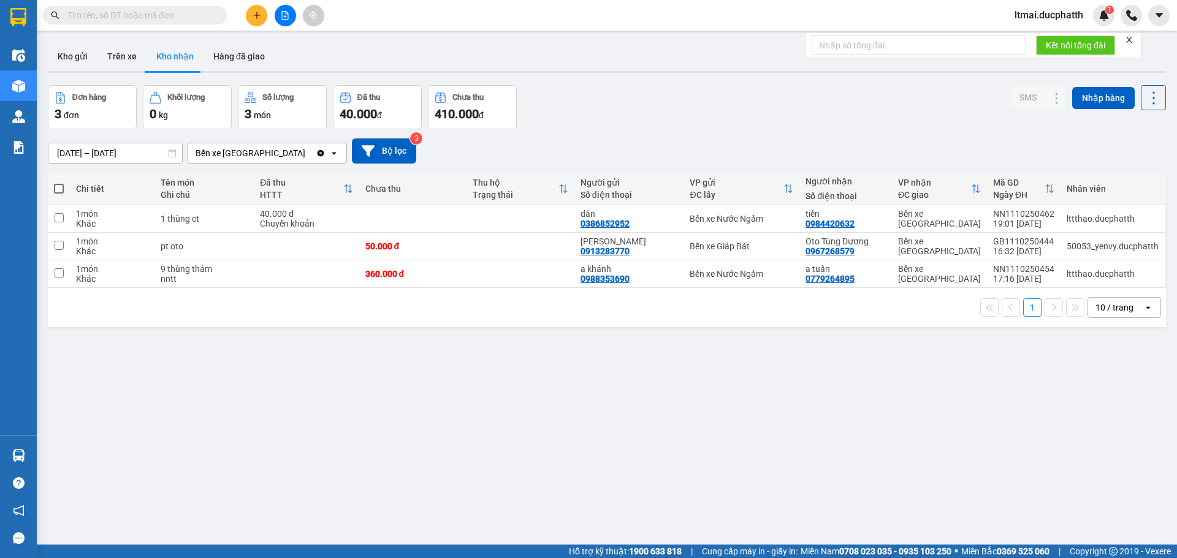
click at [181, 22] on span at bounding box center [135, 15] width 184 height 18
click at [181, 18] on input "text" at bounding box center [139, 15] width 145 height 13
paste input "0383974618"
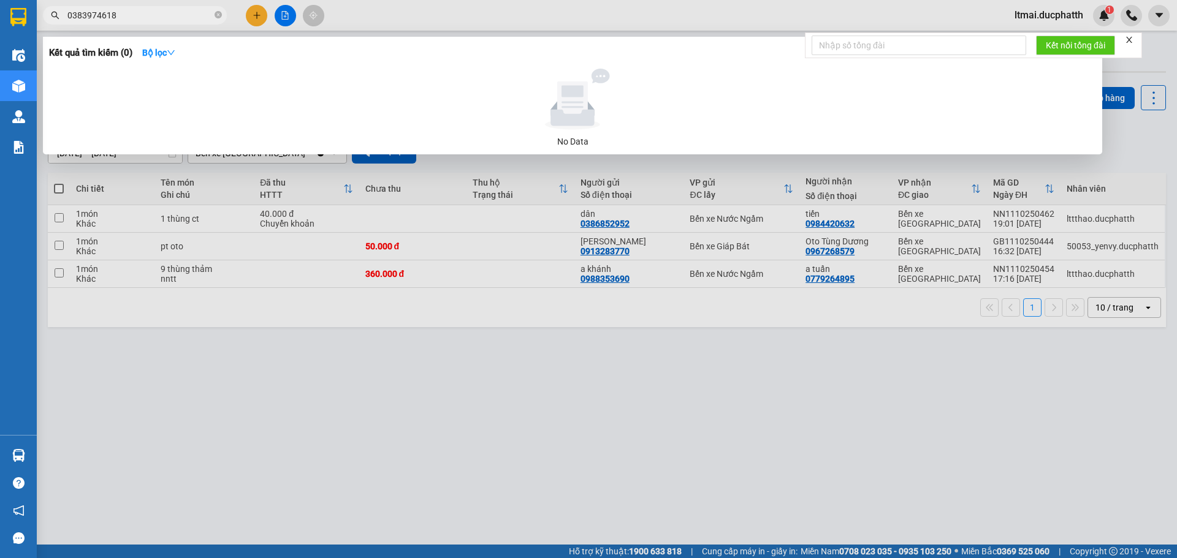
type input "0383974618"
click at [540, 335] on div at bounding box center [588, 279] width 1177 height 558
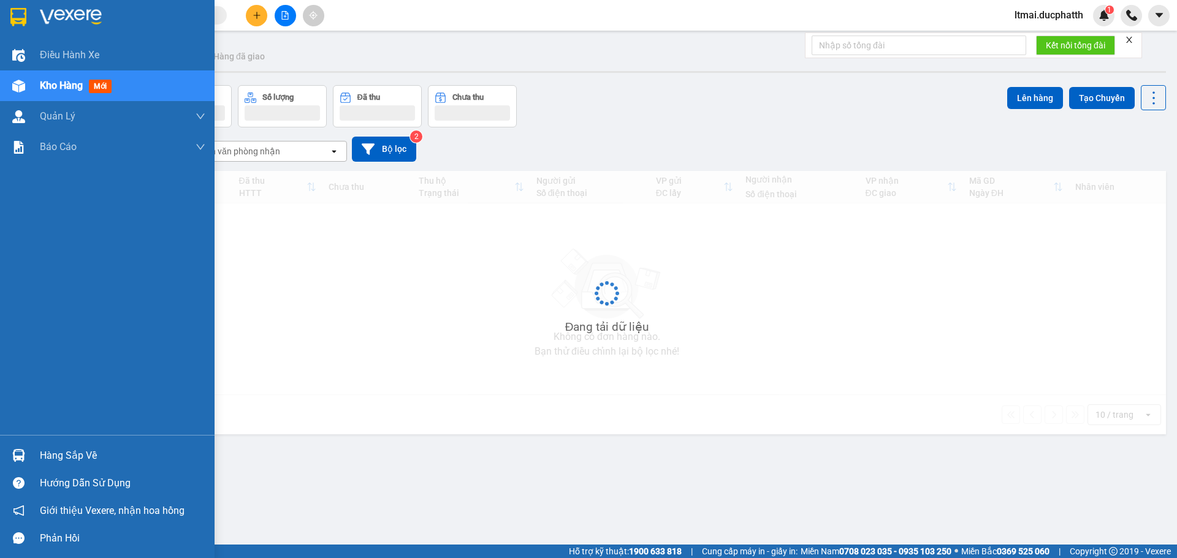
click at [42, 452] on div "Hàng sắp về" at bounding box center [122, 456] width 165 height 18
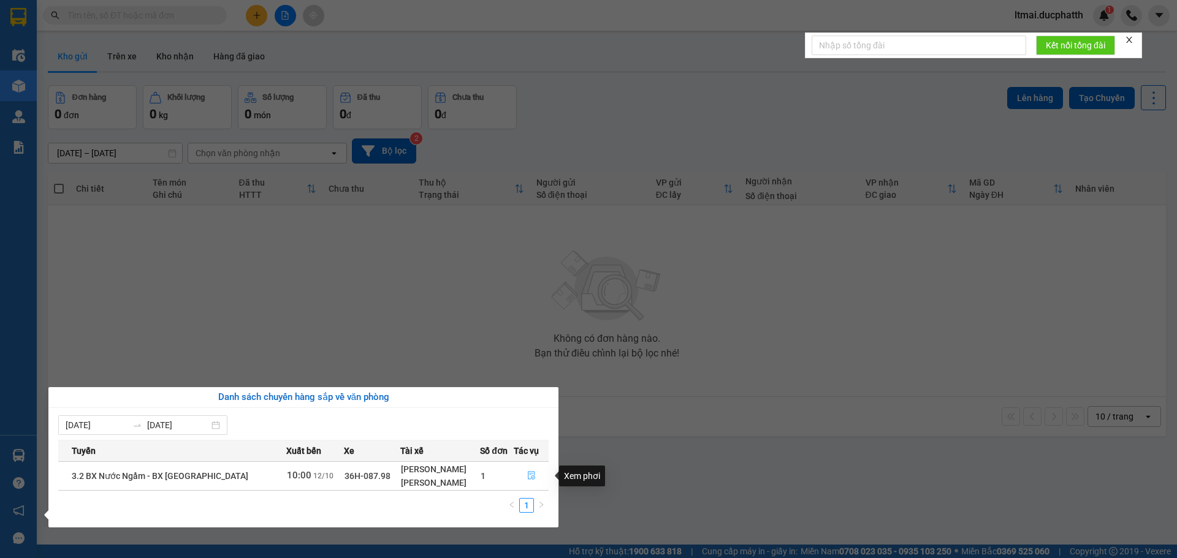
click at [528, 472] on icon "file-done" at bounding box center [531, 475] width 9 height 9
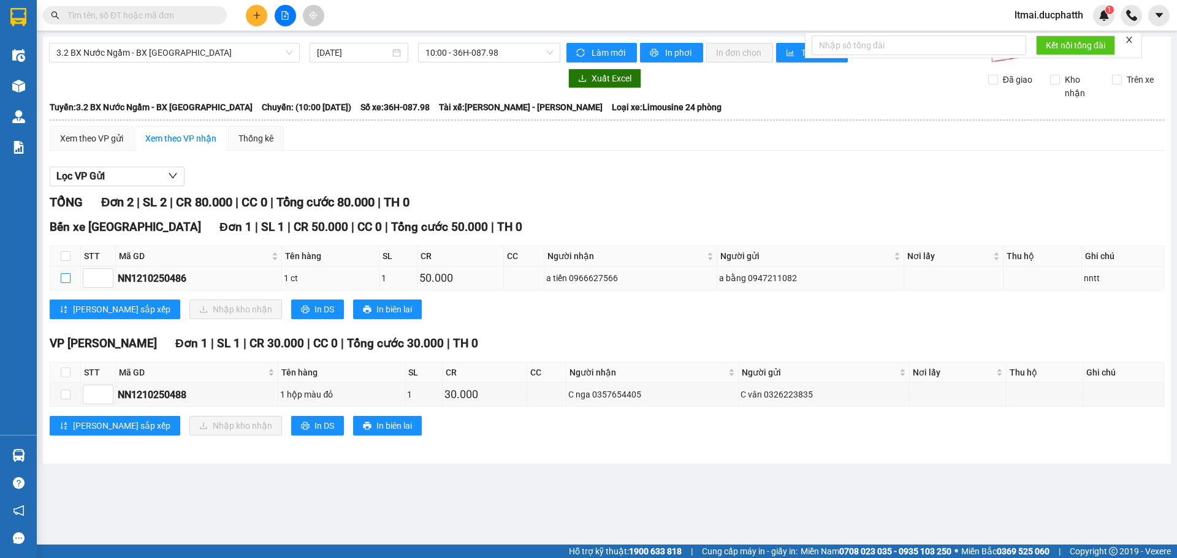
click at [66, 279] on input "checkbox" at bounding box center [66, 278] width 10 height 10
checkbox input "true"
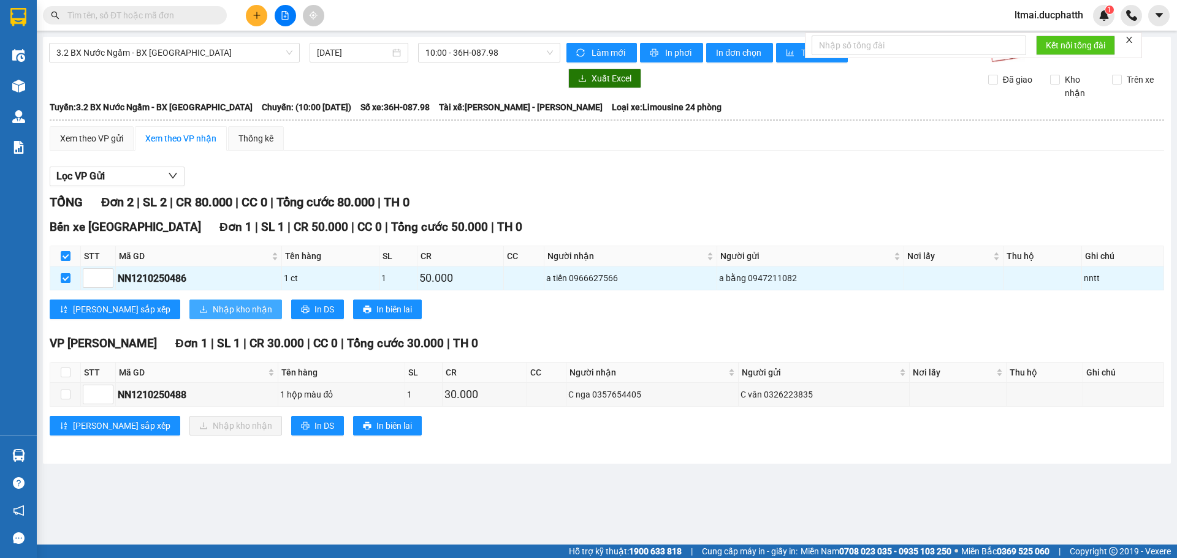
click at [213, 306] on span "Nhập kho nhận" at bounding box center [242, 309] width 59 height 13
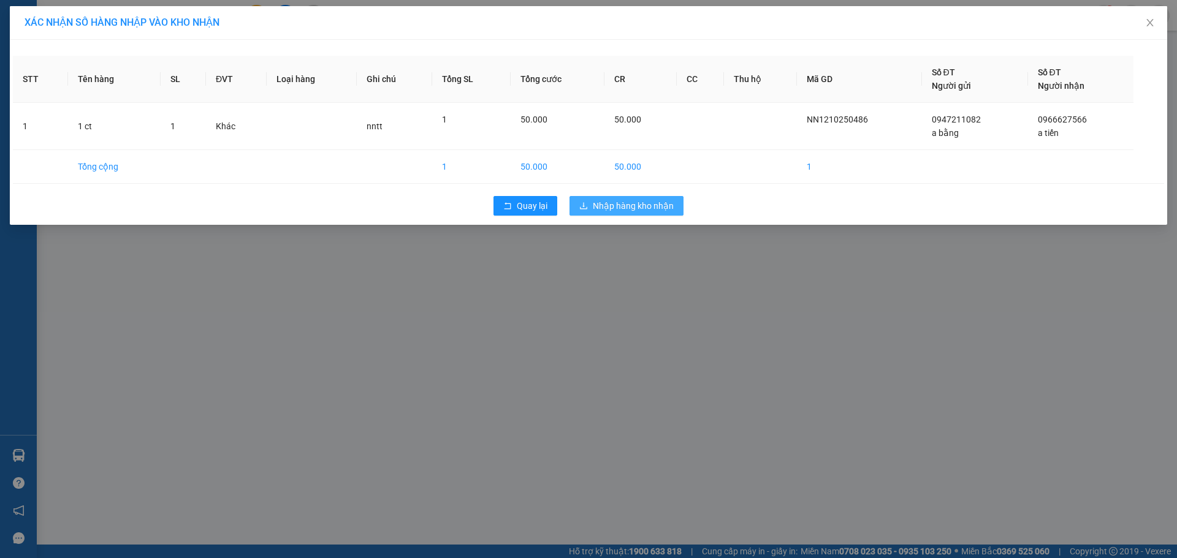
click at [606, 205] on span "Nhập hàng kho nhận" at bounding box center [633, 205] width 81 height 13
